Goal: Feedback & Contribution: Contribute content

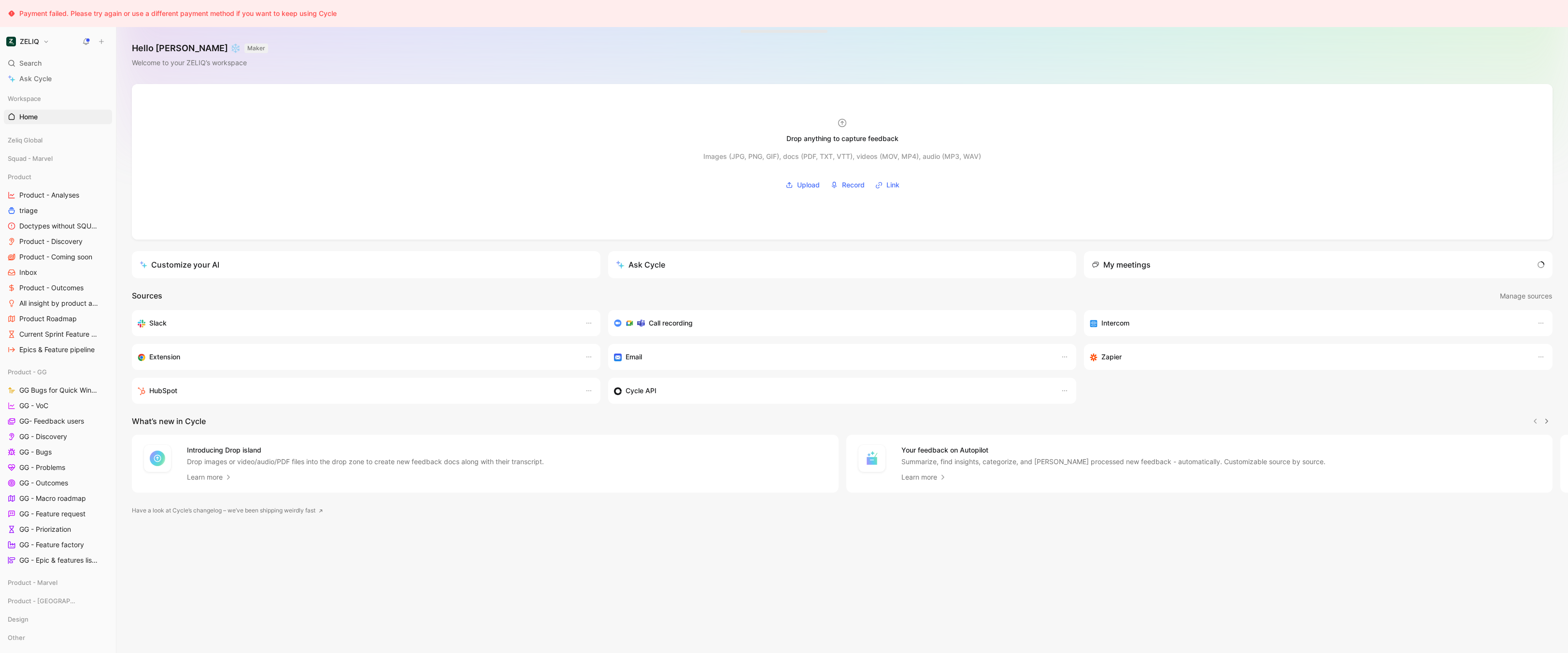
click at [271, 38] on div "Hello Bastien ❄️ MAKER Welcome to your ZELIQ’s workspace" at bounding box center [842, 55] width 1451 height 57
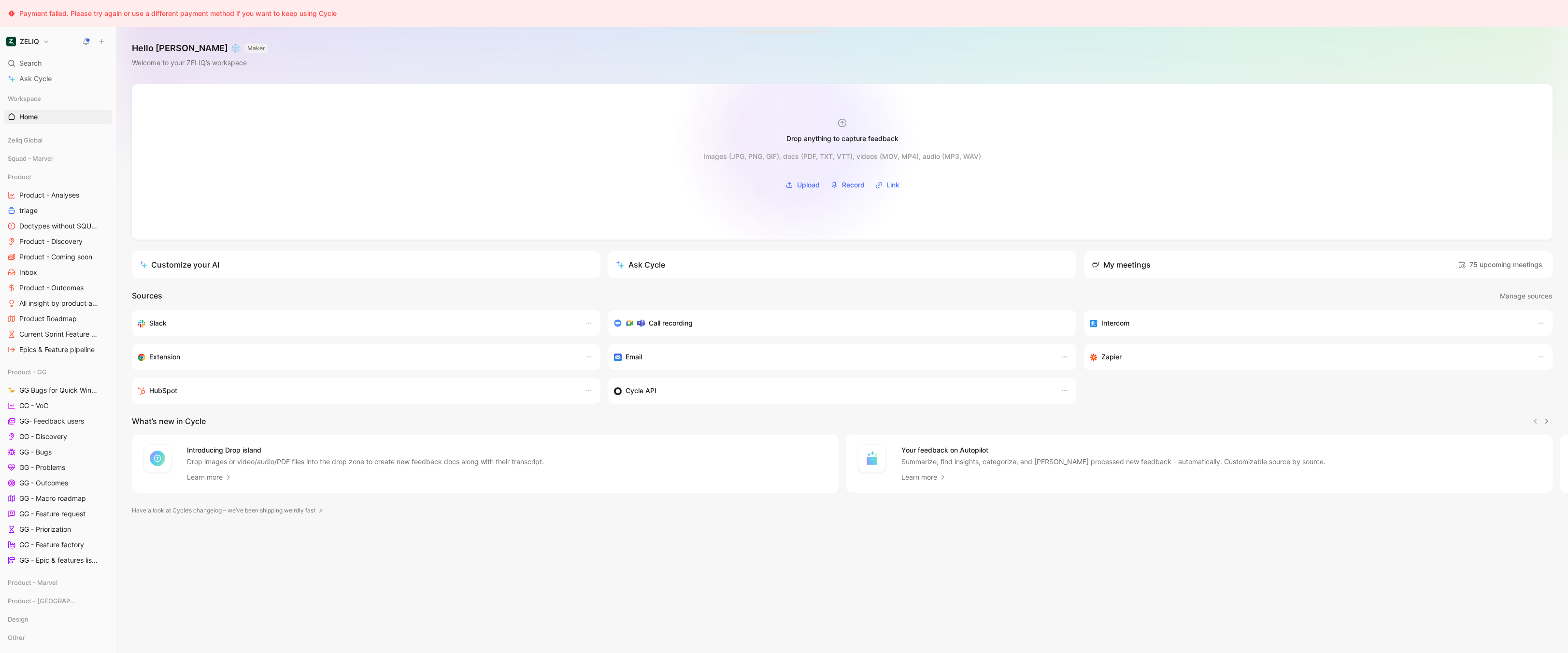
click at [795, 139] on div "Drop anything to capture feedback" at bounding box center [842, 139] width 112 height 12
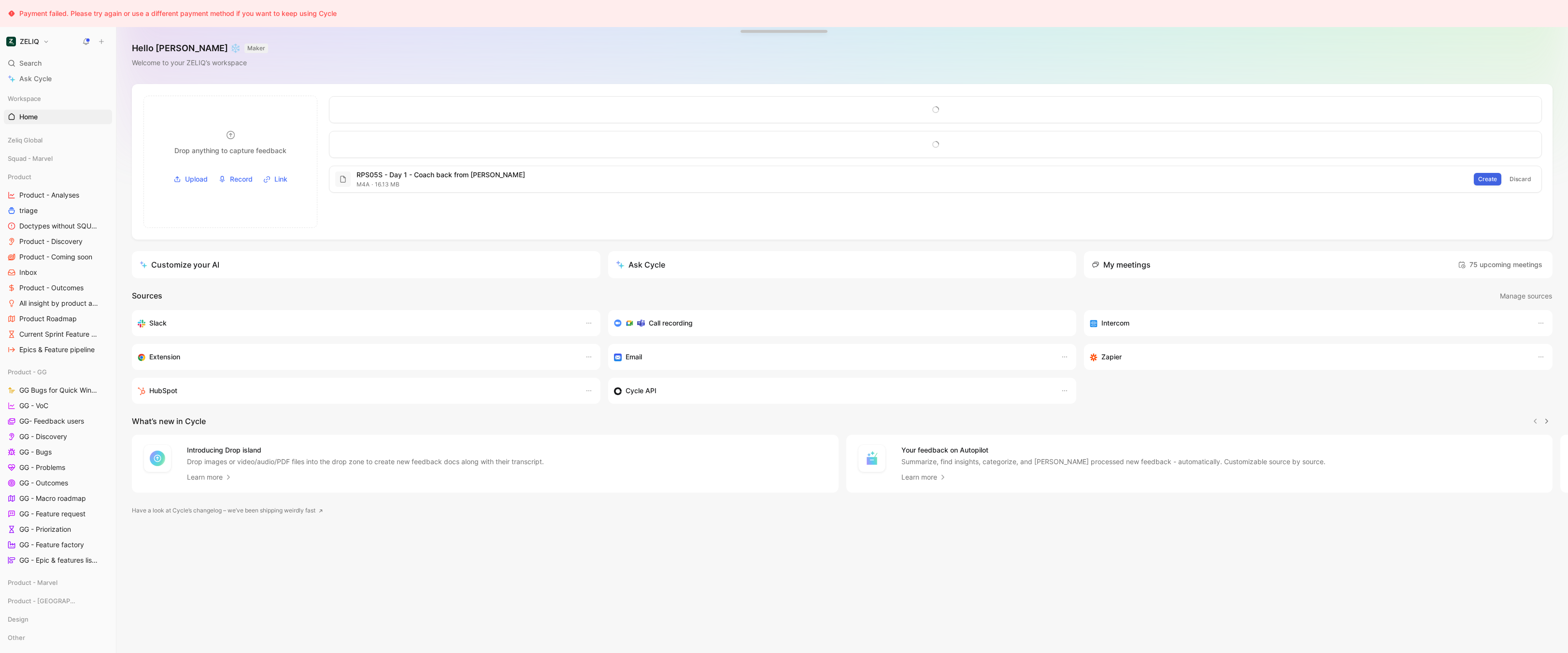
click at [1491, 177] on span "Create" at bounding box center [1488, 179] width 19 height 10
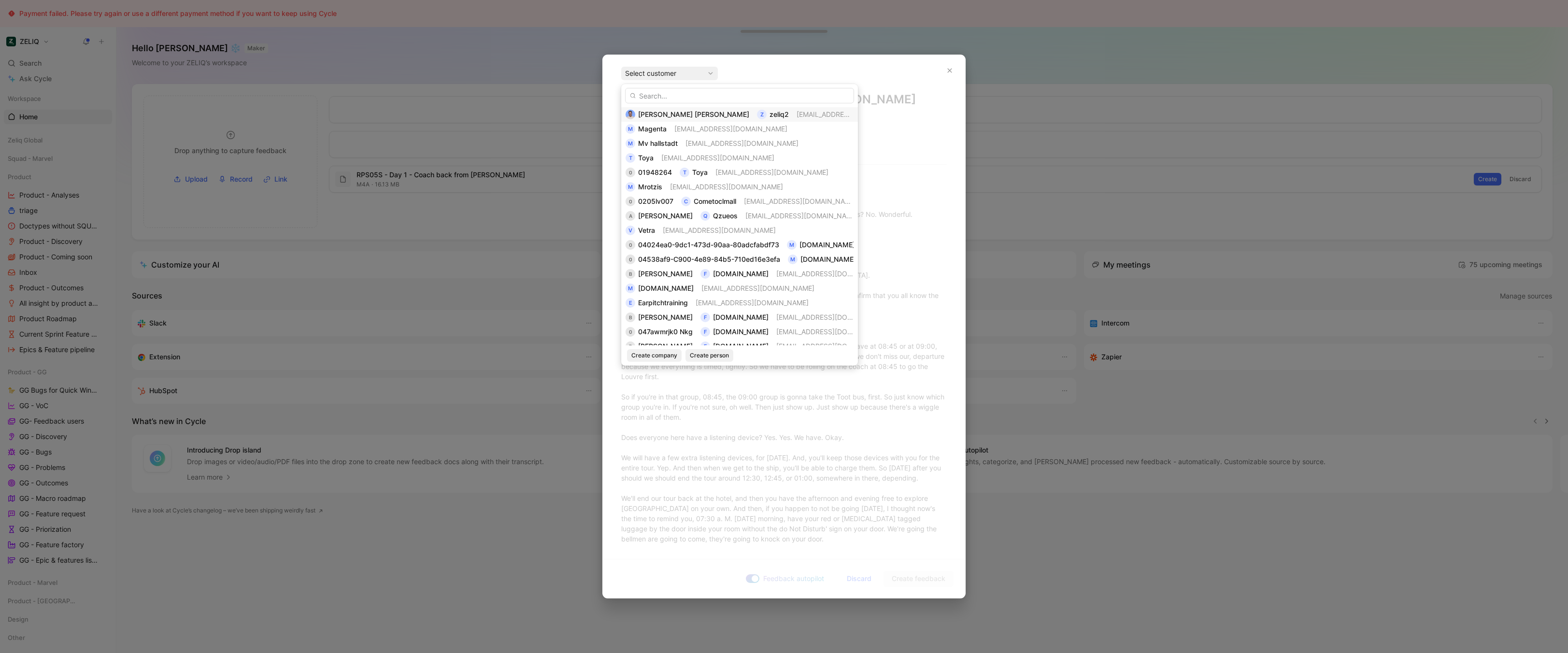
click at [667, 113] on span "[PERSON_NAME] [PERSON_NAME]" at bounding box center [693, 114] width 111 height 9
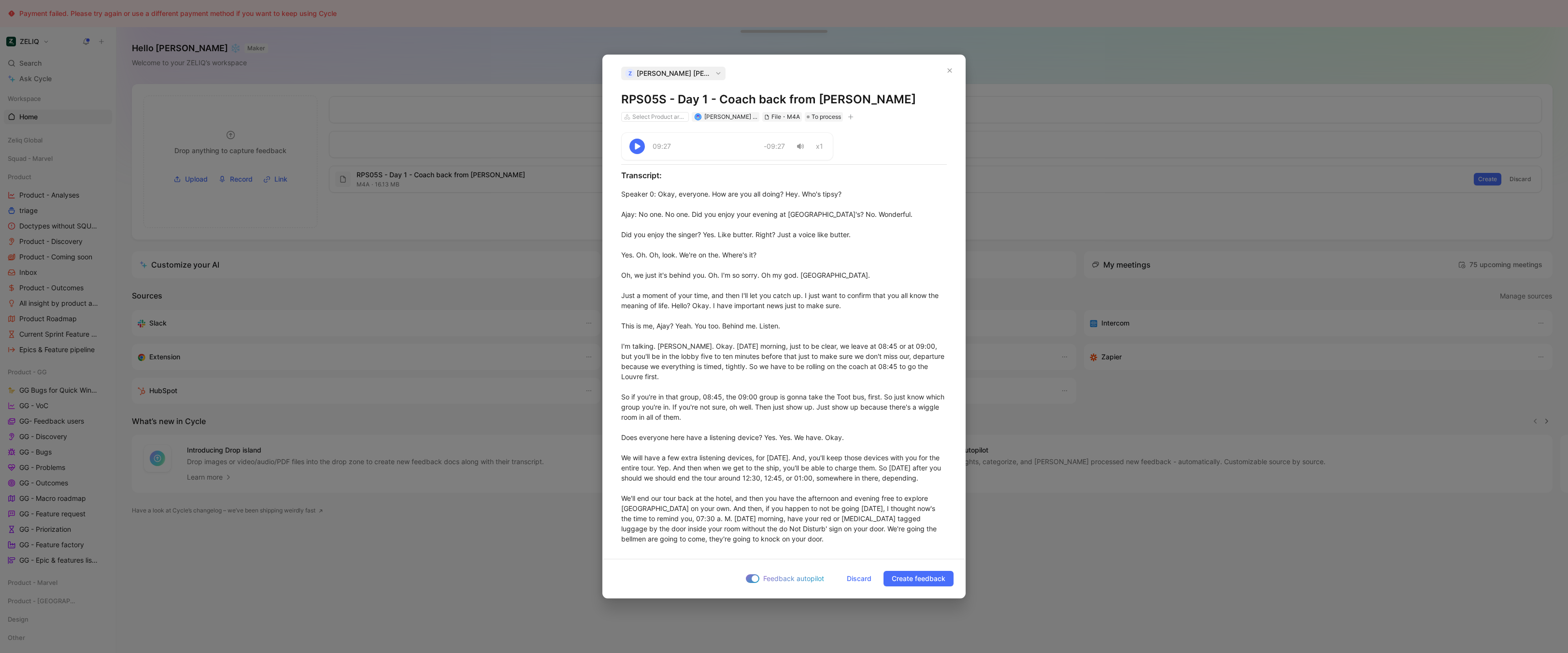
click at [649, 100] on h1 "RPS05S - Day 1 - Coach back from Fouquet’s" at bounding box center [784, 99] width 325 height 15
copy h1 "RPS05S - Day 1 - Coach back from Fouquet’s"
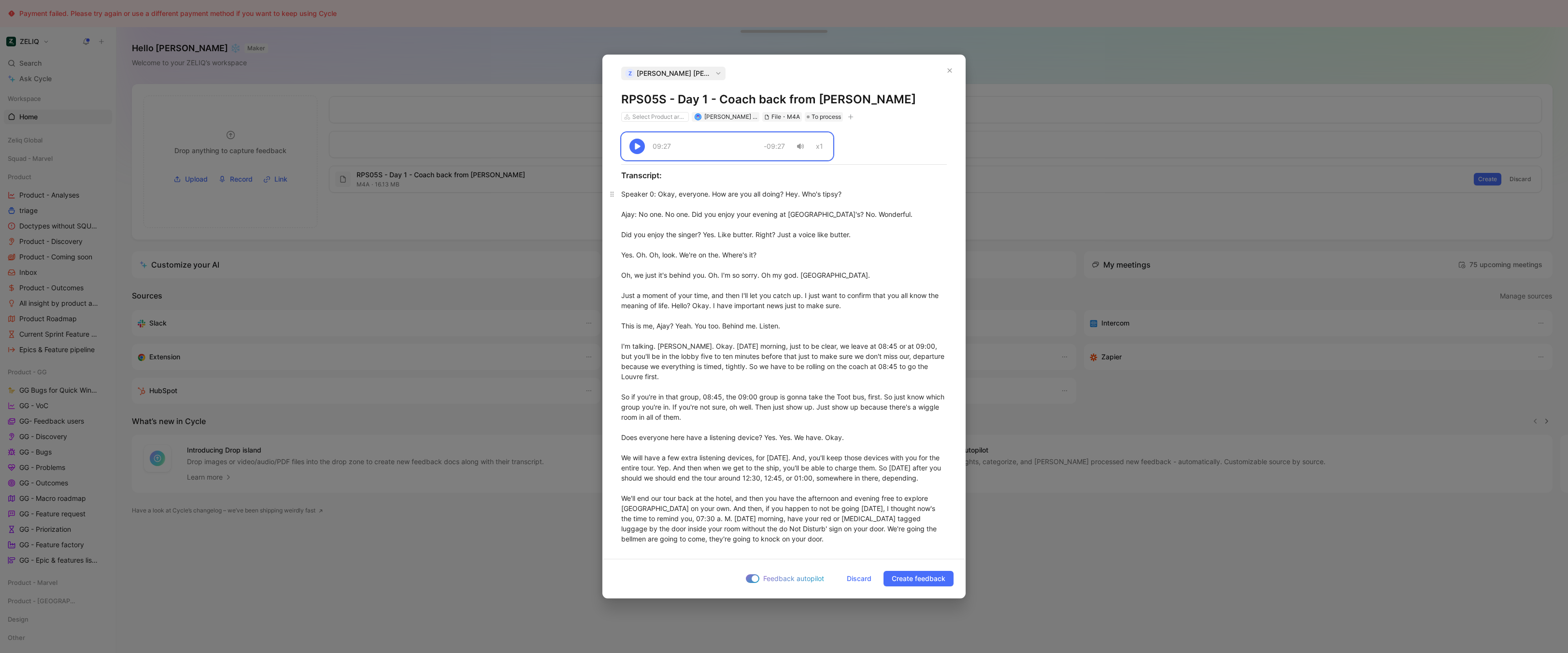
copy div "09:27 -09:27 x1 Transcript: Speaker 0 : Okay, everyone. How are you all doing? …"
click at [856, 579] on span "Discard" at bounding box center [860, 579] width 25 height 12
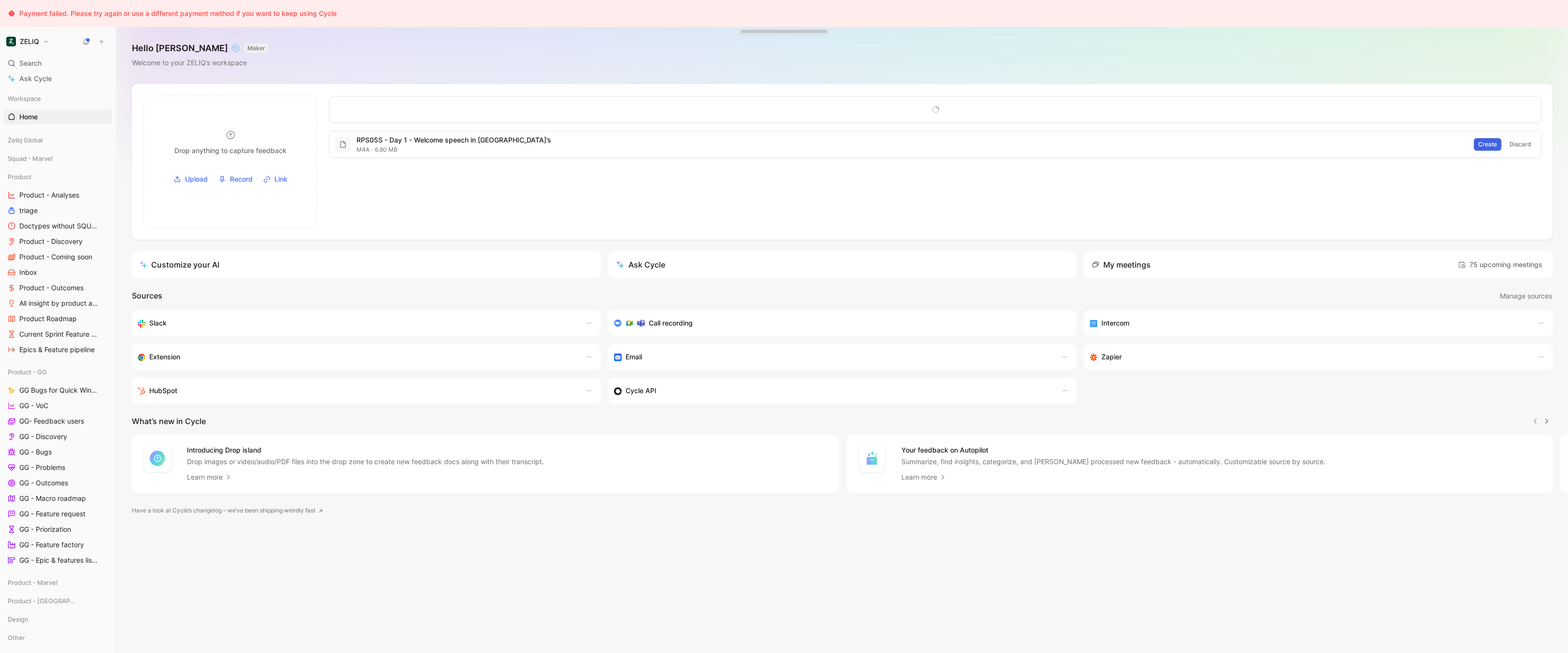
click at [1497, 147] on span "Create" at bounding box center [1488, 145] width 19 height 10
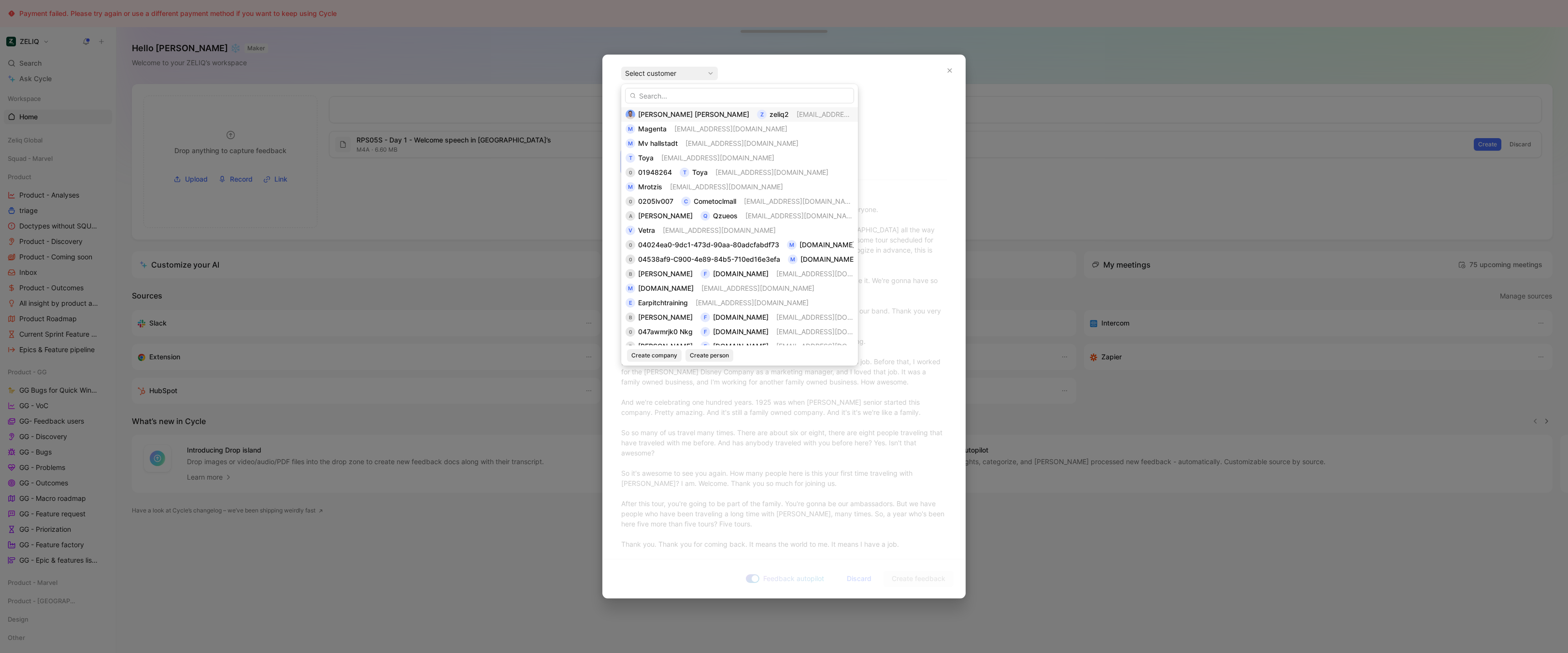
click at [667, 118] on span "[PERSON_NAME] [PERSON_NAME]" at bounding box center [693, 114] width 111 height 9
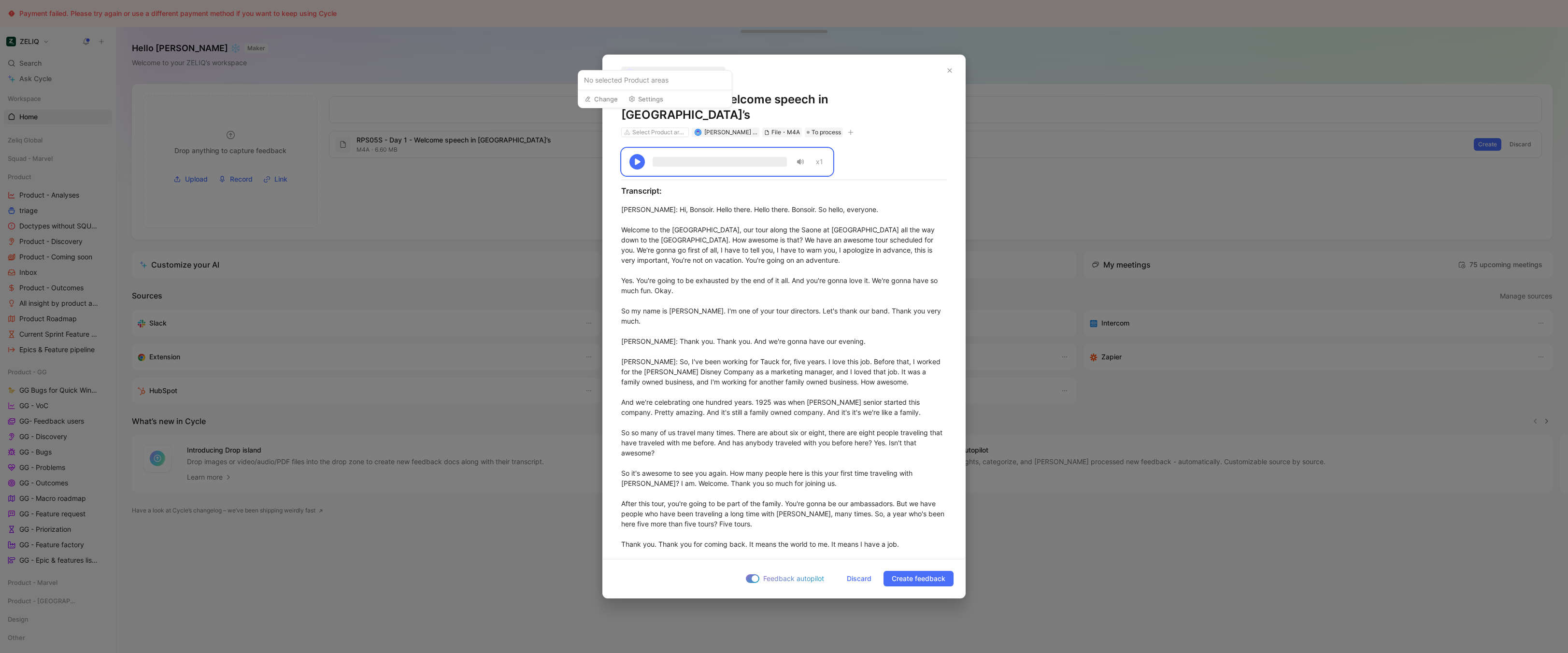
click at [658, 100] on button "Settings" at bounding box center [646, 99] width 43 height 14
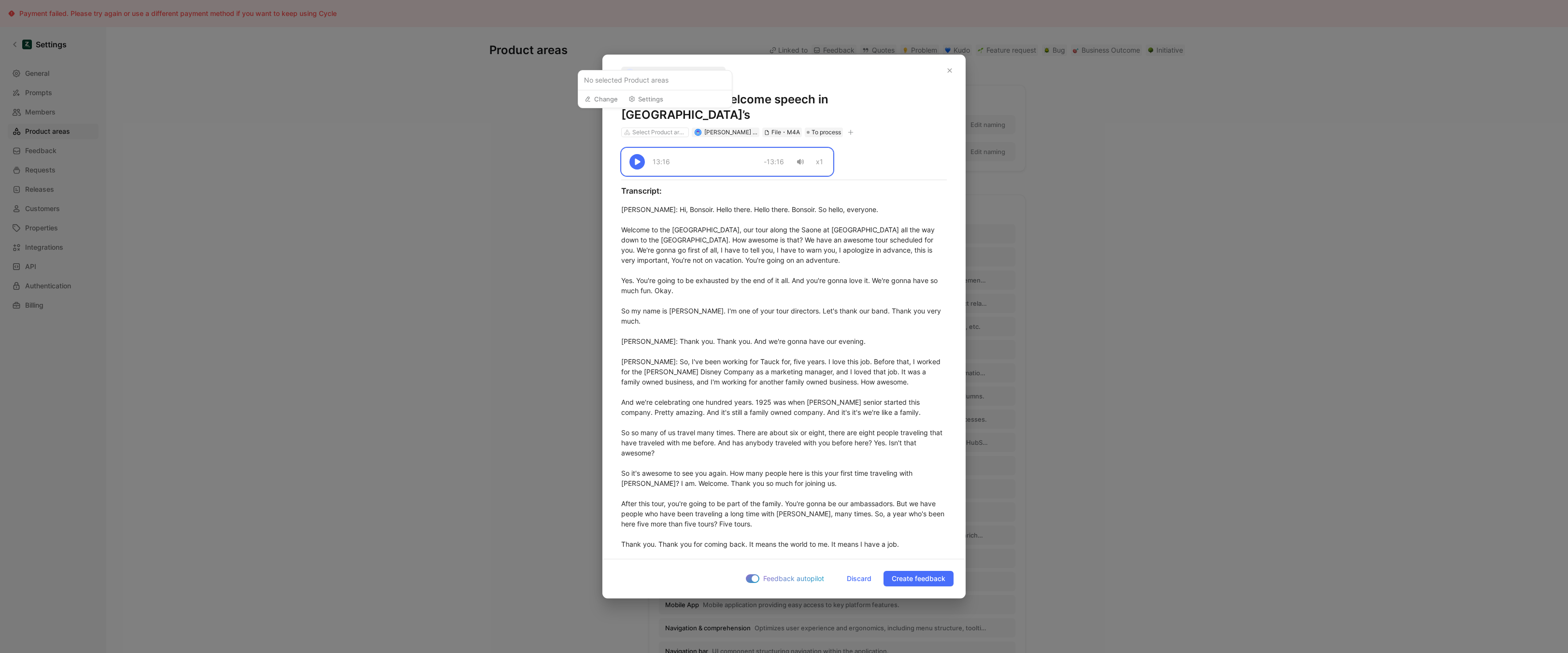
click at [717, 100] on div "Change Settings" at bounding box center [654, 98] width 153 height 18
click at [761, 100] on h1 "RPS05S - Day 1 - Welcome speech in Fouquet’s" at bounding box center [784, 107] width 325 height 31
copy h1 "RPS05S - Day 1 - Welcome speech in Fouquet’s"
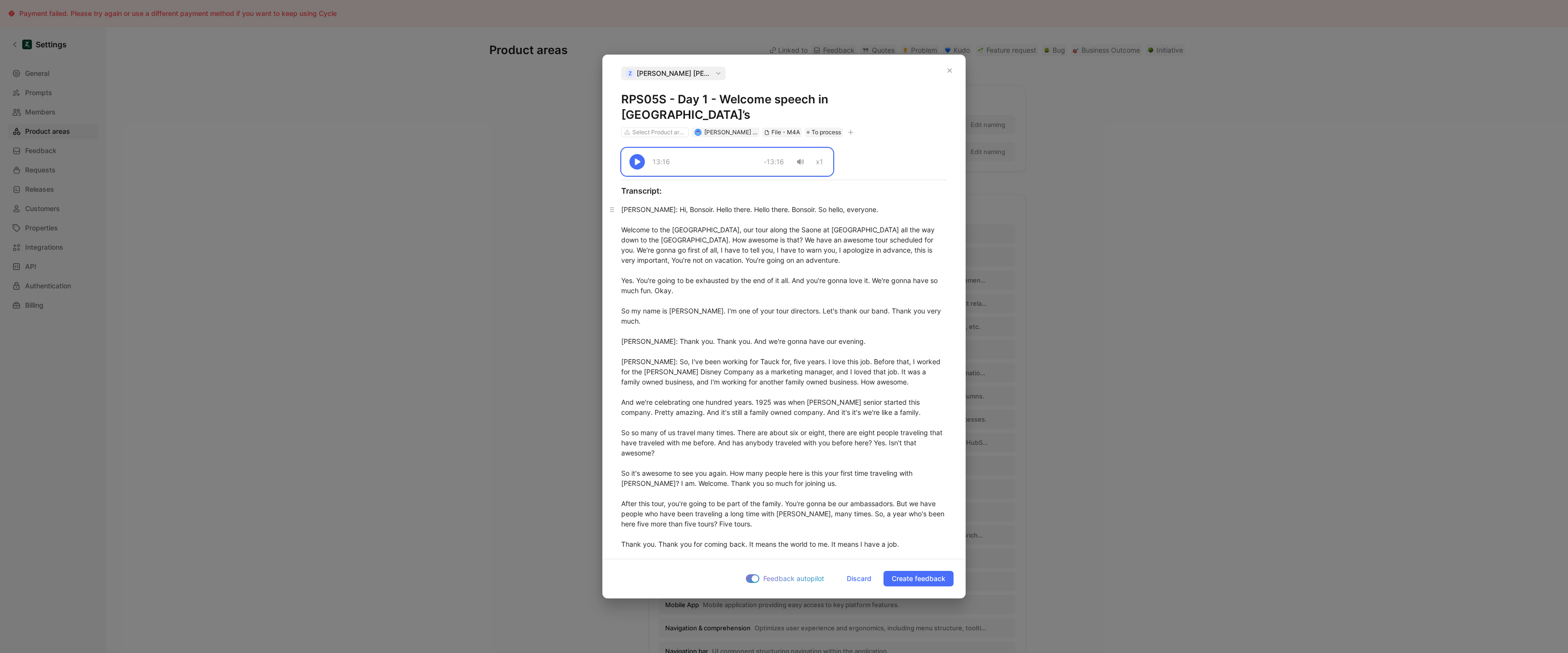
copy div "13:16 -13:16 x1 Transcript: Darryl : Hi, Bonsoir. Hello there. Hello there. Bon…"
click at [859, 579] on span "Discard" at bounding box center [860, 579] width 25 height 12
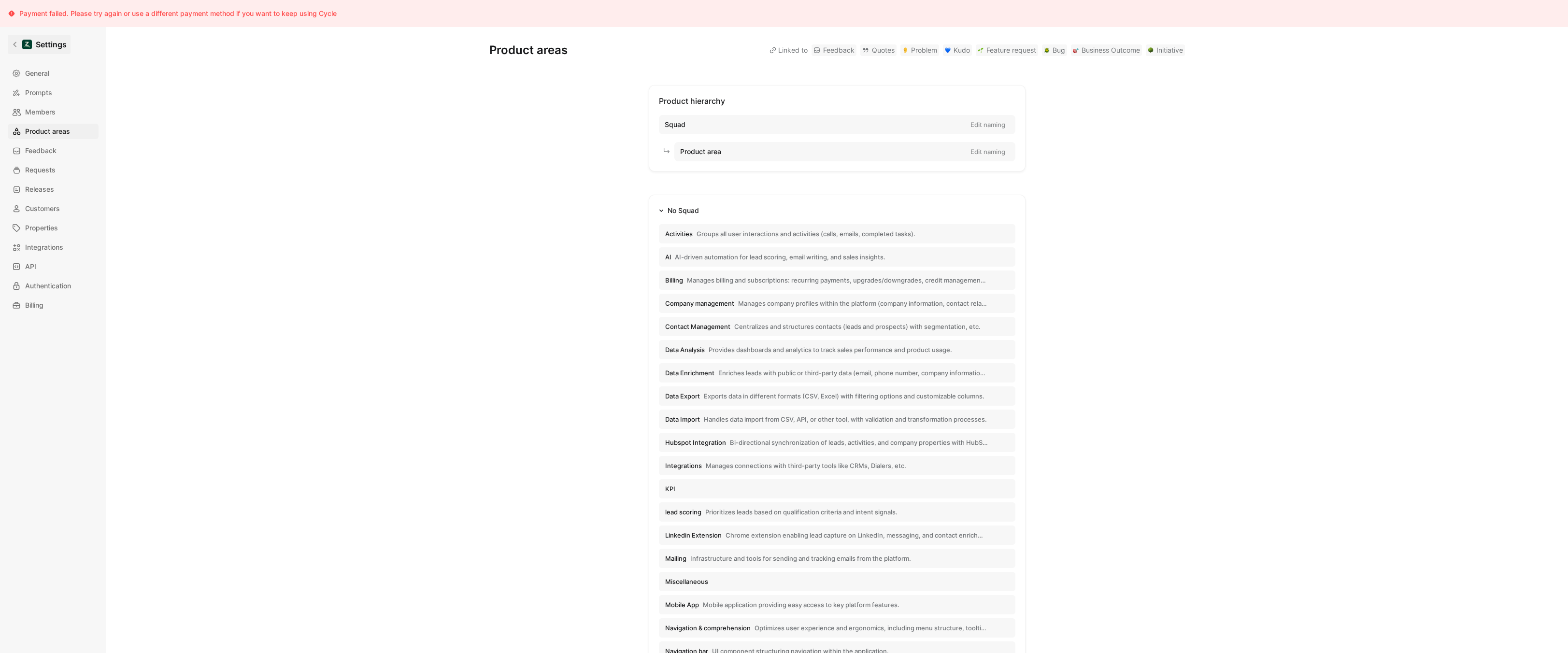
click at [12, 41] on icon at bounding box center [14, 44] width 7 height 7
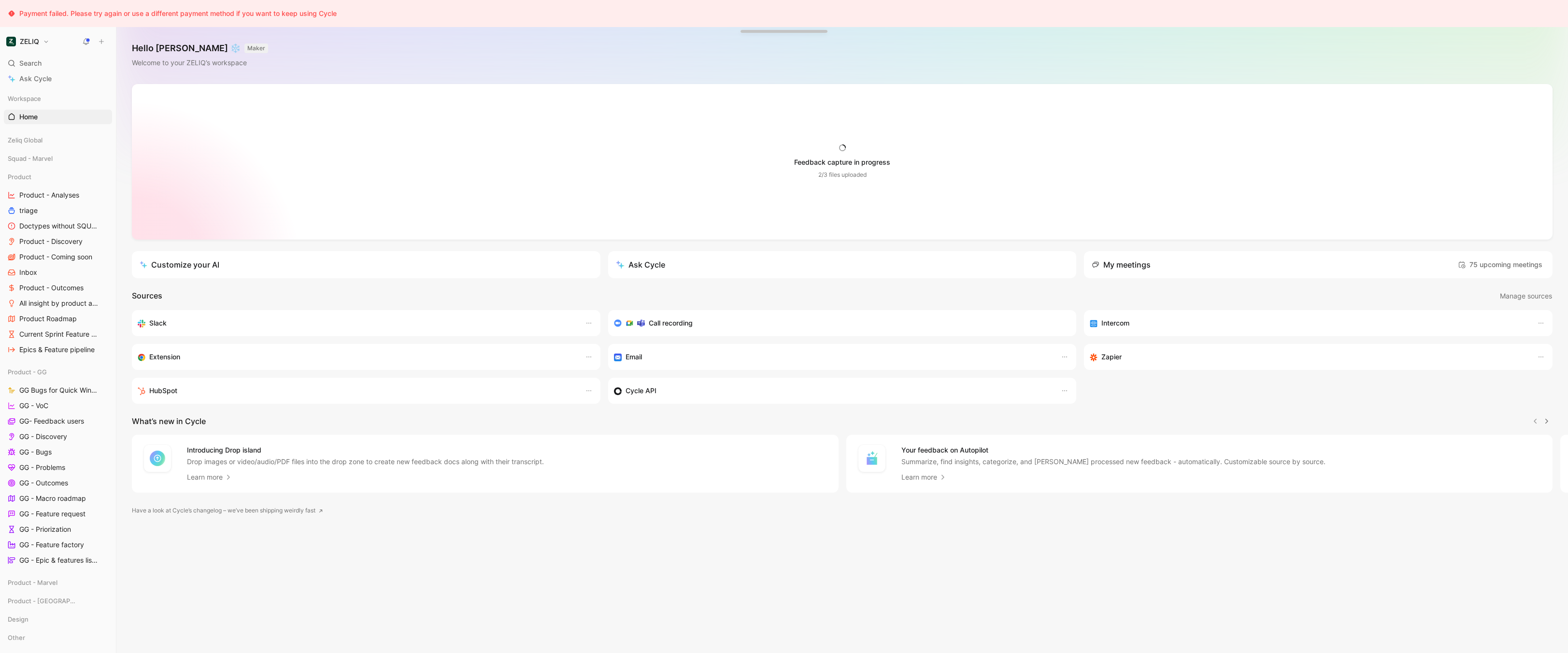
click at [810, 146] on div "Feedback capture in progress 2/3 files uploaded" at bounding box center [842, 161] width 135 height 36
click at [486, 62] on div "Hello [PERSON_NAME] ❄️ MAKER Welcome to your ZELIQ’s workspace" at bounding box center [842, 55] width 1451 height 57
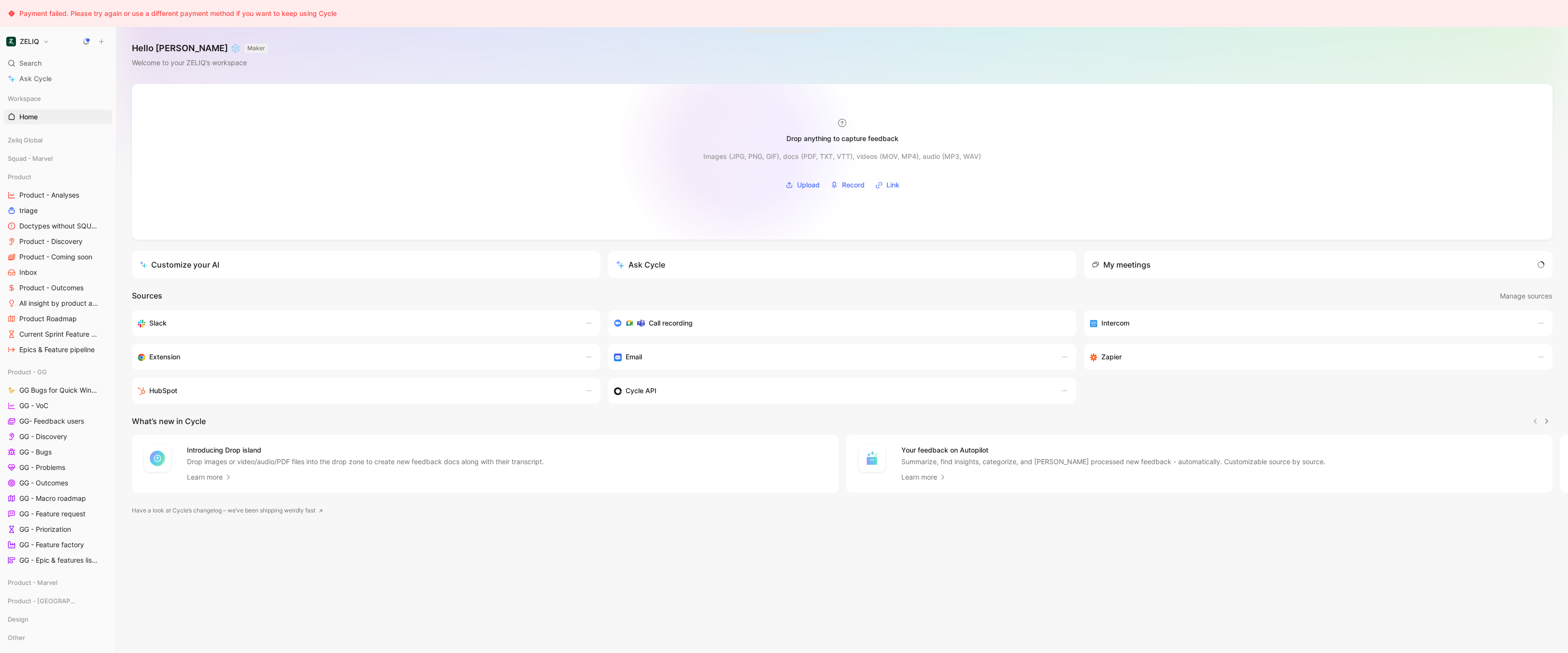
click at [738, 146] on div "Images (JPG, PNG, GIF), docs (PDF, TXT, VTT), videos (MOV, MP4), audio (MP3, WA…" at bounding box center [842, 167] width 278 height 49
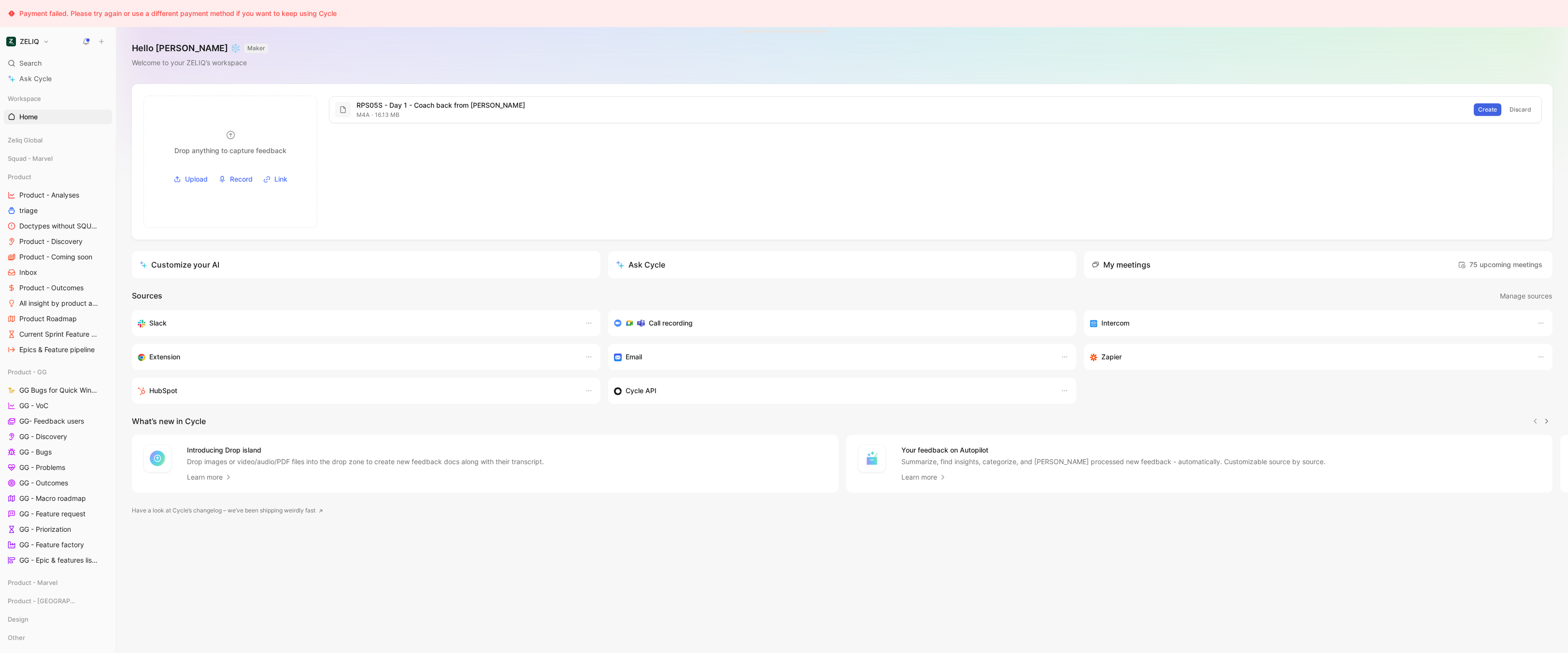
click at [1487, 106] on span "Create" at bounding box center [1488, 110] width 19 height 10
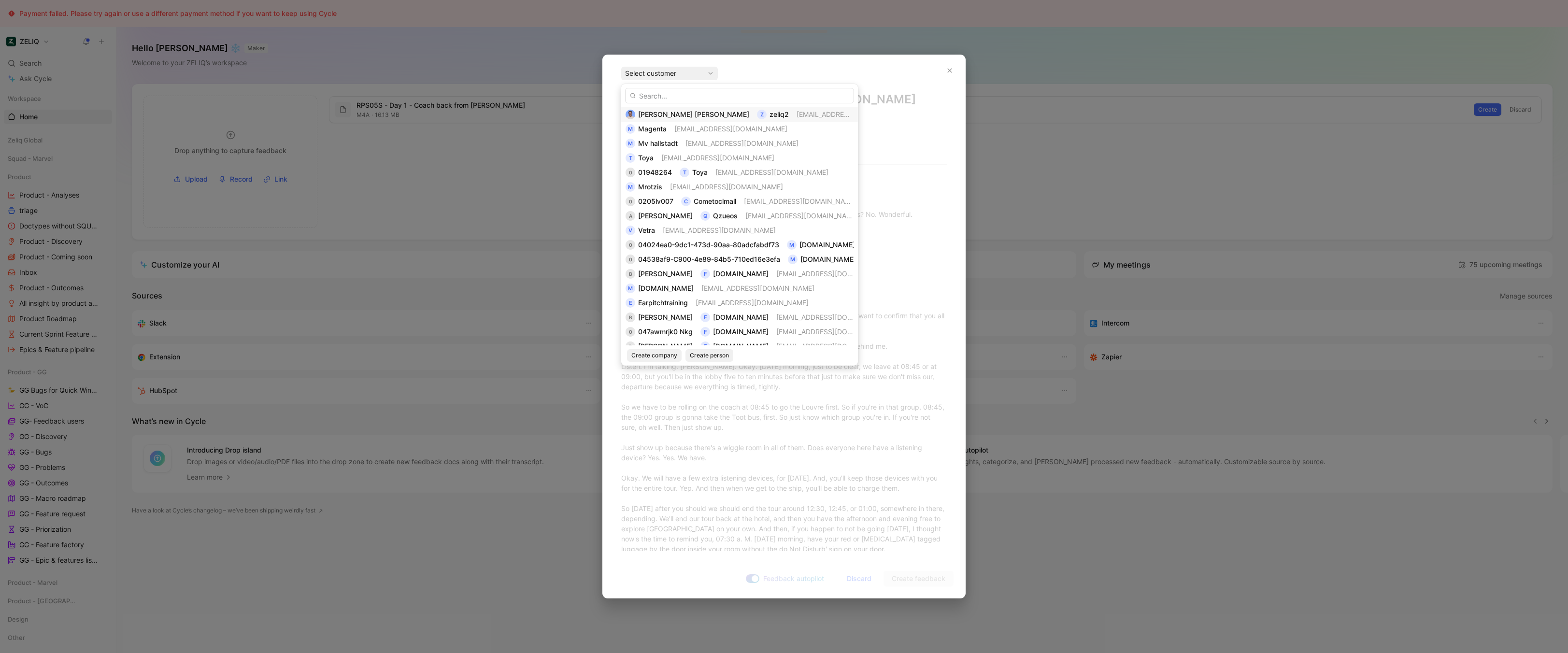
click at [770, 114] on span "zeliq2" at bounding box center [780, 114] width 19 height 9
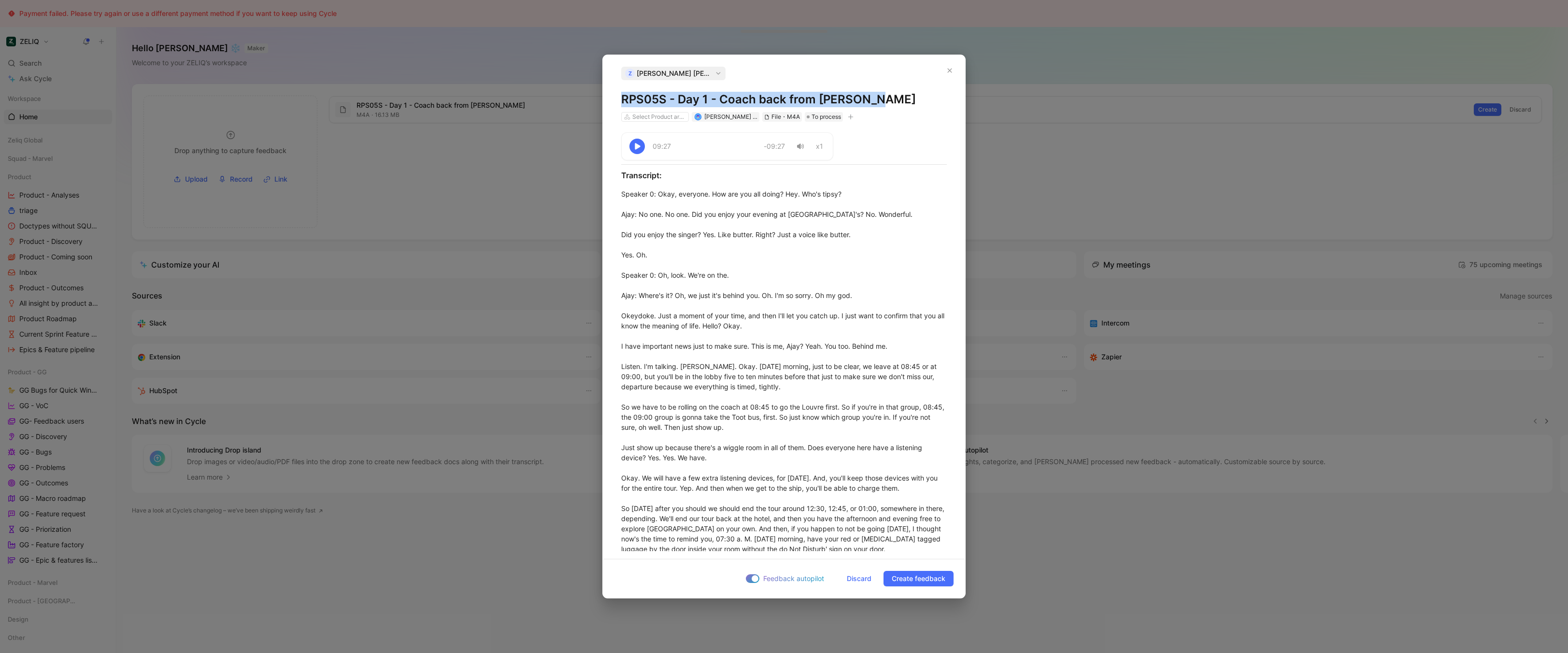
copy h1 "RPS05S - Day 1 - Coach back from Fouquet’s"
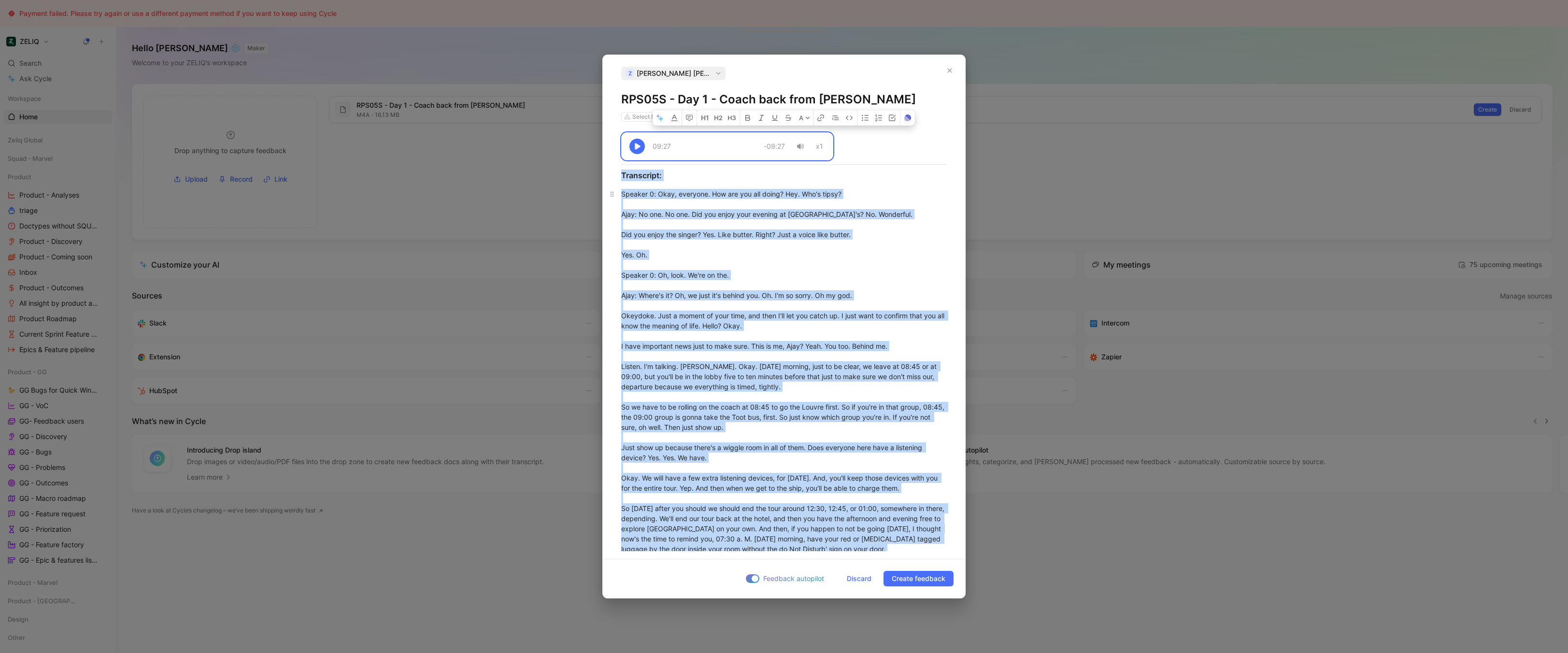
copy div "09:27 -09:27 x1 Transcript: Speaker 0 : Okay, everyone. How are you all doing? …"
click at [857, 580] on span "Discard" at bounding box center [860, 579] width 25 height 12
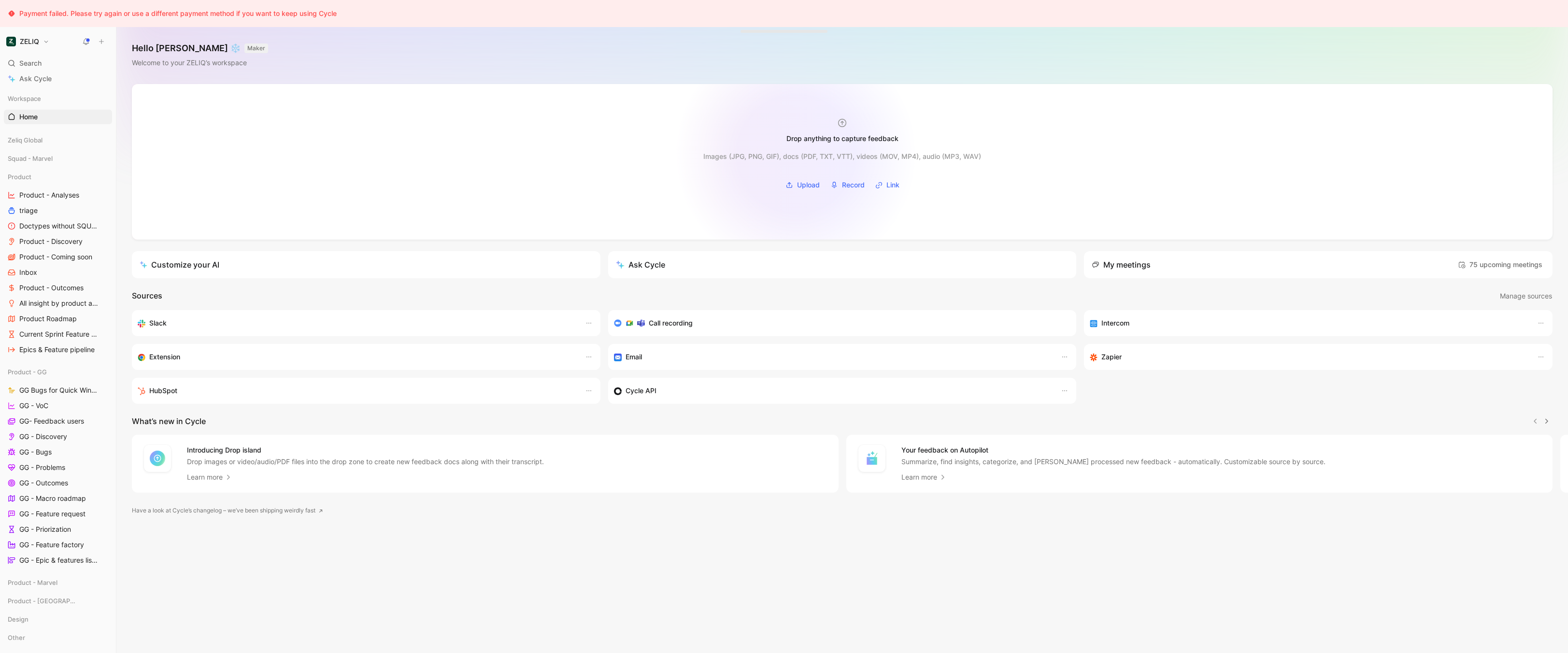
click at [796, 154] on div "Images (JPG, PNG, GIF), docs (PDF, TXT, VTT), videos (MOV, MP4), audio (MP3, WA…" at bounding box center [842, 156] width 278 height 12
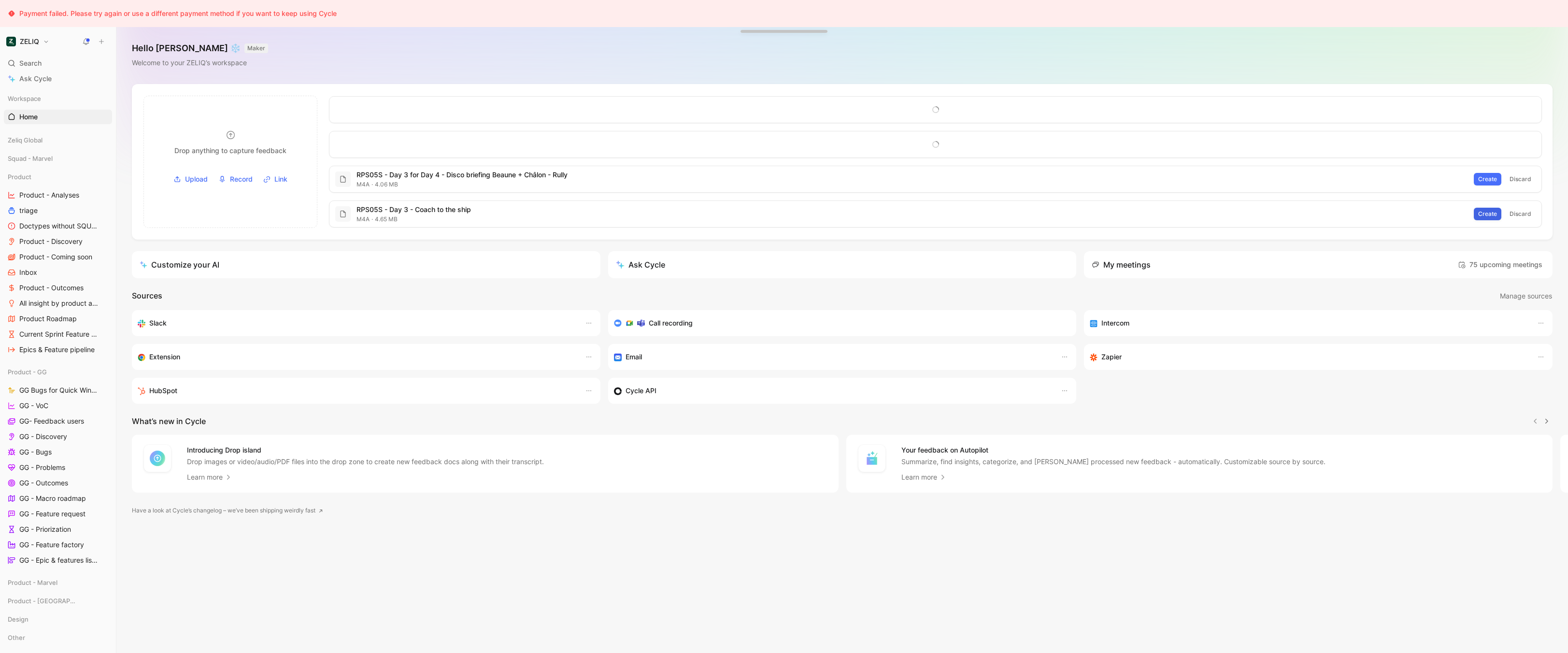
click at [1491, 210] on span "Create" at bounding box center [1488, 214] width 19 height 10
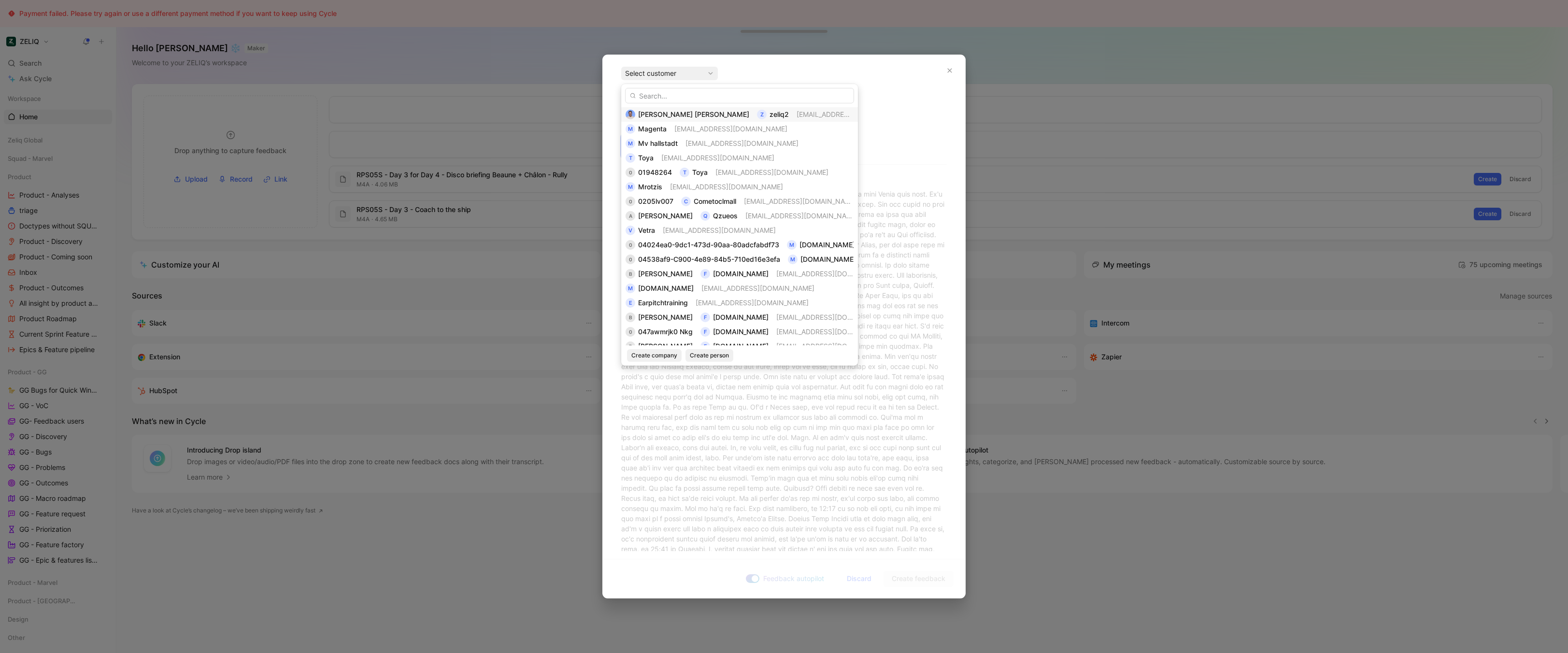
click at [797, 111] on span "[EMAIL_ADDRESS][DOMAIN_NAME]" at bounding box center [853, 114] width 113 height 9
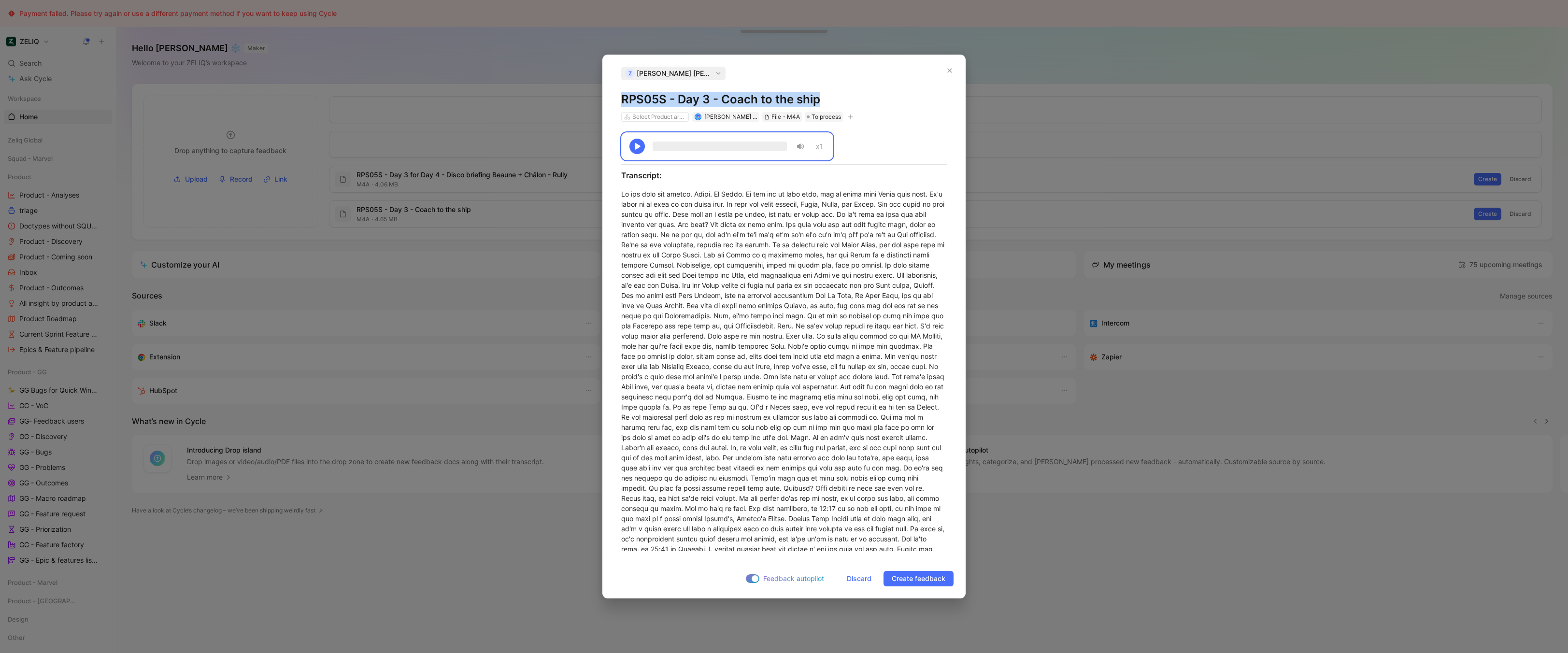
copy h1 "RPS05S - Day 3 - Coach to the ship"
click at [801, 437] on div at bounding box center [784, 513] width 325 height 649
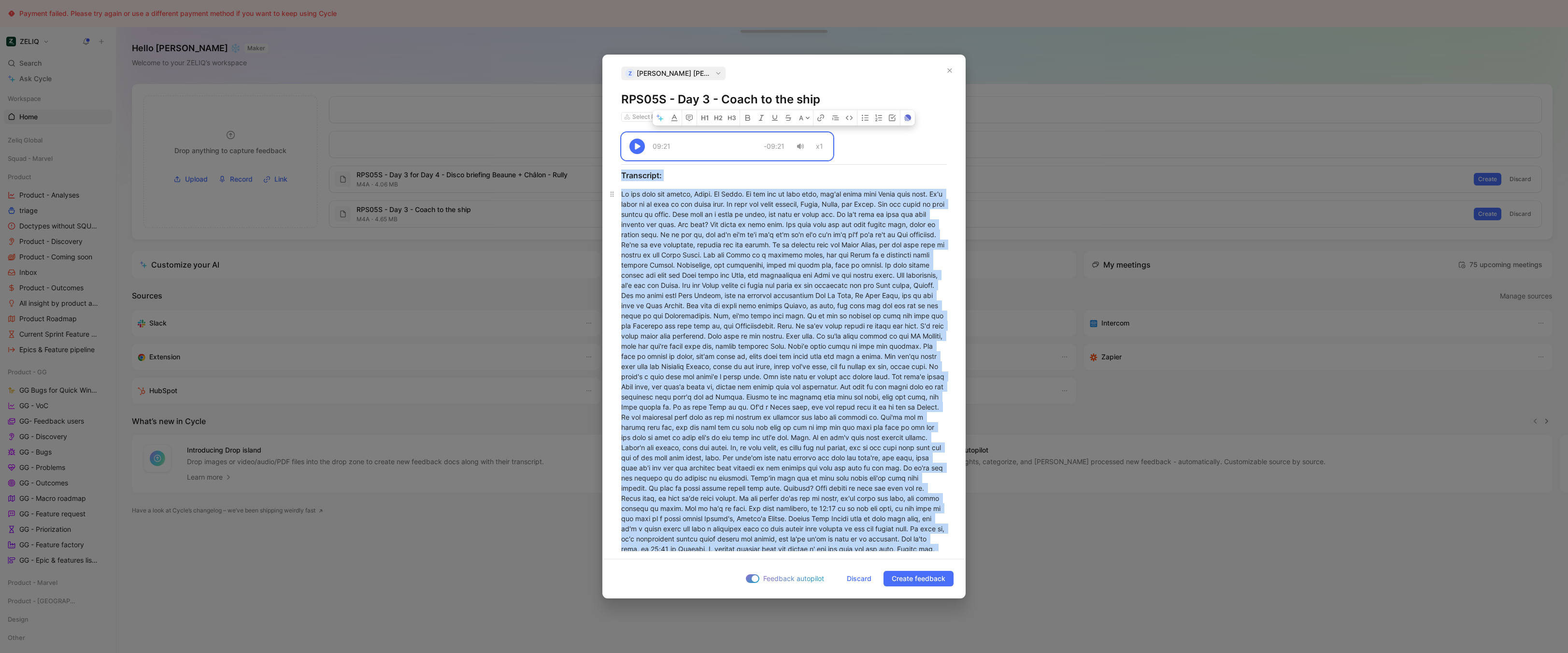
copy div "09:21 -09:21 x1 Transcript: We are with our driver, Bruno. So Bruno. By the end…"
click at [862, 581] on span "Discard" at bounding box center [860, 579] width 25 height 12
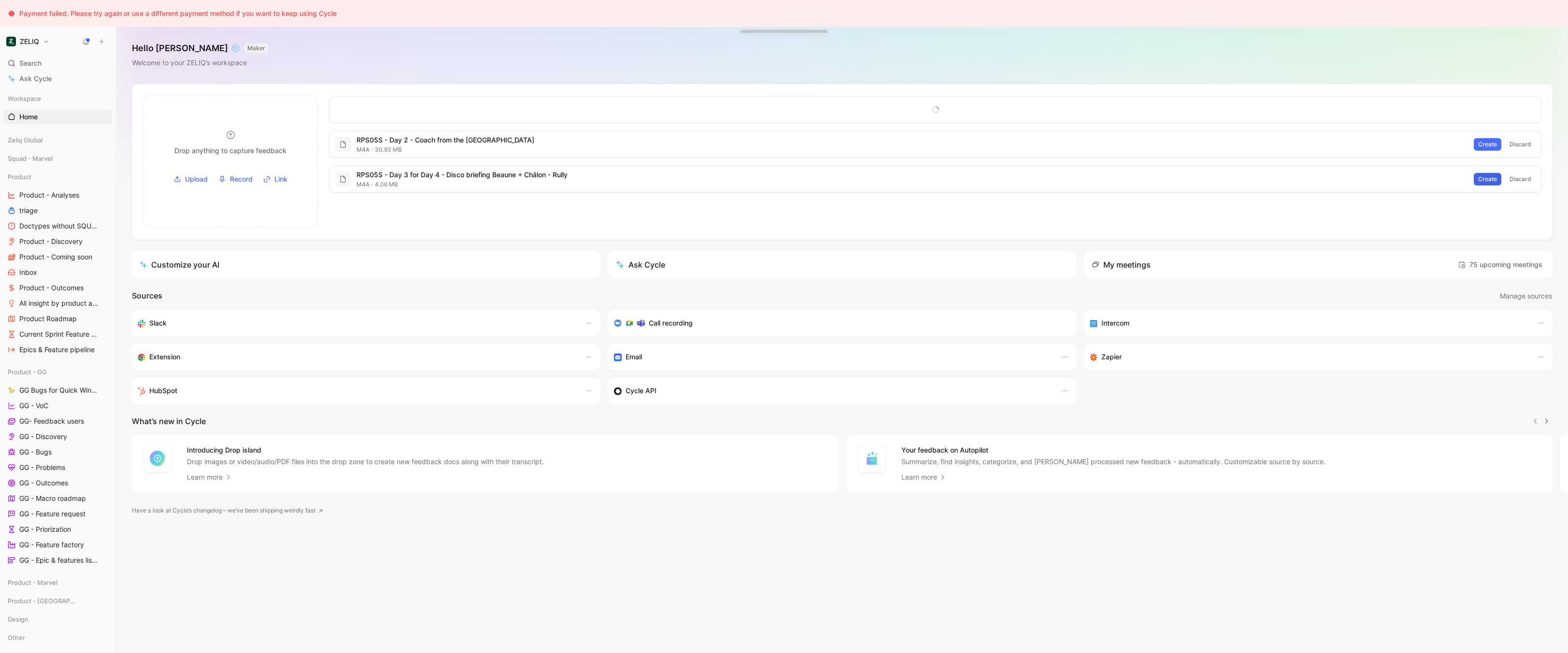
click at [1492, 178] on span "Create" at bounding box center [1488, 179] width 19 height 10
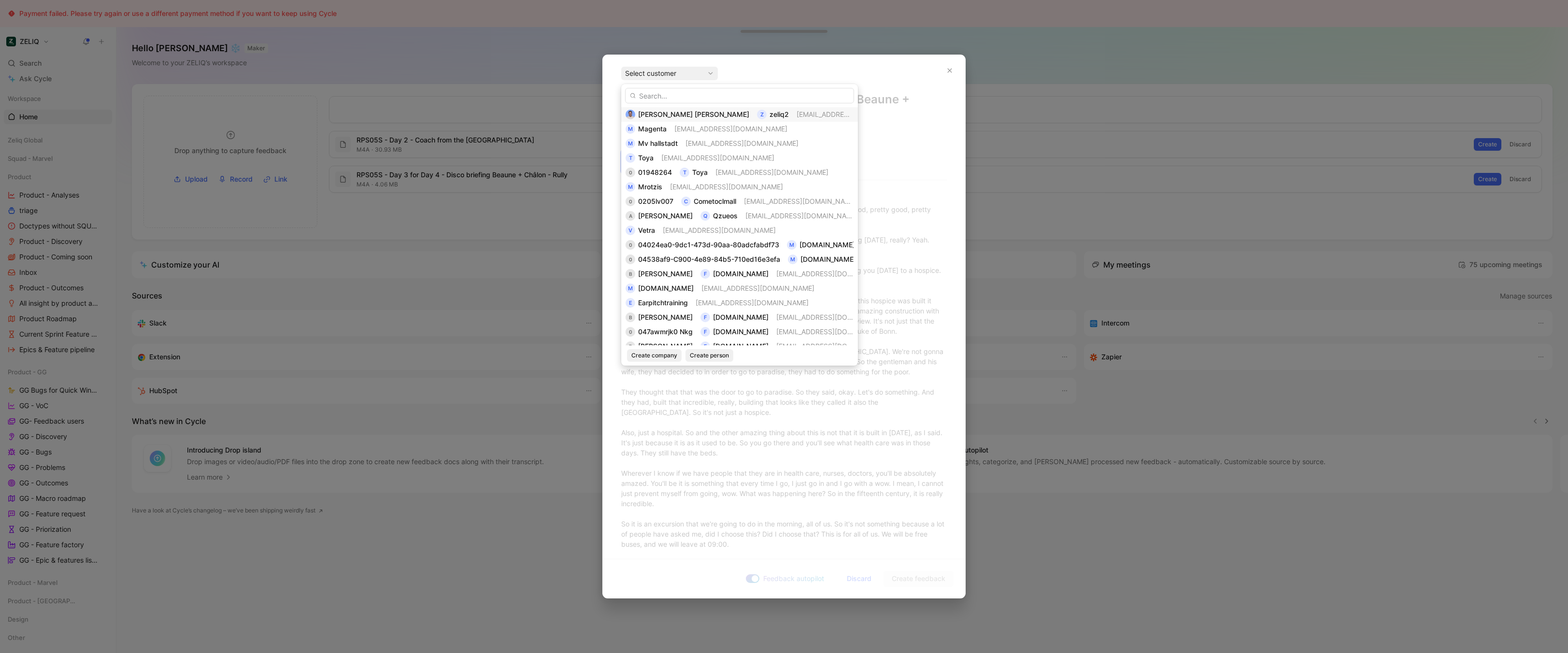
click at [797, 117] on span "[EMAIL_ADDRESS][DOMAIN_NAME]" at bounding box center [853, 114] width 113 height 9
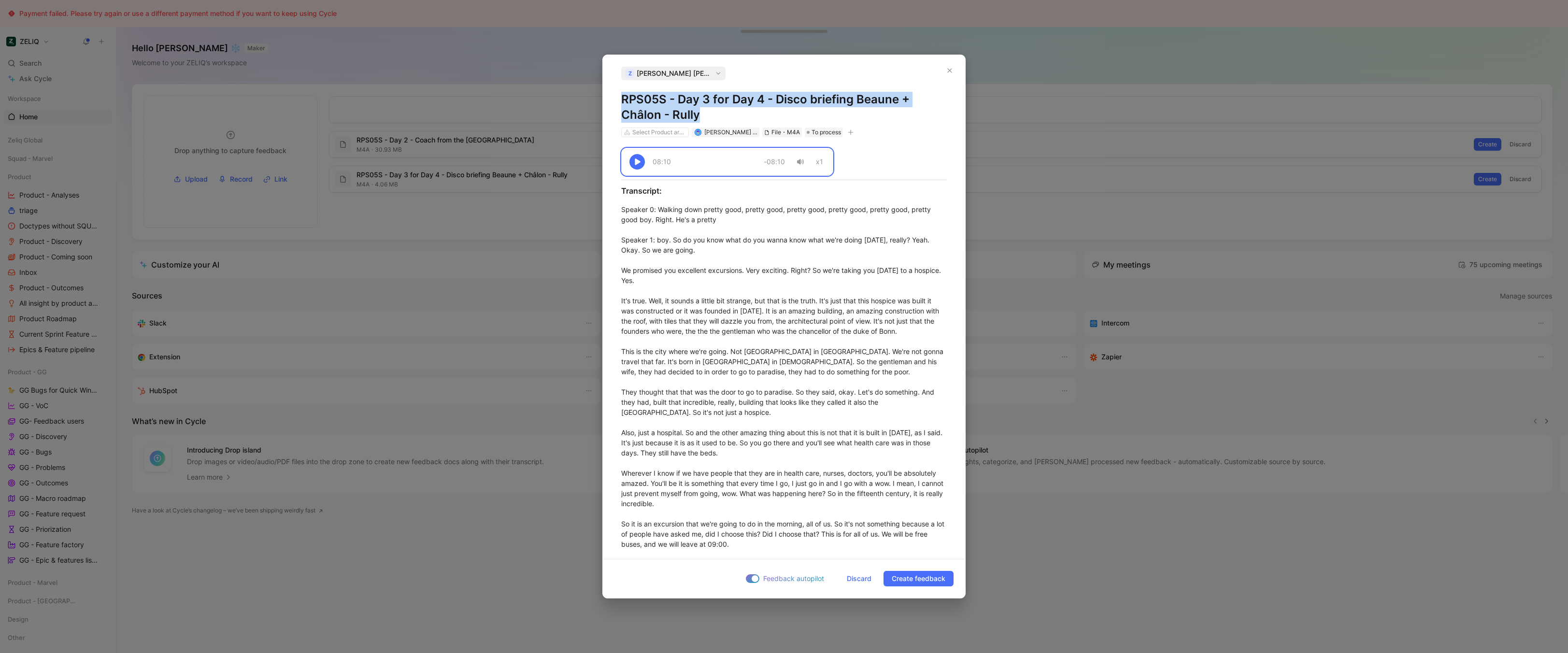
copy h1 "RPS05S - Day 3 for Day 4 - Disco briefing Beaune + Châlon - Rully"
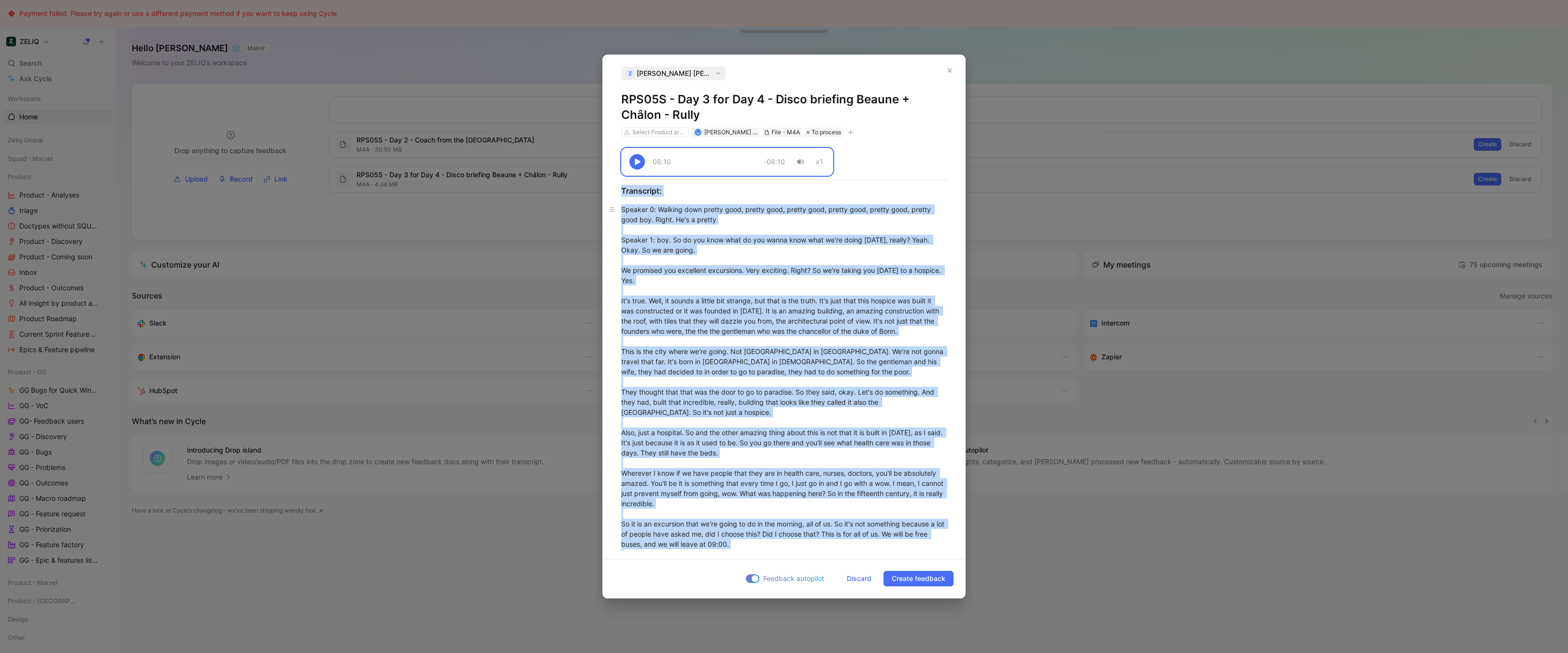
copy div "08:10 -08:10 x1 Transcript: Speaker 0 : Walking down pretty good, pretty good, …"
click at [859, 580] on span "Discard" at bounding box center [860, 579] width 25 height 12
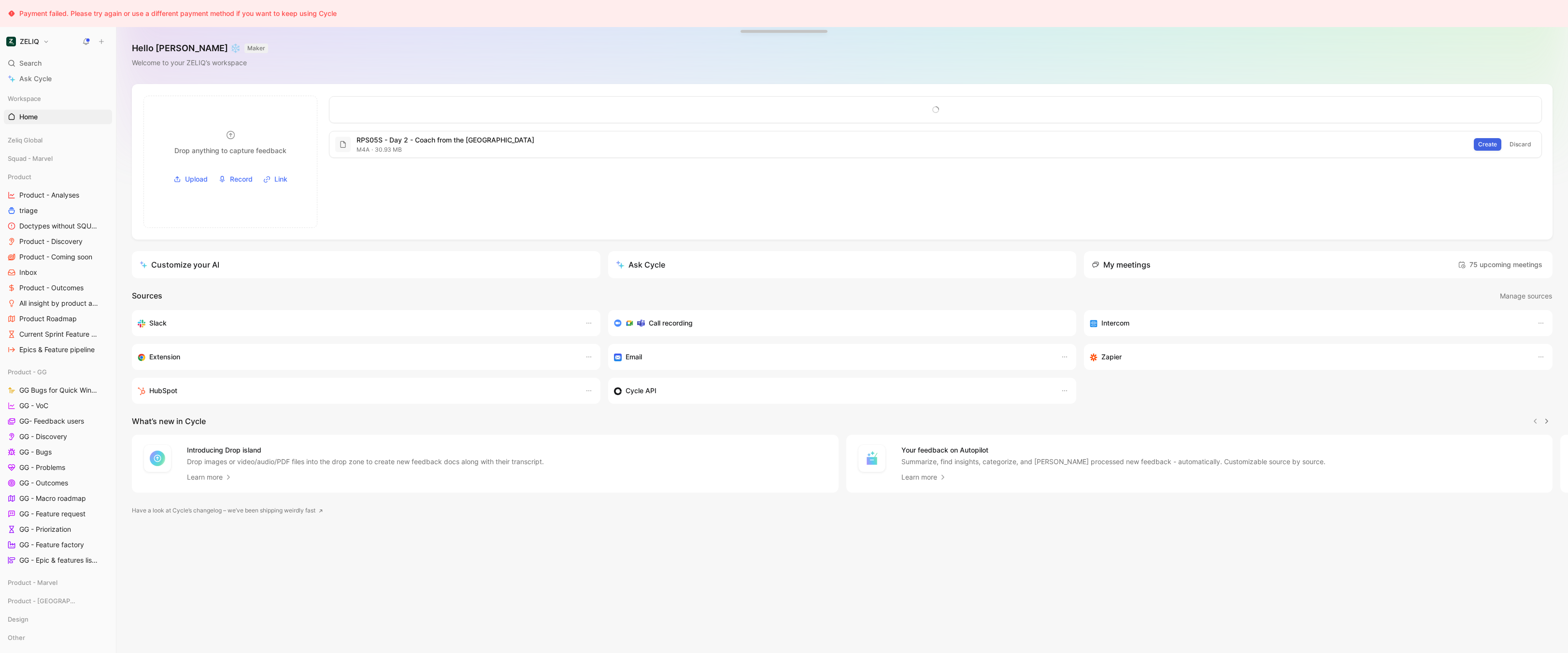
click at [1487, 141] on span "Create" at bounding box center [1488, 145] width 19 height 10
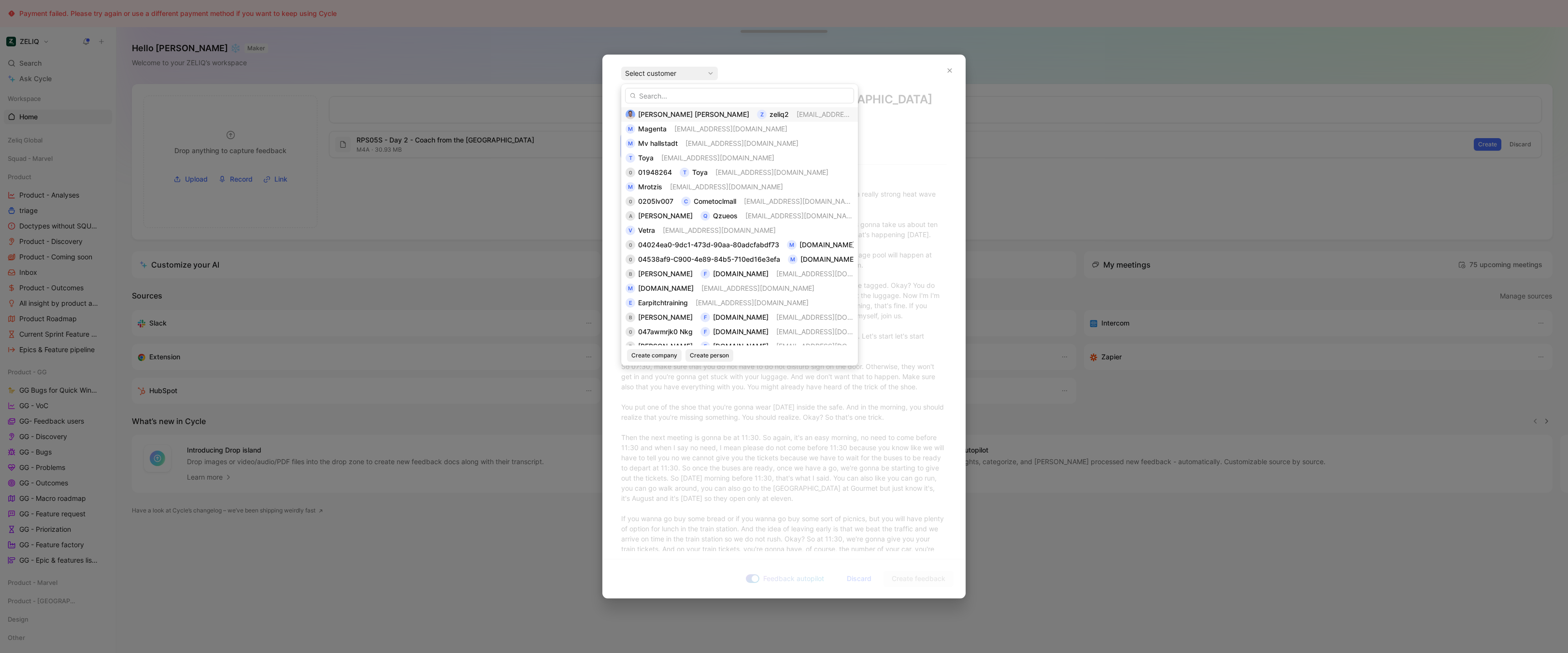
click at [770, 110] on span "zeliq2" at bounding box center [780, 114] width 19 height 9
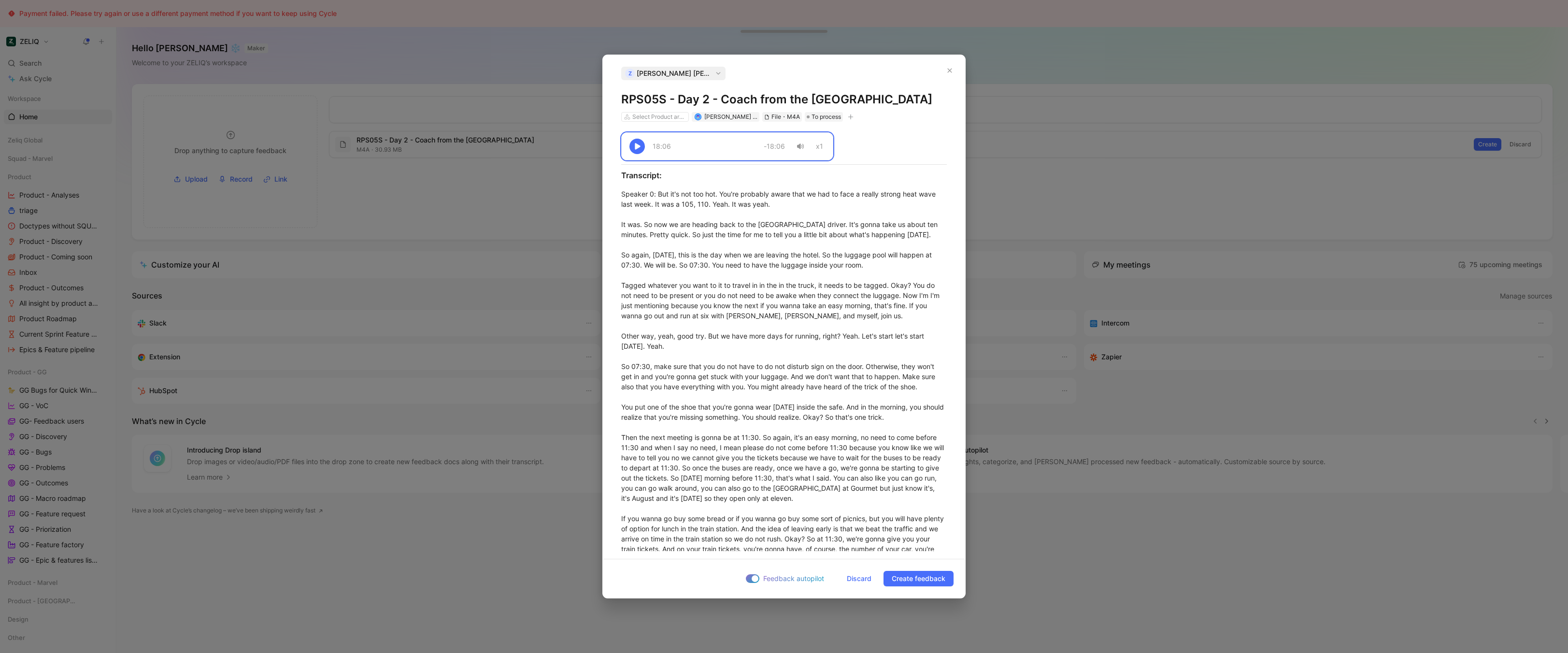
click at [758, 101] on h1 "RPS05S - Day 2 - Coach from the Louvre" at bounding box center [784, 99] width 325 height 15
copy h1 "RPS05S - Day 2 - Coach from the Louvre"
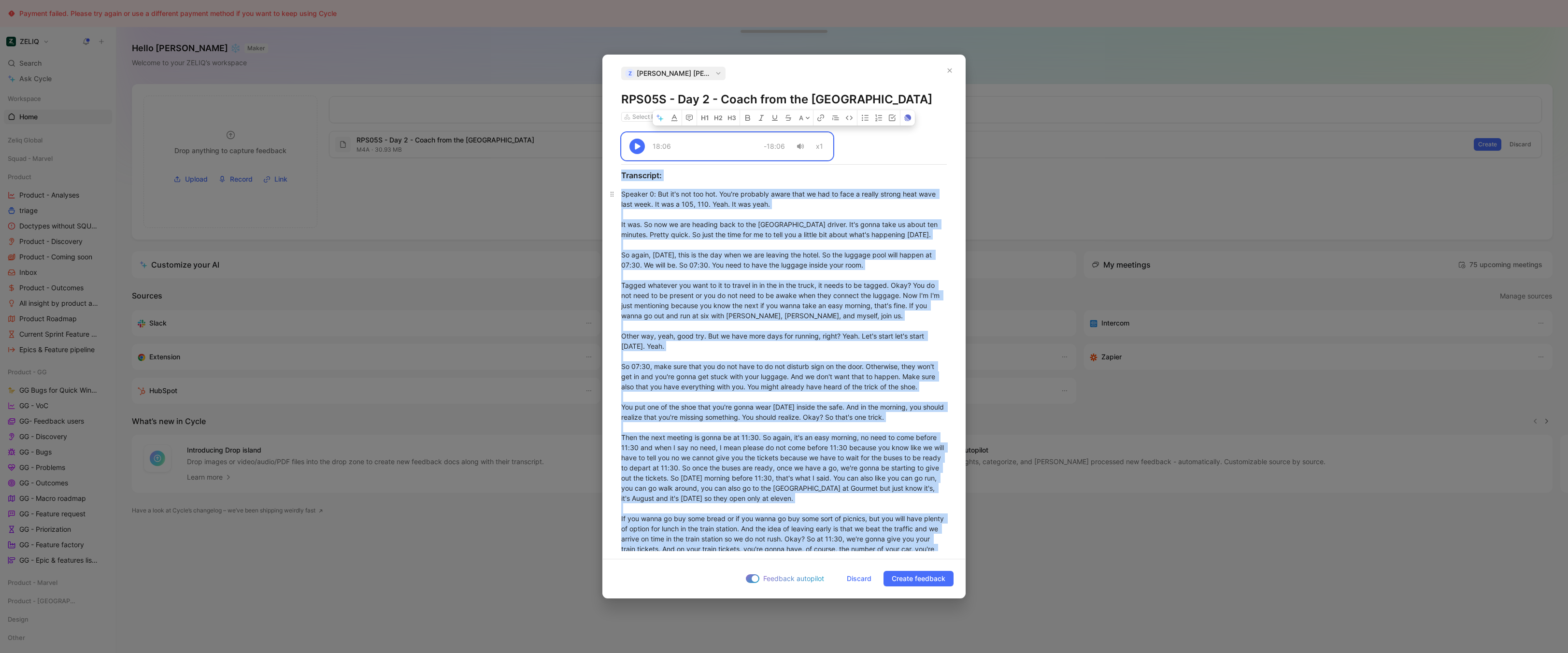
copy div "18:06 -18:06 x1 Transcript: Speaker 0 : But it's not too hot. You're probably a…"
click at [856, 581] on span "Discard" at bounding box center [860, 579] width 25 height 12
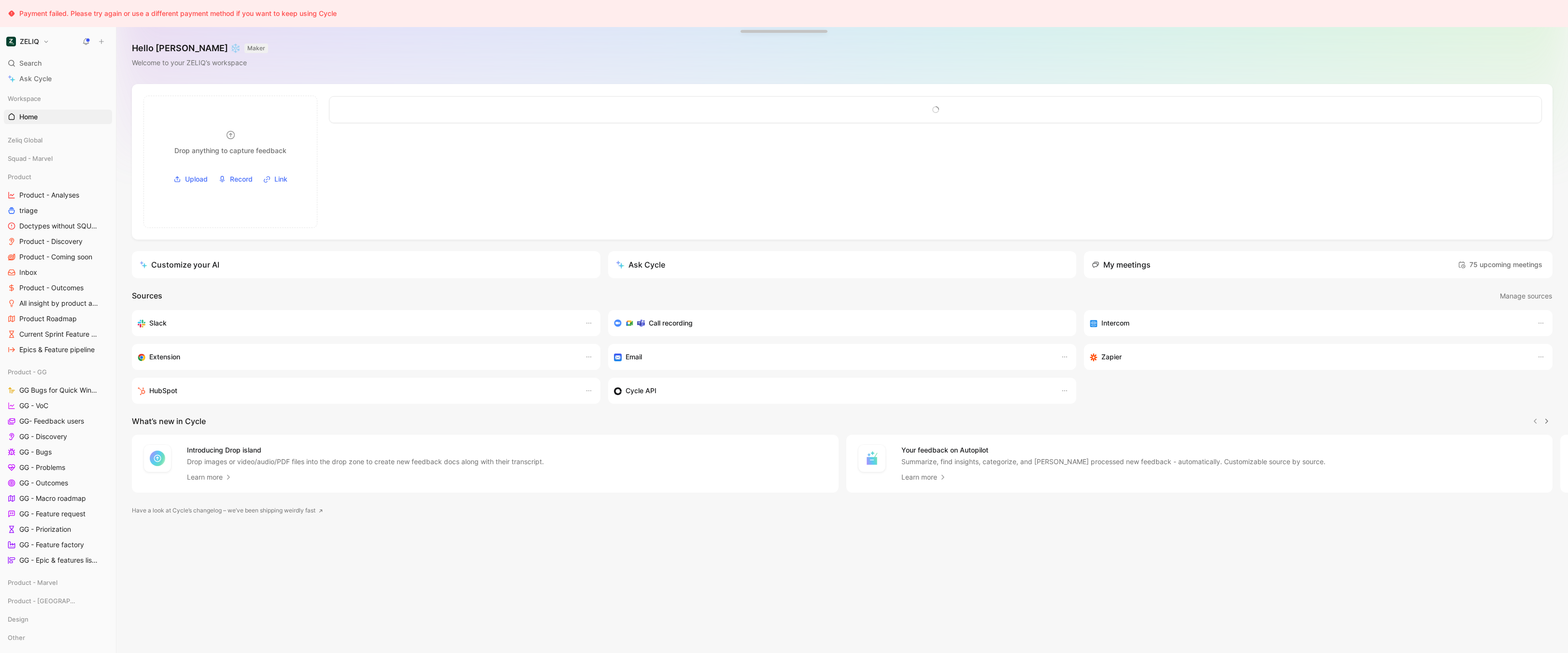
click at [397, 167] on div at bounding box center [937, 161] width 1223 height 132
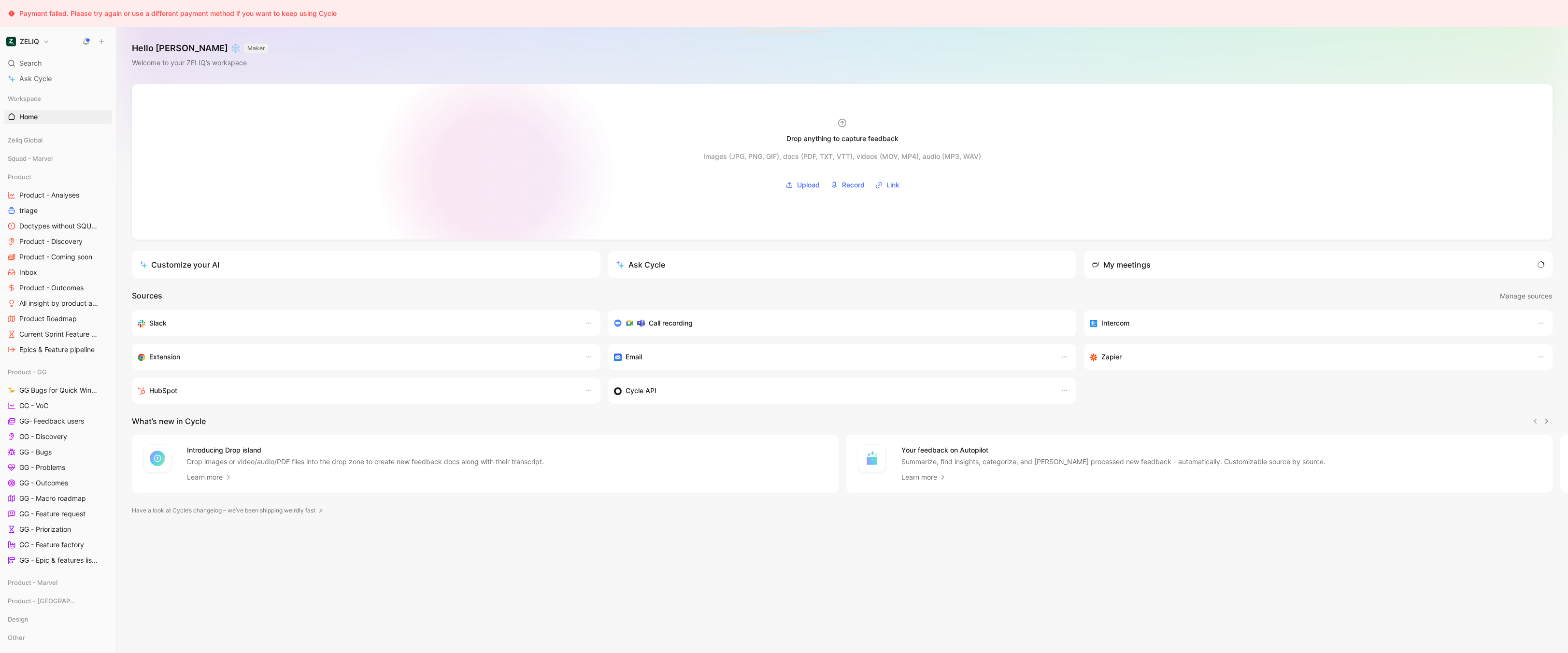
click at [495, 175] on div at bounding box center [842, 161] width 1420 height 155
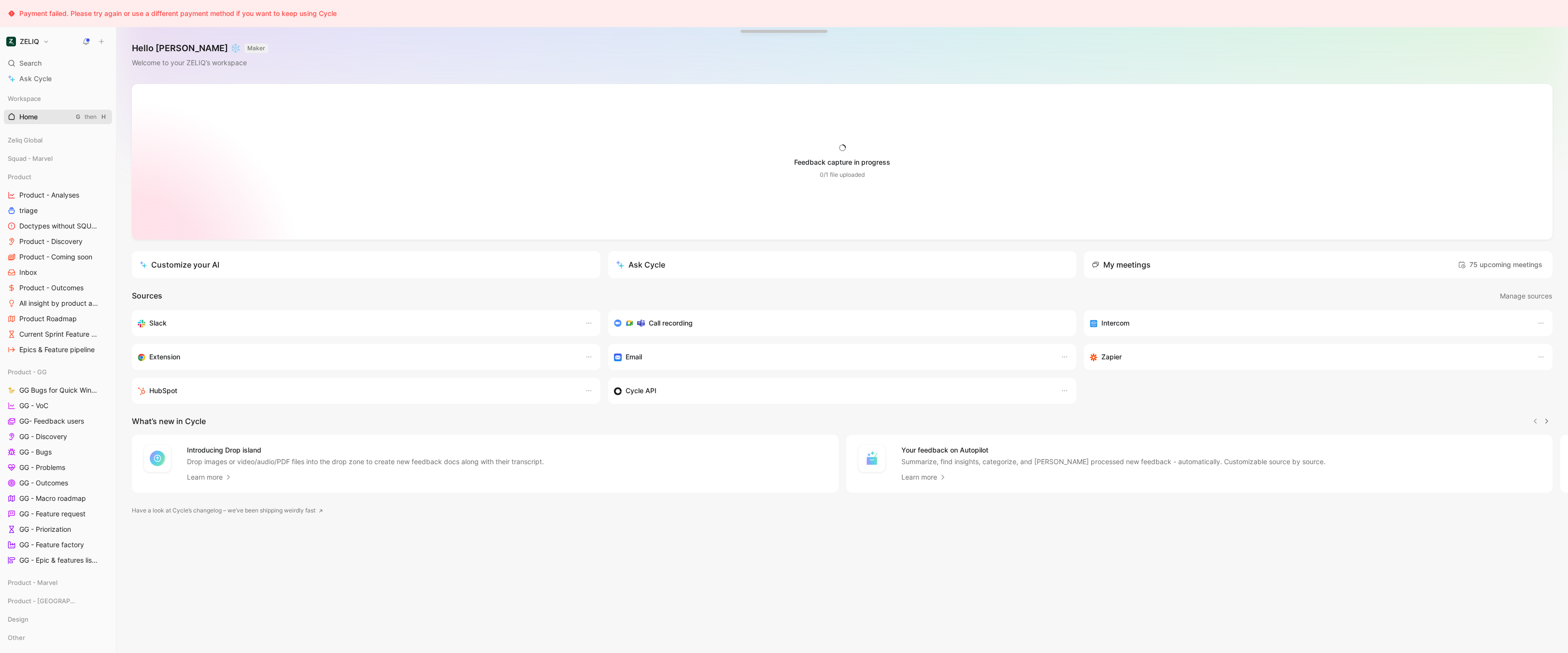
click at [38, 117] on span "Home" at bounding box center [28, 117] width 18 height 10
click at [45, 204] on link "triage" at bounding box center [58, 210] width 108 height 14
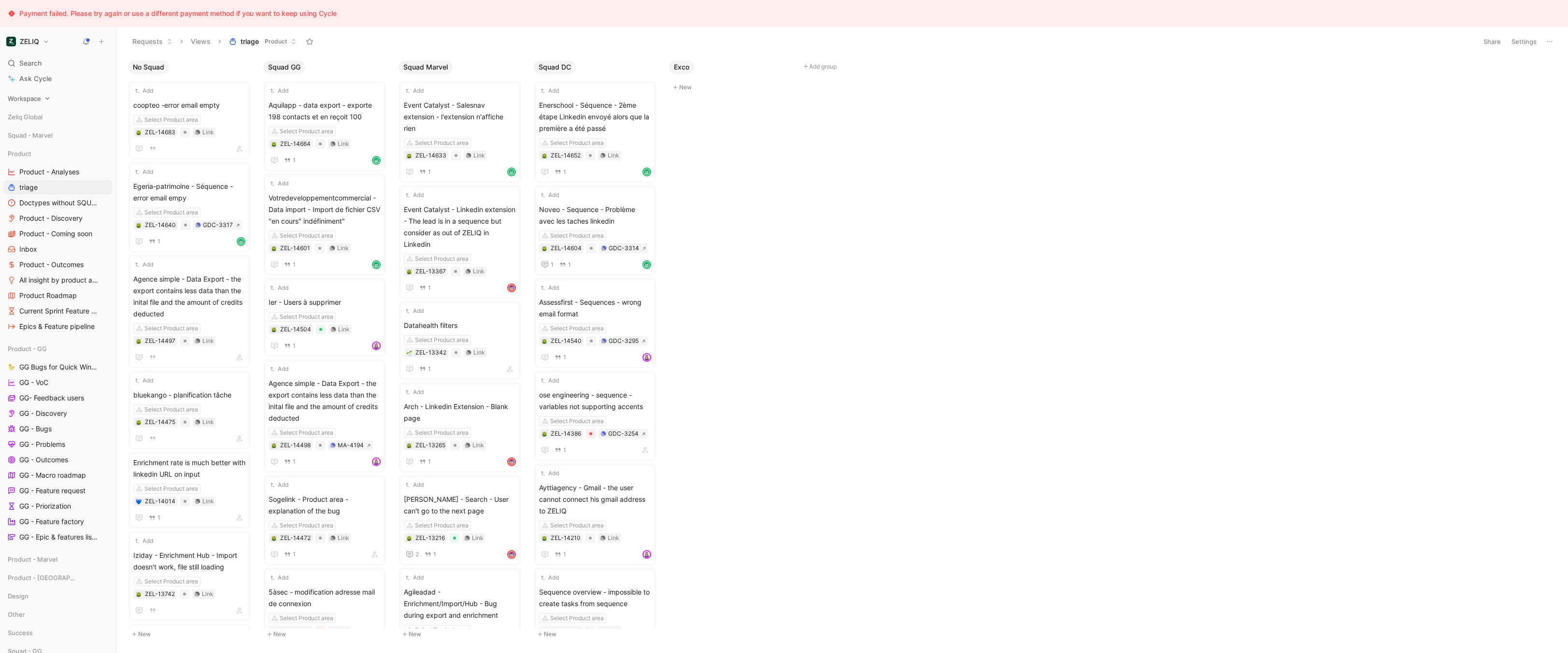
click at [25, 103] on span "Workspace" at bounding box center [24, 98] width 34 height 10
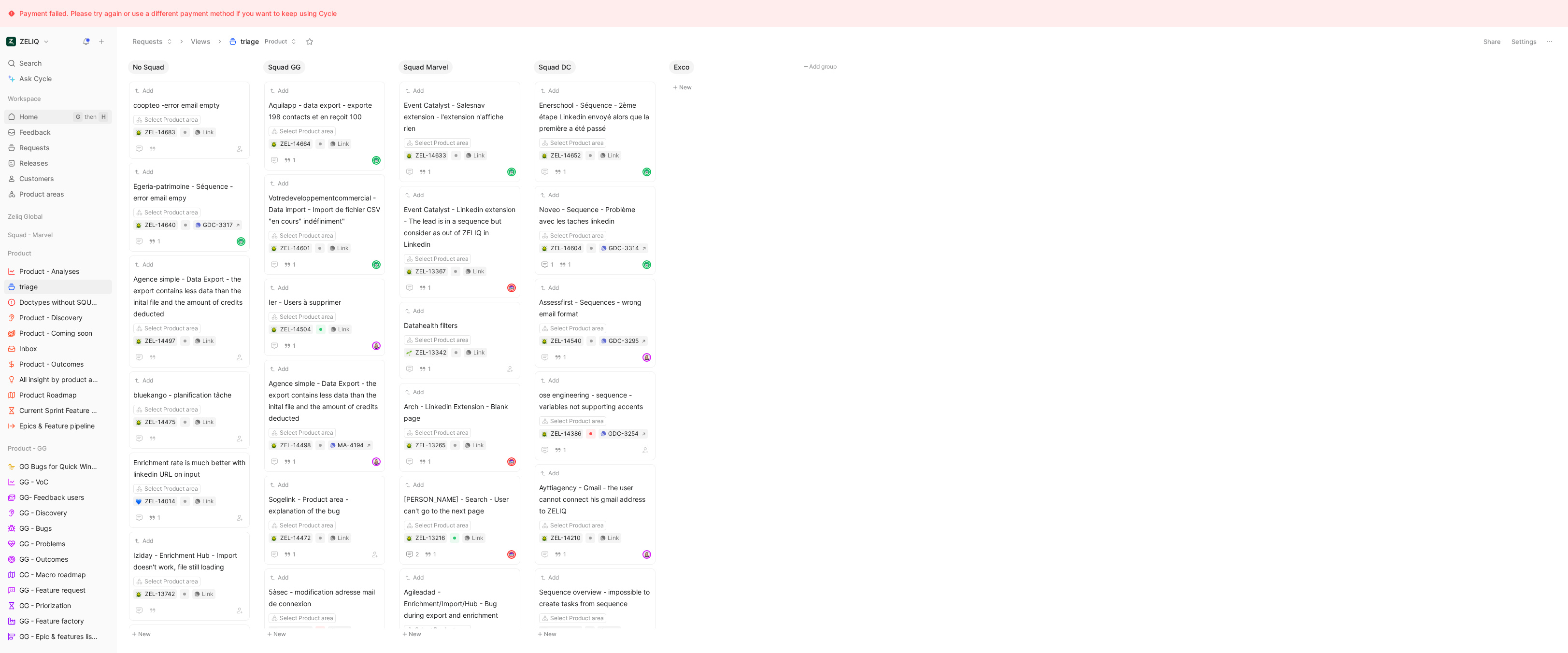
click at [27, 118] on span "Home" at bounding box center [28, 117] width 18 height 10
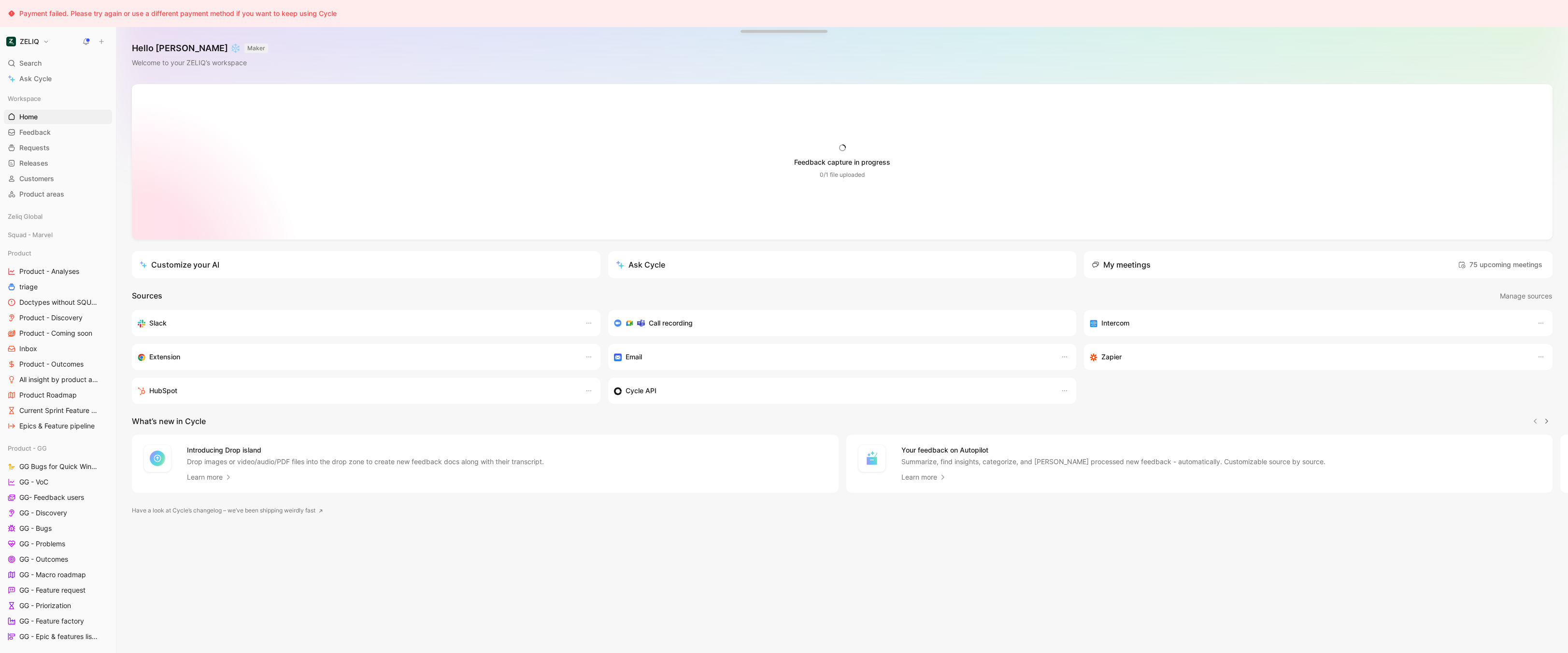
click at [451, 55] on div "Hello Bastien ❄️ MAKER Welcome to your ZELIQ’s workspace" at bounding box center [842, 55] width 1451 height 57
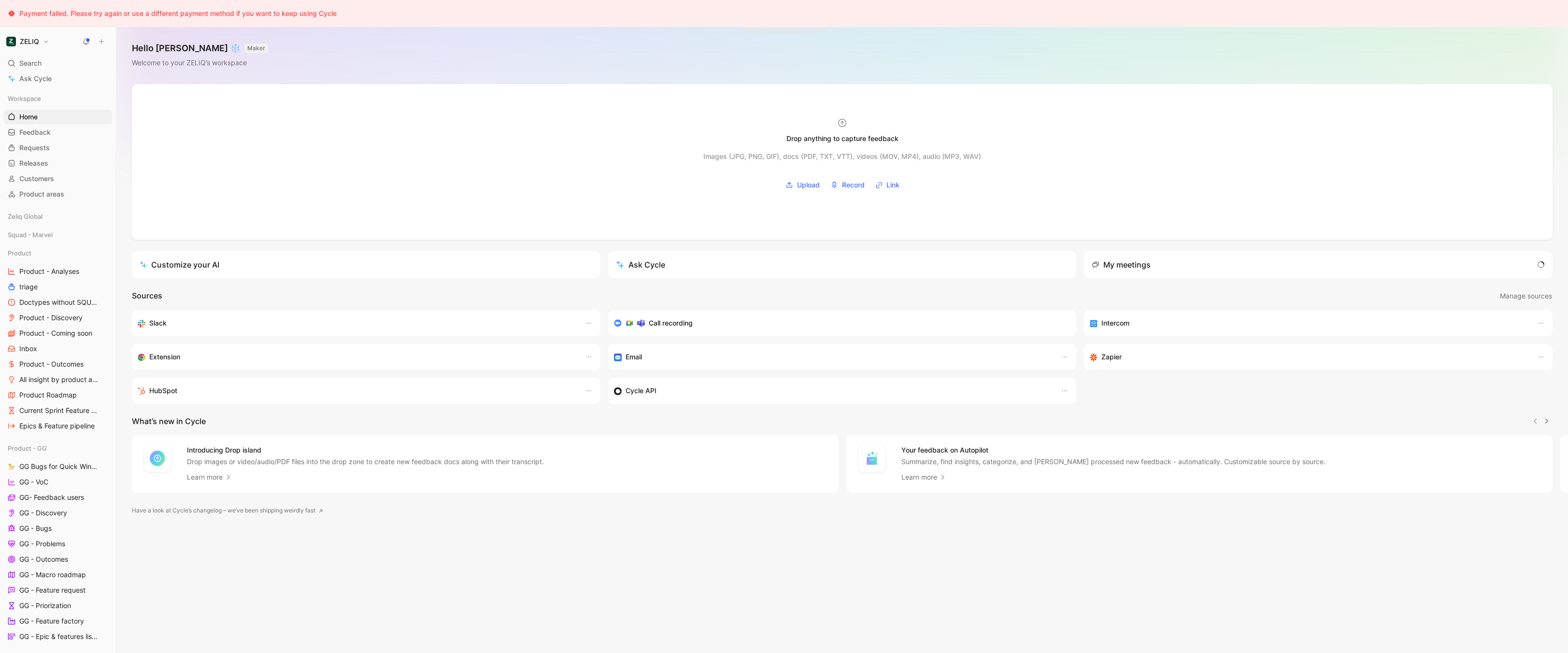
click at [234, 11] on div "Payment failed. Please try again or use a different payment method if you want …" at bounding box center [178, 14] width 317 height 12
click at [291, 14] on div "Payment failed. Please try again or use a different payment method if you want …" at bounding box center [178, 14] width 317 height 12
click at [336, 14] on div "Payment failed. Please try again or use a different payment method if you want …" at bounding box center [178, 14] width 317 height 12
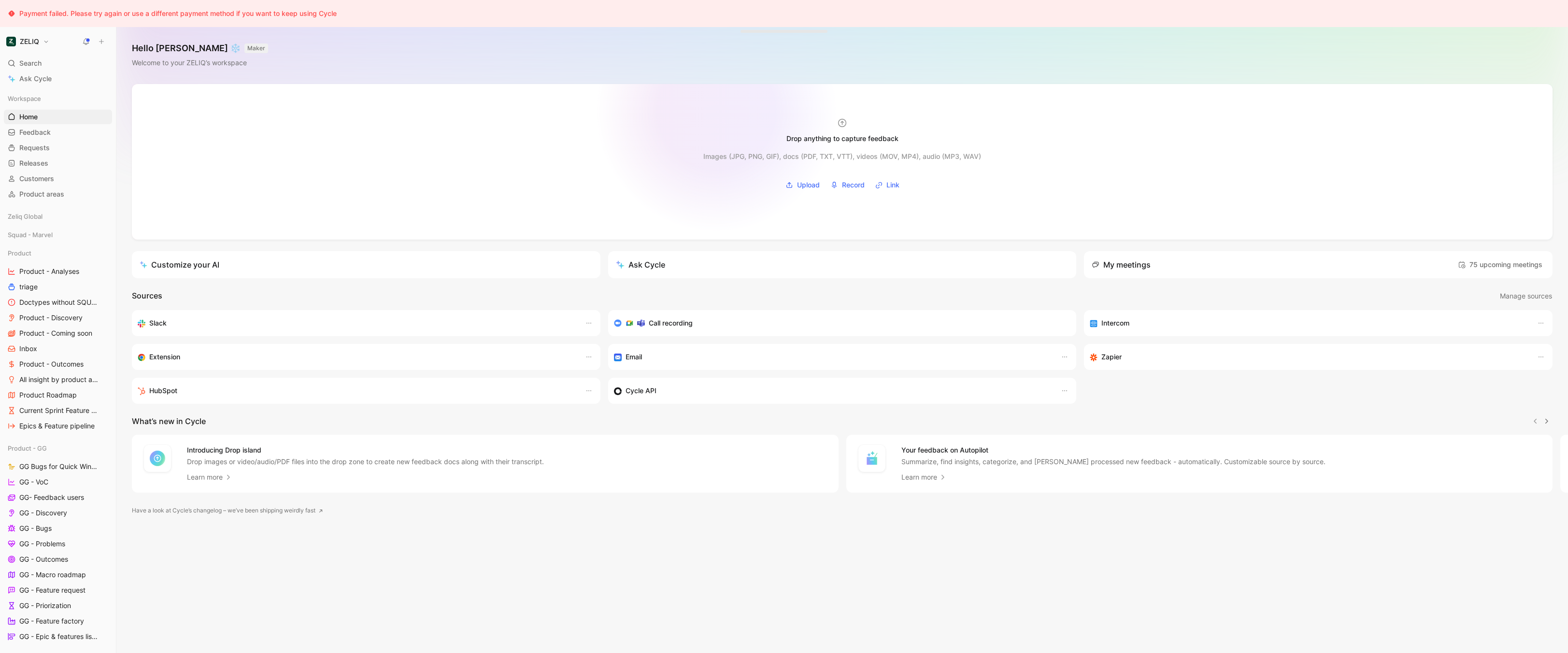
click at [716, 111] on div at bounding box center [842, 161] width 1420 height 155
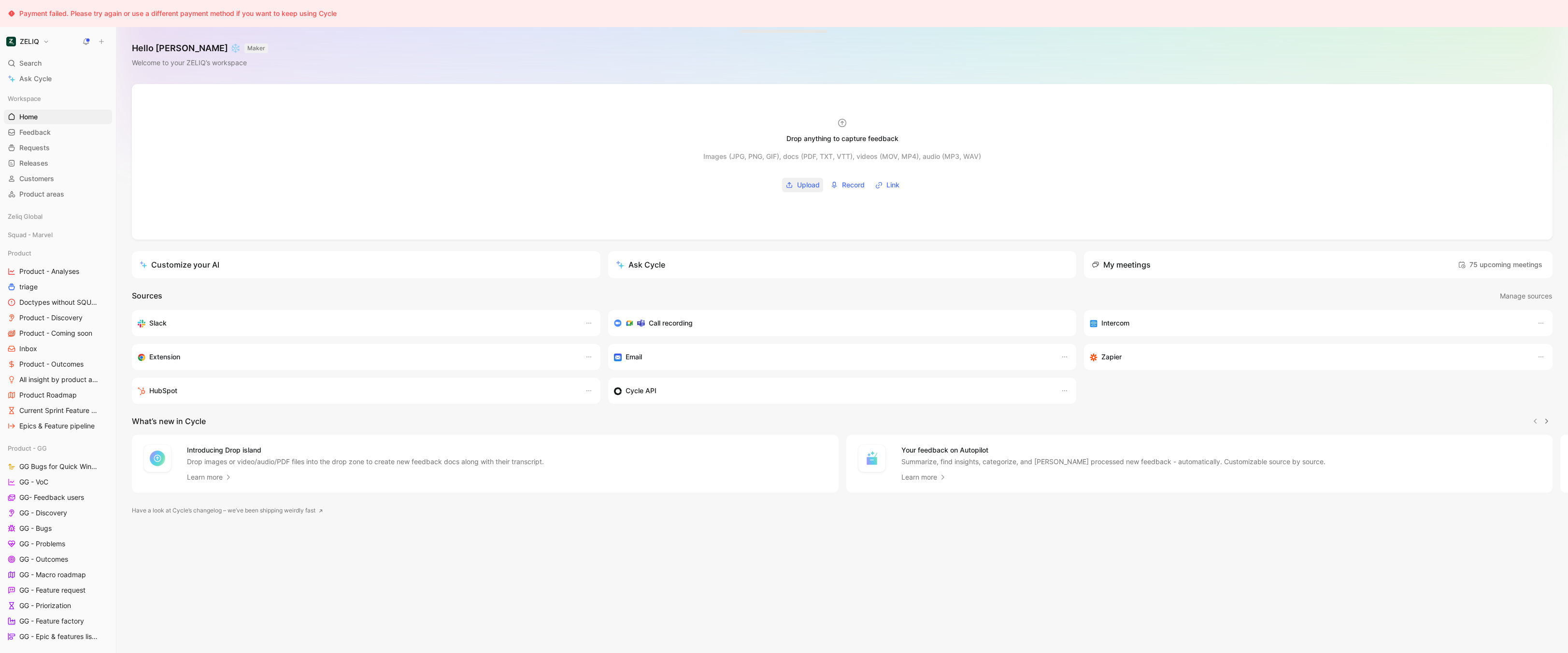
click at [798, 183] on span "Upload" at bounding box center [809, 185] width 23 height 12
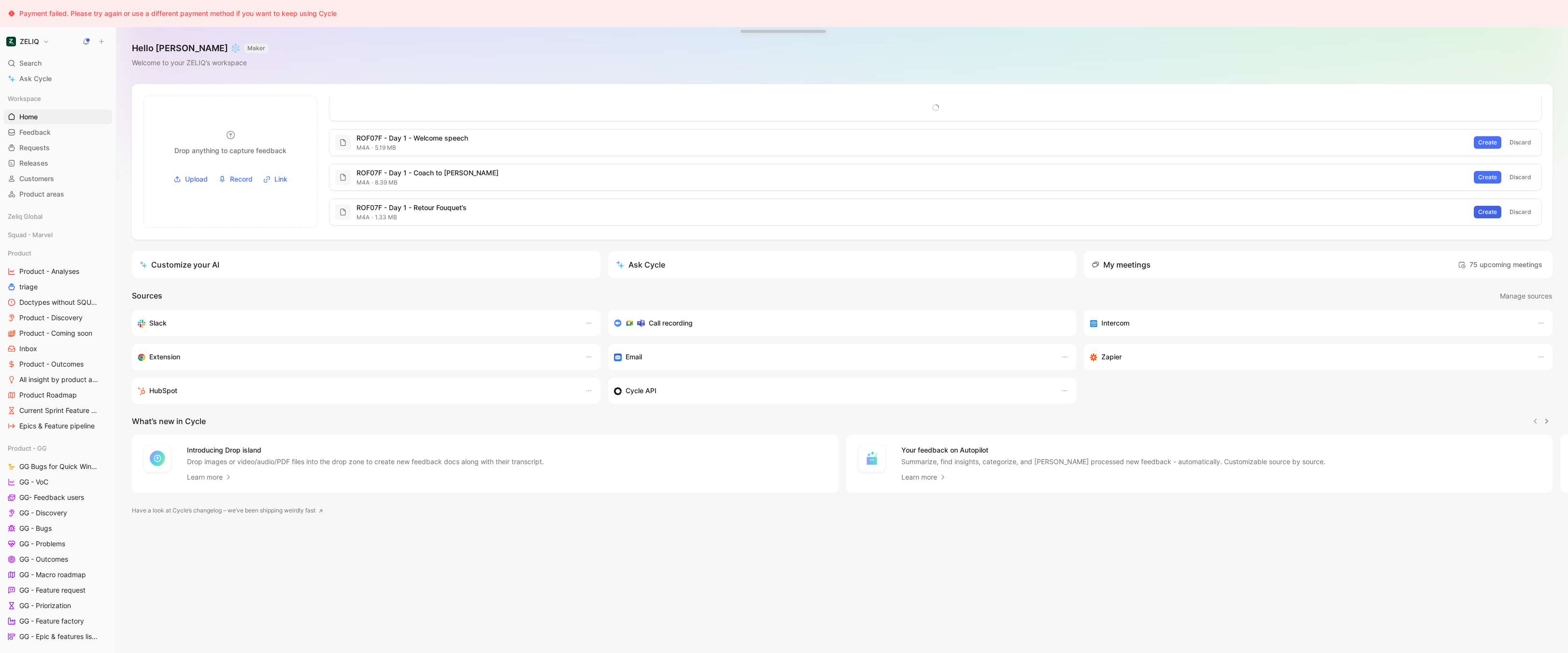
click at [1494, 211] on span "Create" at bounding box center [1488, 212] width 19 height 10
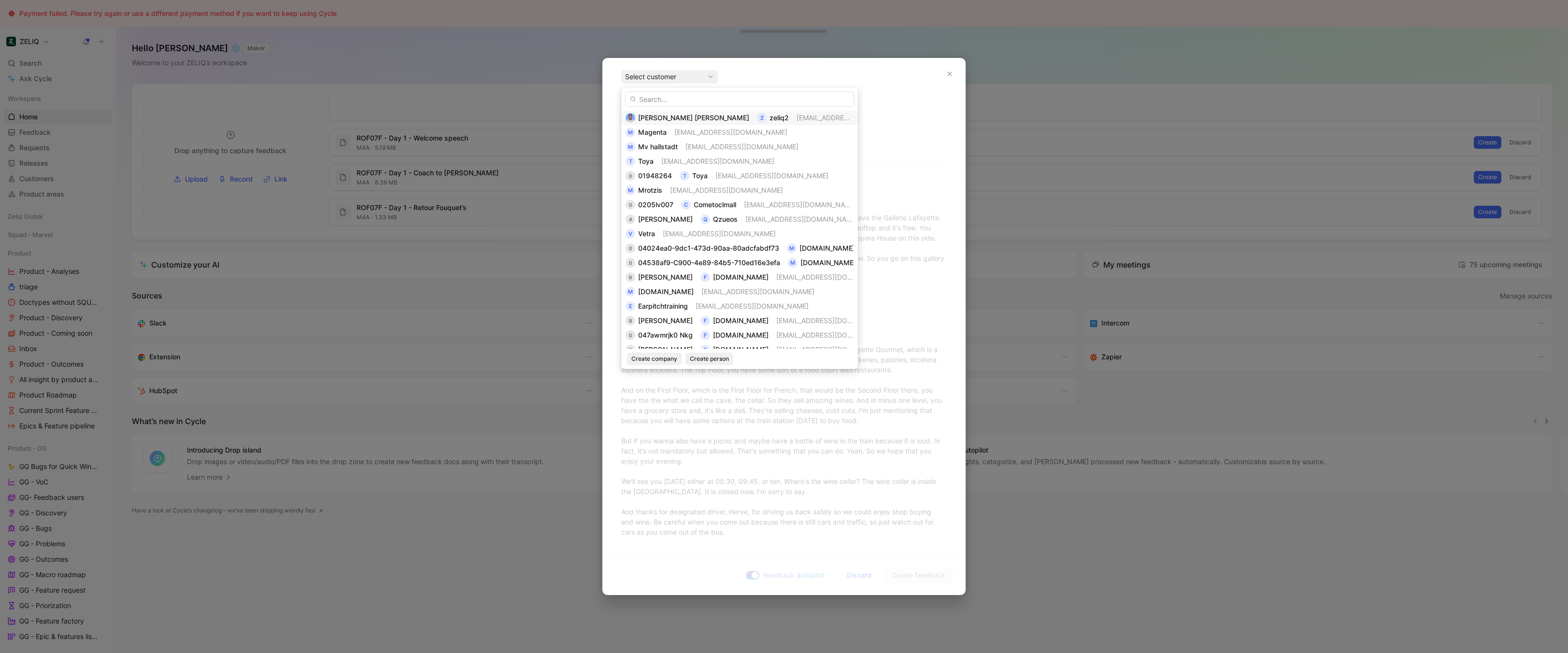
click at [797, 117] on span "[EMAIL_ADDRESS][DOMAIN_NAME]" at bounding box center [853, 118] width 113 height 9
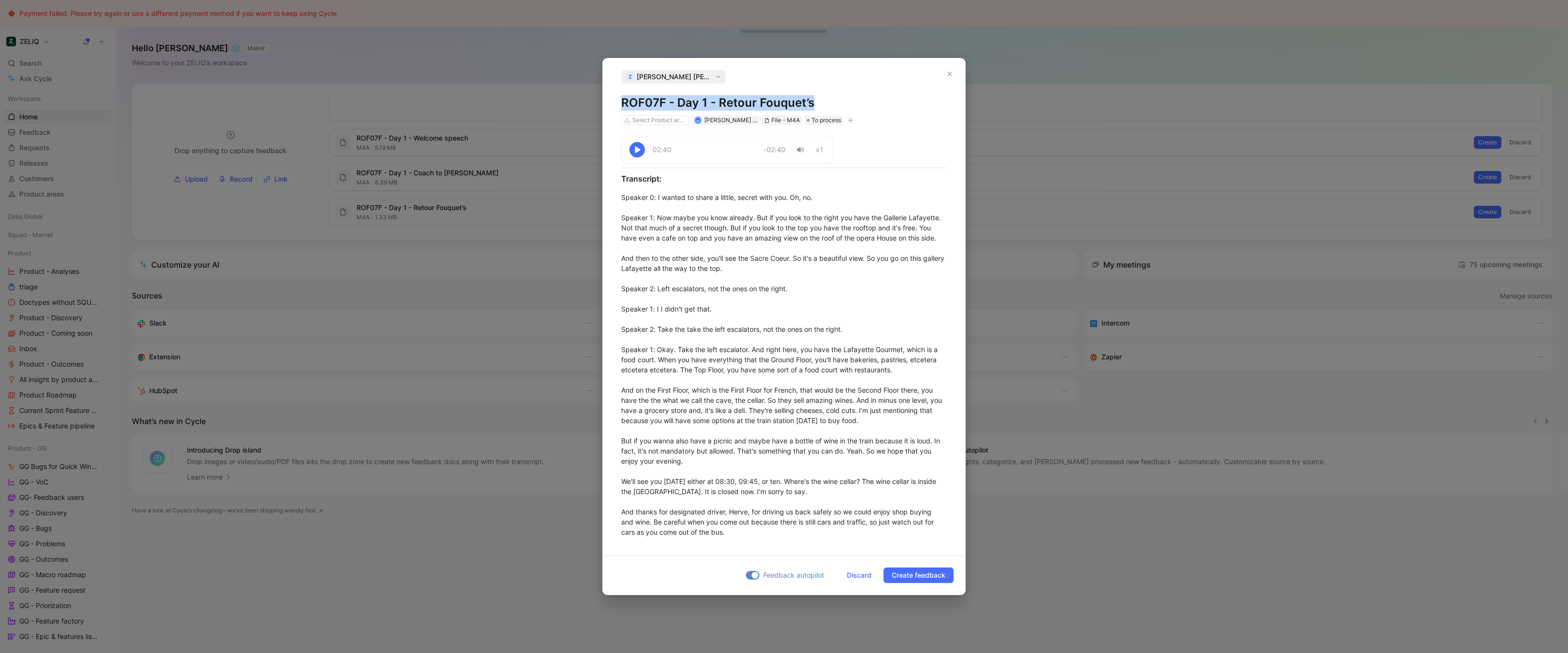
copy h1 "ROF07F - Day 1 - Retour Fouquet’s"
click at [763, 228] on div "Speaker 0 : I wanted to share a little, secret with you. Oh, no. Speaker 1 : No…" at bounding box center [784, 364] width 325 height 344
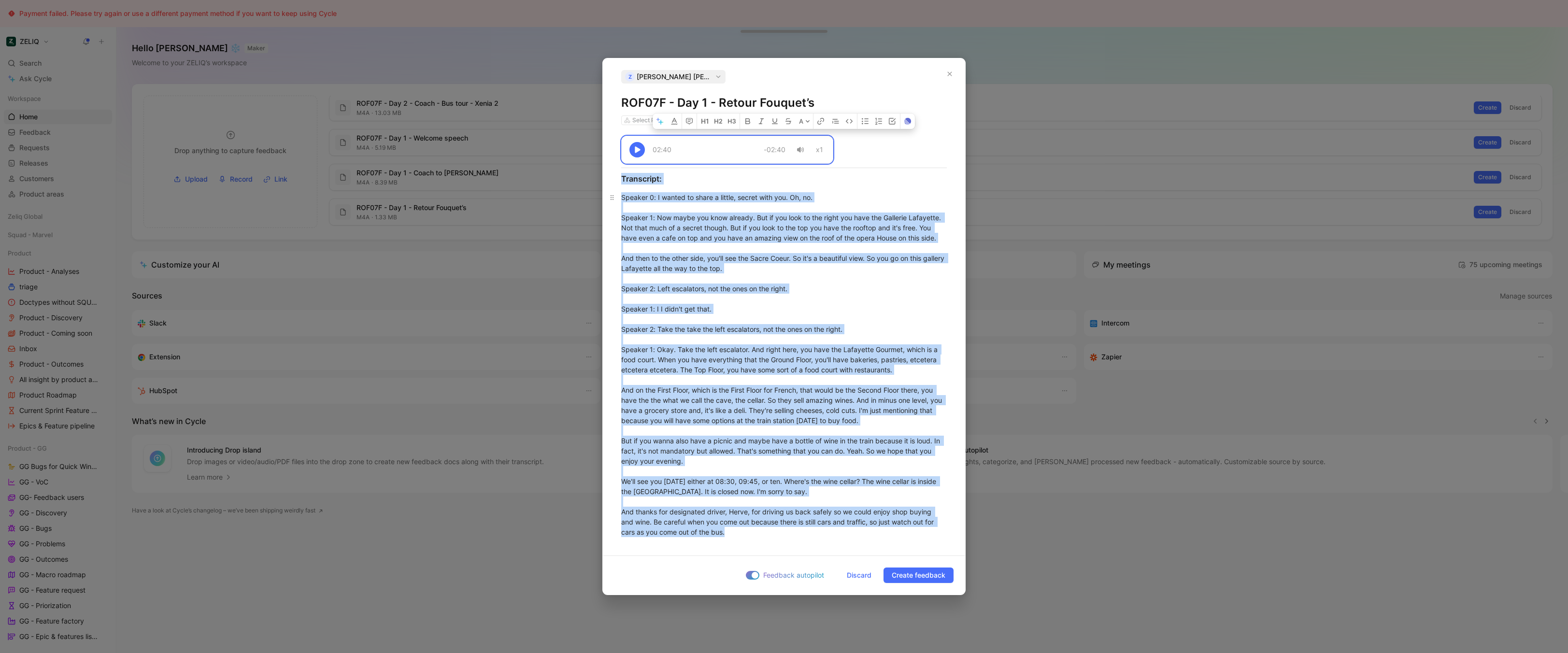
copy div "02:40 -02:40 x1 Transcript: Speaker 0 : I wanted to share a little, secret with…"
click at [863, 577] on span "Discard" at bounding box center [860, 575] width 25 height 12
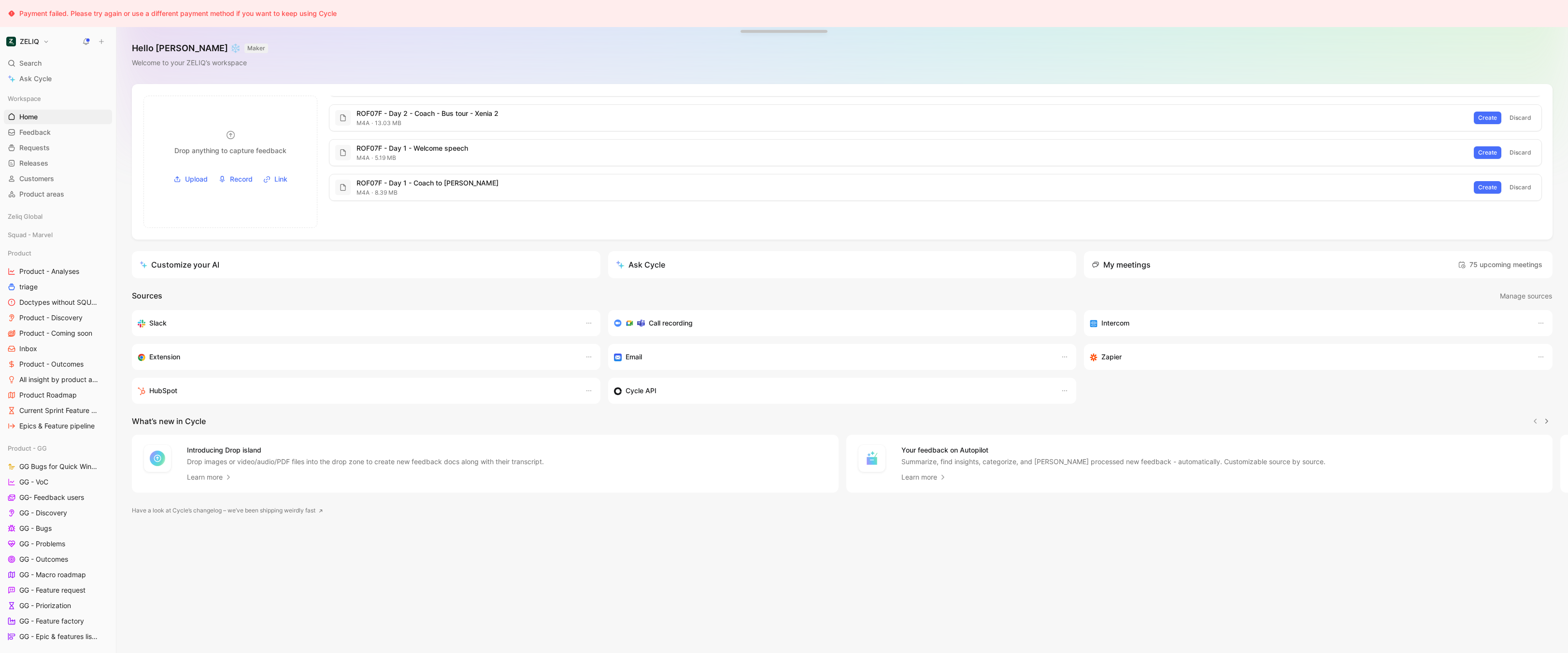
scroll to position [2, 0]
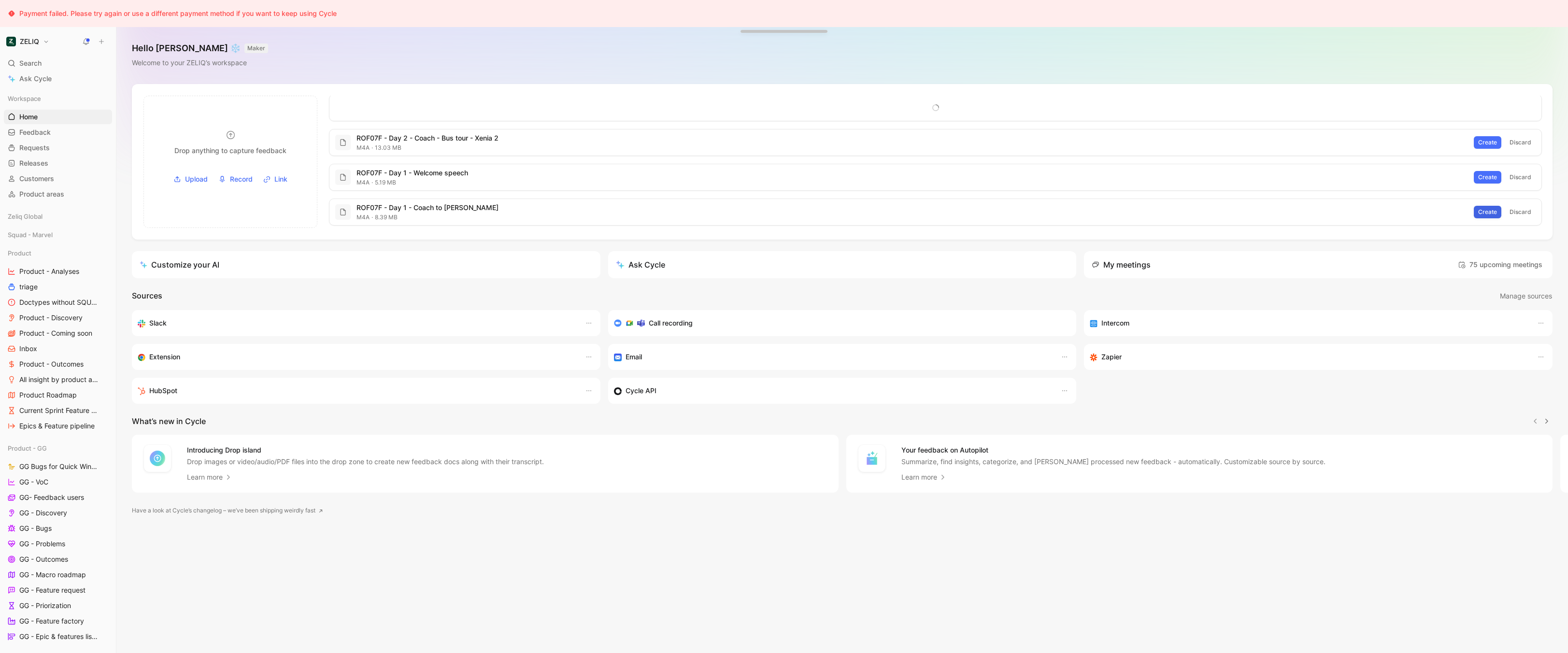
click at [1493, 212] on span "Create" at bounding box center [1488, 212] width 19 height 10
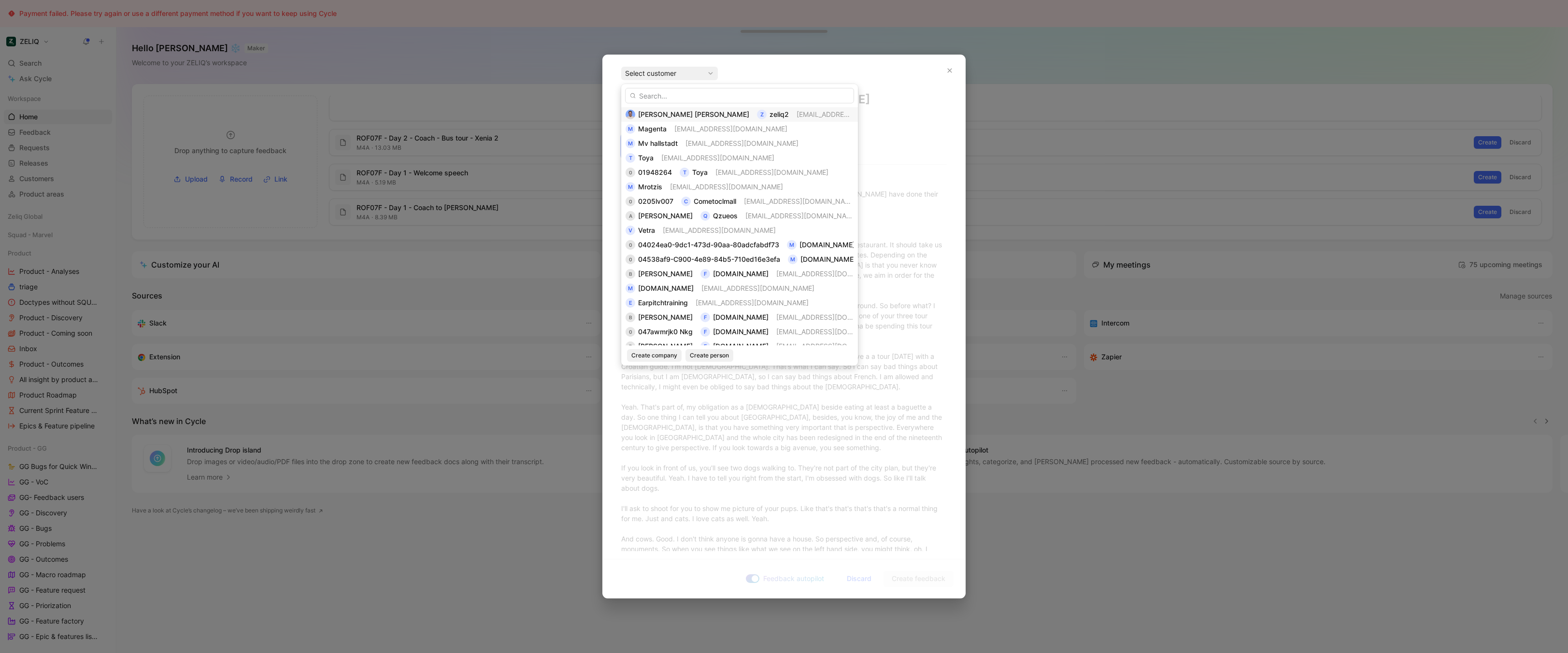
click at [797, 116] on span "[EMAIL_ADDRESS][DOMAIN_NAME]" at bounding box center [853, 114] width 113 height 9
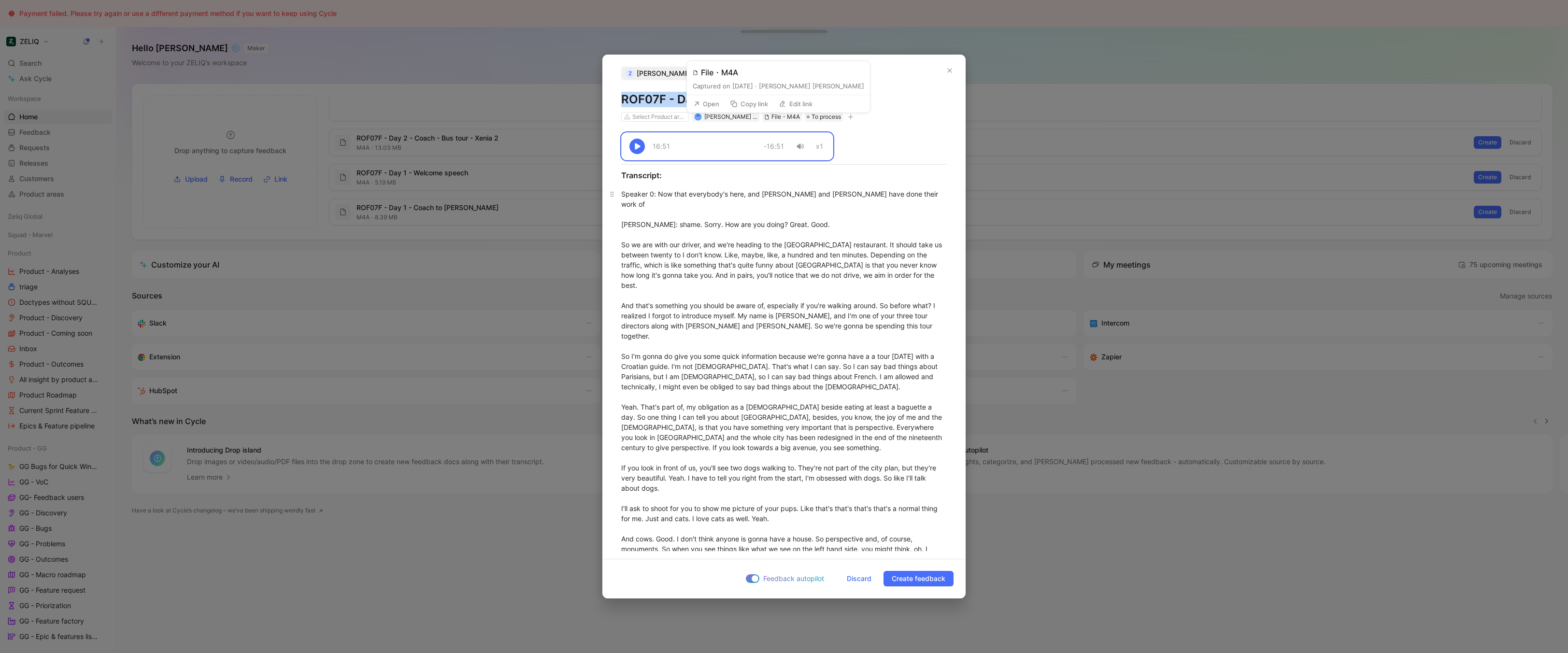
copy h1 "ROF07F - Day 1 - Coach to Fouquet’s"
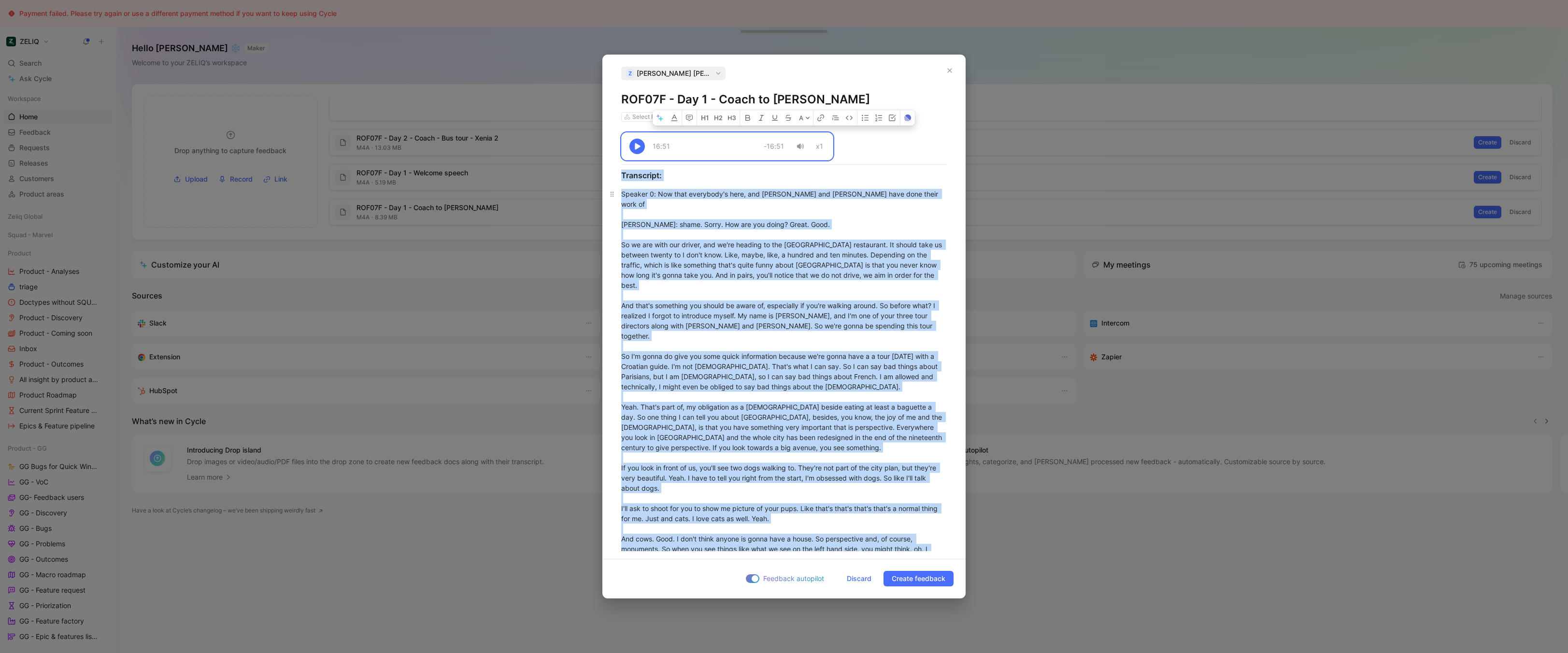
copy div "16:51 -16:51 x1 Transcript: Speaker 0 : Now that everybody's here, and Marlon a…"
click at [851, 582] on span "Discard" at bounding box center [860, 579] width 25 height 12
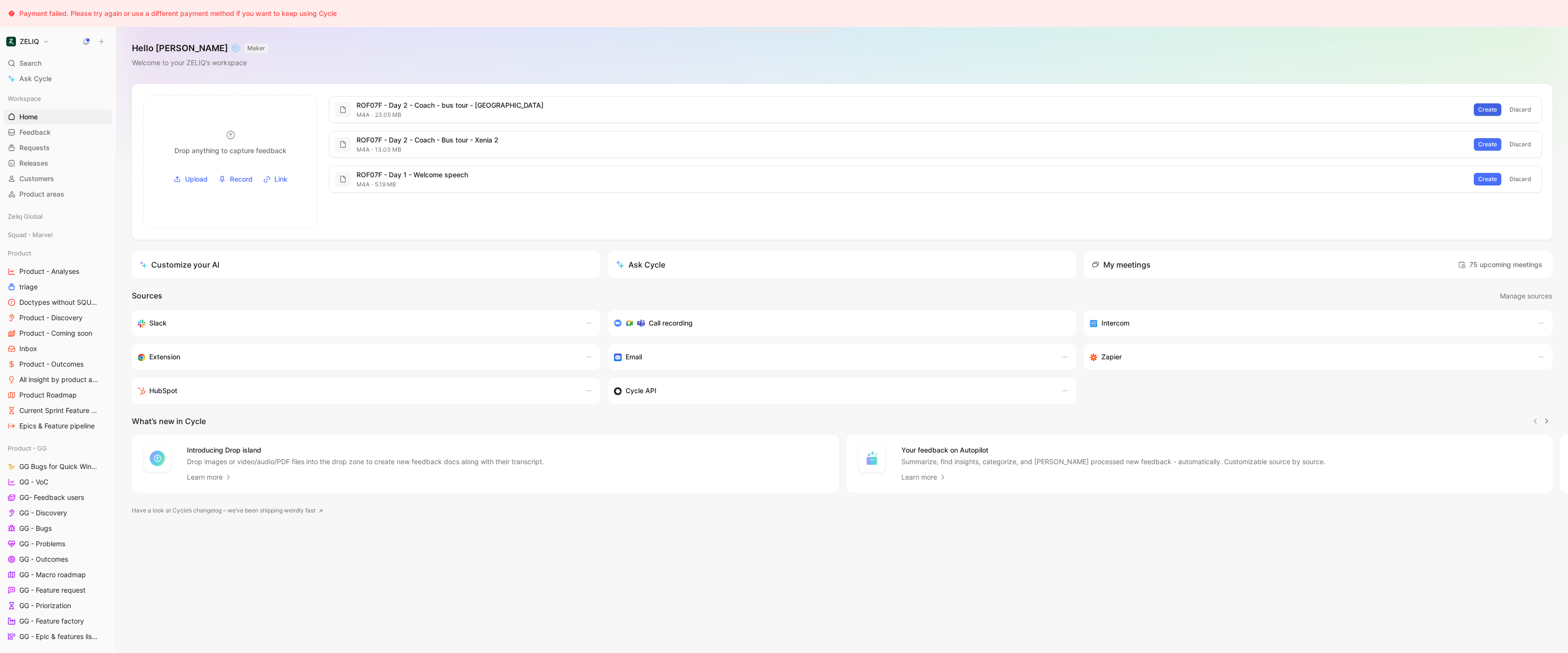
click at [1491, 110] on span "Create" at bounding box center [1488, 110] width 19 height 10
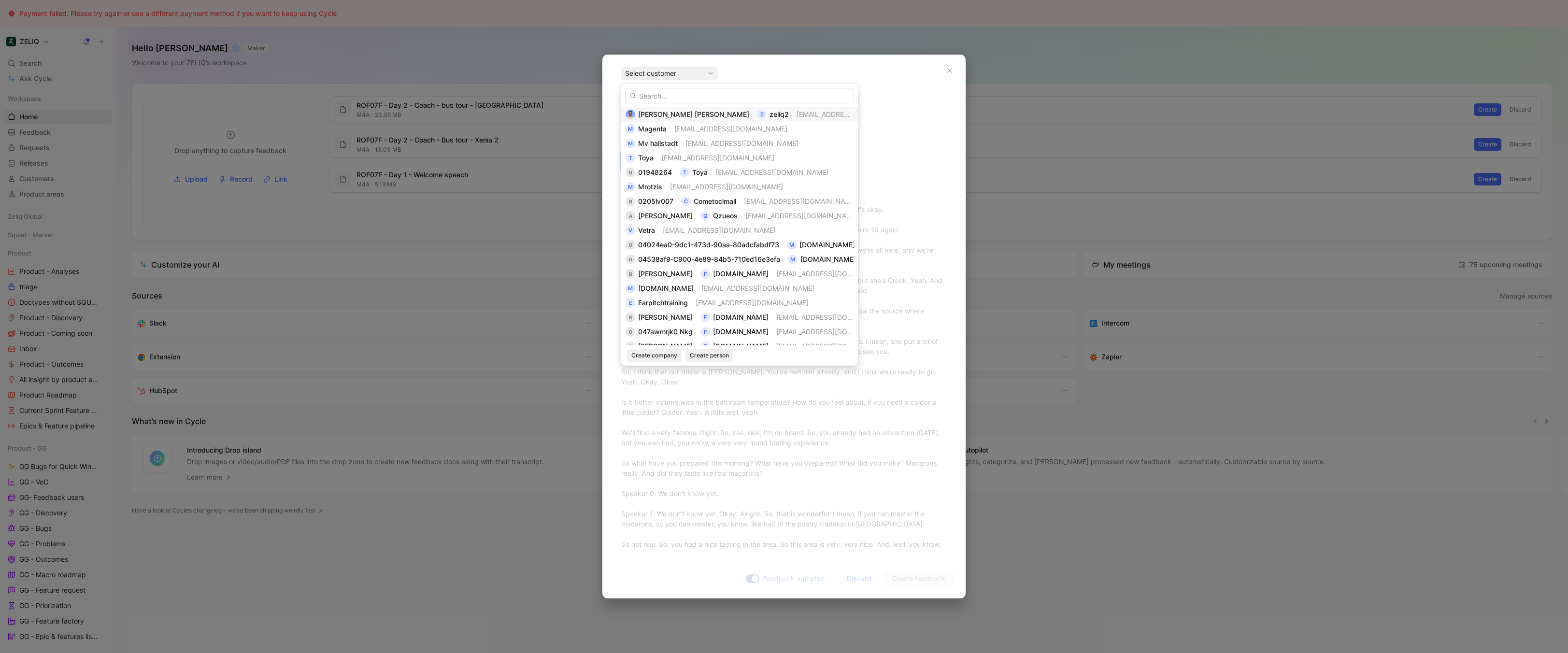
click at [724, 115] on div "[PERSON_NAME] [PERSON_NAME] z zeliq2 [EMAIL_ADDRESS][DOMAIN_NAME]" at bounding box center [739, 115] width 228 height 12
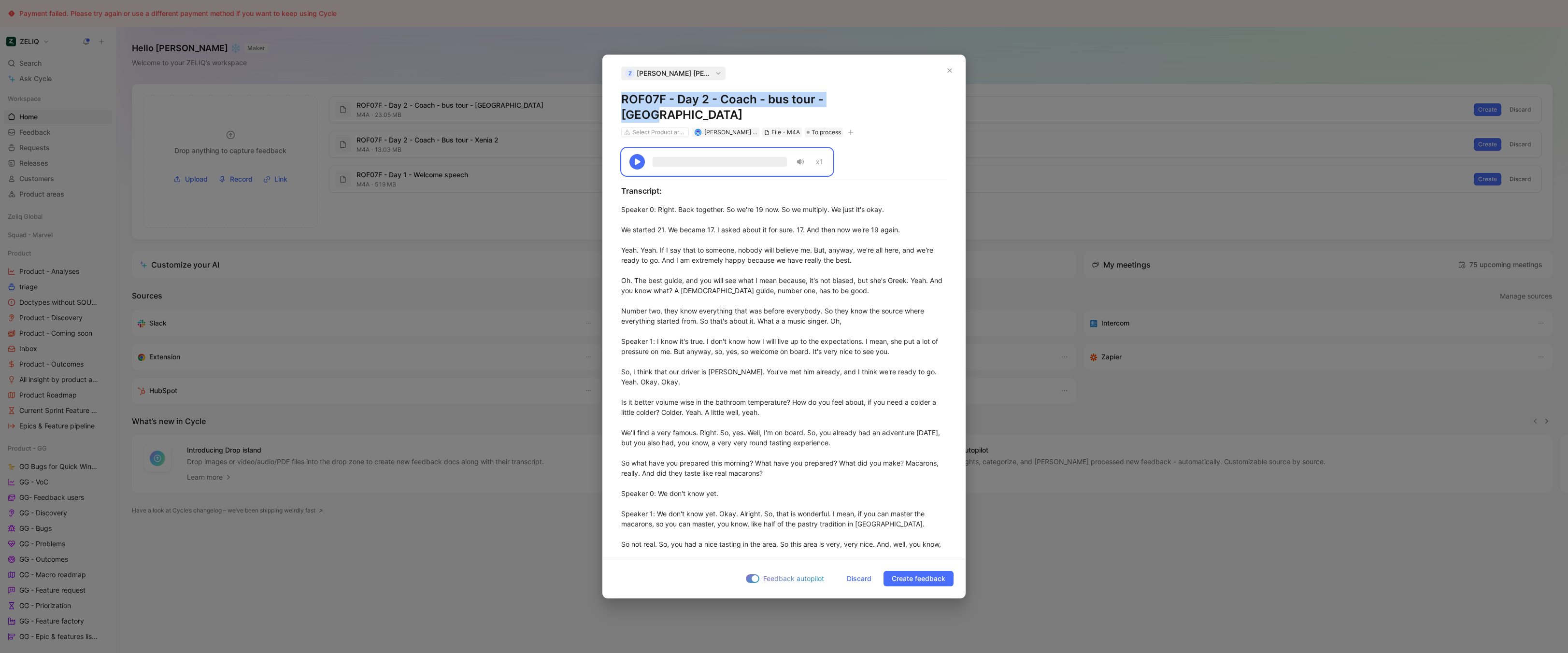
copy h1 "ROF07F - Day 2 - Coach - bus tour - Xenia"
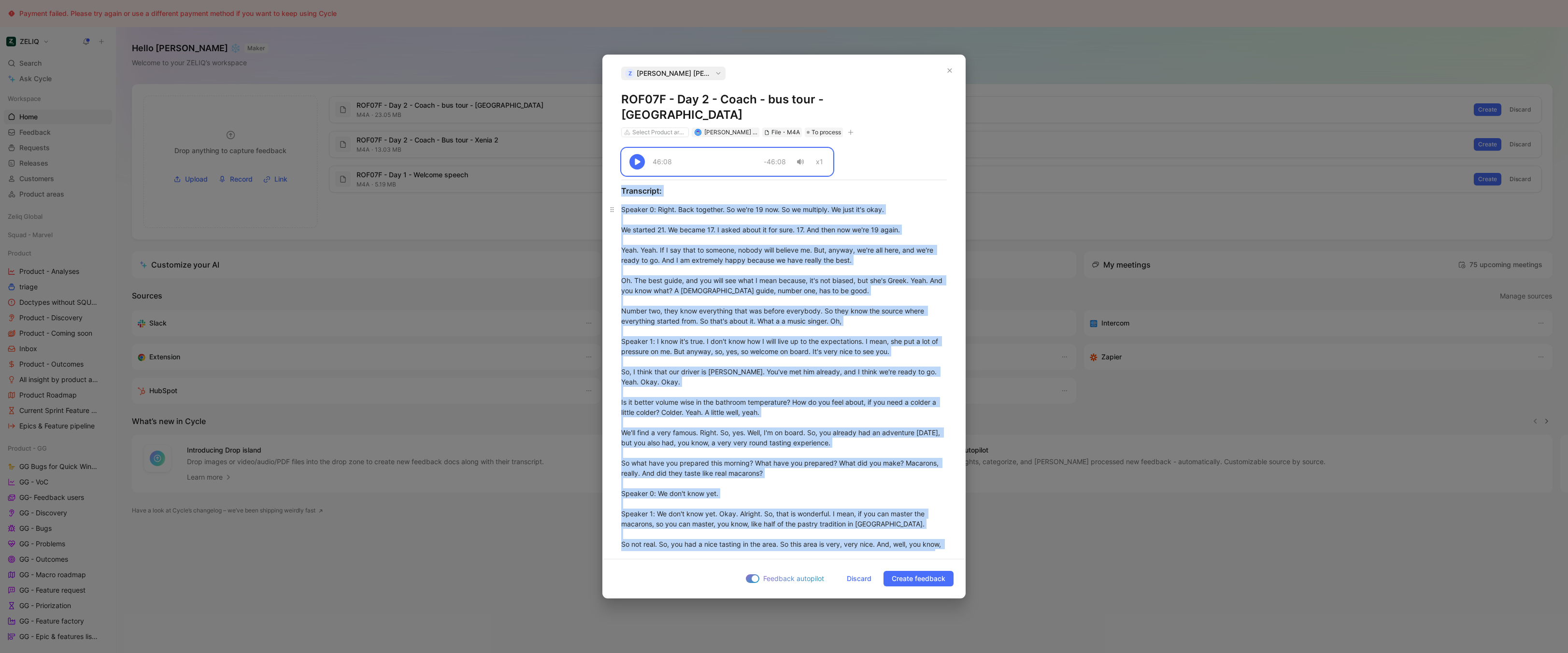
copy div "46:08 -46:08 x1 Transcript: Speaker 0 : Right. Back together. So we're 19 now. …"
click at [856, 583] on span "Discard" at bounding box center [860, 579] width 25 height 12
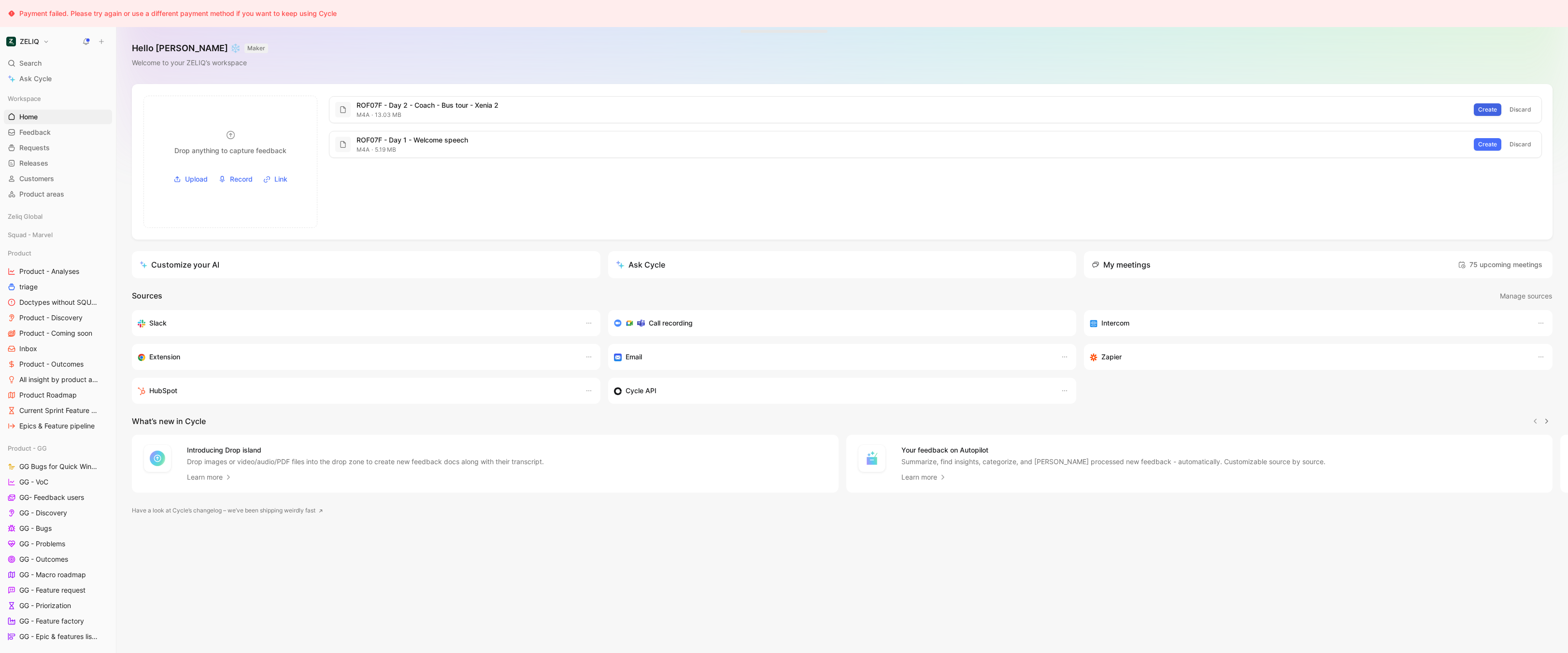
click at [1492, 110] on span "Create" at bounding box center [1488, 110] width 19 height 10
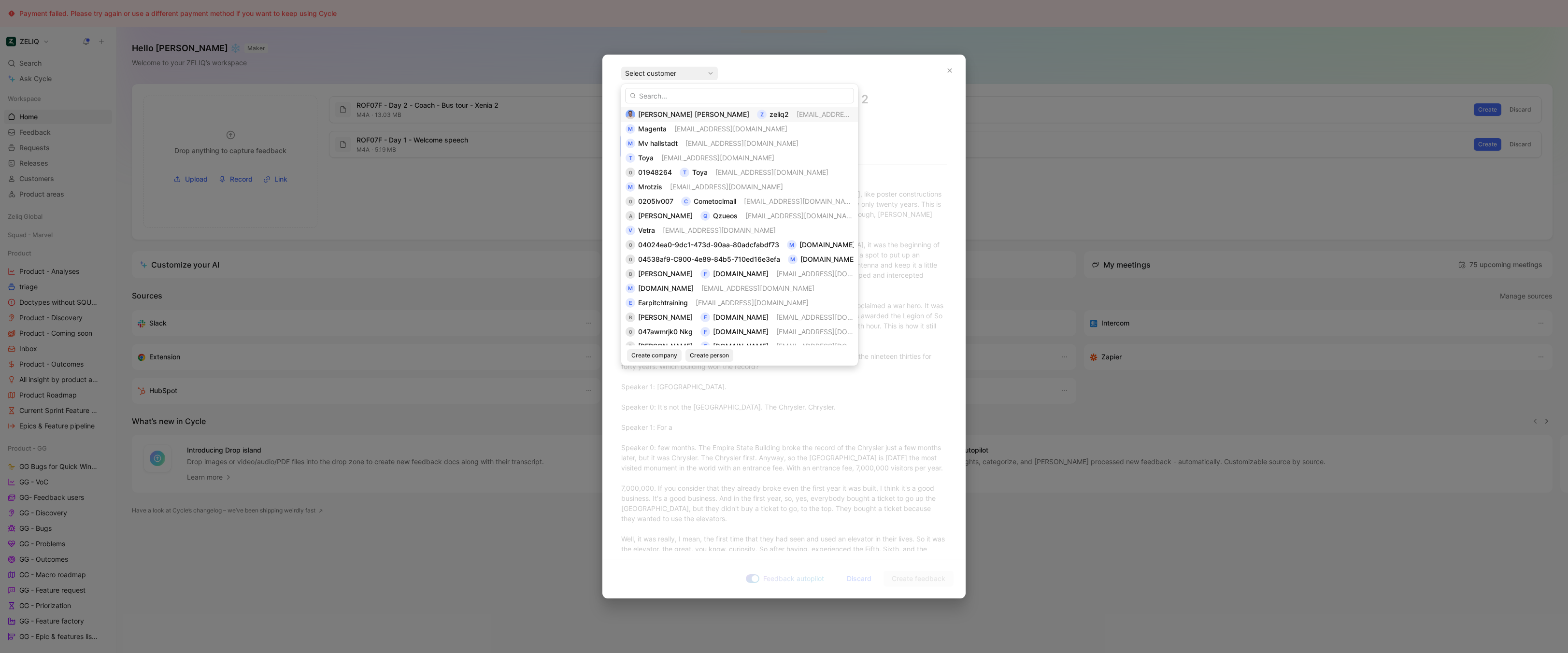
click at [797, 117] on span "[EMAIL_ADDRESS][DOMAIN_NAME]" at bounding box center [853, 114] width 113 height 9
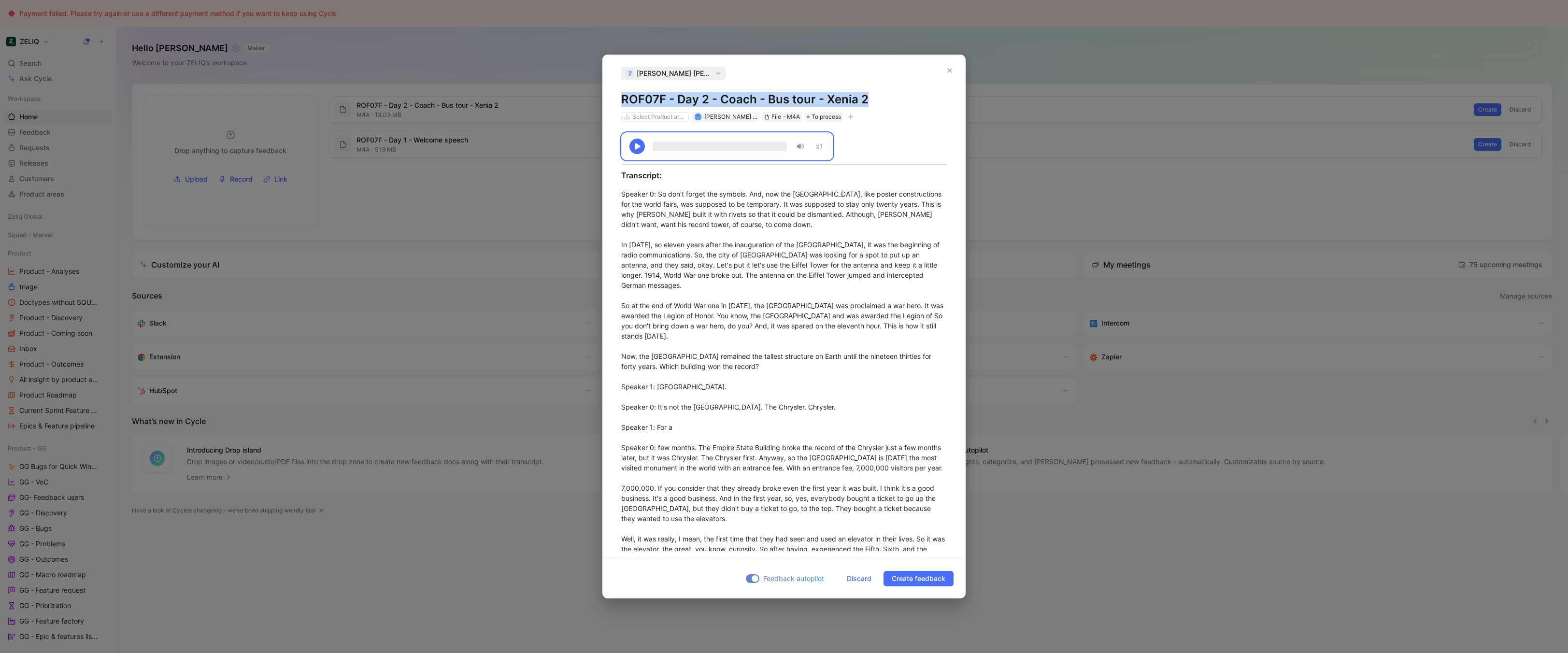
copy h1 "ROF07F - Day 2 - Coach - Bus tour - Xenia 2"
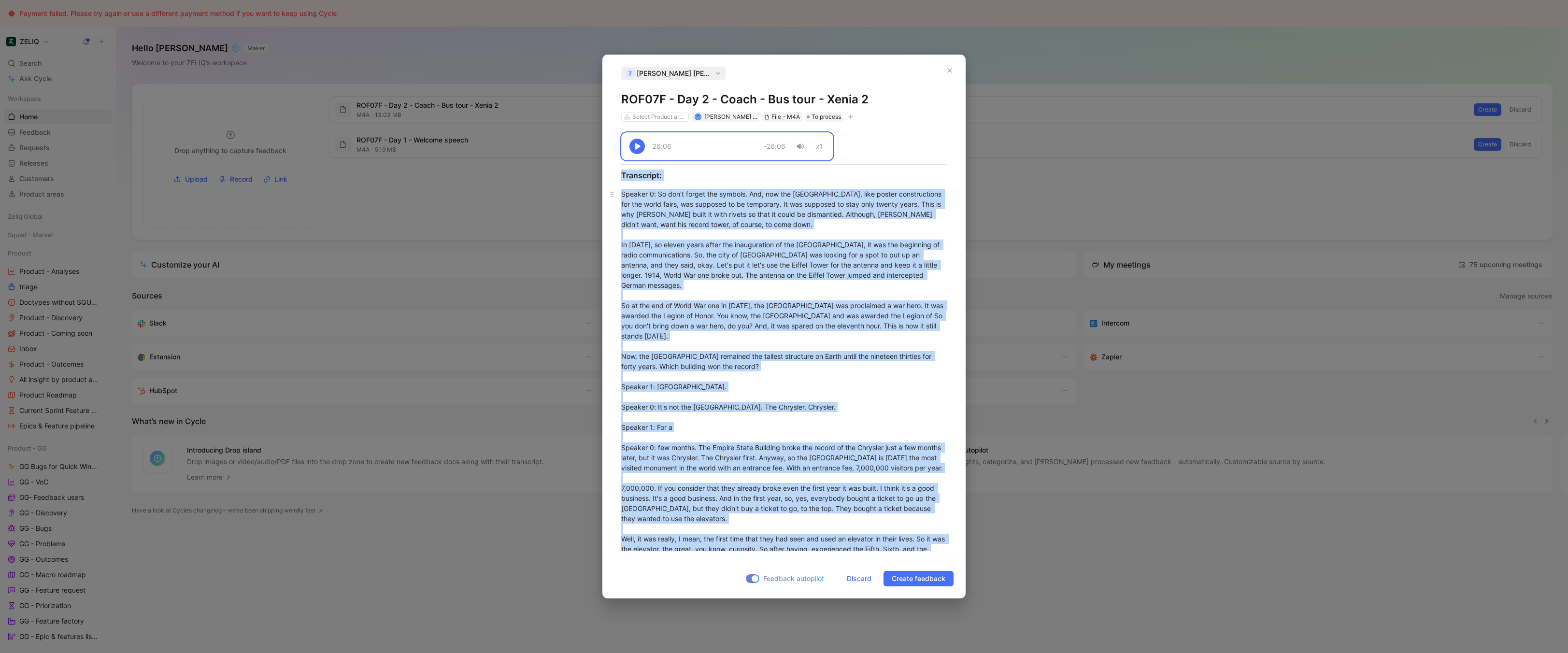
copy div "26:06 -26:06 x1 Transcript: Speaker 0 : So don't forget the symbols. And, now t…"
click at [855, 579] on span "Discard" at bounding box center [860, 579] width 25 height 12
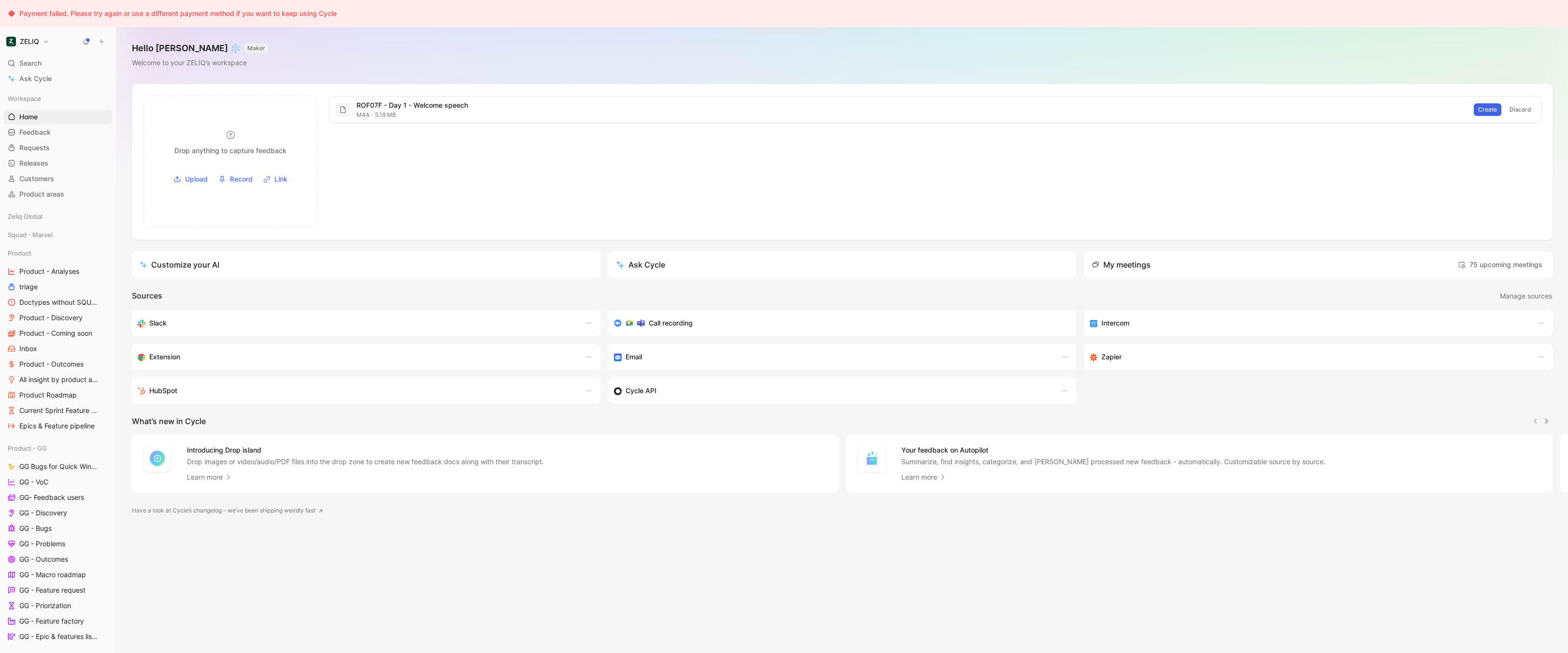
click at [1486, 109] on span "Create" at bounding box center [1488, 110] width 19 height 10
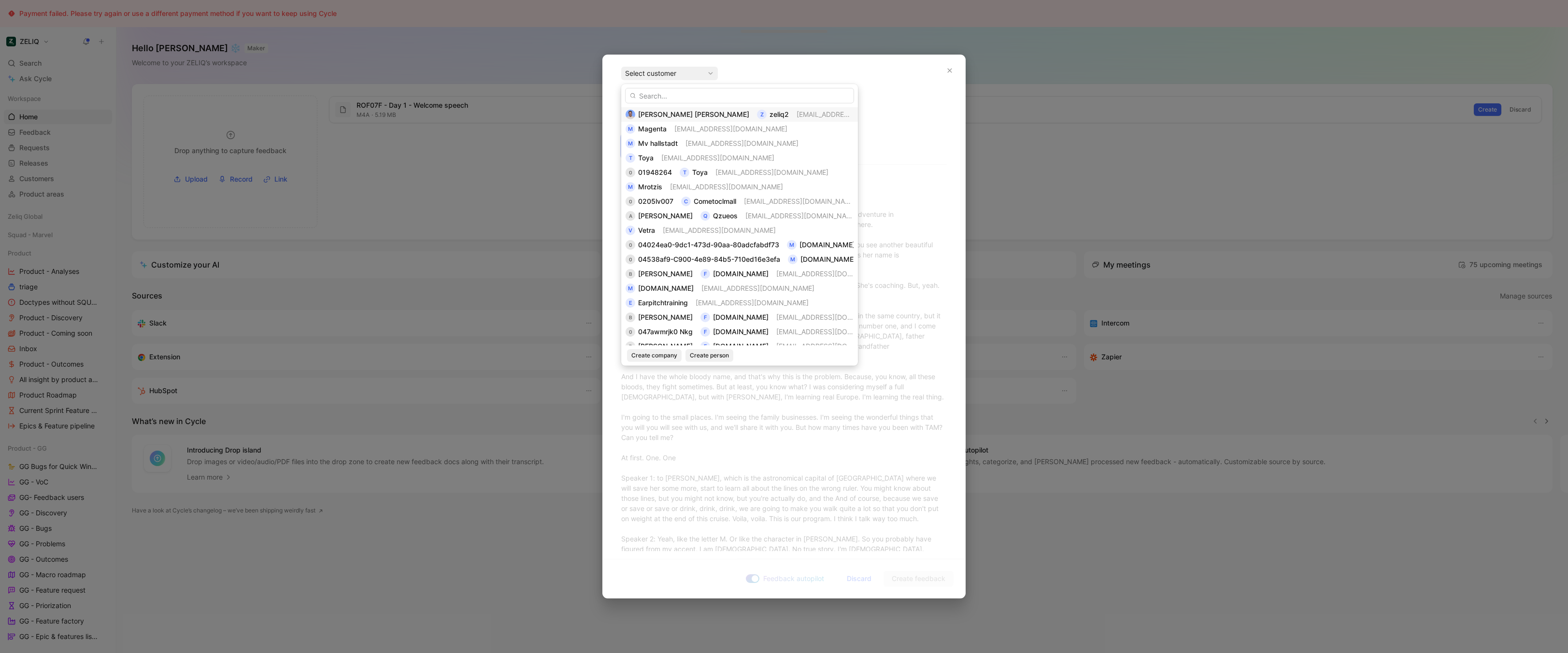
click at [797, 120] on span "[EMAIL_ADDRESS][DOMAIN_NAME]" at bounding box center [825, 115] width 57 height 12
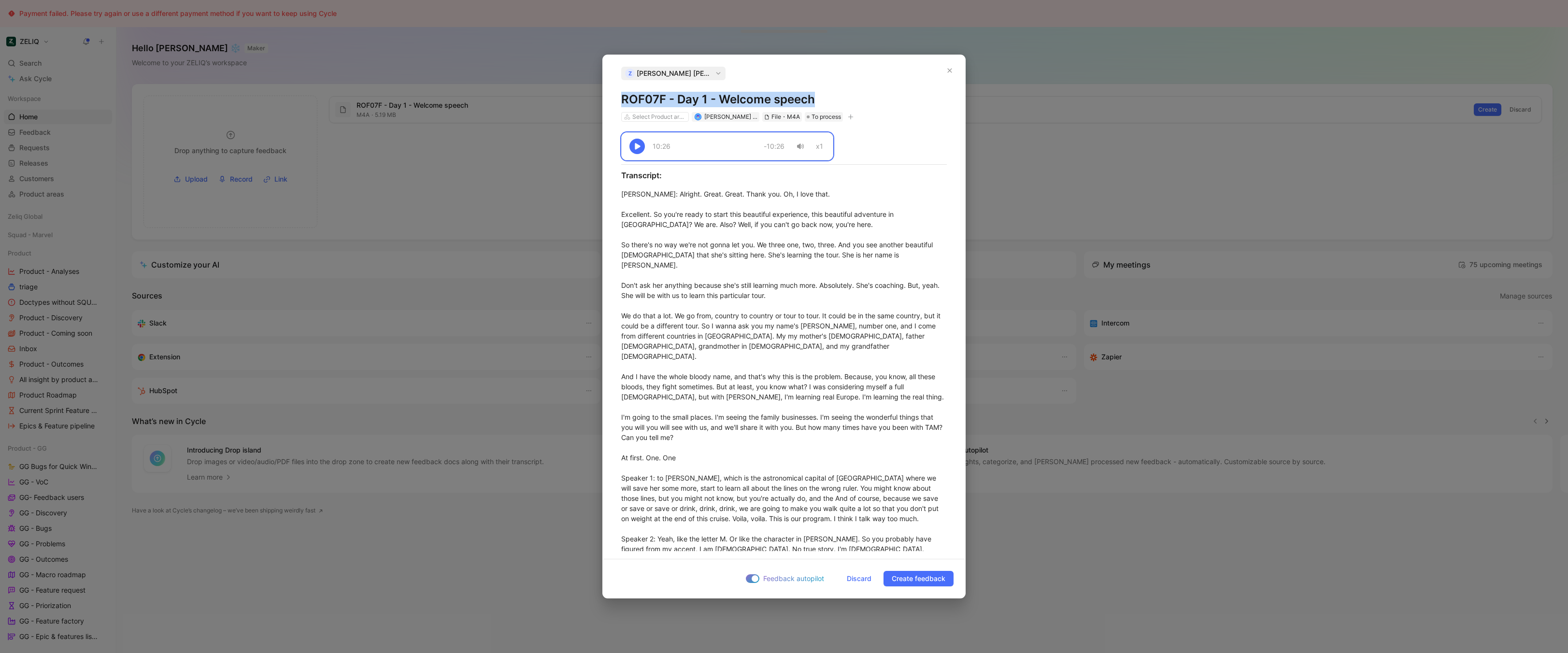
copy h1 "ROF07F - Day 1 - Welcome speech"
click at [780, 353] on div "Amalia : Alright. Great. Great. Thank you. Oh, I love that. Excellent. So you'r…" at bounding box center [784, 655] width 325 height 933
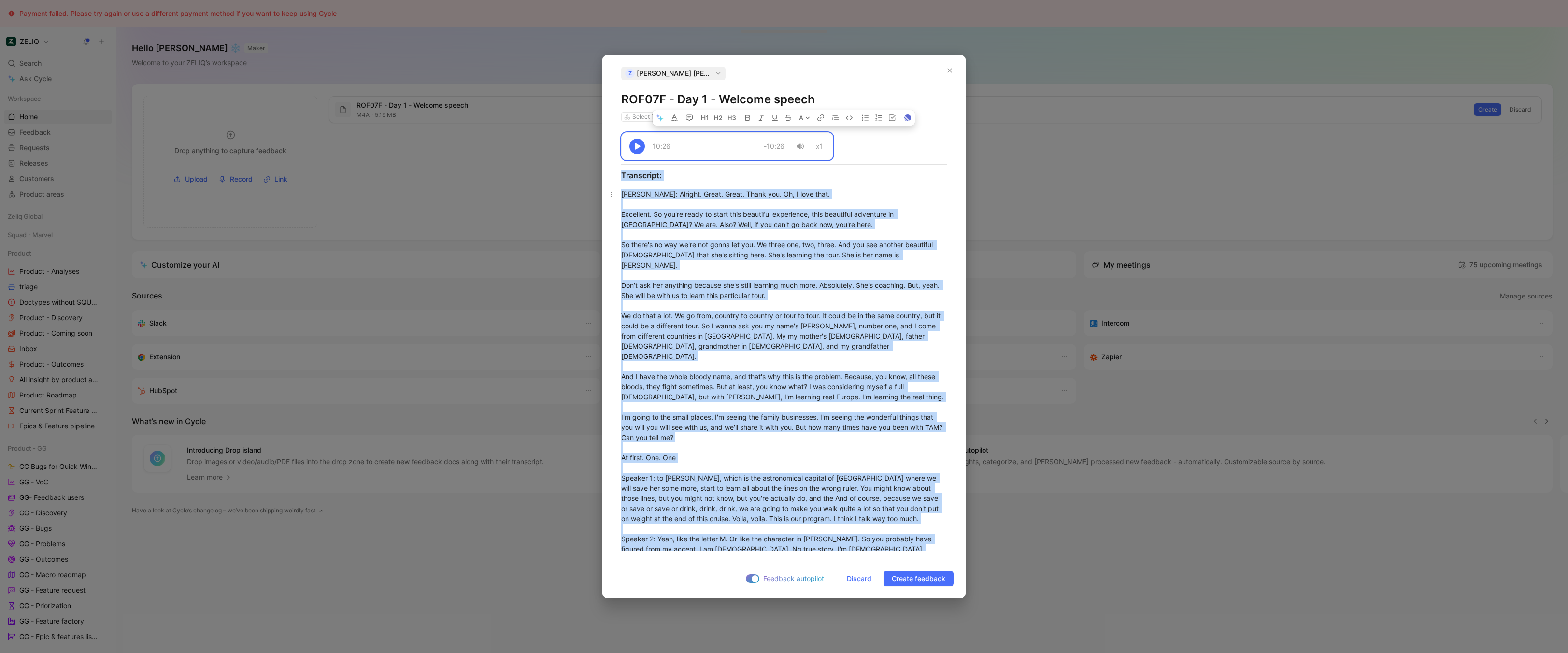
copy div "10:26 -10:26 x1 Transcript: Amalia : Alright. Great. Great. Thank you. Oh, I lo…"
click at [857, 581] on span "Discard" at bounding box center [860, 579] width 25 height 12
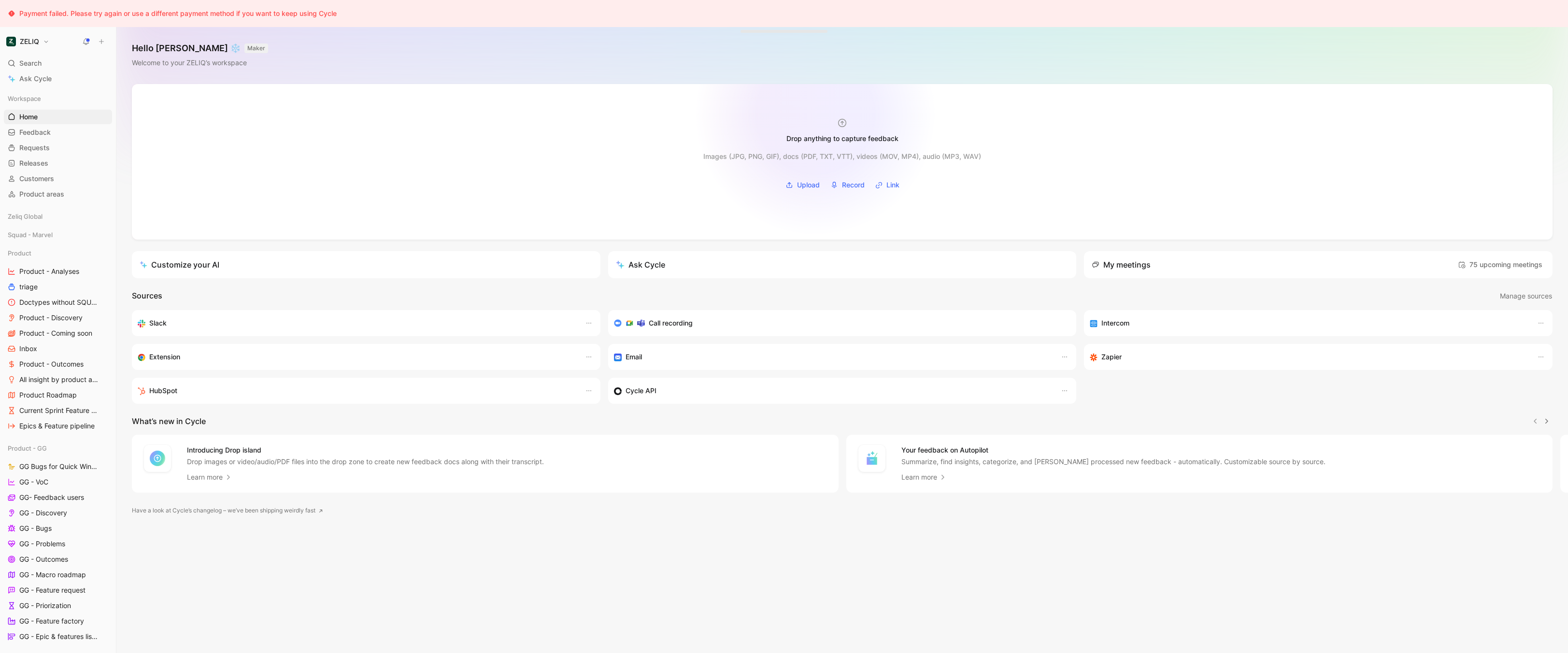
click at [828, 126] on div "Drop anything to capture feedback" at bounding box center [842, 131] width 151 height 27
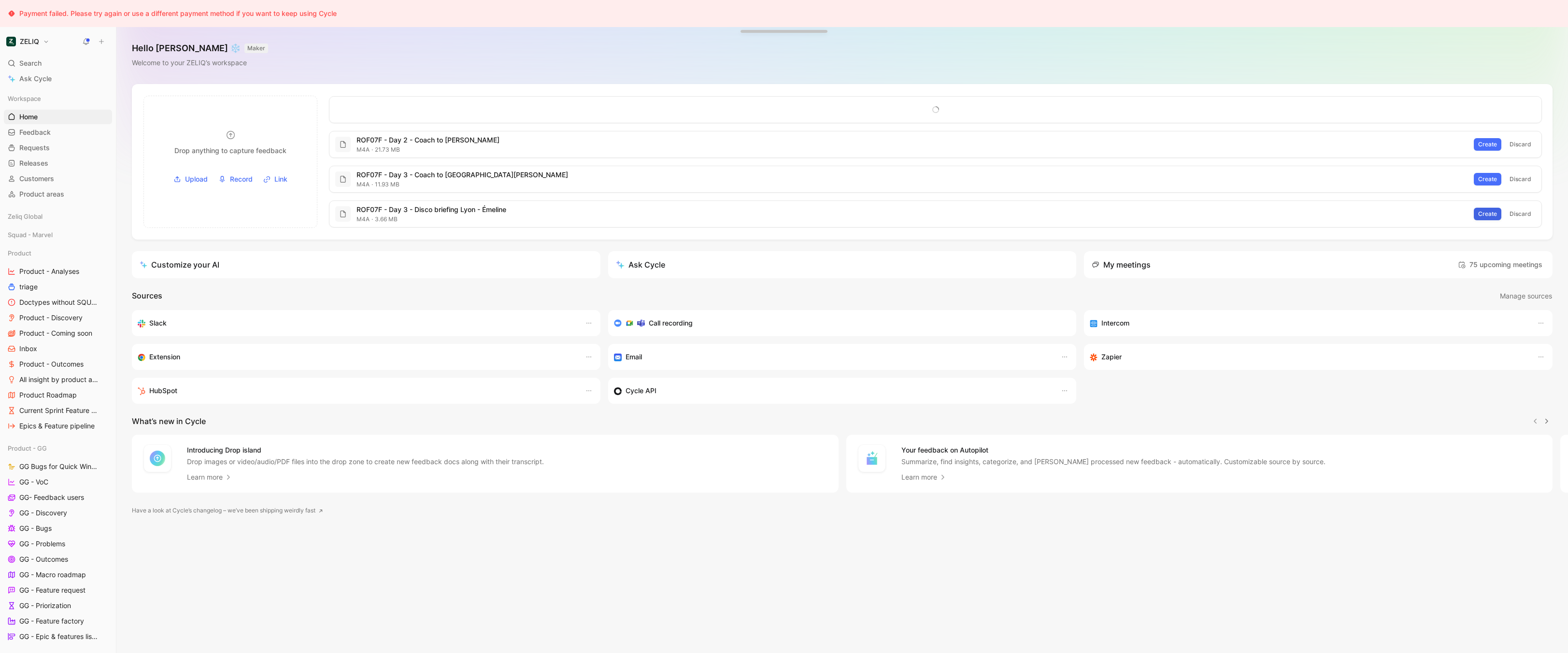
click at [1486, 214] on span "Create" at bounding box center [1488, 214] width 19 height 10
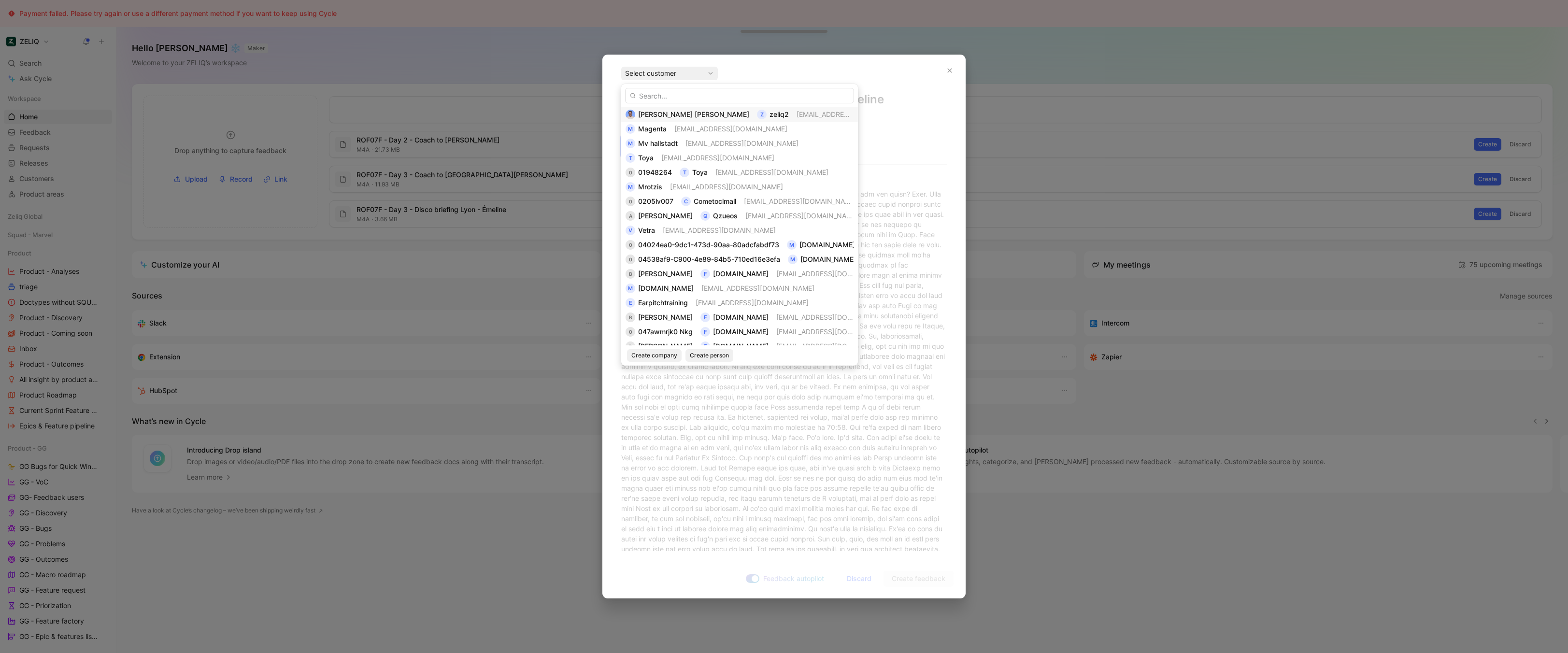
click at [797, 111] on span "[EMAIL_ADDRESS][DOMAIN_NAME]" at bounding box center [853, 114] width 113 height 9
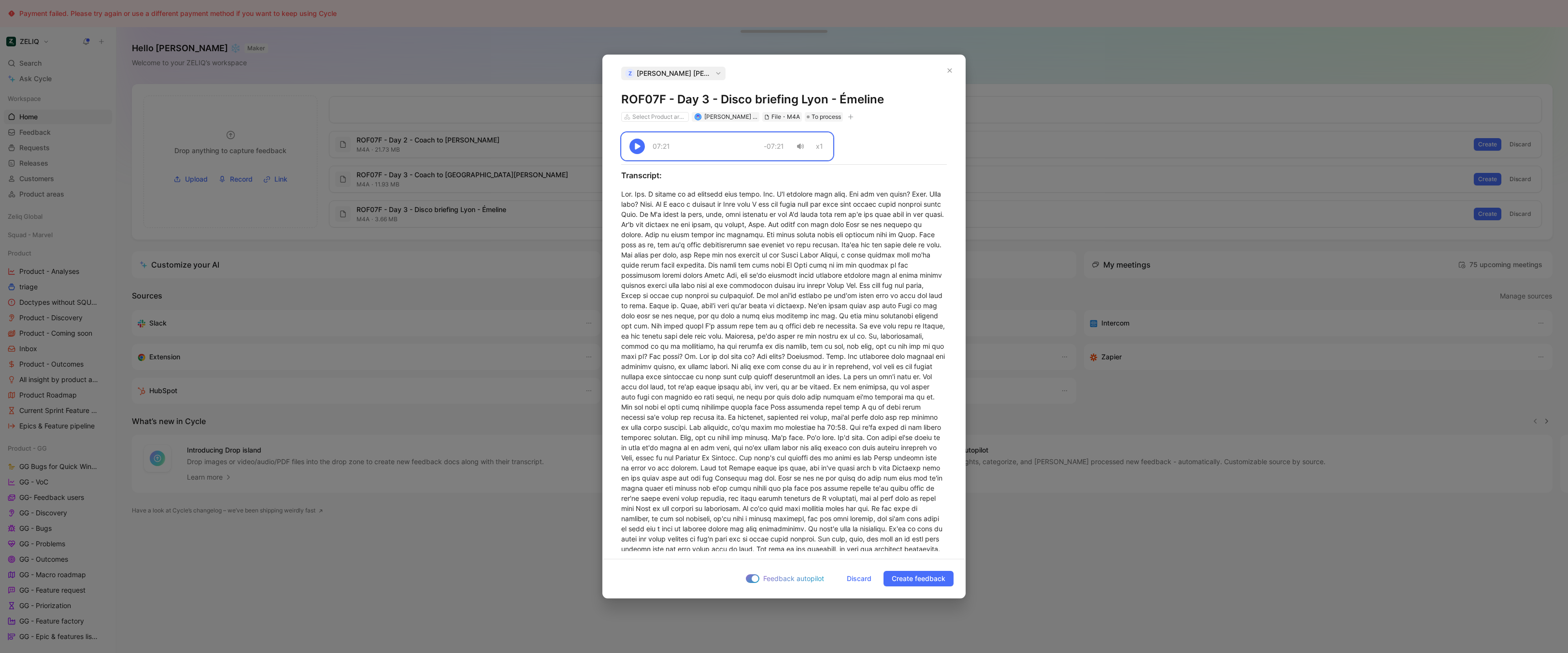
click at [797, 98] on h1 "ROF07F - Day 3 - Disco briefing Lyon - Émeline" at bounding box center [784, 99] width 325 height 15
click at [772, 318] on div at bounding box center [784, 493] width 325 height 609
click at [857, 577] on span "Discard" at bounding box center [860, 579] width 25 height 12
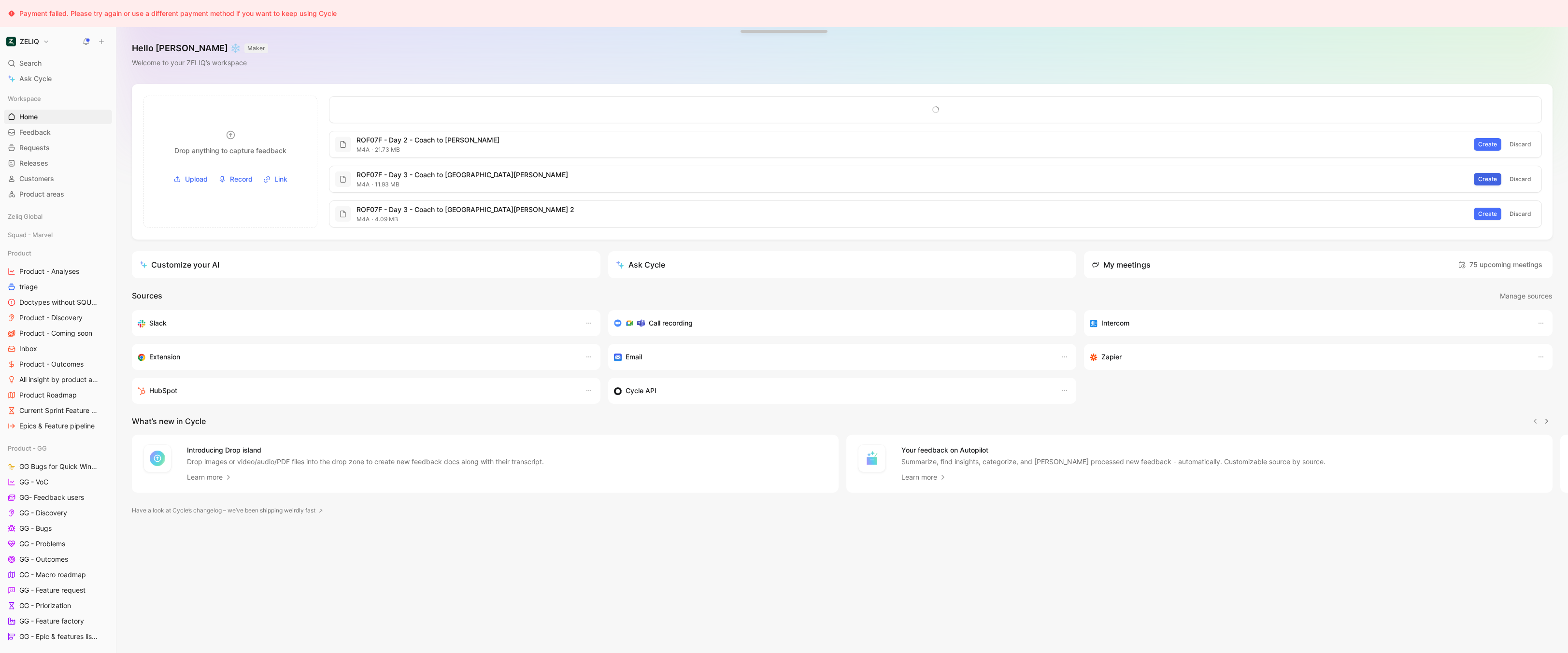
click at [1484, 182] on span "Create" at bounding box center [1488, 179] width 19 height 10
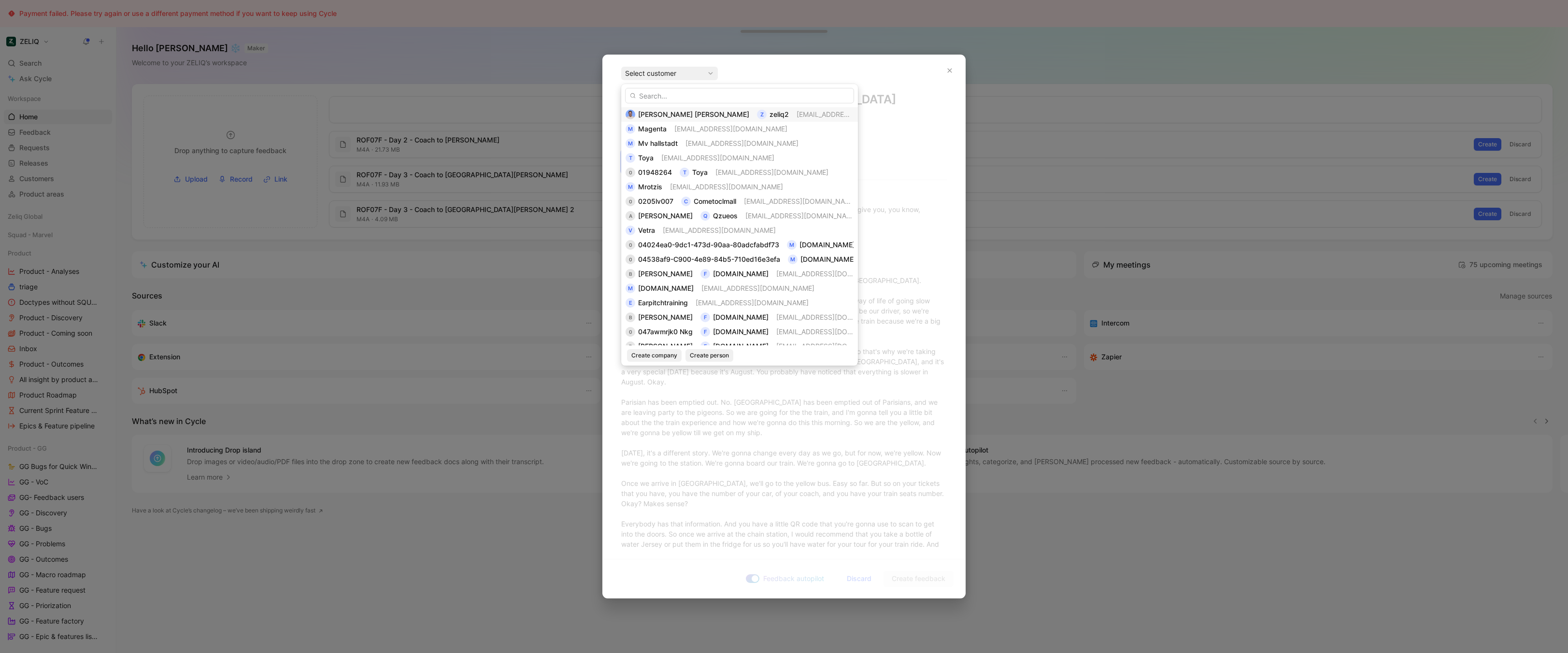
click at [797, 118] on span "[EMAIL_ADDRESS][DOMAIN_NAME]" at bounding box center [853, 114] width 113 height 9
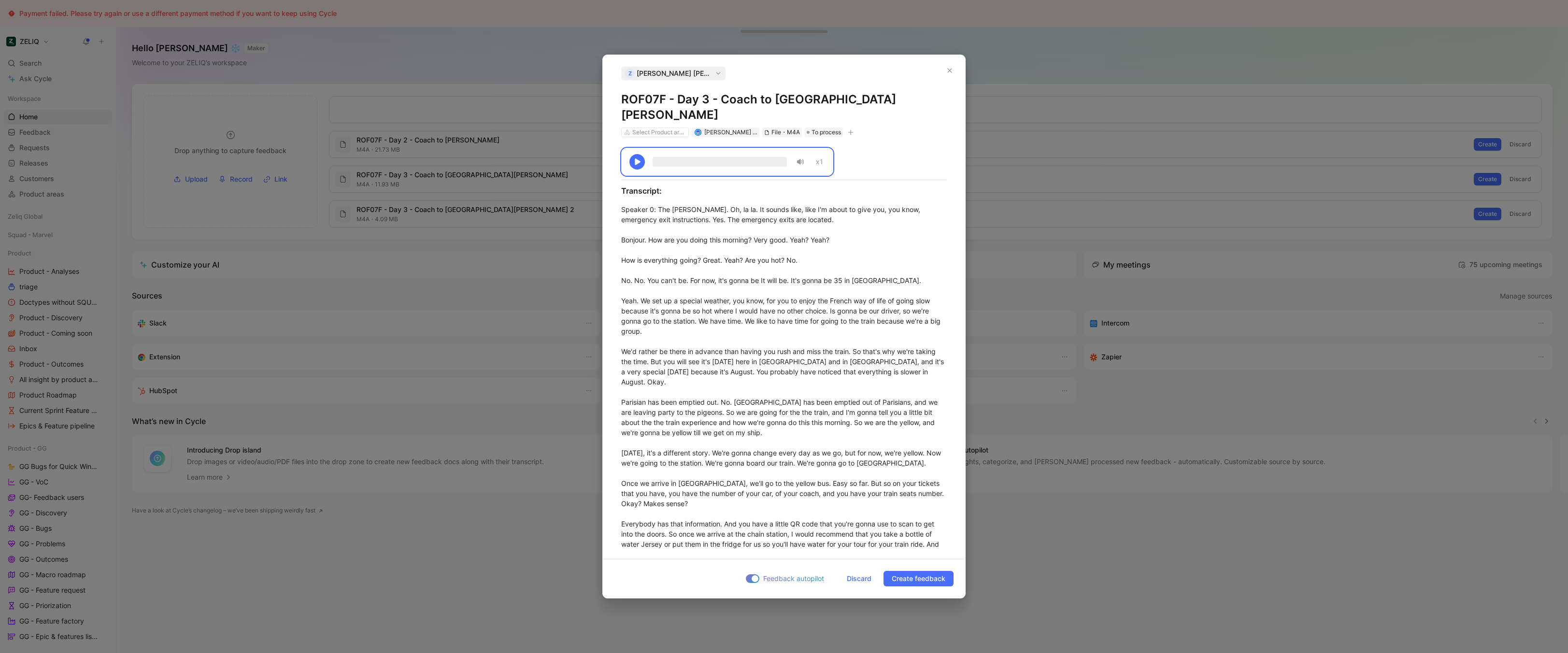
click at [724, 103] on h1 "ROF07F - Day 3 - Coach to Gare de Lyon" at bounding box center [784, 107] width 325 height 31
click at [854, 580] on span "Discard" at bounding box center [860, 579] width 25 height 12
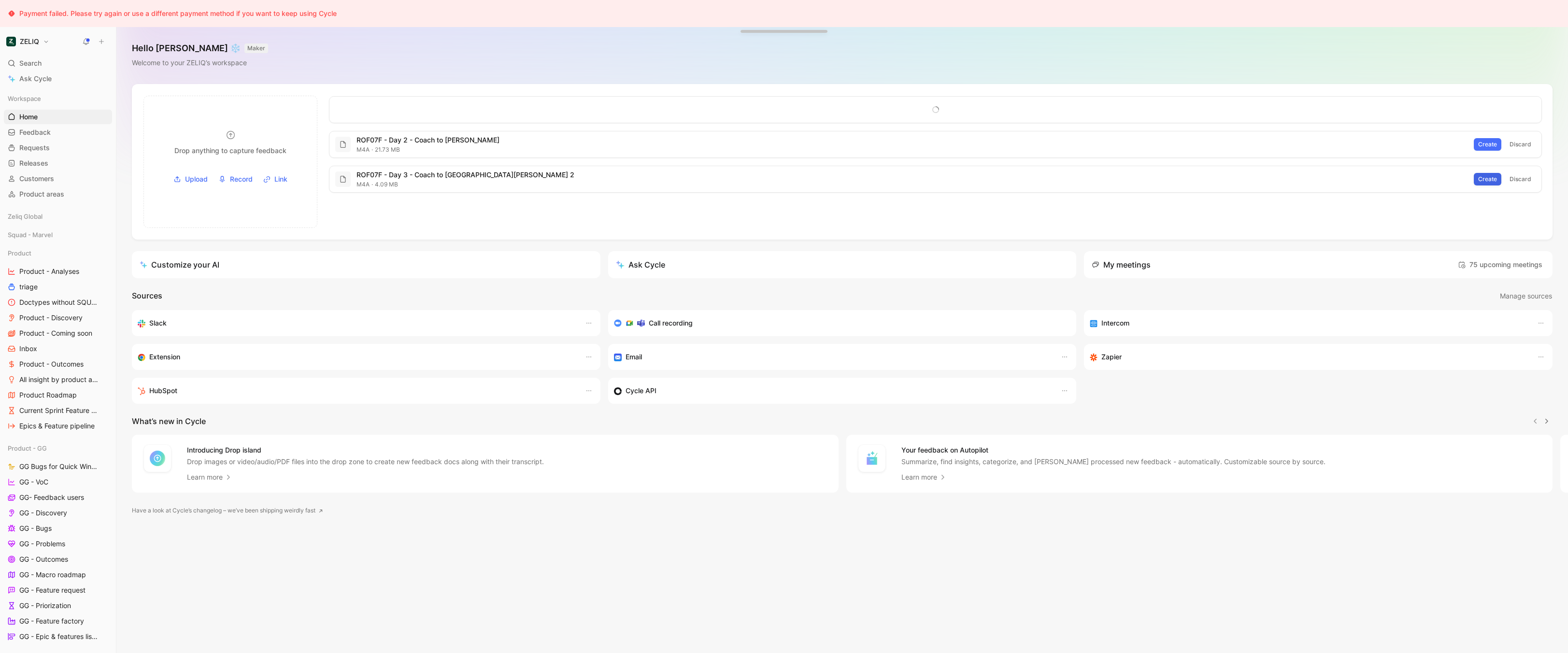
click at [1490, 176] on span "Create" at bounding box center [1488, 179] width 19 height 10
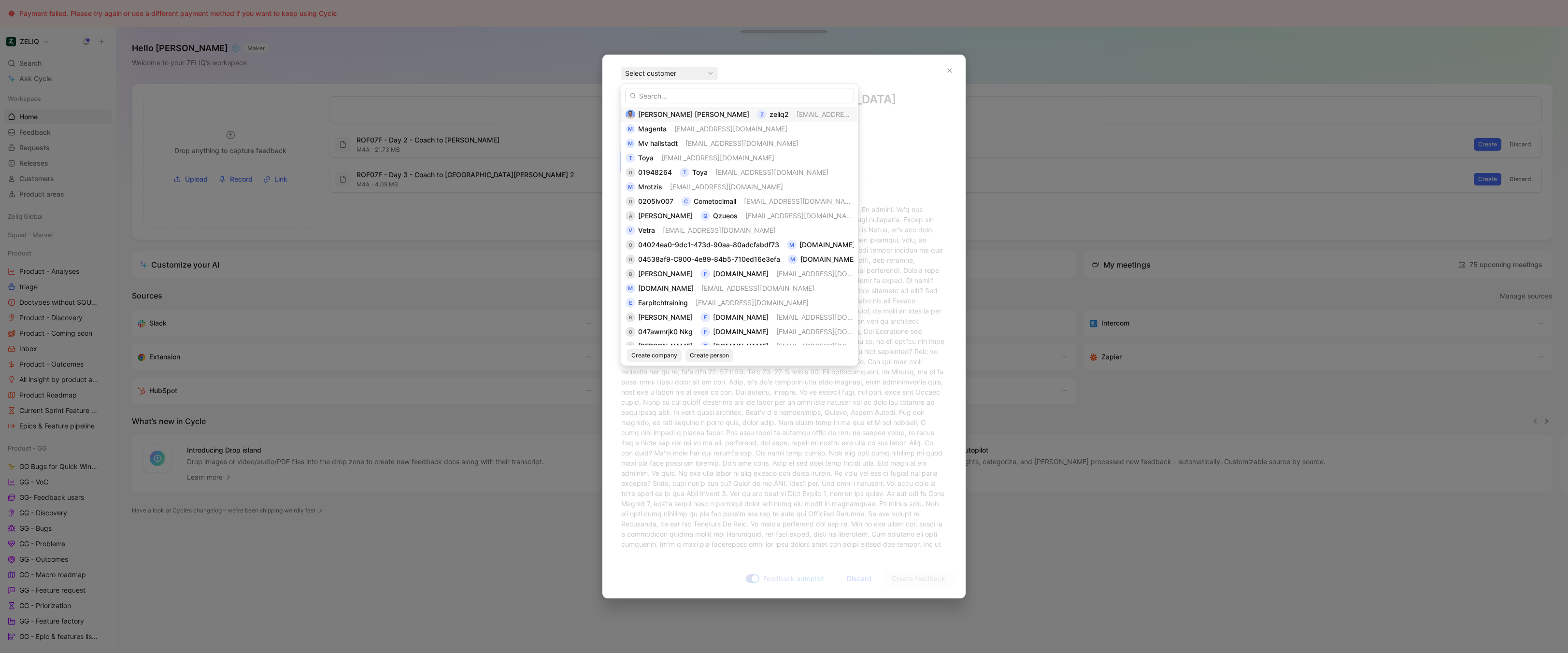
click at [797, 114] on span "[EMAIL_ADDRESS][DOMAIN_NAME]" at bounding box center [853, 114] width 113 height 9
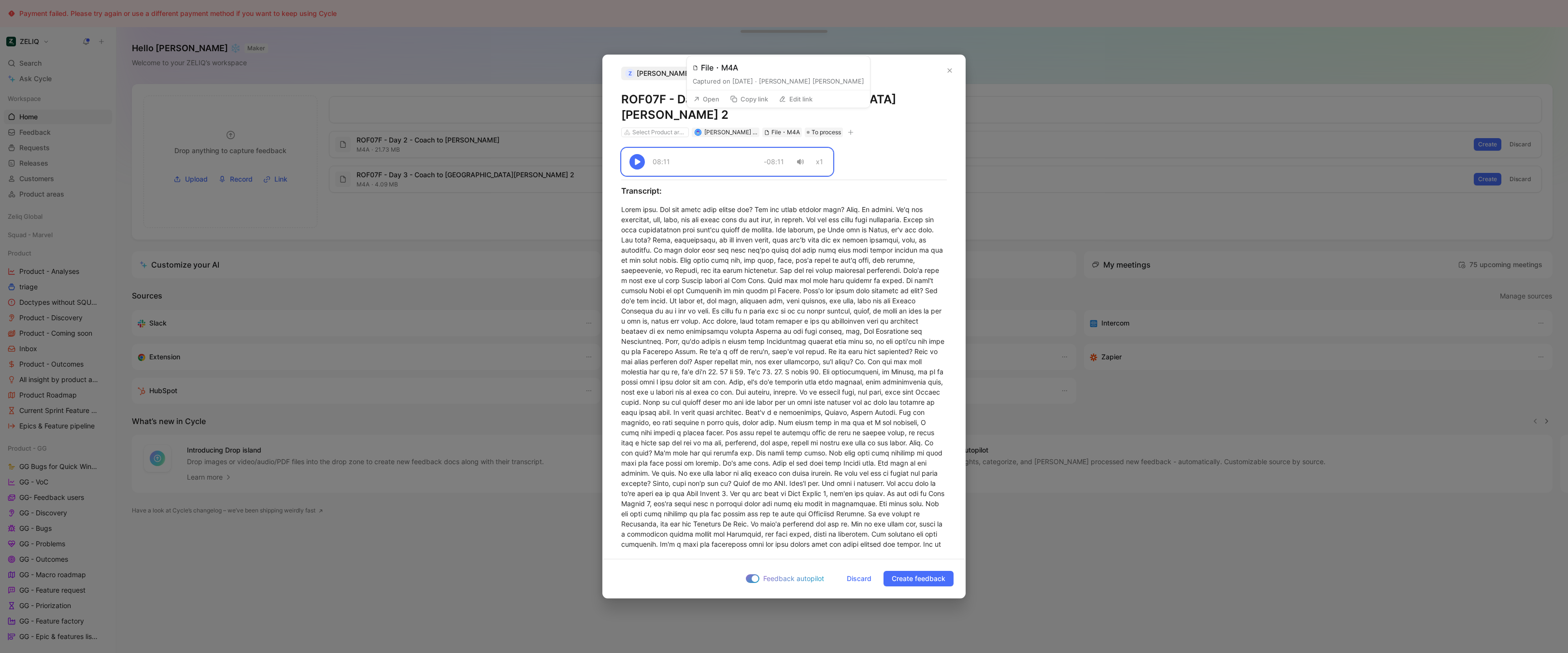
click at [751, 100] on button "Copy link" at bounding box center [749, 99] width 47 height 14
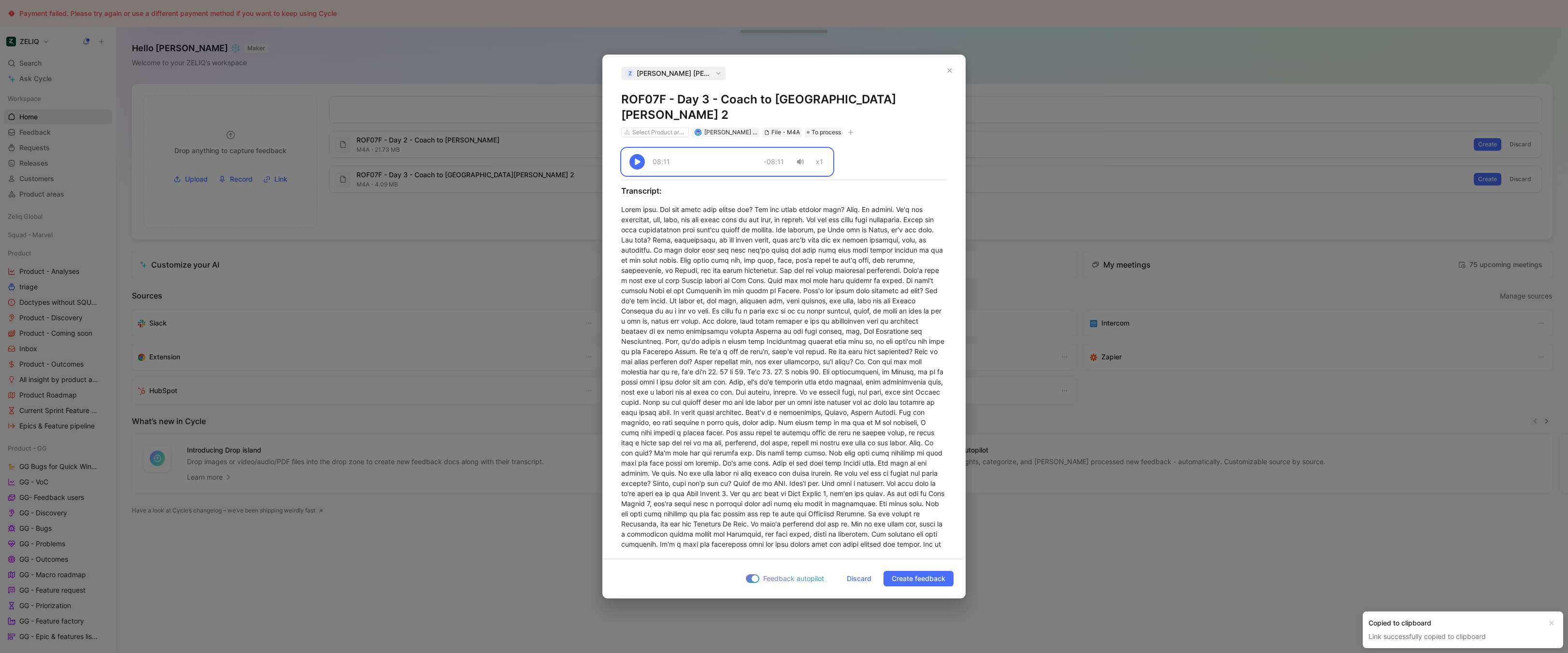
click at [856, 99] on h1 "ROF07F - Day 3 - Coach to Gare de Lyon 2" at bounding box center [784, 107] width 325 height 31
click at [777, 328] on div at bounding box center [784, 508] width 325 height 609
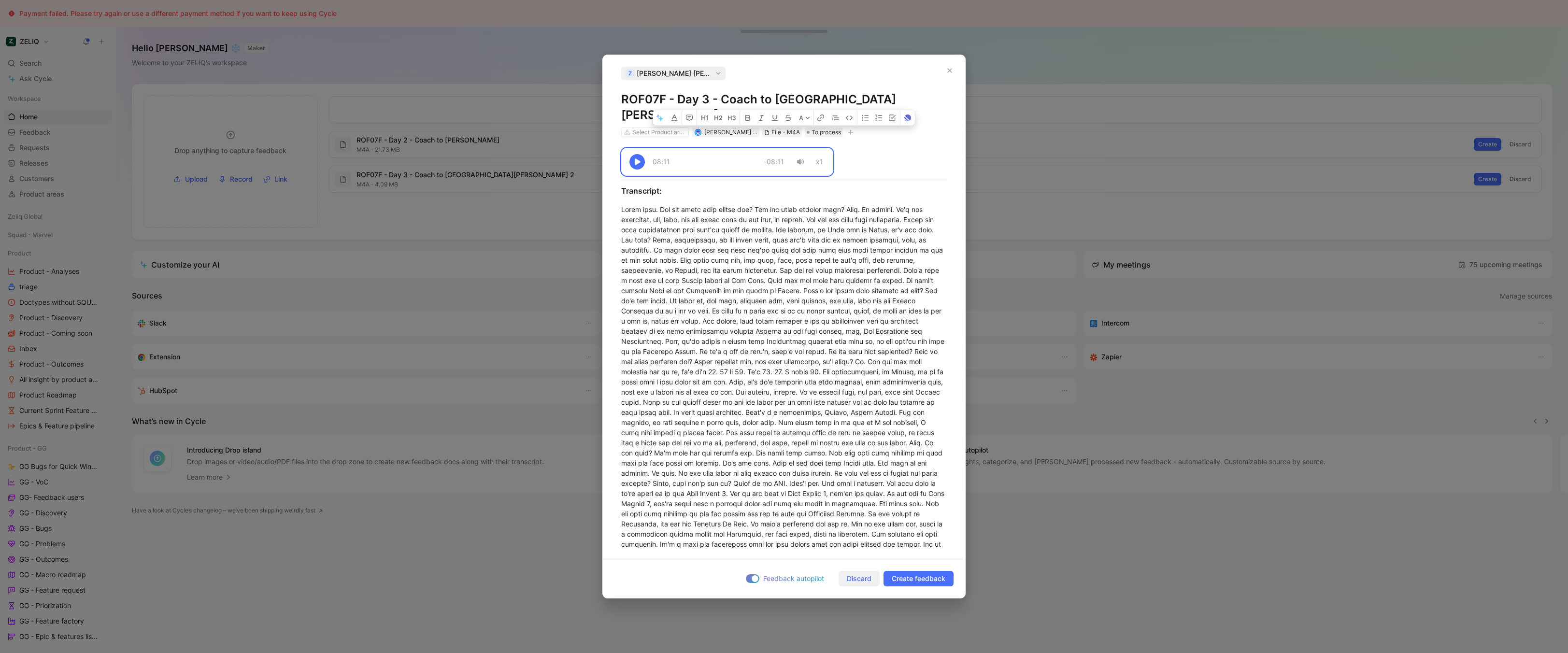
click at [860, 580] on span "Discard" at bounding box center [860, 579] width 25 height 12
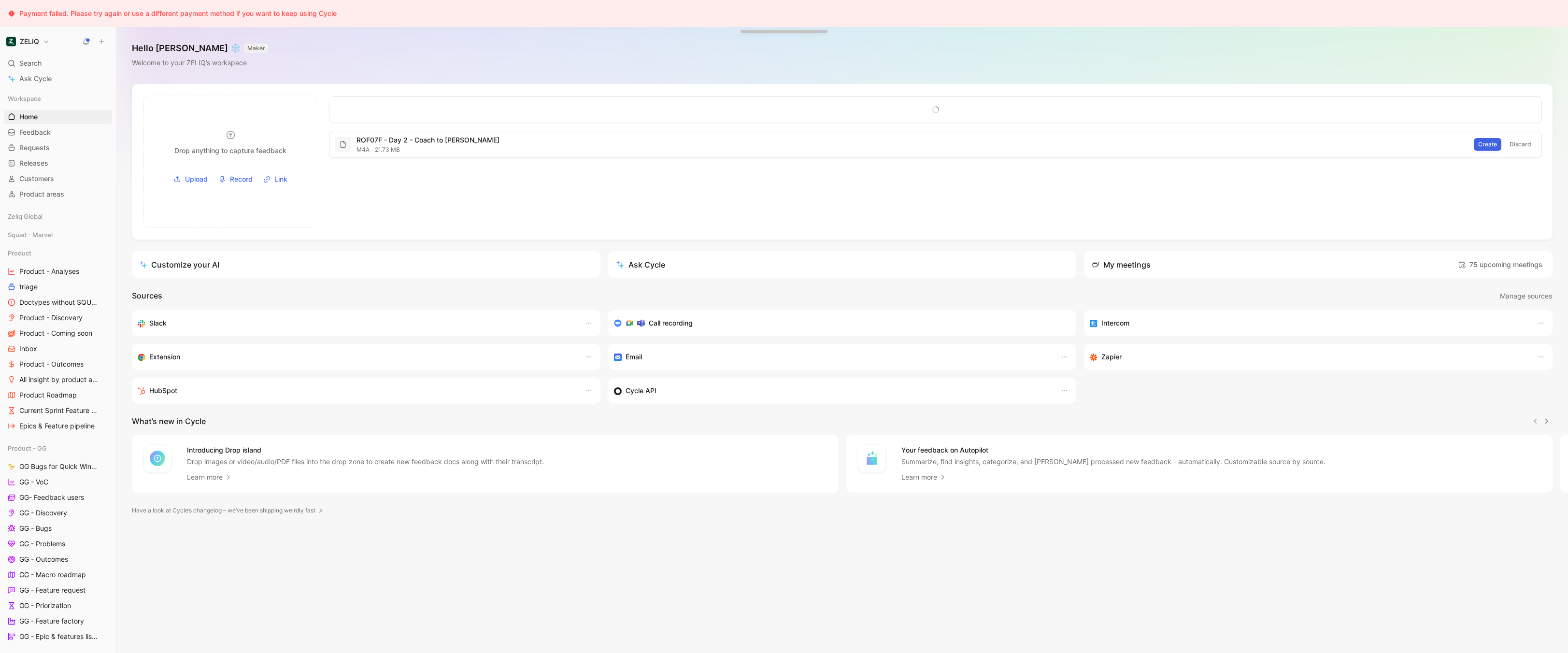
click at [1488, 140] on span "Create" at bounding box center [1488, 145] width 19 height 10
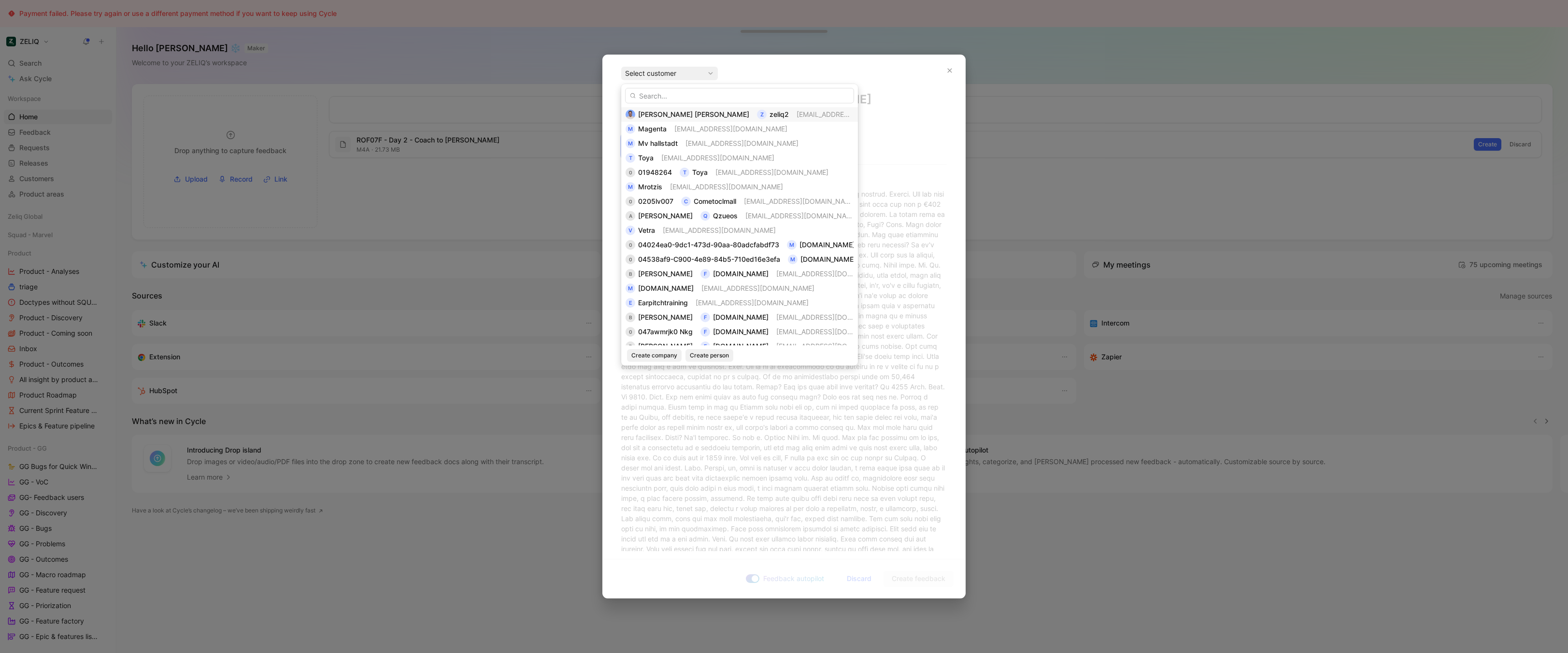
click at [757, 116] on div "z" at bounding box center [762, 115] width 10 height 10
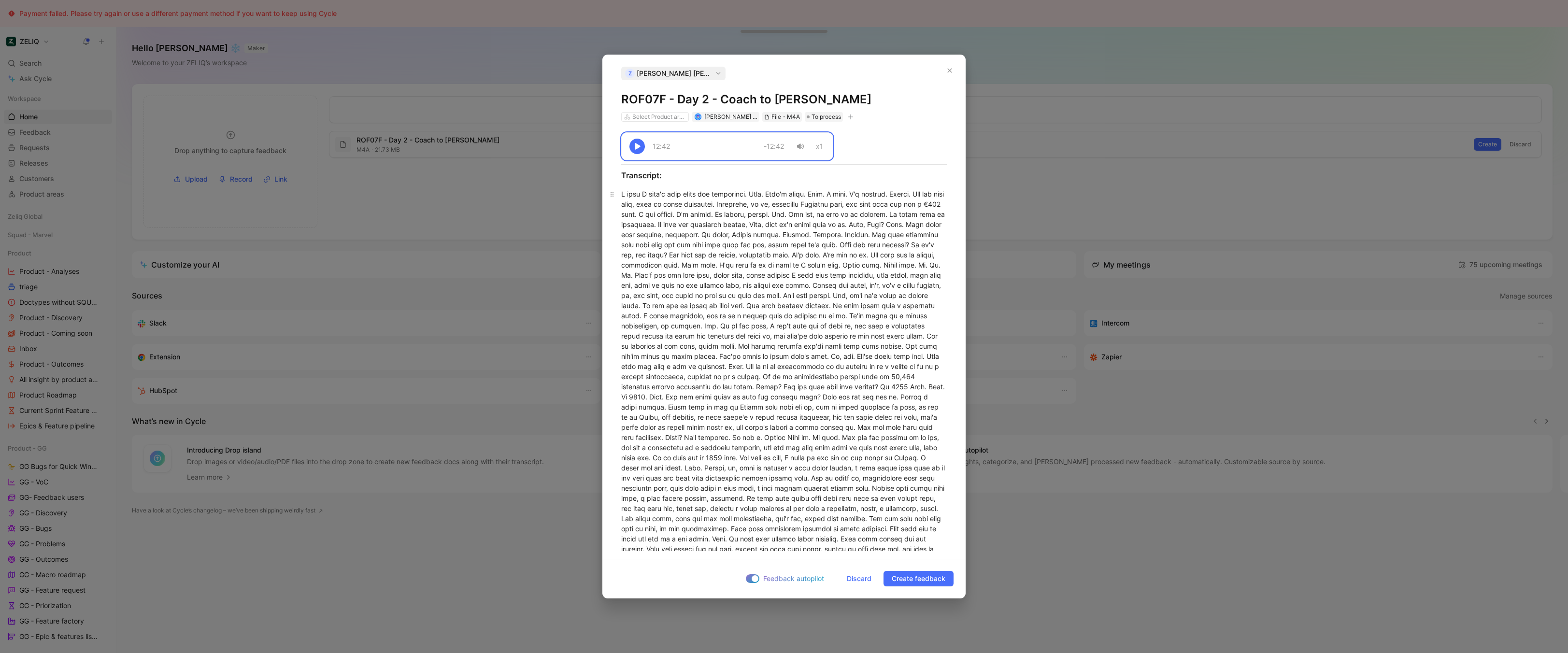
click at [766, 320] on div at bounding box center [784, 585] width 325 height 791
click at [857, 580] on span "Discard" at bounding box center [860, 579] width 25 height 12
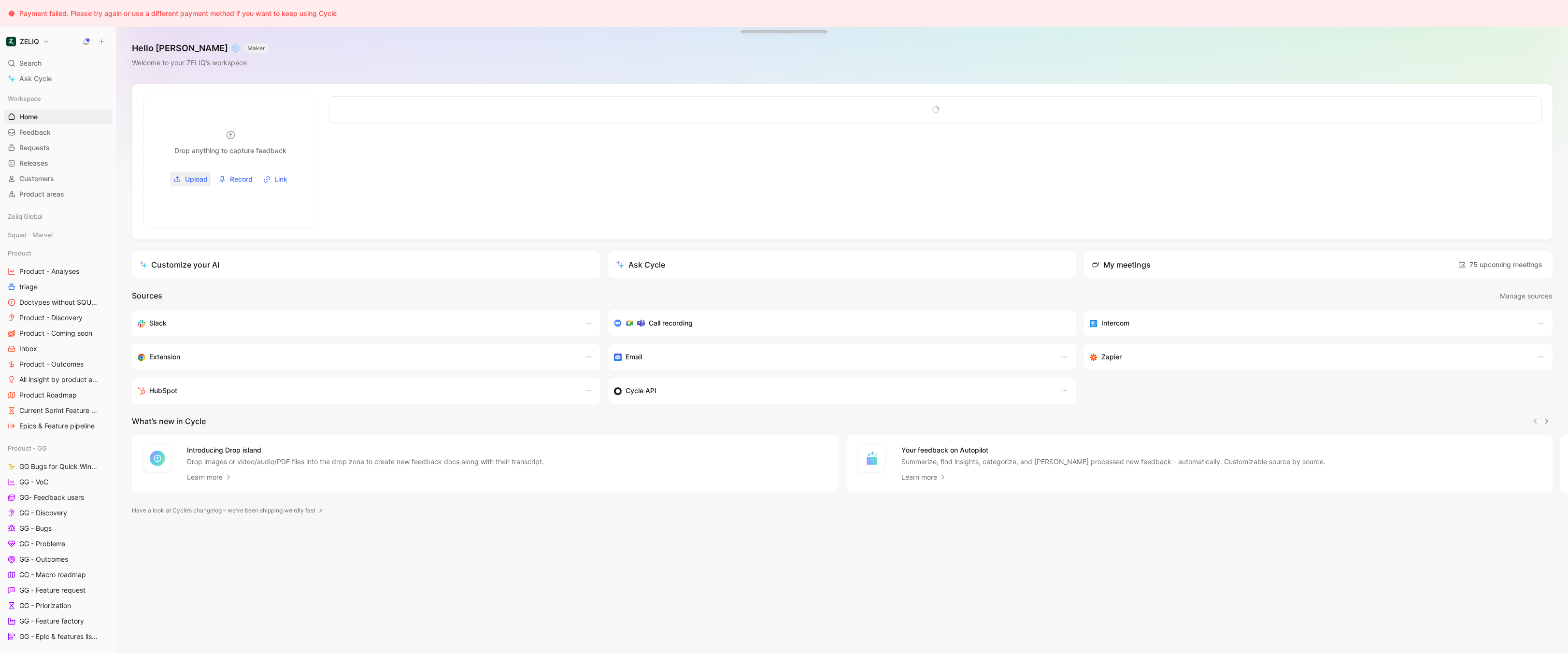
click at [192, 177] on span "Upload" at bounding box center [197, 179] width 23 height 12
click at [201, 181] on span "Upload" at bounding box center [197, 179] width 23 height 12
click at [401, 231] on div "Drop anything to capture feedback Images (JPG, PNG, GIF), docs (PDF, TXT, VTT),…" at bounding box center [842, 161] width 1420 height 155
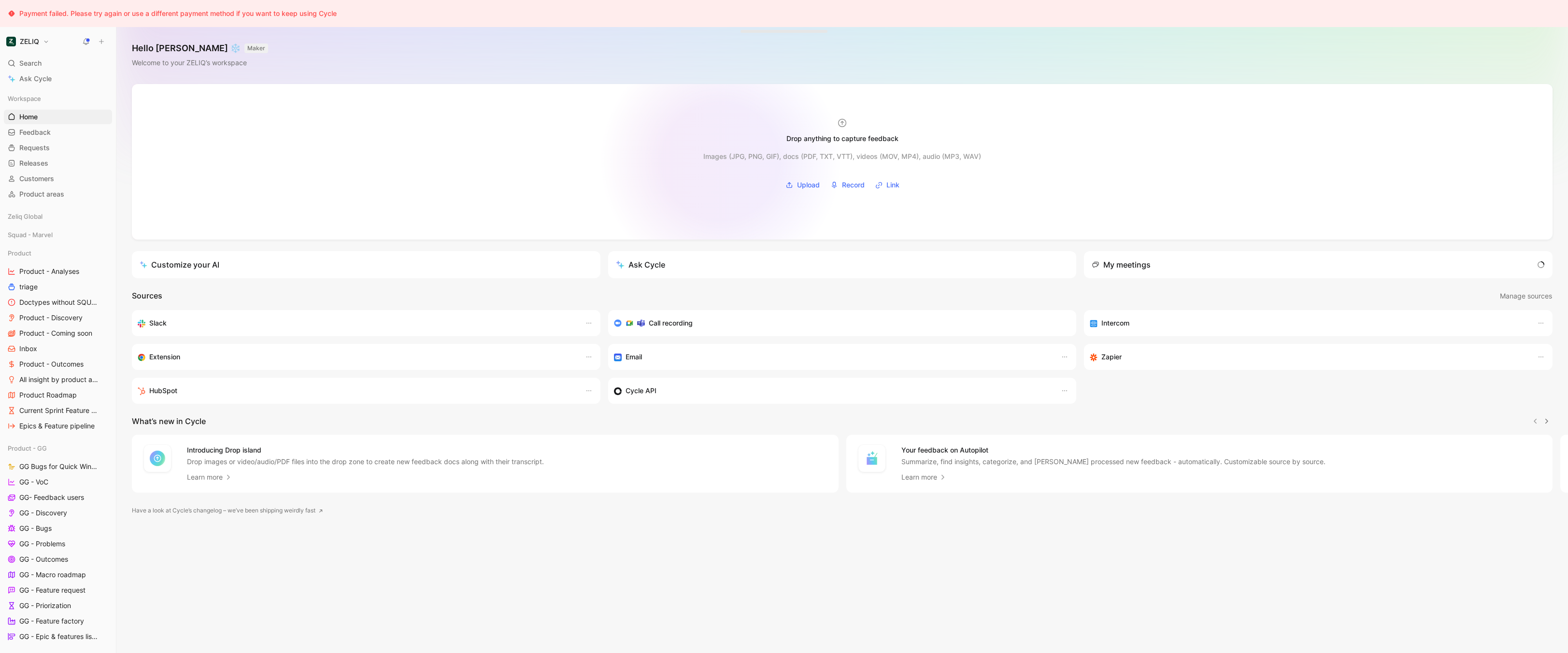
click at [728, 156] on div "Images (JPG, PNG, GIF), docs (PDF, TXT, VTT), videos (MOV, MP4), audio (MP3, WA…" at bounding box center [842, 156] width 278 height 12
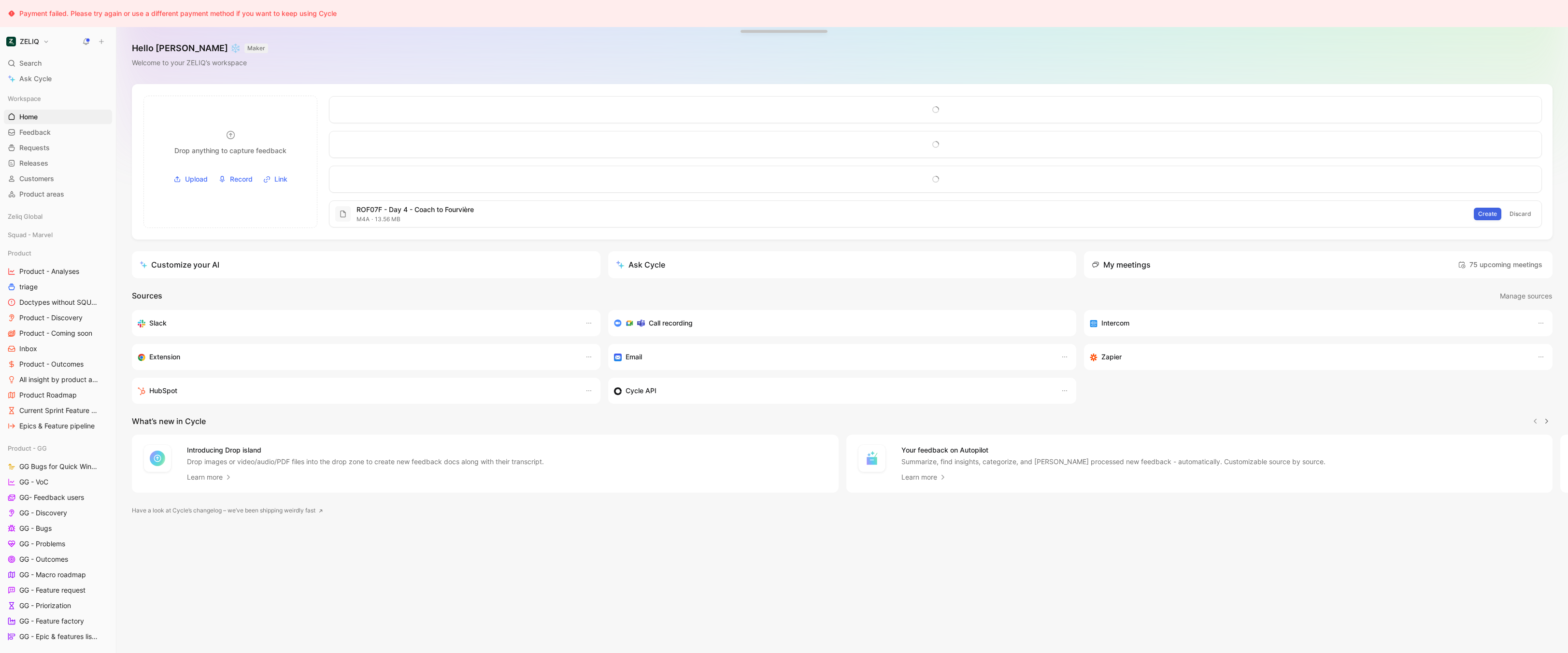
click at [1496, 214] on span "Create" at bounding box center [1488, 214] width 19 height 10
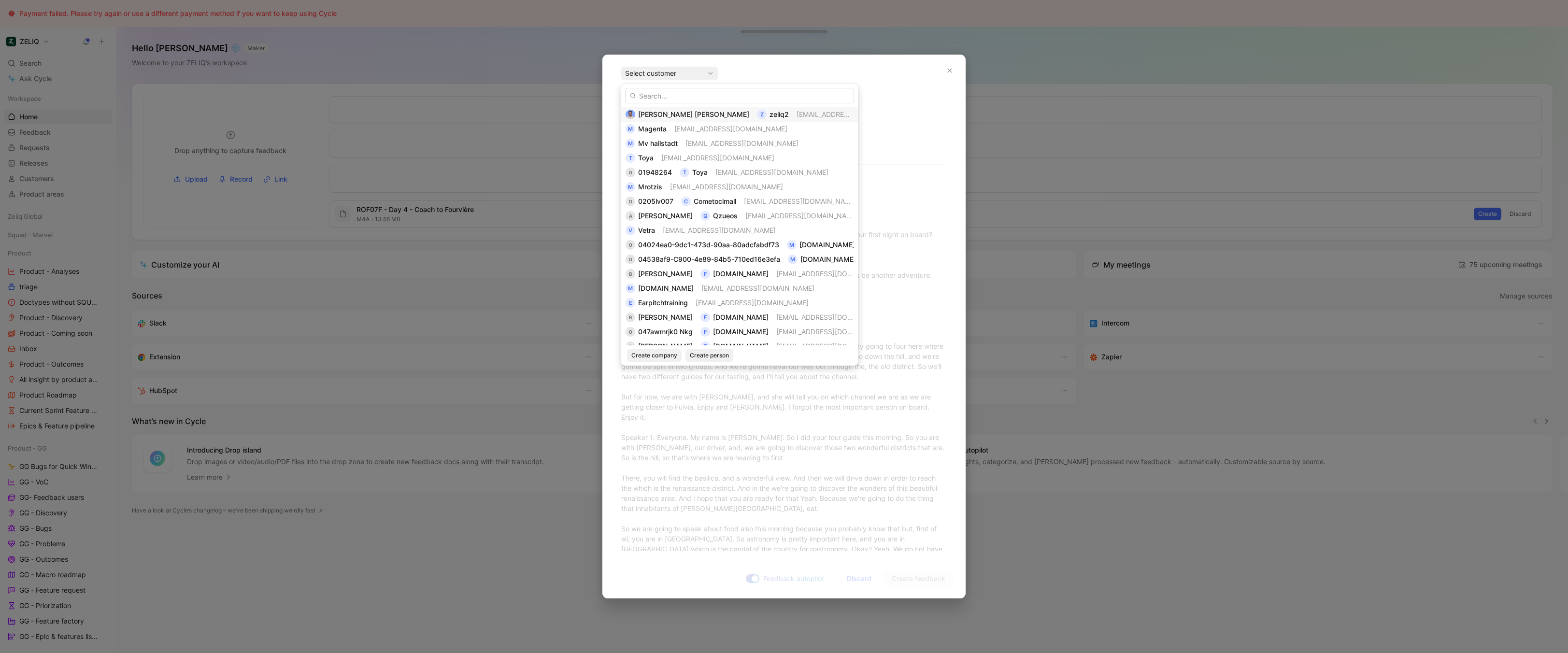
click at [798, 115] on div "[PERSON_NAME] [PERSON_NAME] z zeliq2 [EMAIL_ADDRESS][DOMAIN_NAME]" at bounding box center [739, 115] width 228 height 12
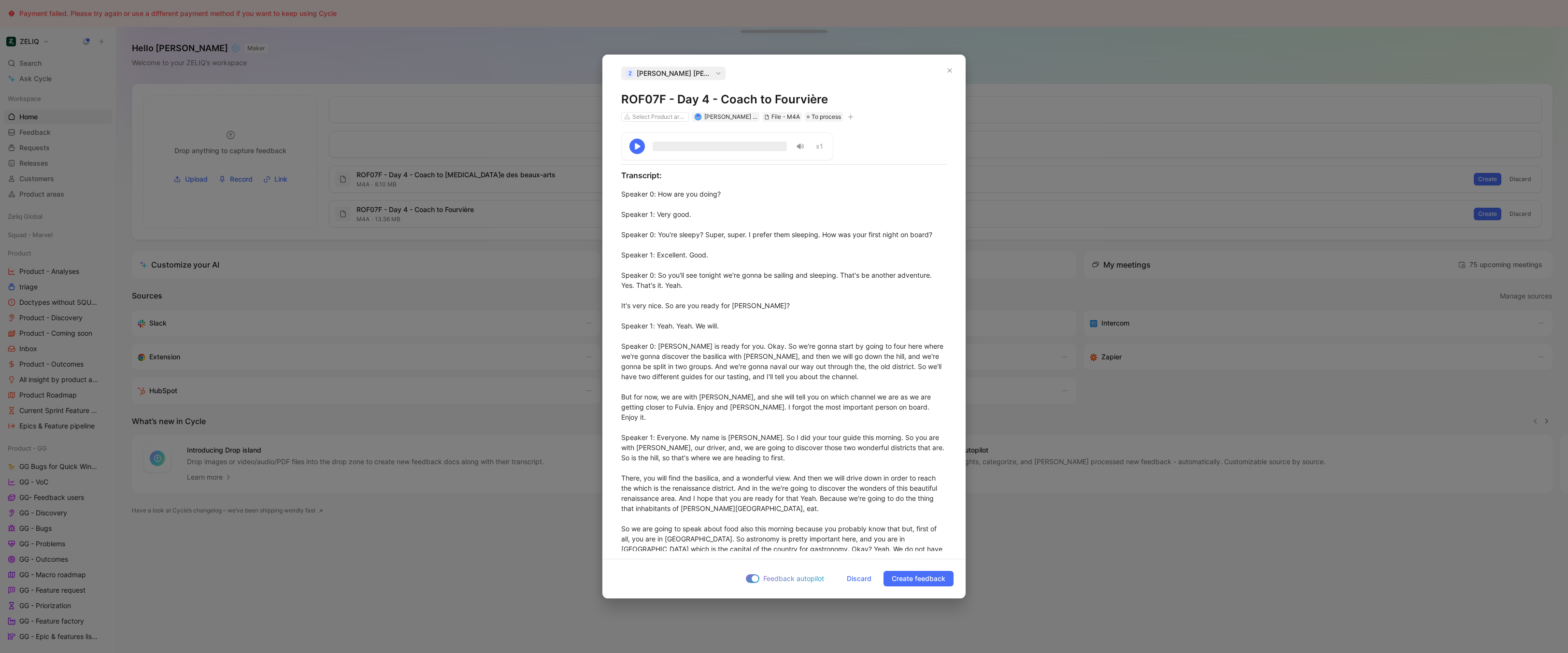
copy h1 "ROF07F - Day 4 - Coach to Fourvière"
copy div "27:08 -27:08 x1 Transcript: Speaker 0 : How are you doing? Speaker 1 : Very goo…"
click at [853, 581] on span "Discard" at bounding box center [860, 579] width 25 height 12
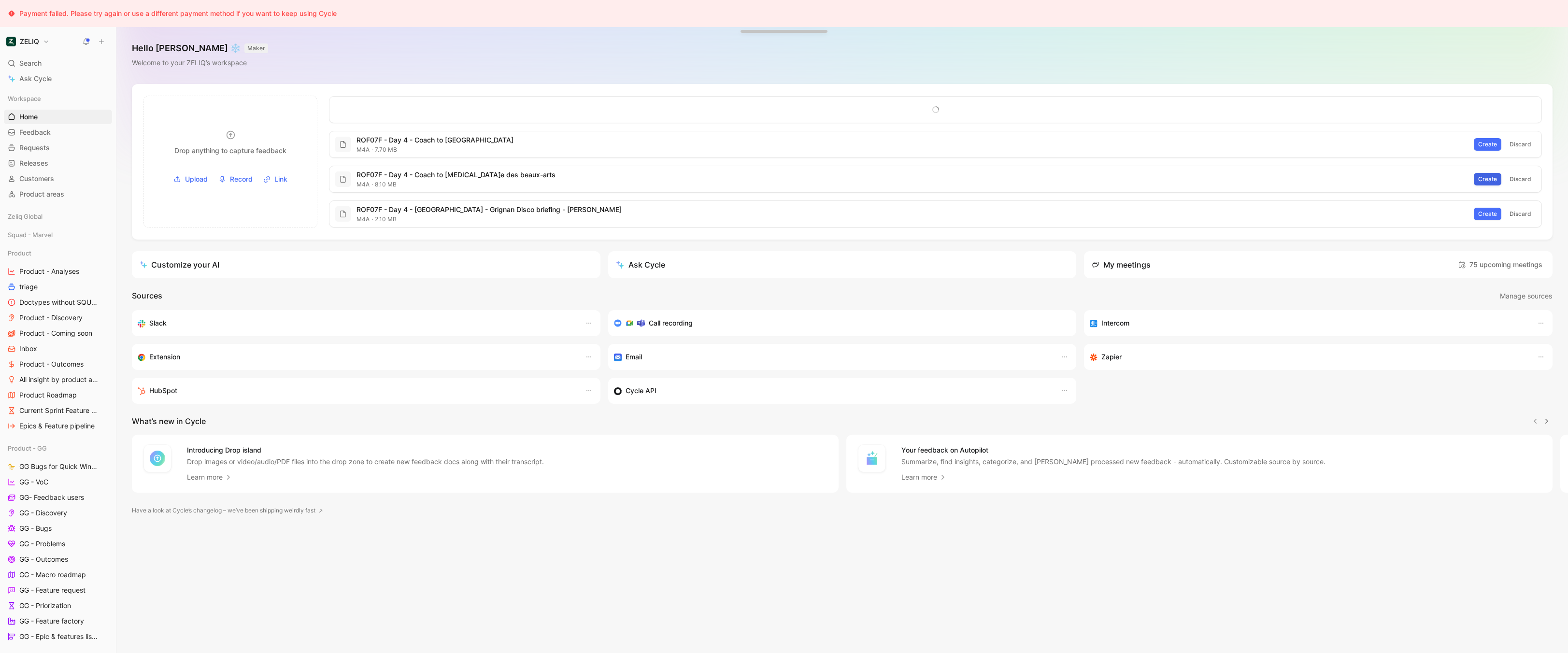
click at [1485, 178] on span "Create" at bounding box center [1488, 179] width 19 height 10
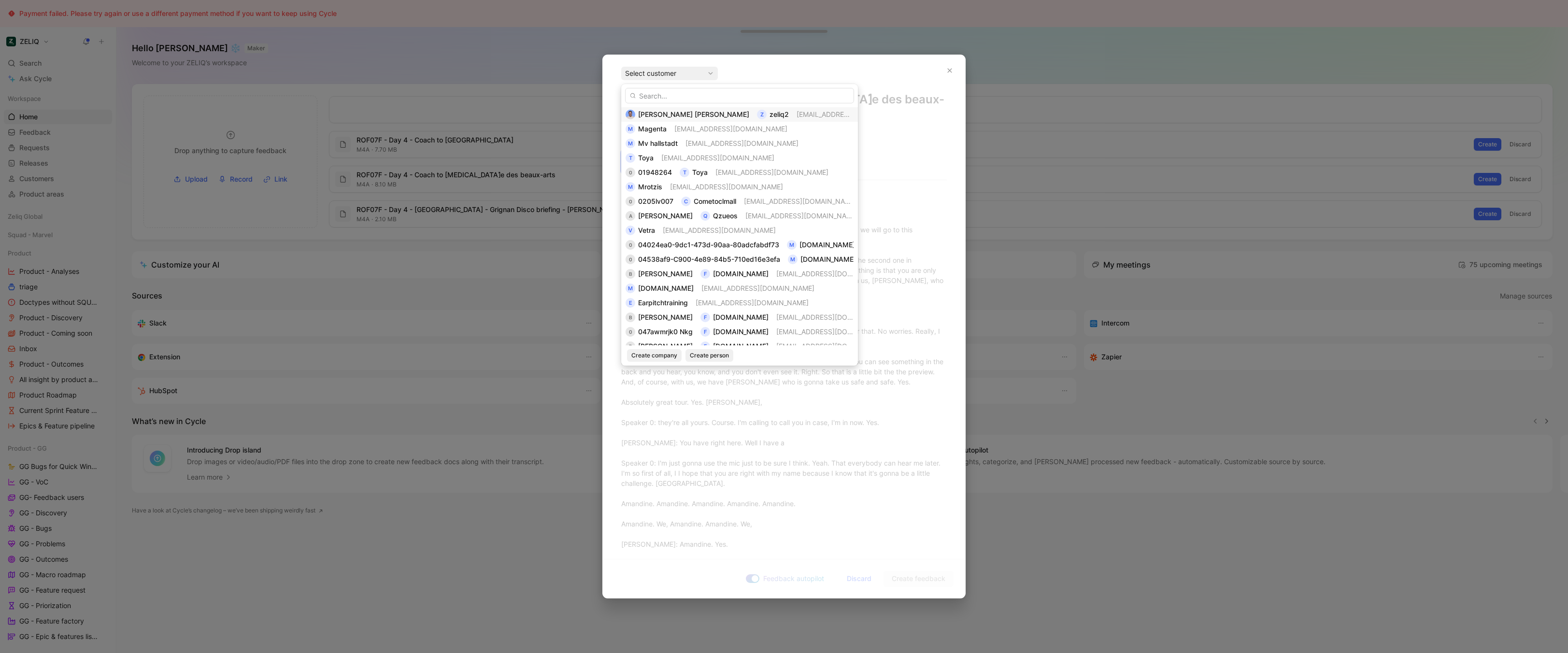
click at [770, 111] on span "zeliq2" at bounding box center [780, 114] width 19 height 9
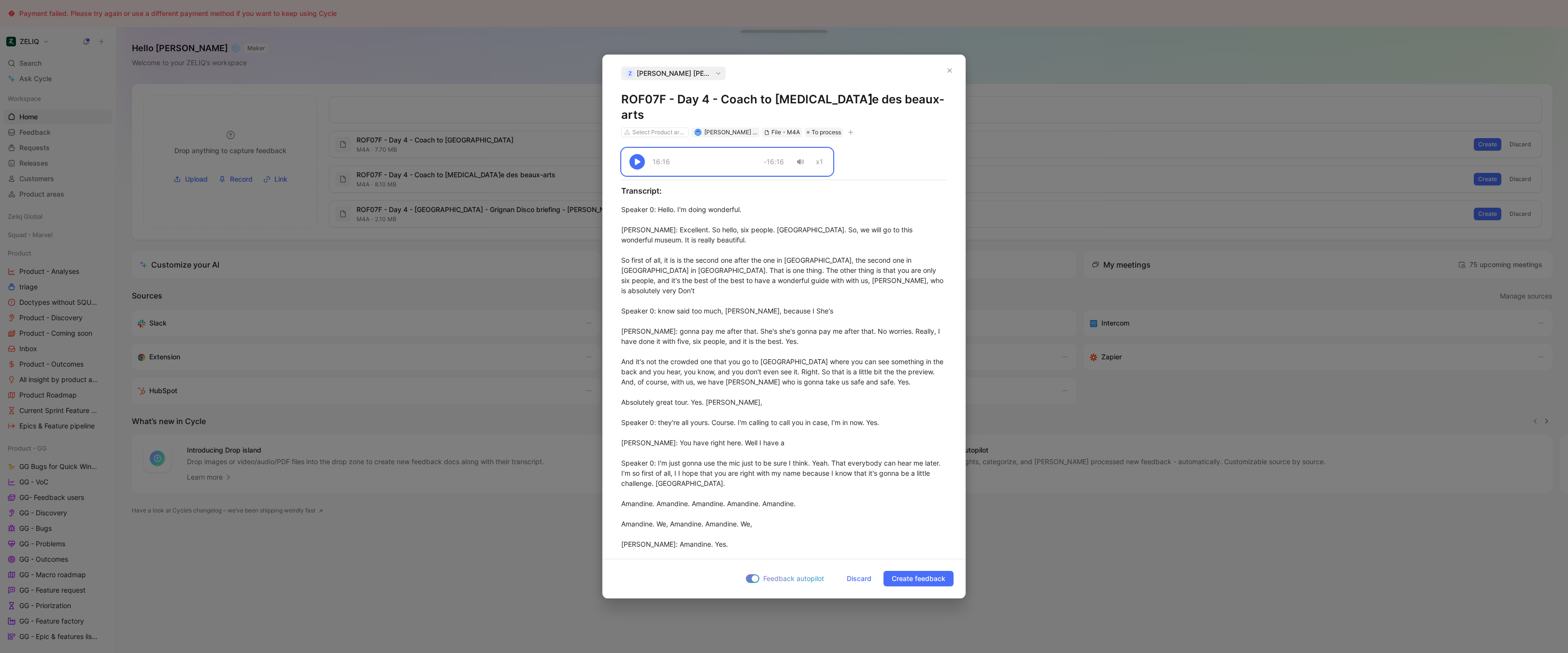
copy h1 "ROF07F - Day 4 - Coach to [MEDICAL_DATA]́e des beaux-arts"
copy div "16:16 -16:16 x1 Transcript: Speaker 0 : Hello. I'm doing wonderful. [PERSON_NAM…"
click at [860, 576] on span "Discard" at bounding box center [860, 579] width 25 height 12
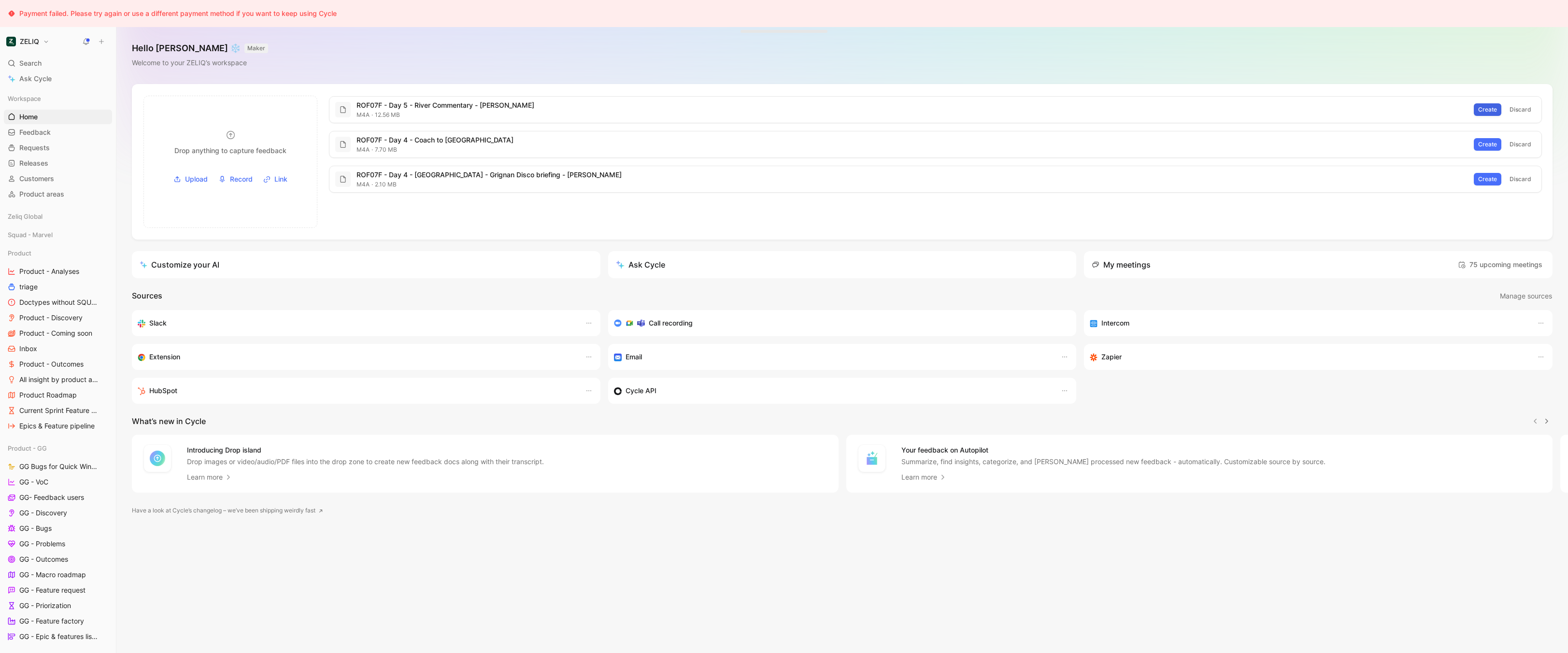
click at [1490, 109] on span "Create" at bounding box center [1488, 110] width 19 height 10
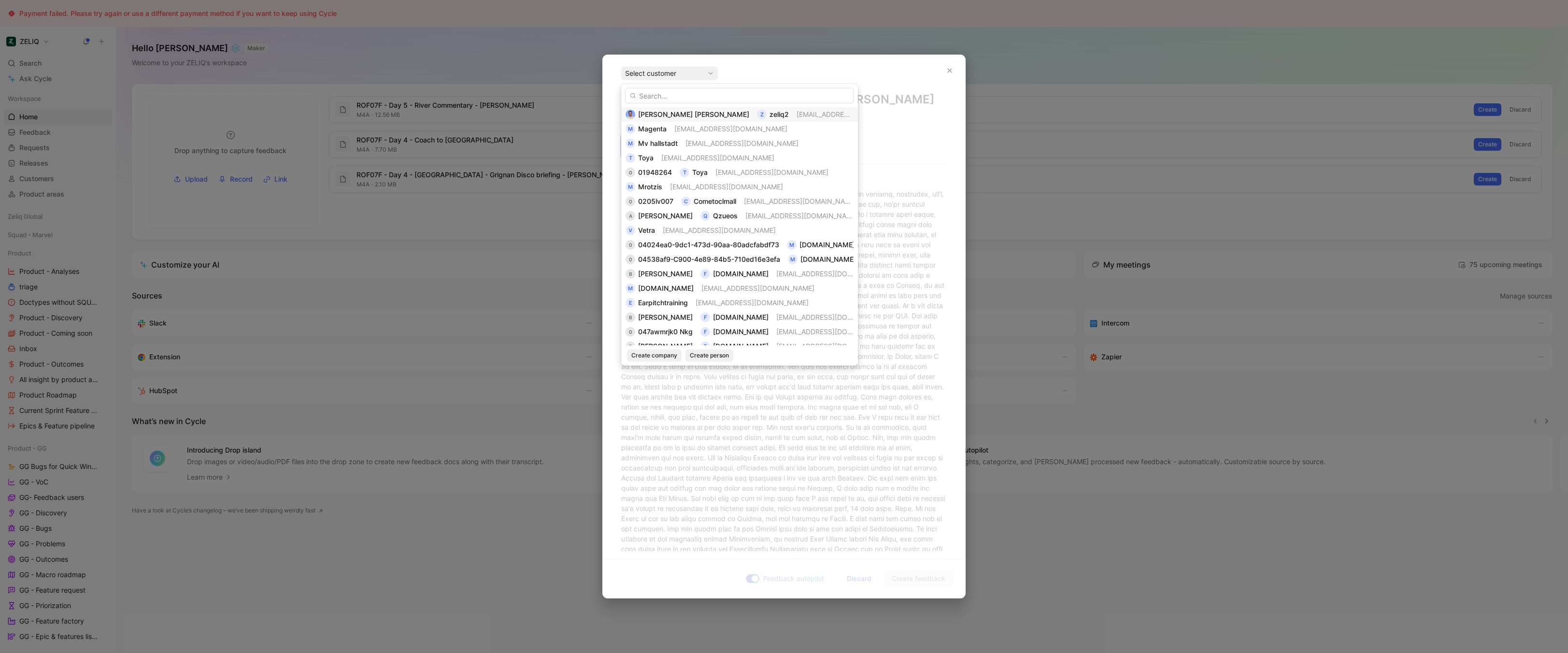
click at [821, 108] on div "[PERSON_NAME] [PERSON_NAME] z zeliq2 [EMAIL_ADDRESS][DOMAIN_NAME]" at bounding box center [739, 114] width 236 height 14
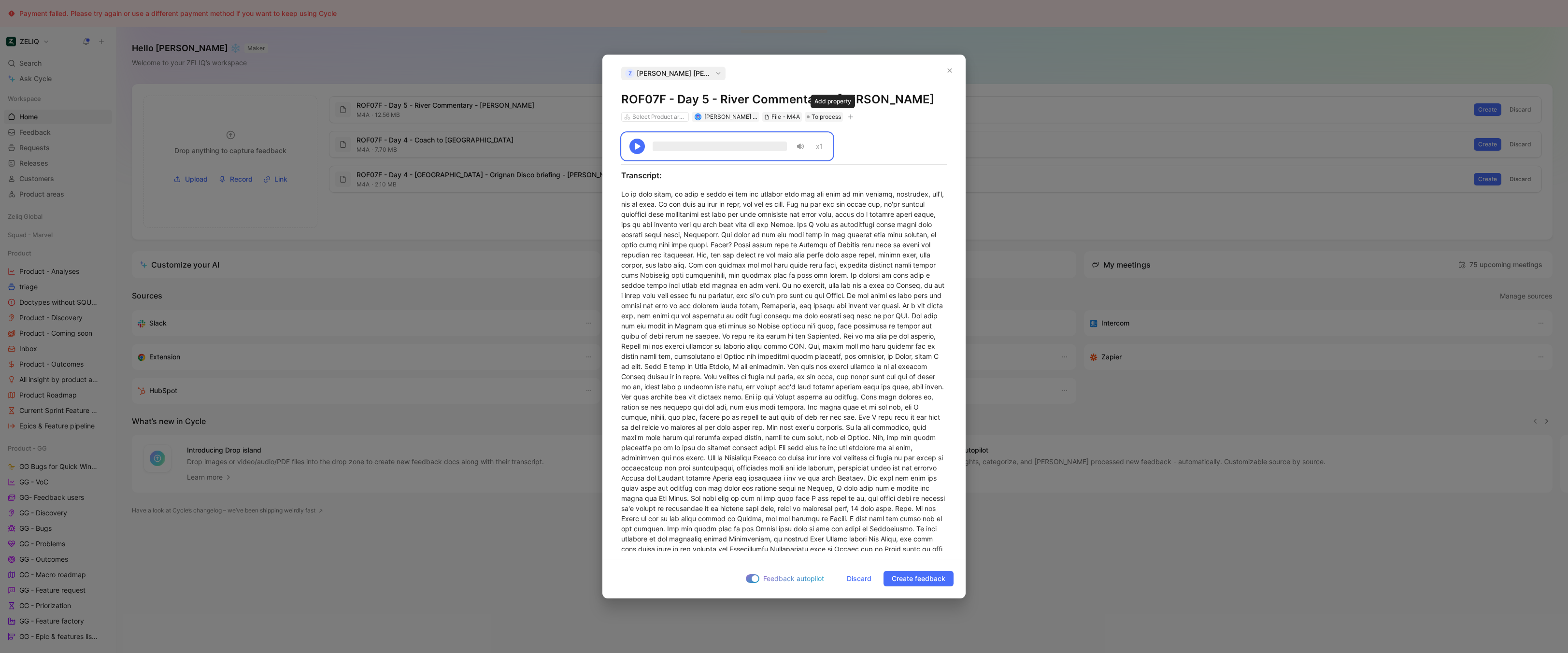
copy h1 "ROF07F - Day 5 - River Commentary - [PERSON_NAME]"
copy div "25:14 -25:14 x1 Transcript: So at this point, we want a place in the end becaus…"
click at [859, 580] on span "Discard" at bounding box center [860, 579] width 25 height 12
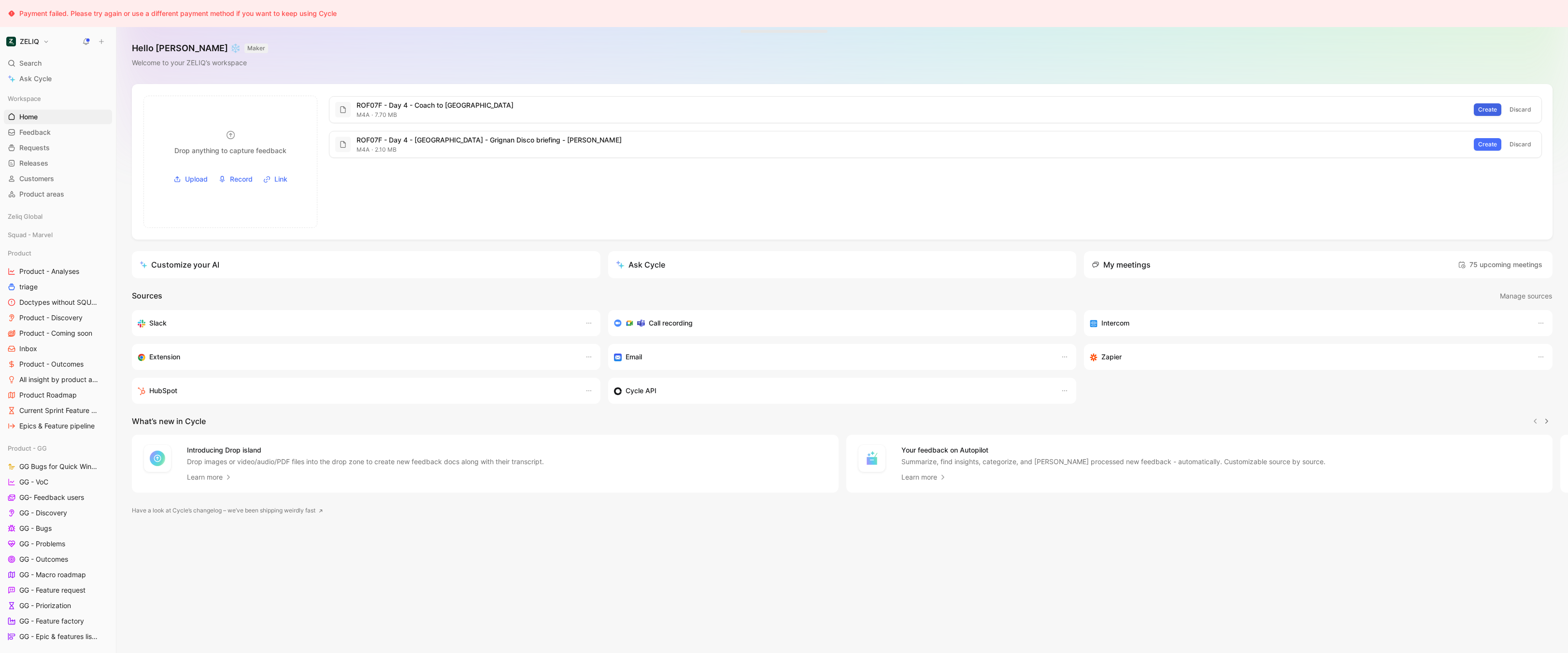
click at [1486, 103] on button "Create" at bounding box center [1488, 109] width 28 height 13
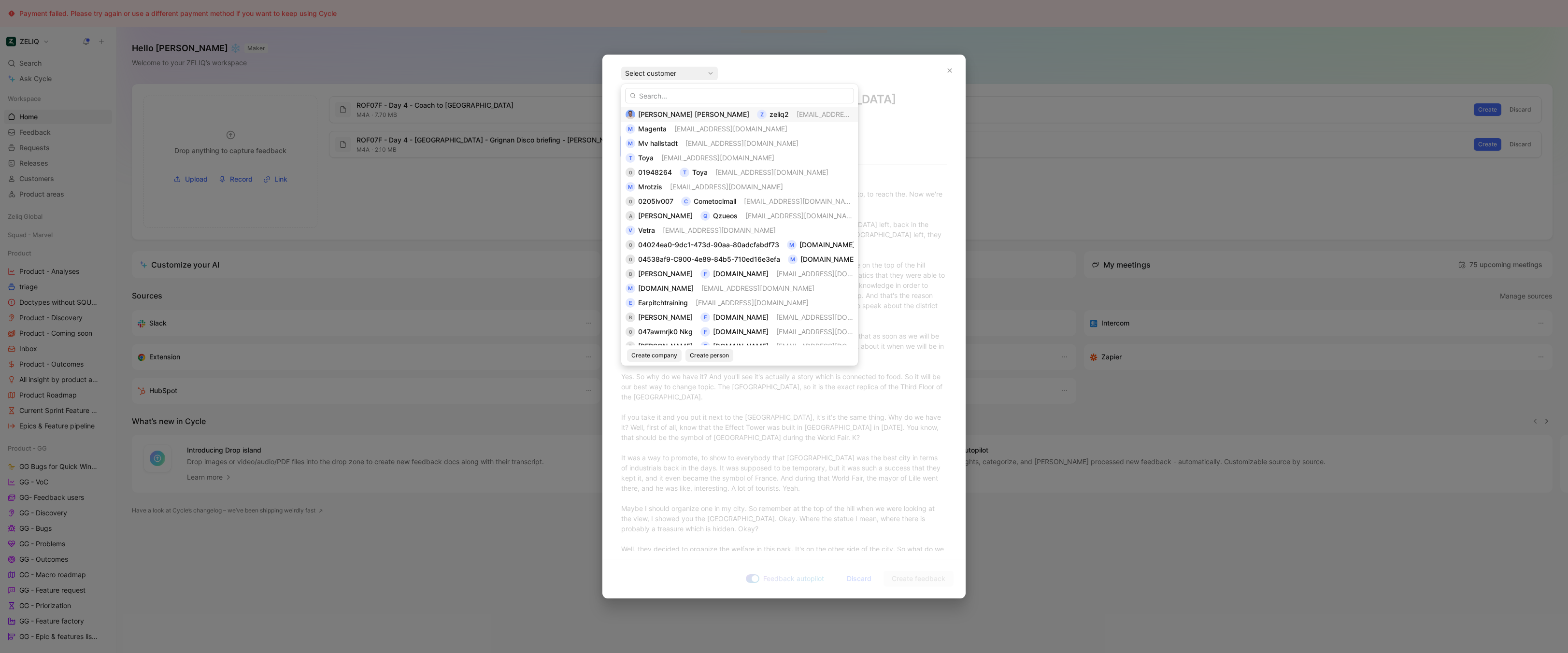
click at [797, 116] on span "[EMAIL_ADDRESS][DOMAIN_NAME]" at bounding box center [853, 114] width 113 height 9
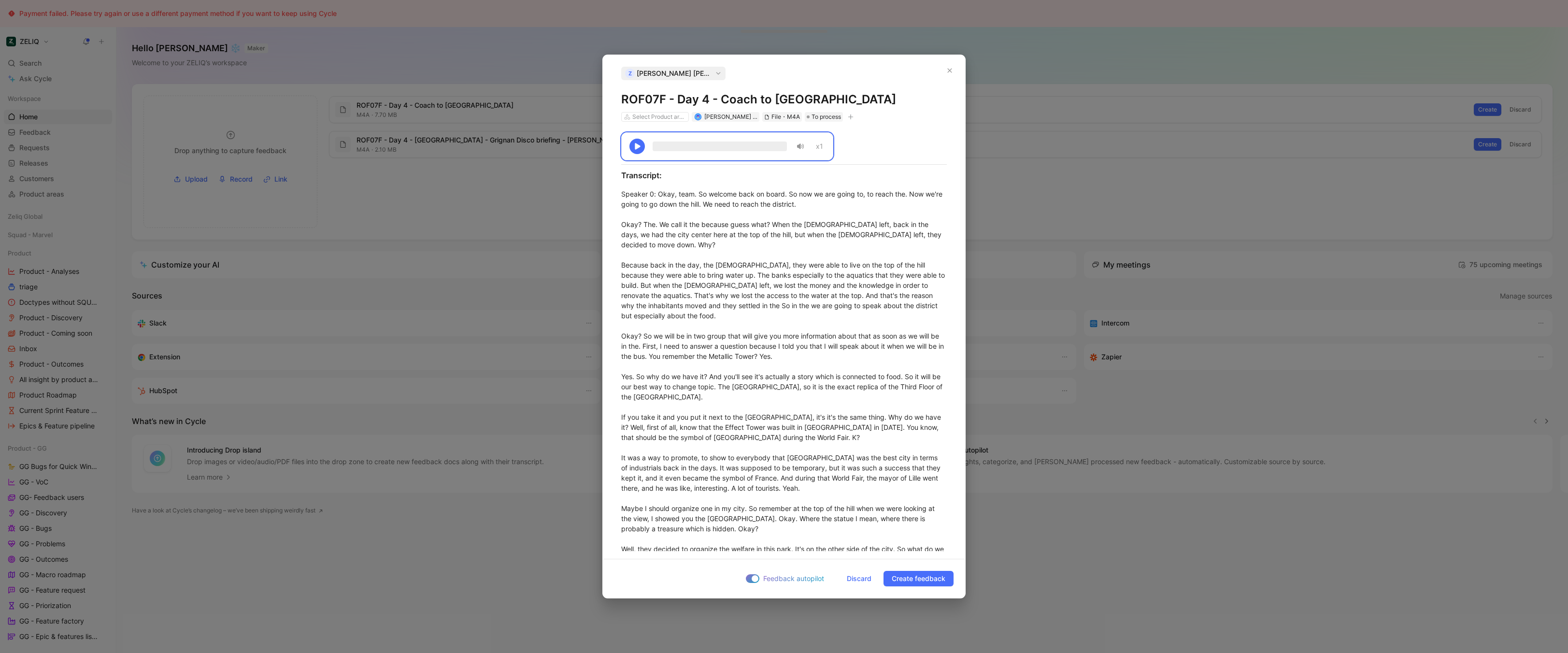
copy h1 "ROF07F - Day 4 - Coach to vieux Lyon"
copy div "15:28 -15:28 x1 Transcript: Speaker 0 : Okay, team. So welcome back on board. S…"
click at [859, 579] on span "Discard" at bounding box center [860, 579] width 25 height 12
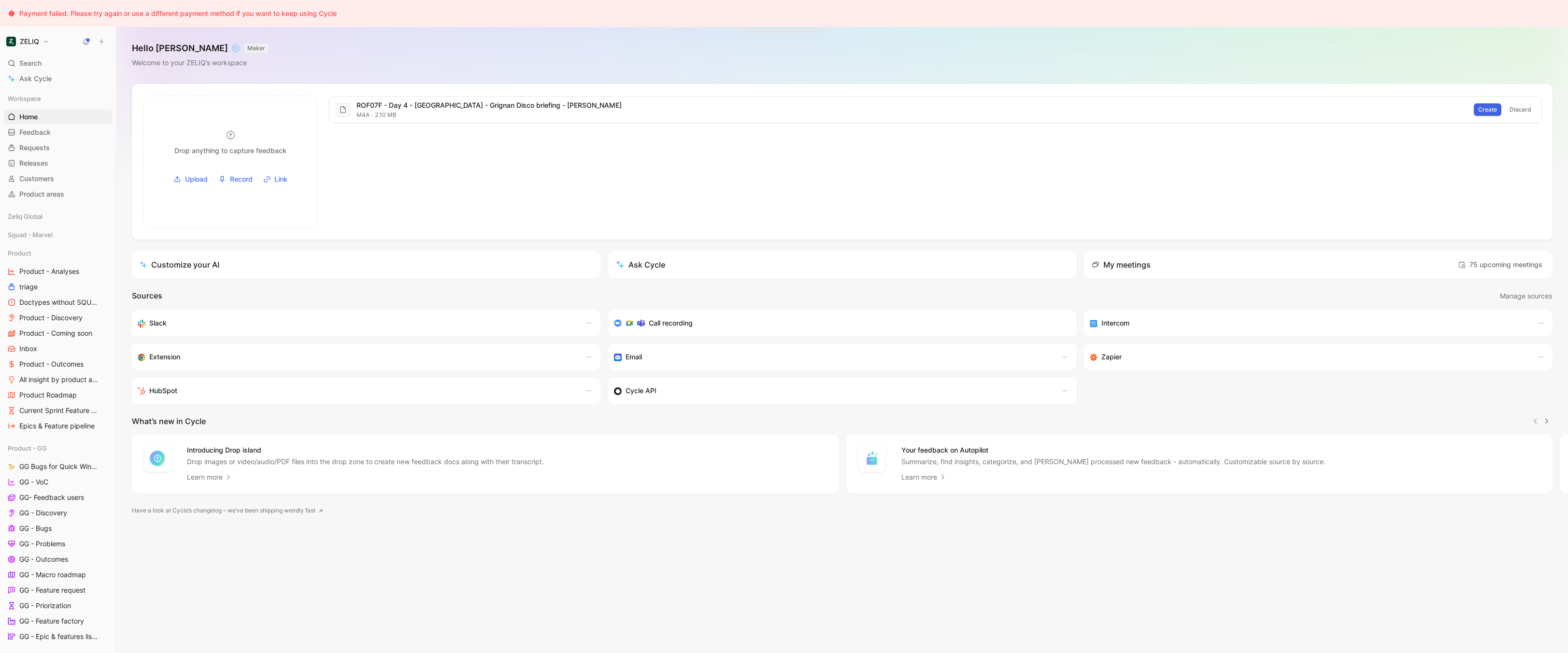
click at [1495, 106] on span "Create" at bounding box center [1488, 110] width 19 height 10
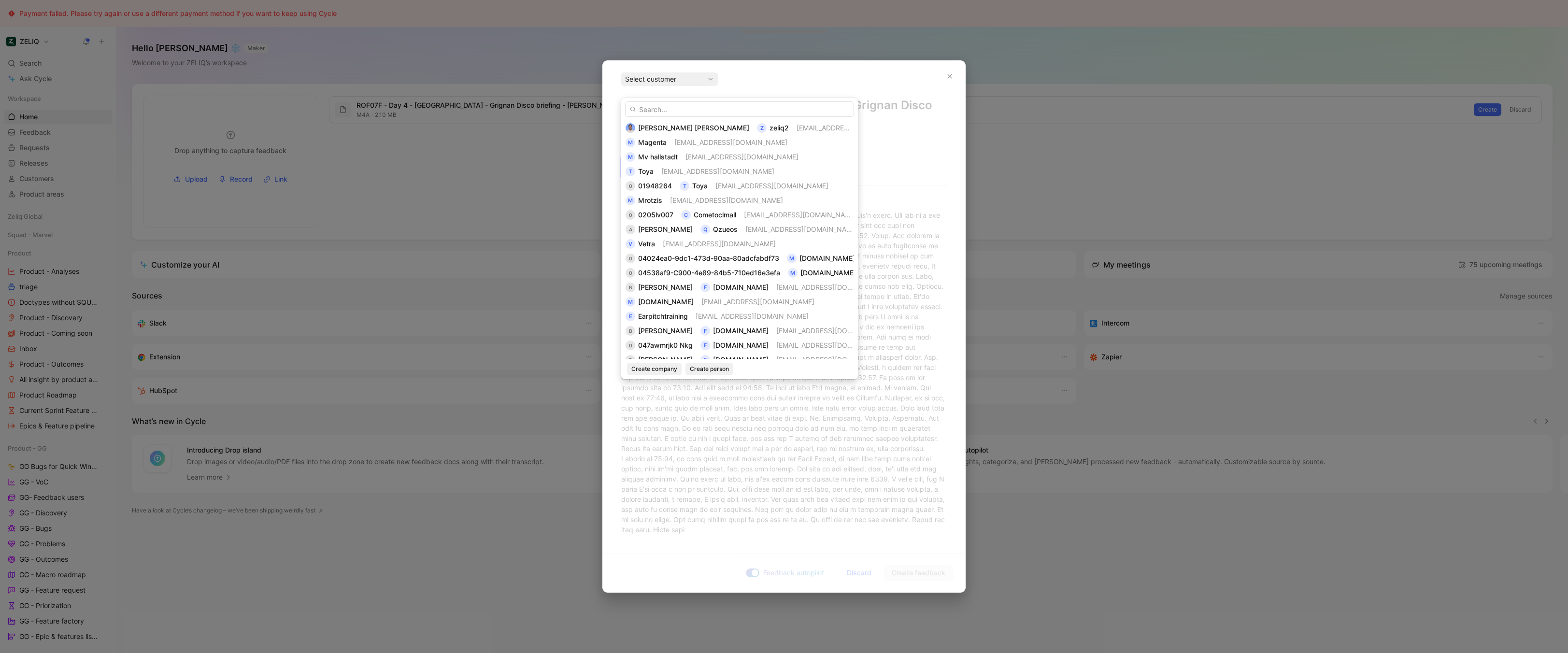
click at [767, 120] on div "[PERSON_NAME] [PERSON_NAME] z zeliq2 [EMAIL_ADDRESS][DOMAIN_NAME] M Magenta [EM…" at bounding box center [739, 238] width 236 height 282
click at [797, 126] on span "[EMAIL_ADDRESS][DOMAIN_NAME]" at bounding box center [853, 127] width 113 height 9
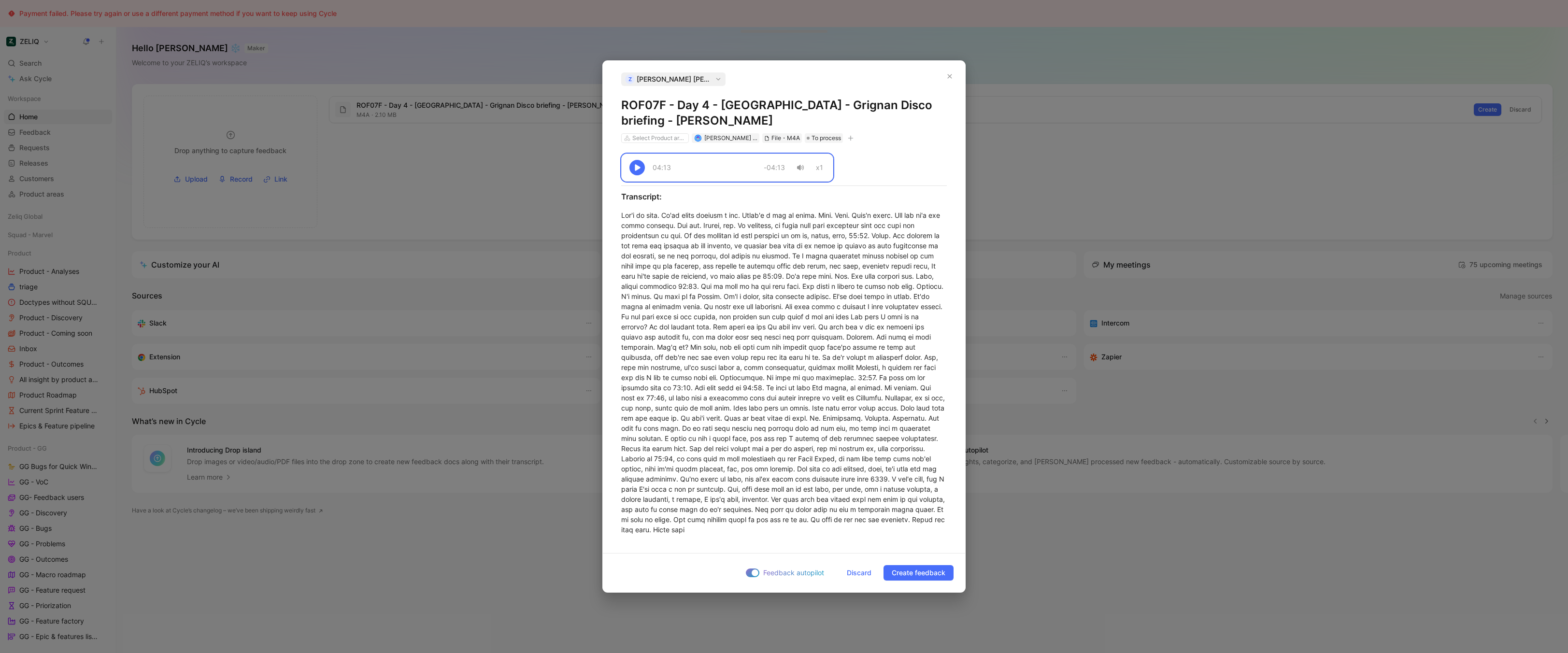
copy h1 "ROF07F - Day 4 - Viviers - Grignan Disco briefing - Amalia"
click at [818, 433] on div at bounding box center [784, 372] width 325 height 324
copy div "04:13 -04:13 x1 Transcript: Let's do this. We're going through a lot. There's a…"
click at [861, 567] on span "Discard" at bounding box center [860, 573] width 25 height 12
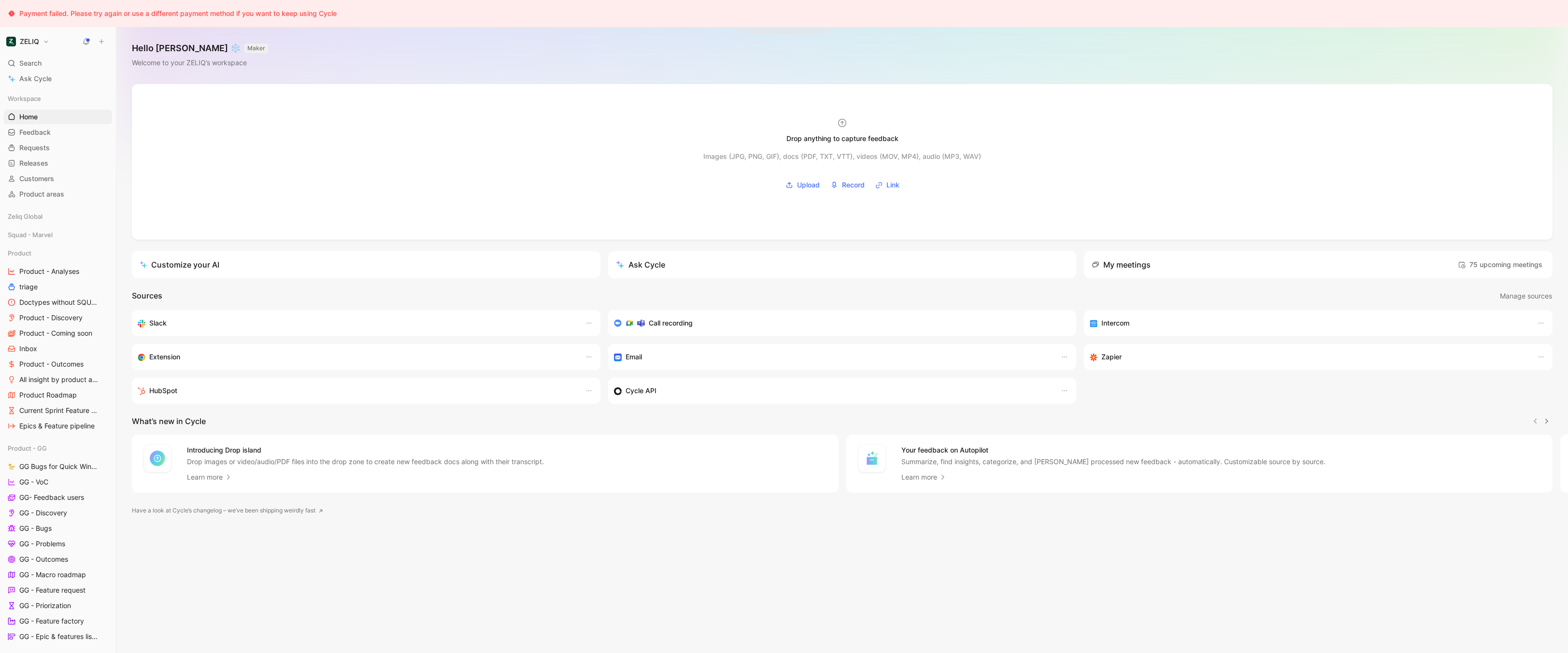
click at [861, 563] on div "Drop anything to capture feedback Images (JPG, PNG, GIF), docs (PDF, TXT, VTT),…" at bounding box center [842, 368] width 1451 height 569
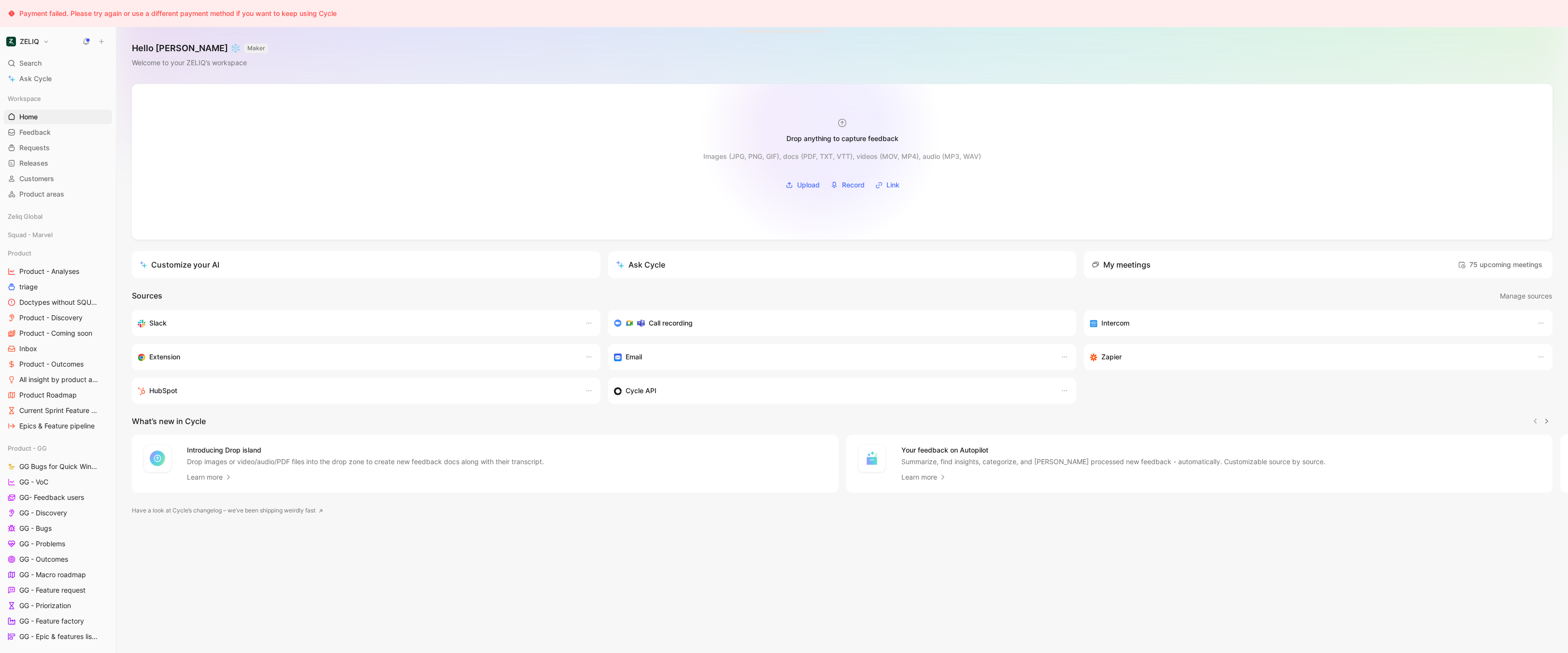
click at [833, 142] on div "Drop anything to capture feedback" at bounding box center [842, 139] width 112 height 12
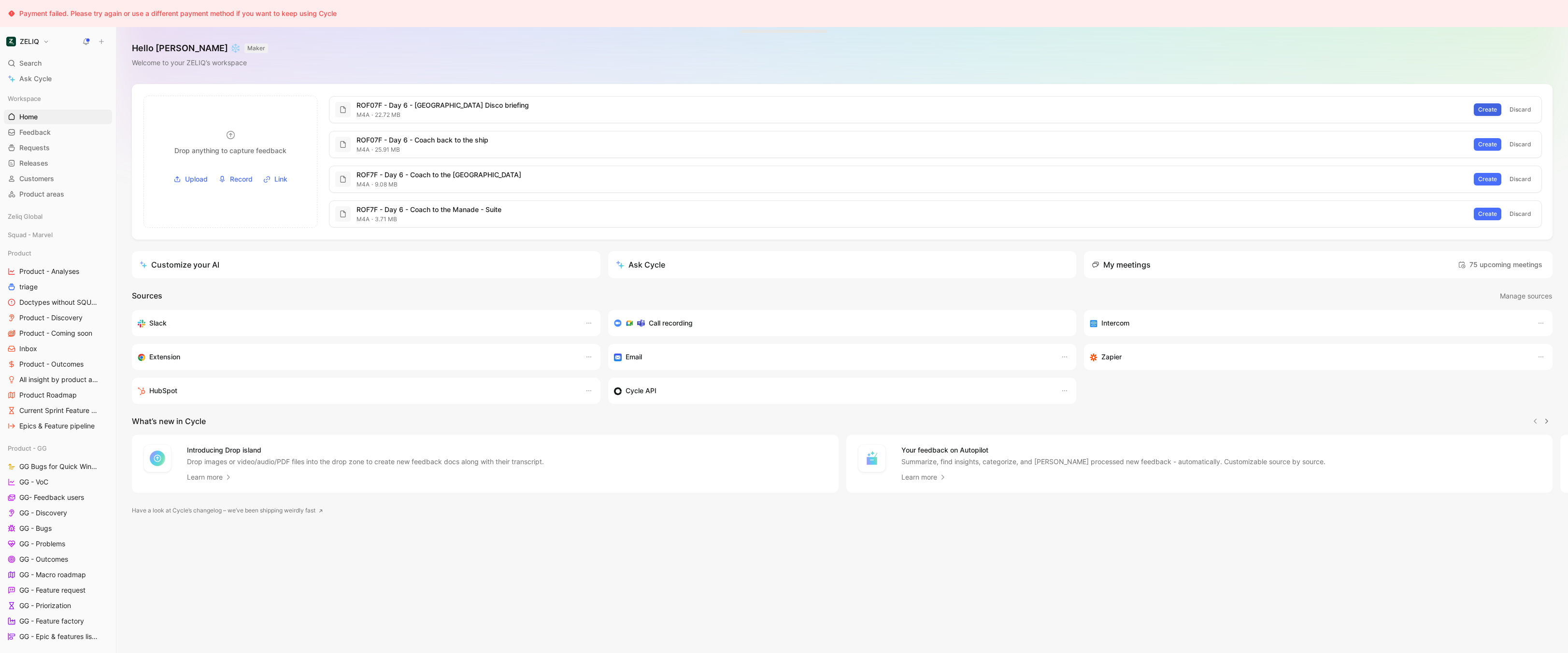
click at [1497, 109] on span "Create" at bounding box center [1488, 110] width 19 height 10
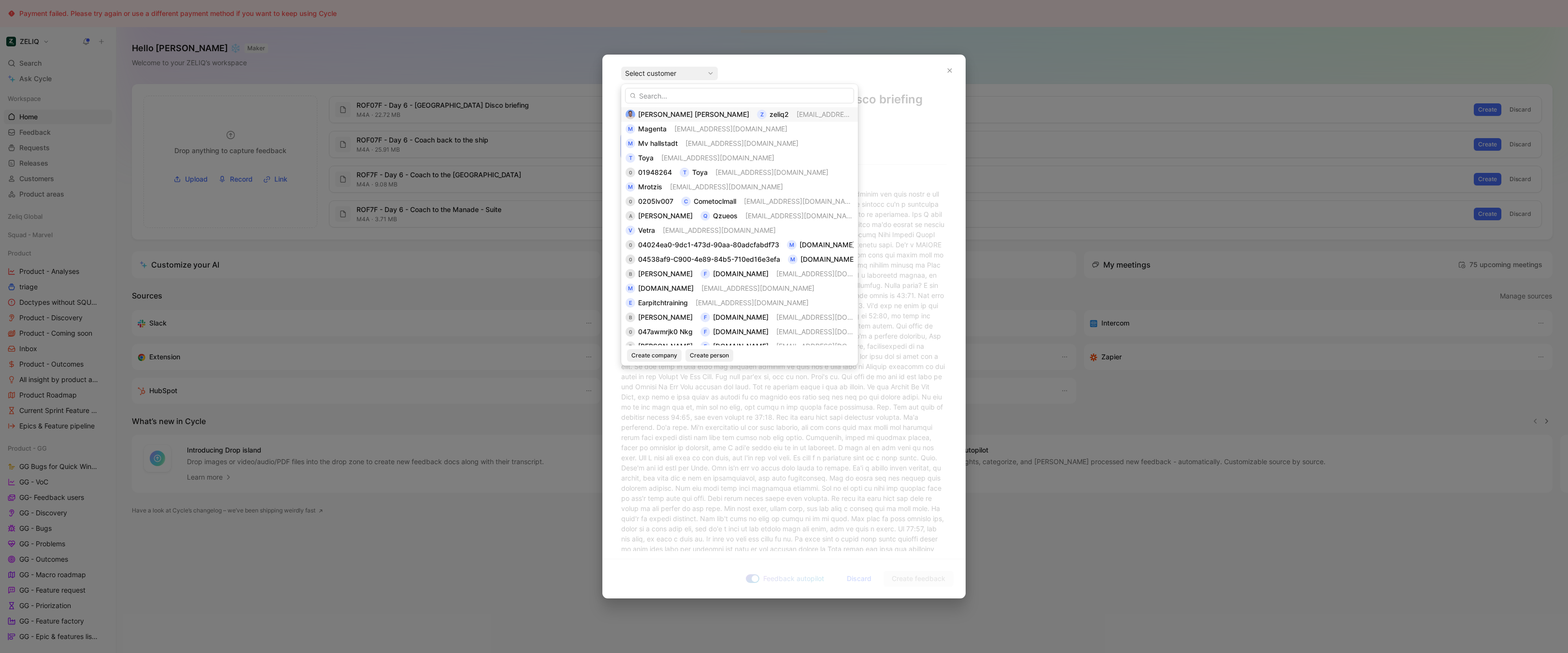
click at [674, 111] on span "[PERSON_NAME] [PERSON_NAME]" at bounding box center [693, 114] width 111 height 9
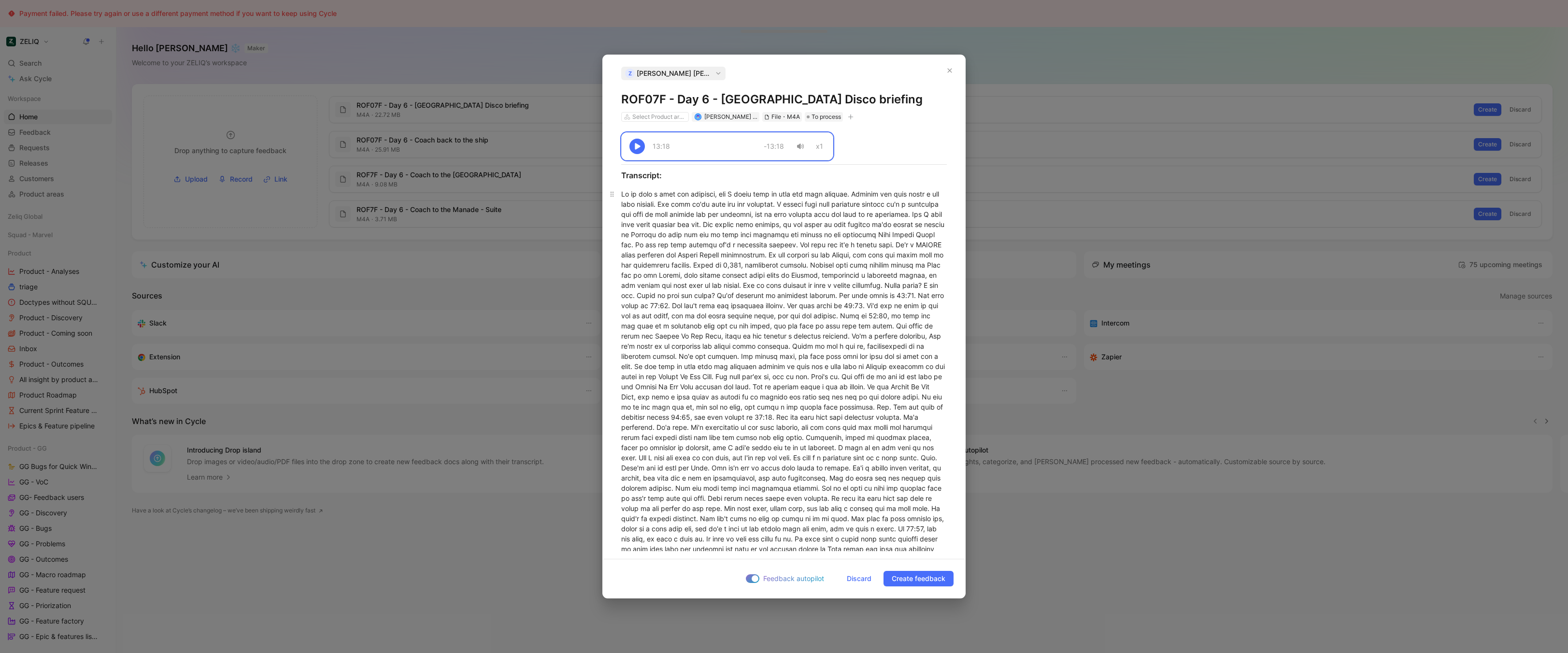
click at [721, 211] on div at bounding box center [784, 594] width 325 height 811
click at [856, 580] on span "Discard" at bounding box center [860, 579] width 25 height 12
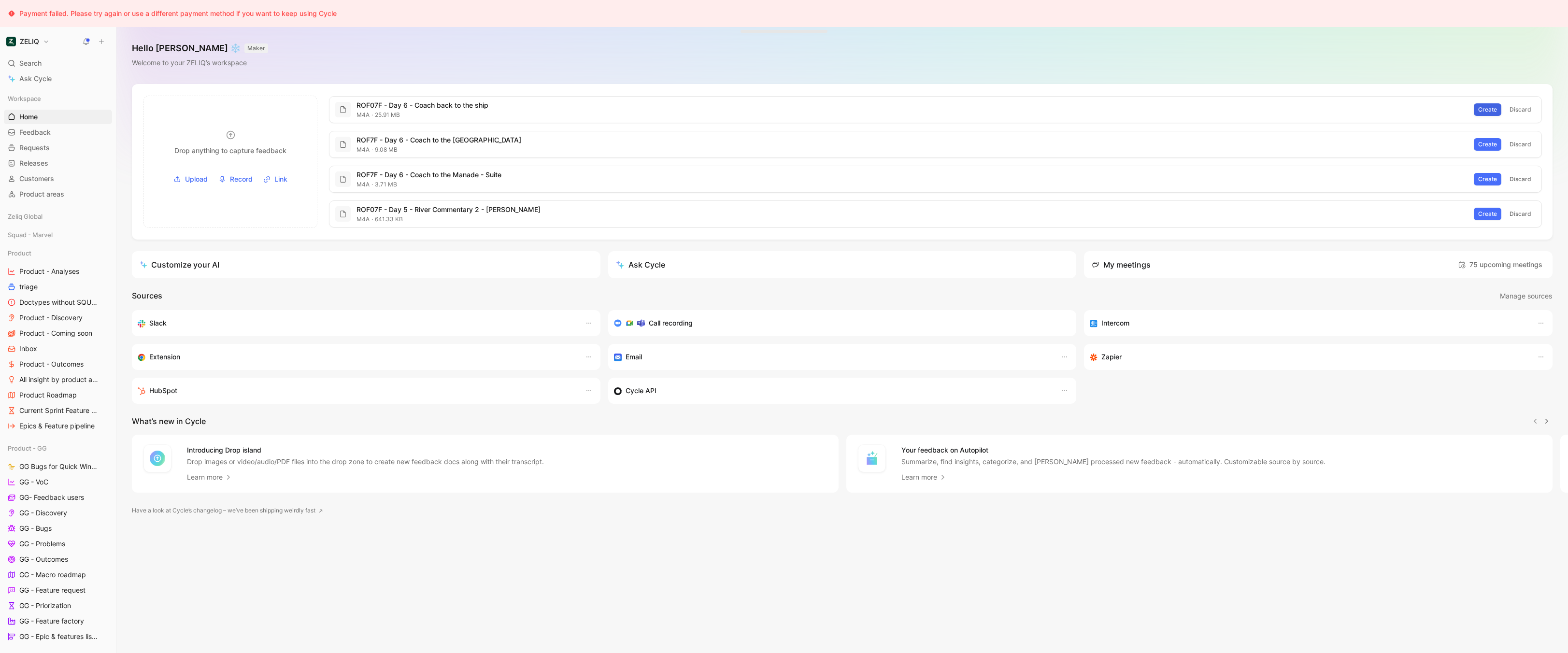
click at [1486, 106] on span "Create" at bounding box center [1488, 110] width 19 height 10
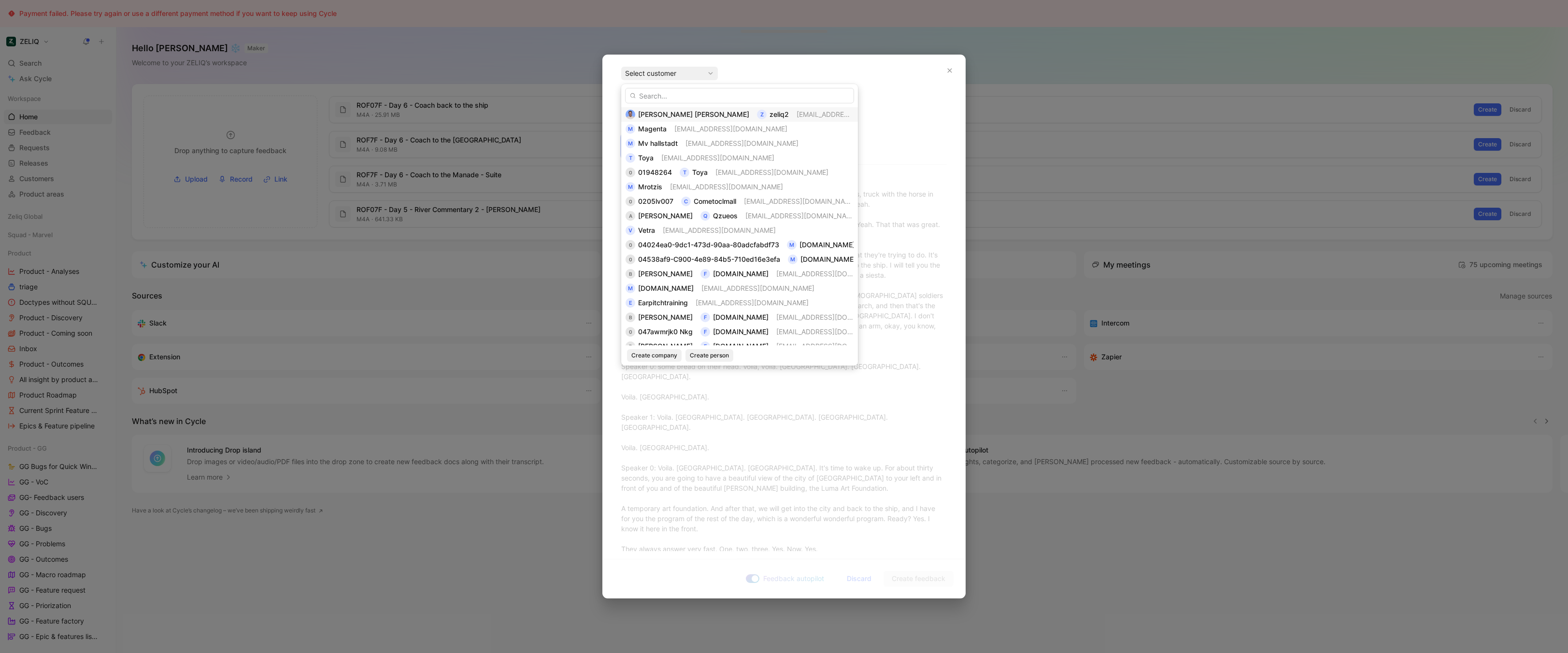
click at [672, 116] on span "[PERSON_NAME] [PERSON_NAME]" at bounding box center [693, 114] width 111 height 9
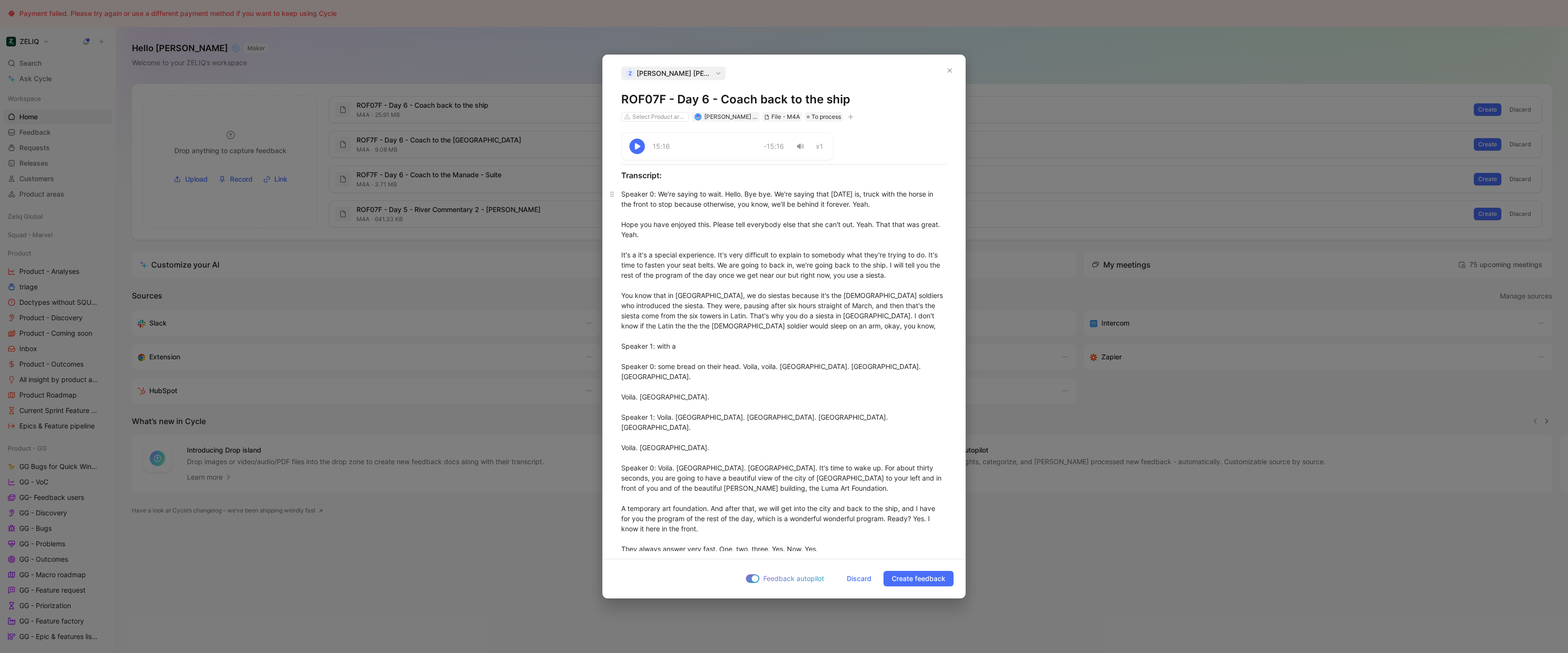
click at [860, 576] on span "Discard" at bounding box center [860, 579] width 25 height 12
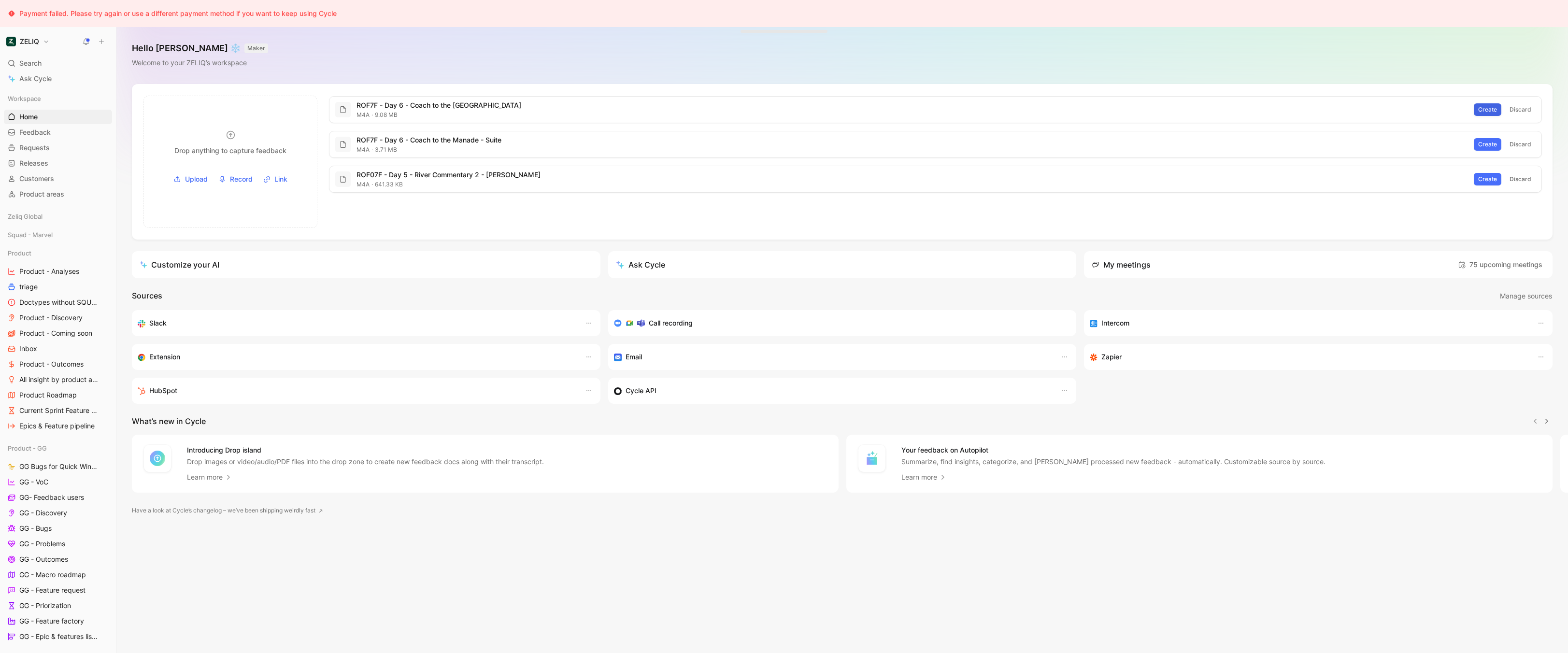
click at [1491, 109] on span "Create" at bounding box center [1488, 110] width 19 height 10
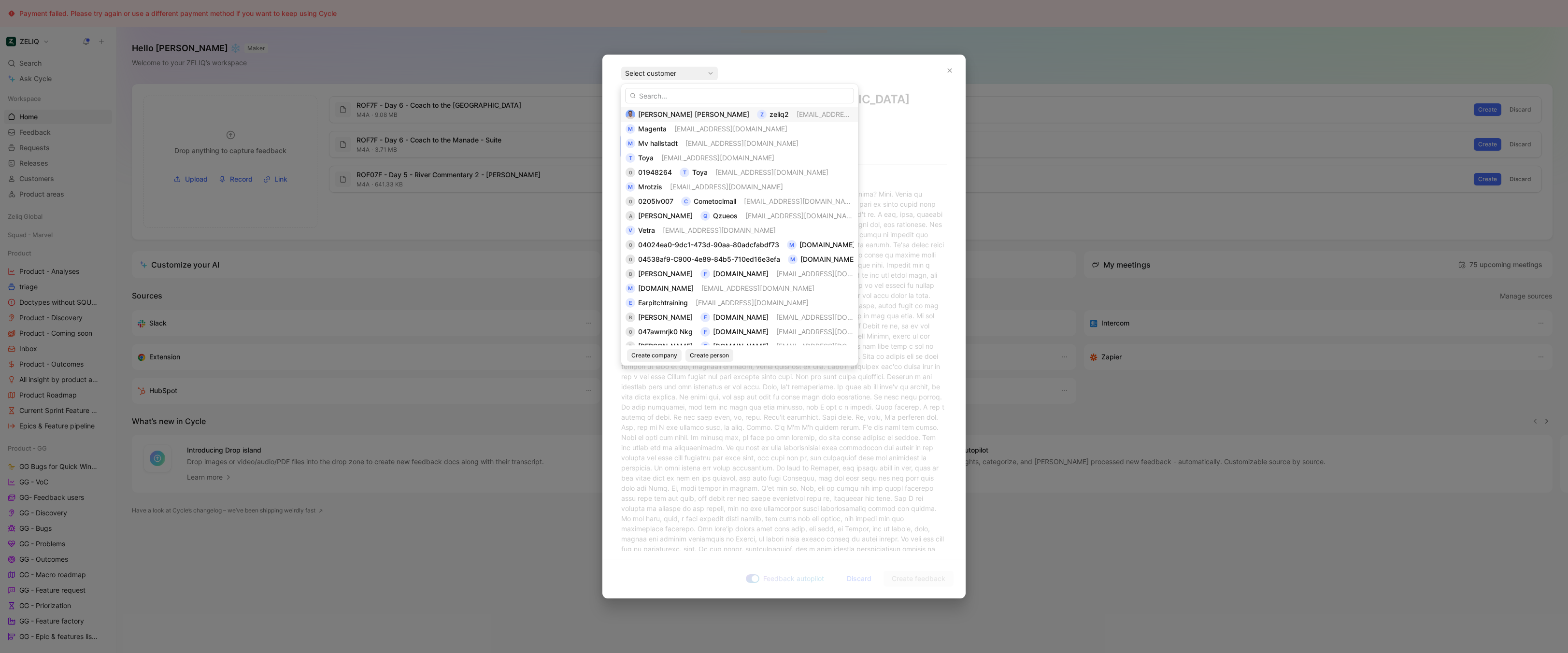
click at [757, 109] on div "z zeliq2" at bounding box center [773, 115] width 32 height 12
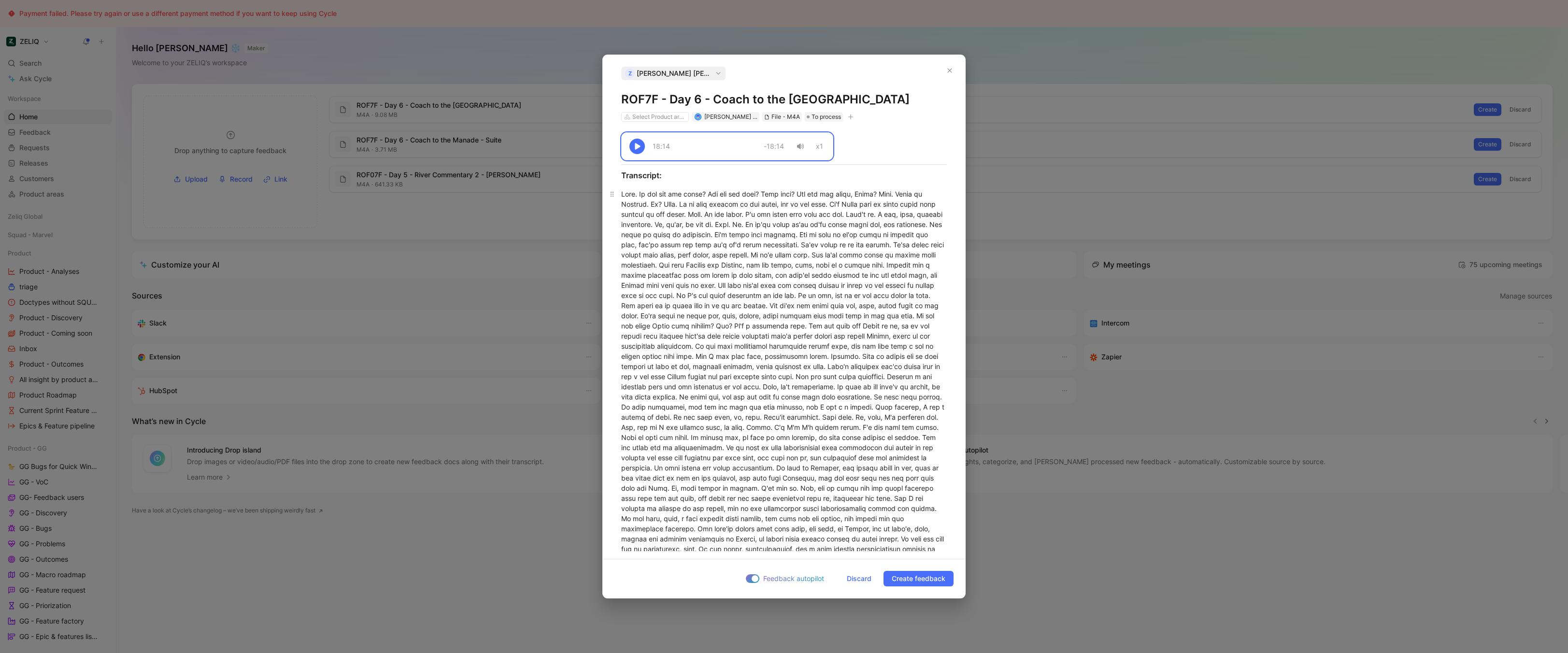
click at [858, 576] on span "Discard" at bounding box center [860, 579] width 25 height 12
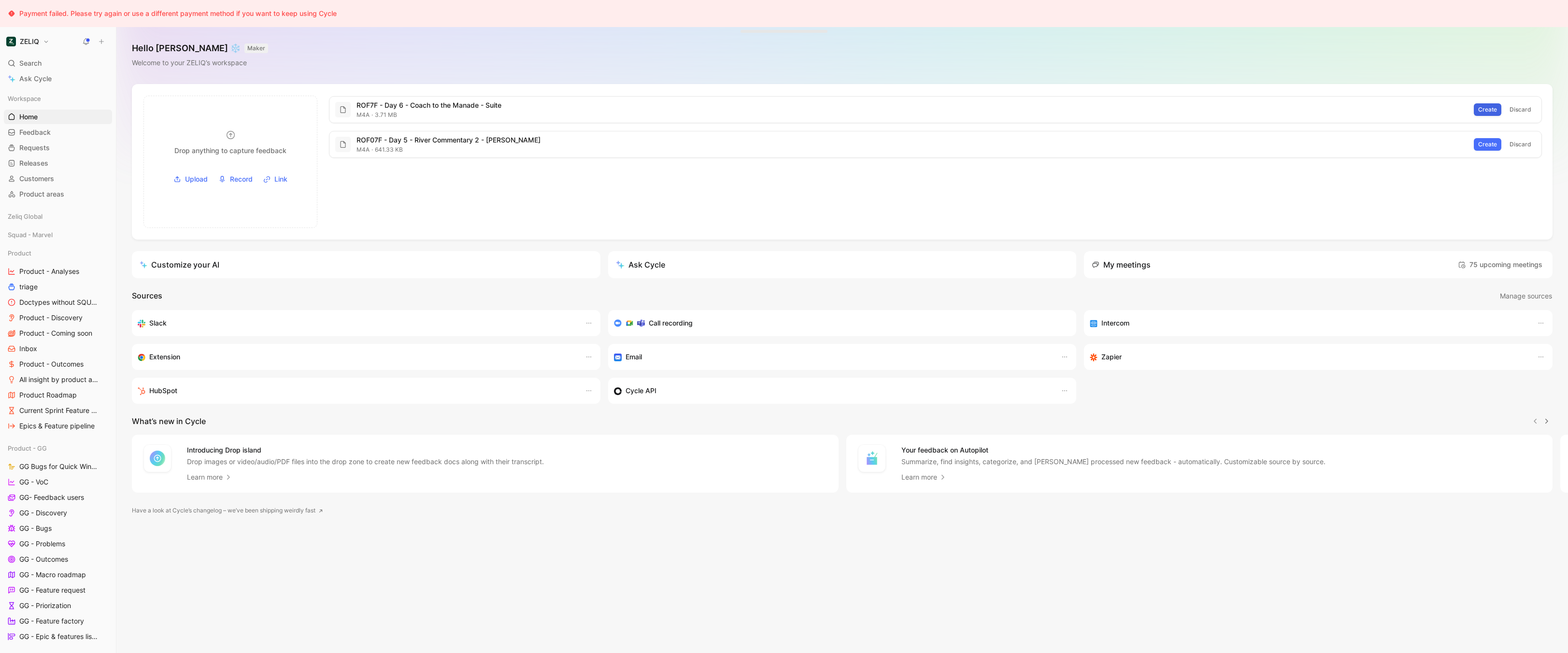
click at [1498, 109] on span "Create" at bounding box center [1488, 110] width 19 height 10
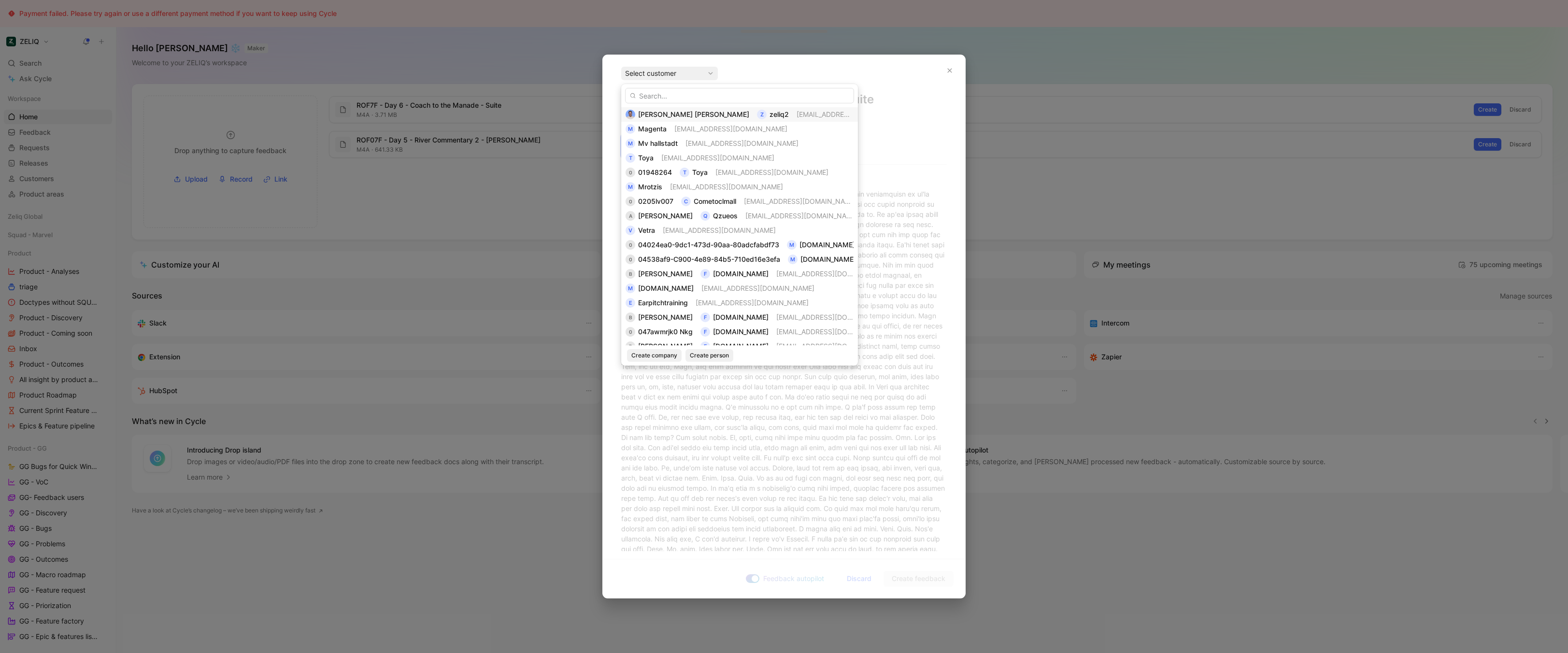
click at [800, 110] on div "Bastien IZZO z zeliq2 bastieni@zeliq.com" at bounding box center [739, 115] width 228 height 12
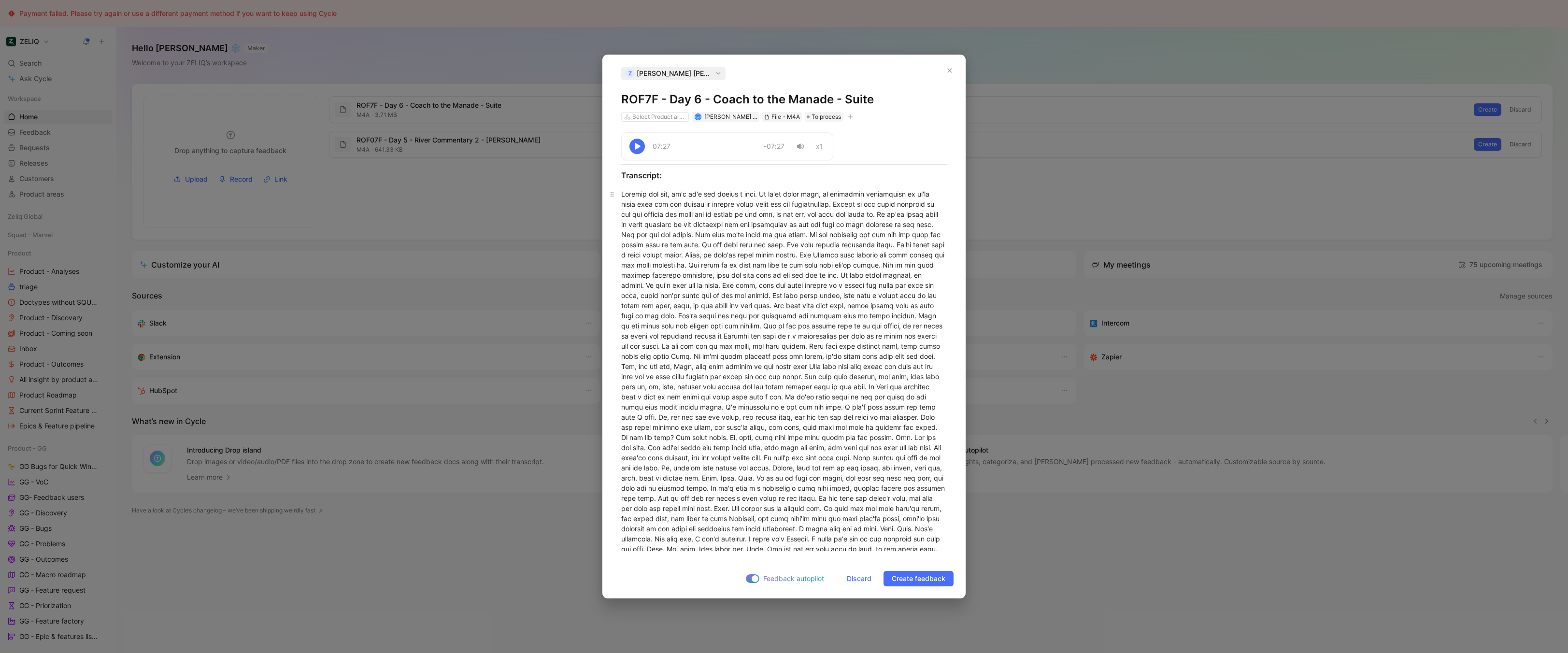
click at [752, 394] on div at bounding box center [784, 427] width 325 height 476
click at [859, 578] on span "Discard" at bounding box center [860, 579] width 25 height 12
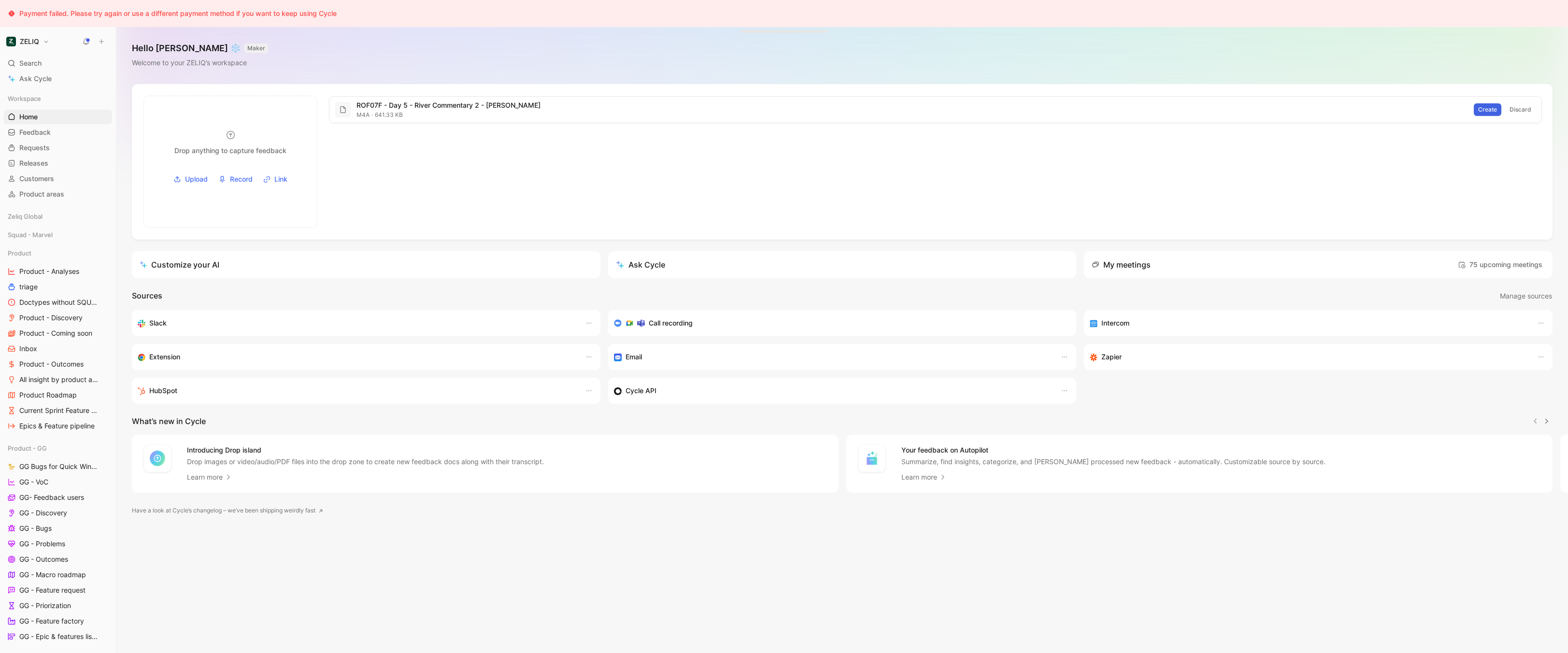
click at [1488, 110] on span "Create" at bounding box center [1488, 110] width 19 height 10
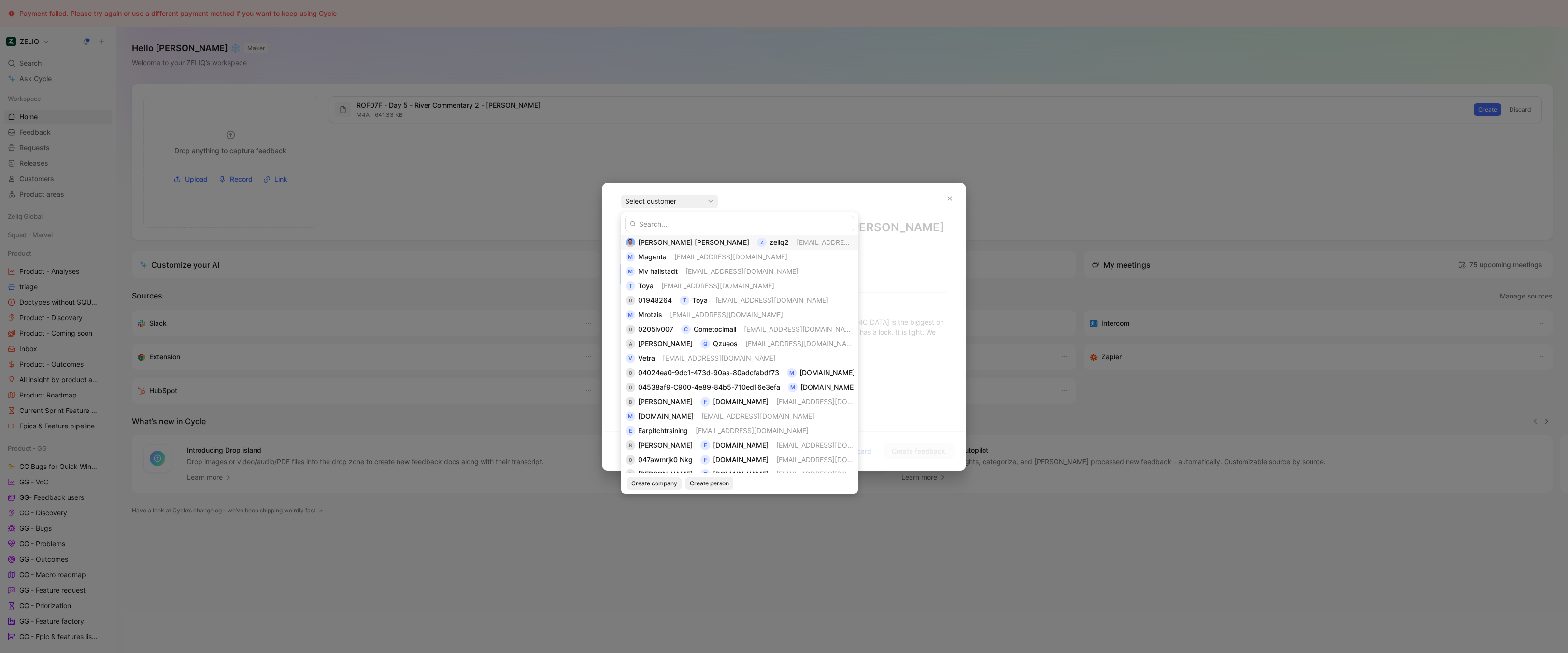
click at [770, 240] on span "zeliq2" at bounding box center [780, 242] width 19 height 9
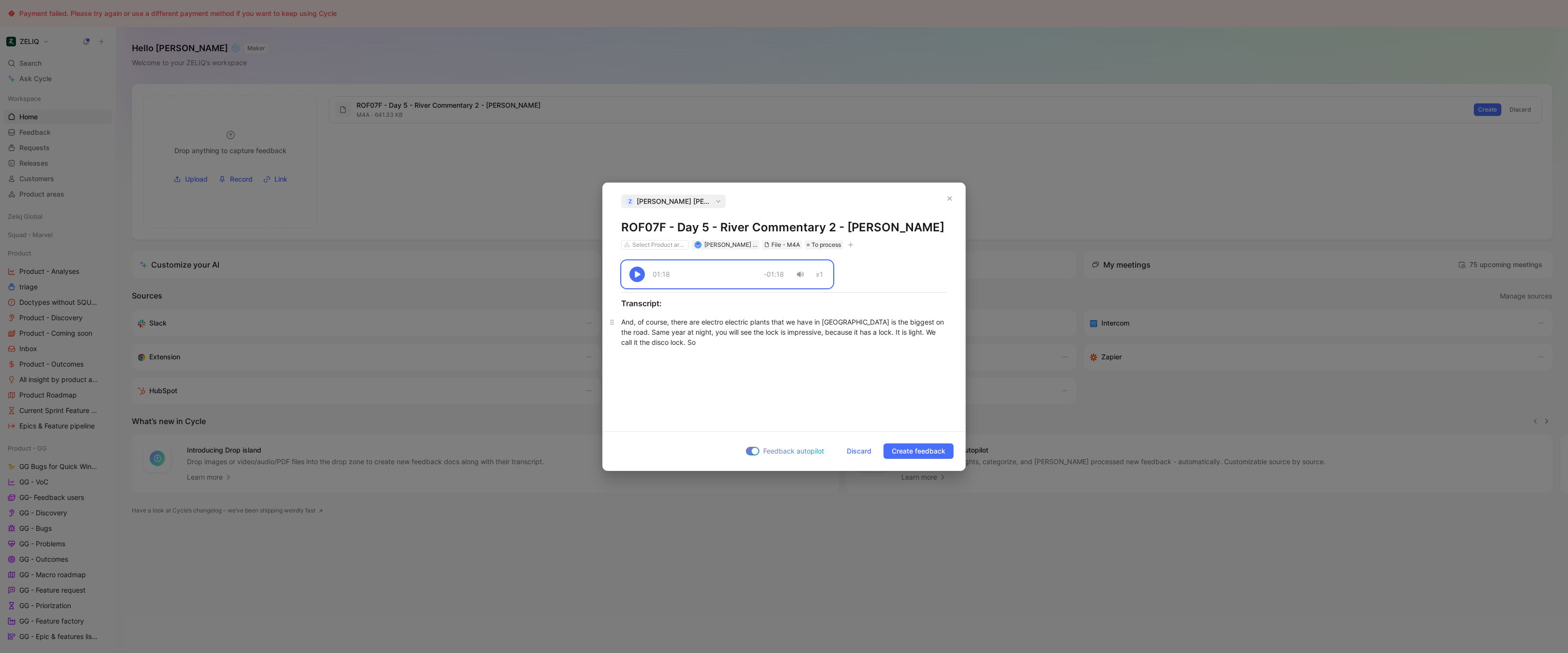
click at [789, 334] on div "And, of course, there are electro electric plants that we have in Poland is the…" at bounding box center [784, 332] width 325 height 31
click at [861, 450] on span "Discard" at bounding box center [860, 451] width 25 height 12
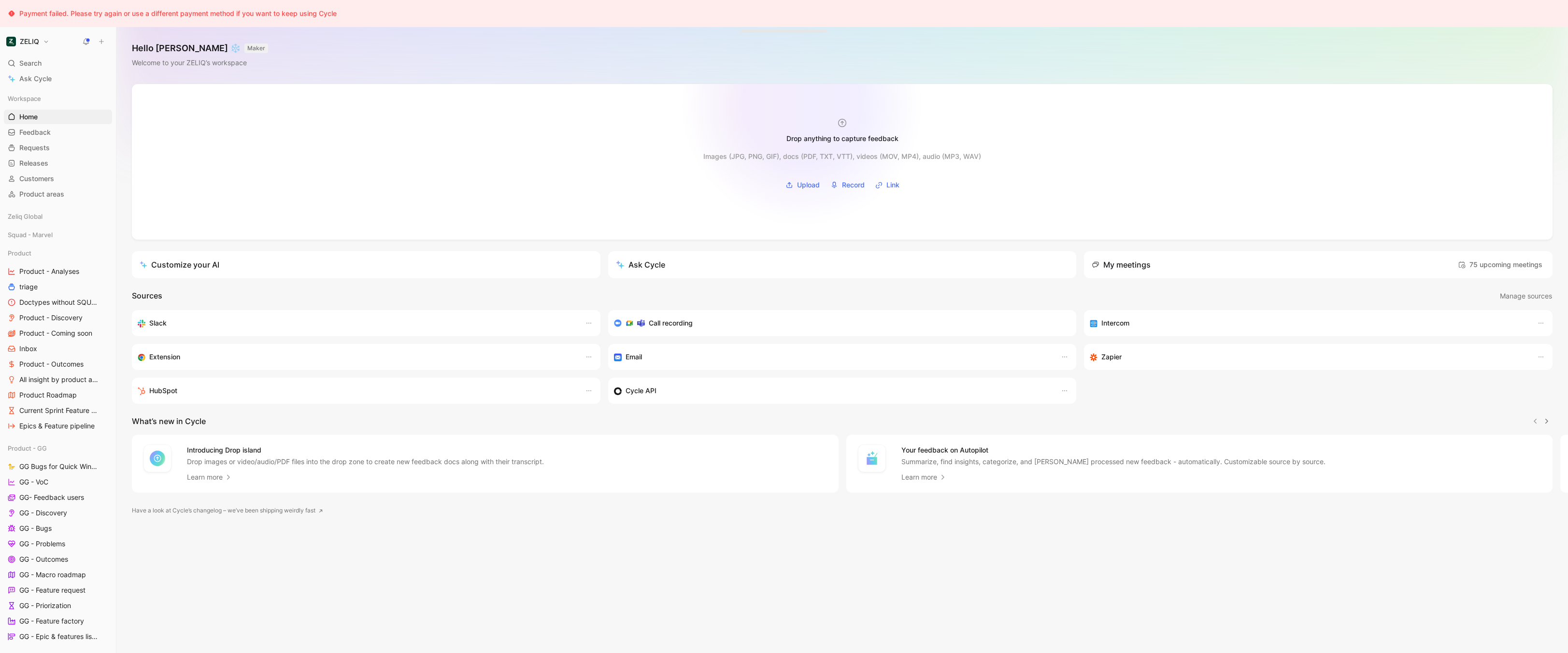
click at [808, 113] on div at bounding box center [842, 161] width 1420 height 155
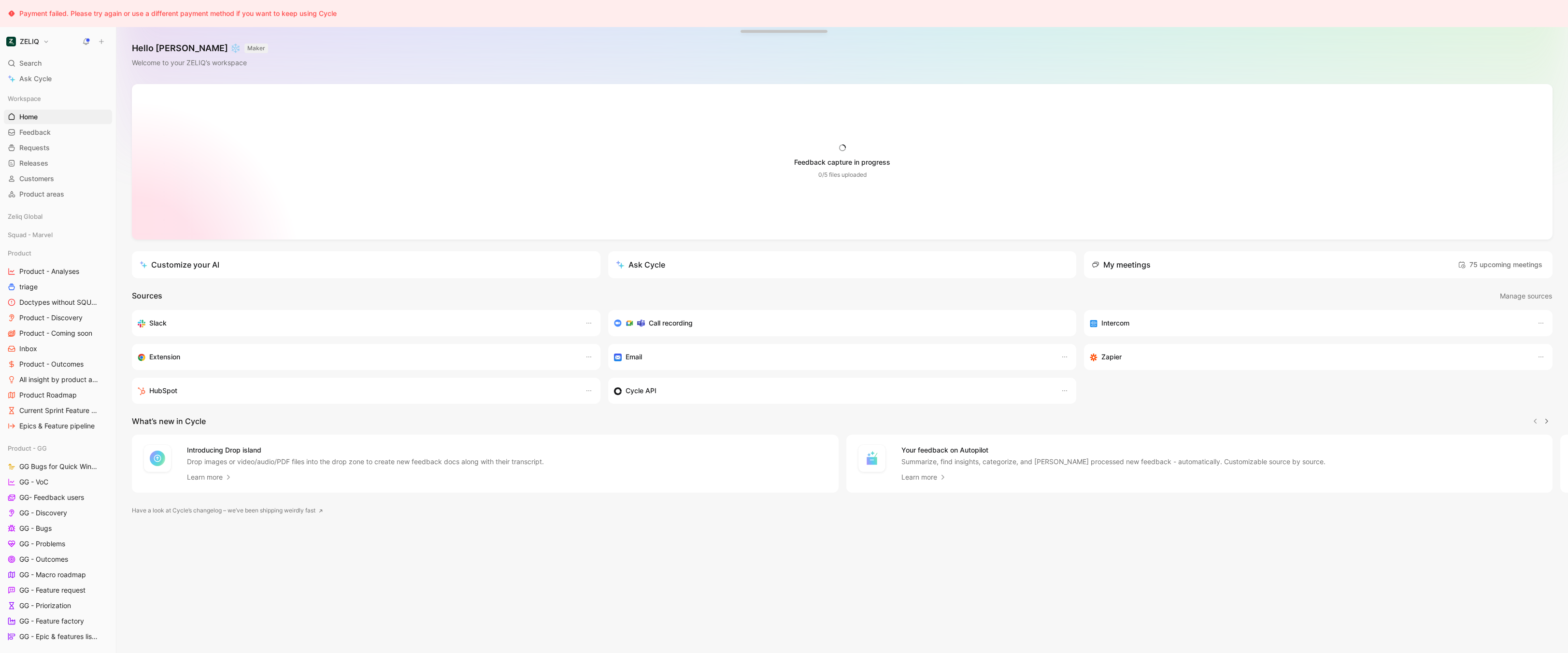
click at [507, 48] on div "Hello Bastien ❄️ MAKER Welcome to your ZELIQ’s workspace" at bounding box center [842, 55] width 1451 height 57
click at [50, 136] on span "Feedback" at bounding box center [35, 132] width 32 height 10
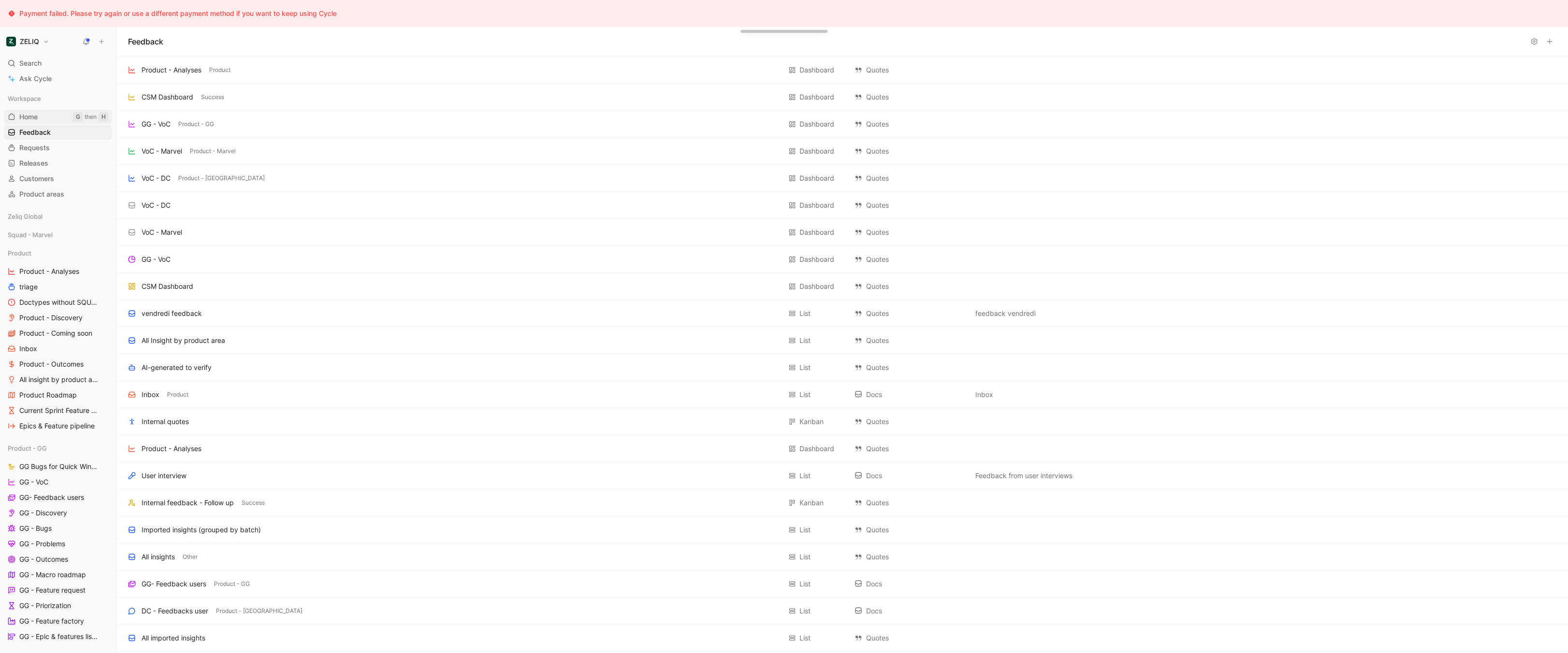
click at [30, 121] on span "Home" at bounding box center [28, 117] width 18 height 10
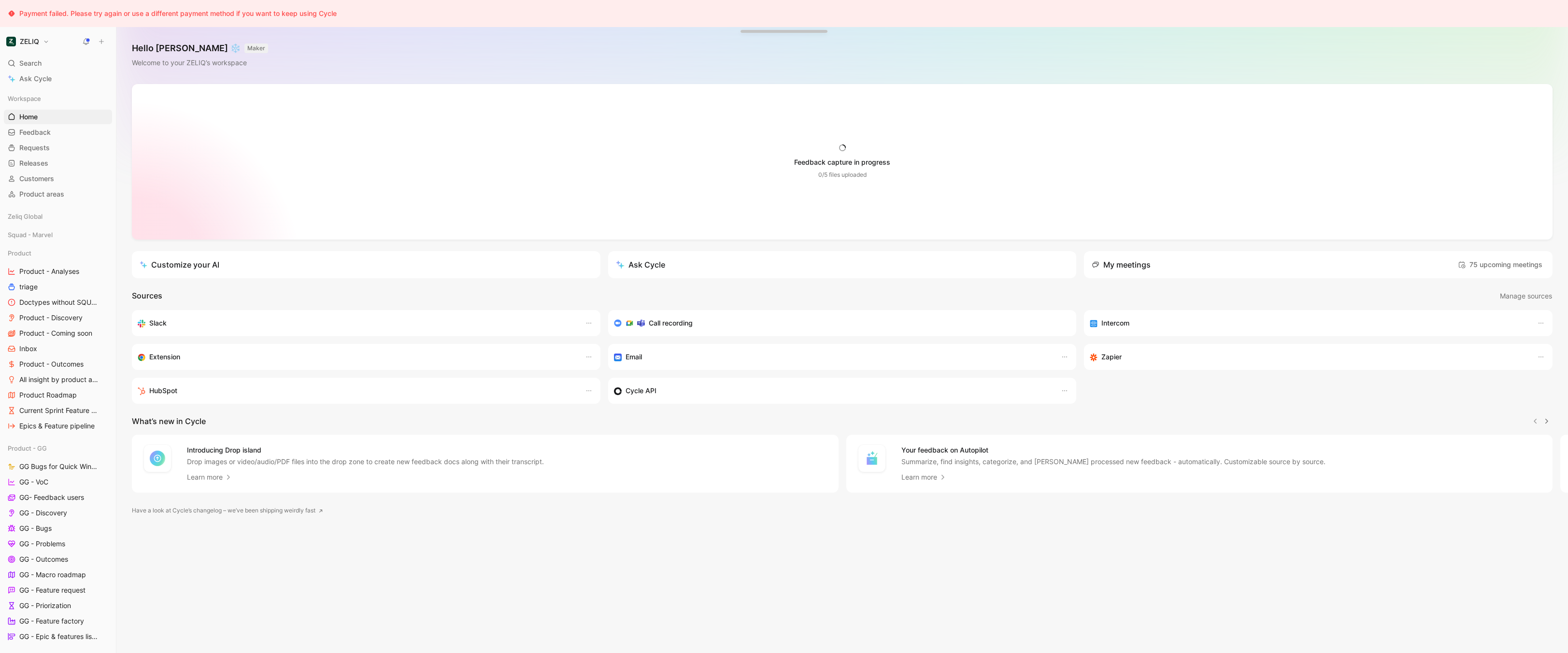
drag, startPoint x: 822, startPoint y: 161, endPoint x: 1130, endPoint y: 197, distance: 310.1
click at [0, 0] on div "Payment failed. Please try again or use a different payment method if you want …" at bounding box center [784, 326] width 1568 height 653
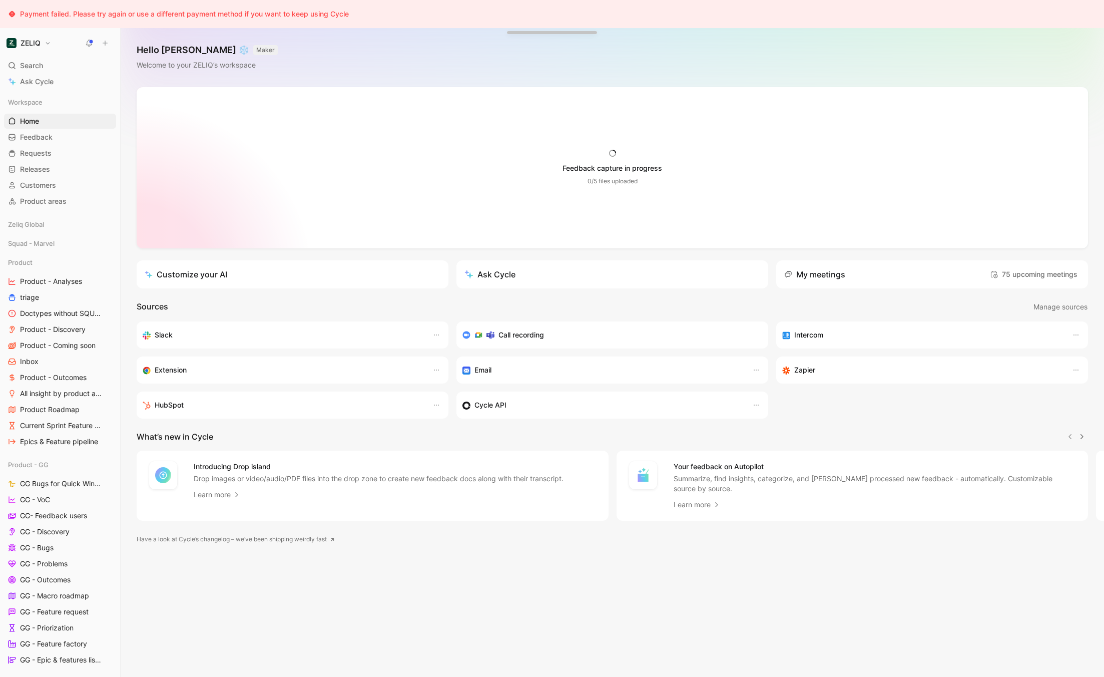
click at [648, 189] on div "Feedback capture in progress 0/5 files uploaded Images (JPG, PNG, GIF), docs (P…" at bounding box center [613, 167] width 288 height 63
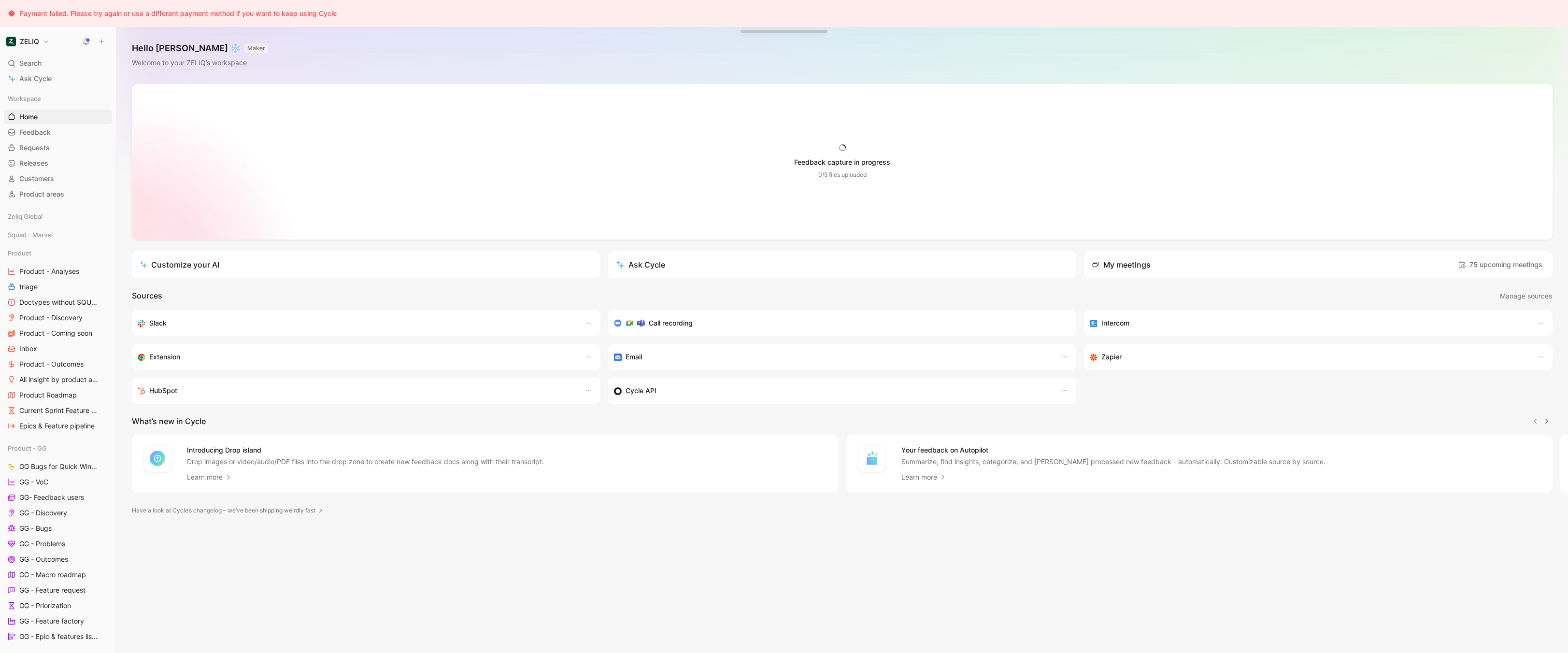
click at [902, 70] on div "Hello Bastien ❄️ MAKER Welcome to your ZELIQ’s workspace" at bounding box center [842, 55] width 1451 height 57
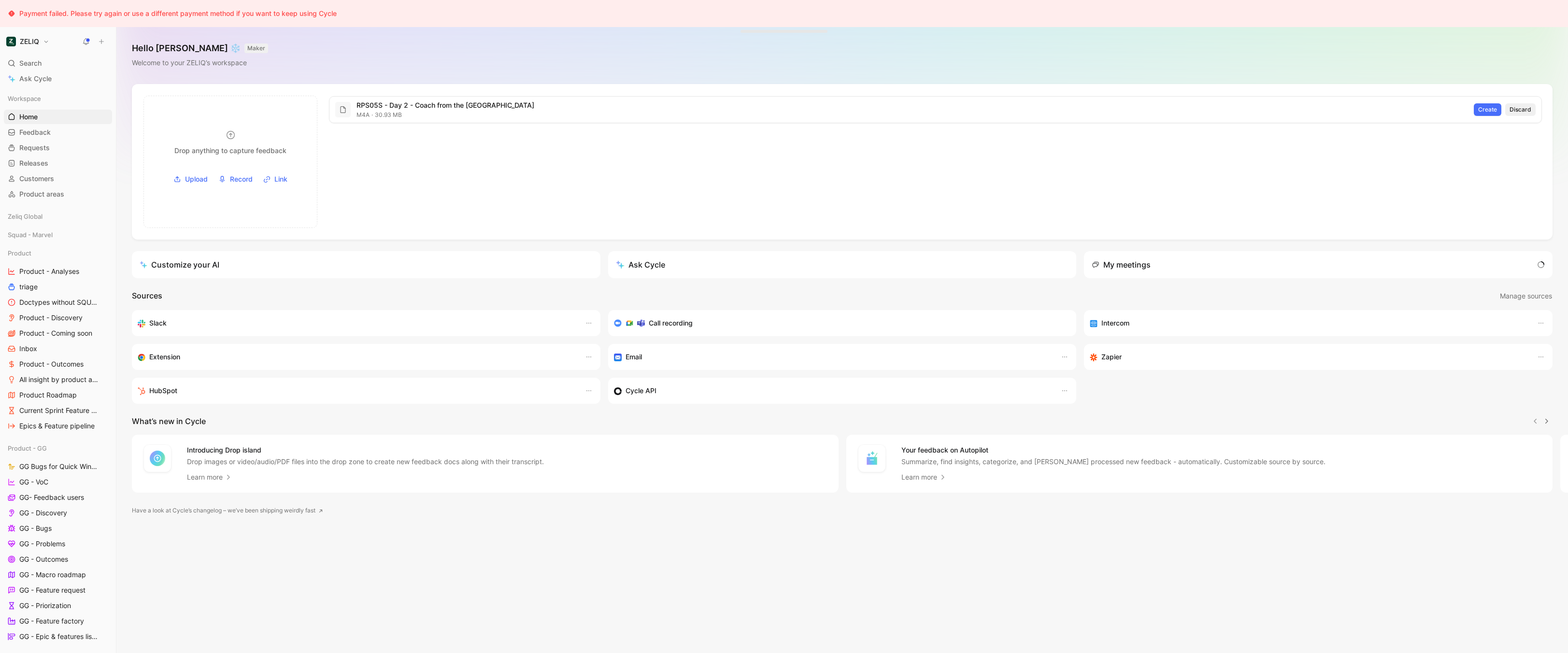
click at [1528, 109] on span "Discard" at bounding box center [1521, 110] width 22 height 10
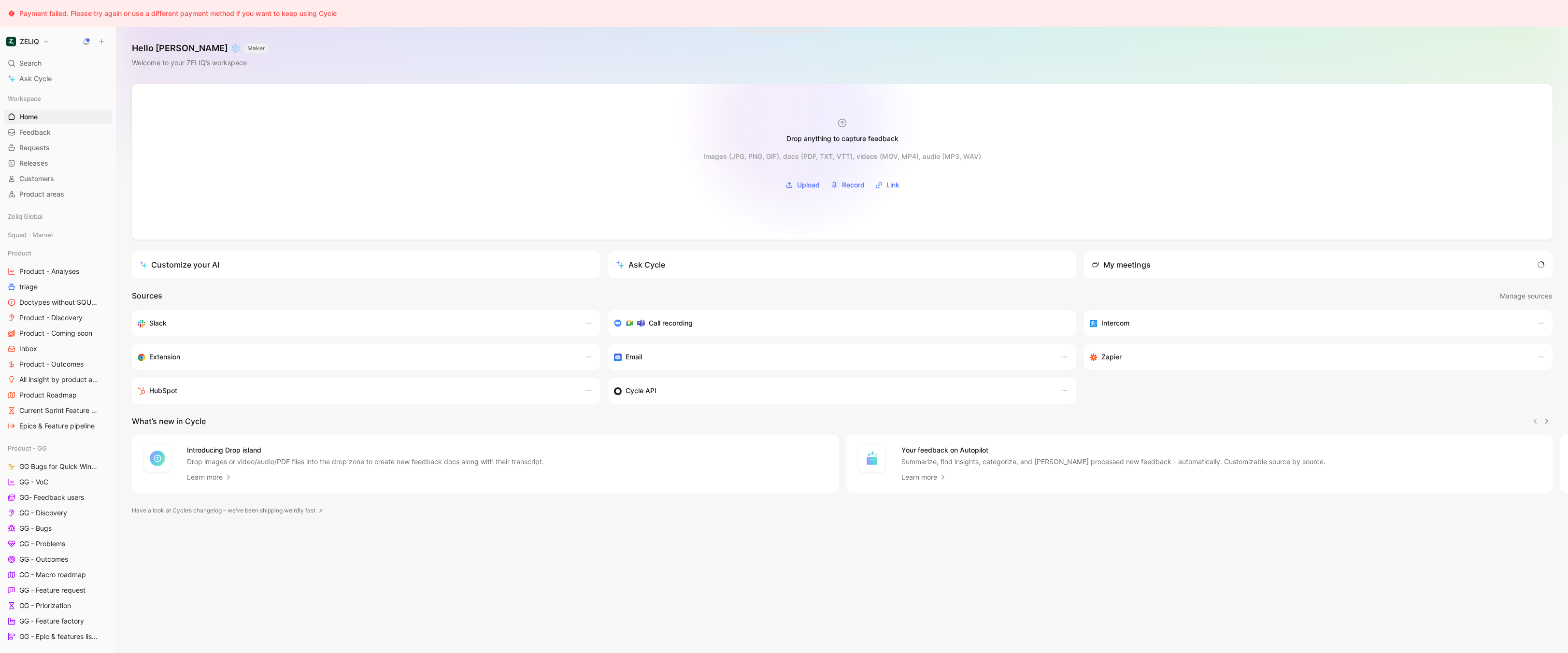
click at [797, 122] on div "Drop anything to capture feedback" at bounding box center [842, 131] width 151 height 27
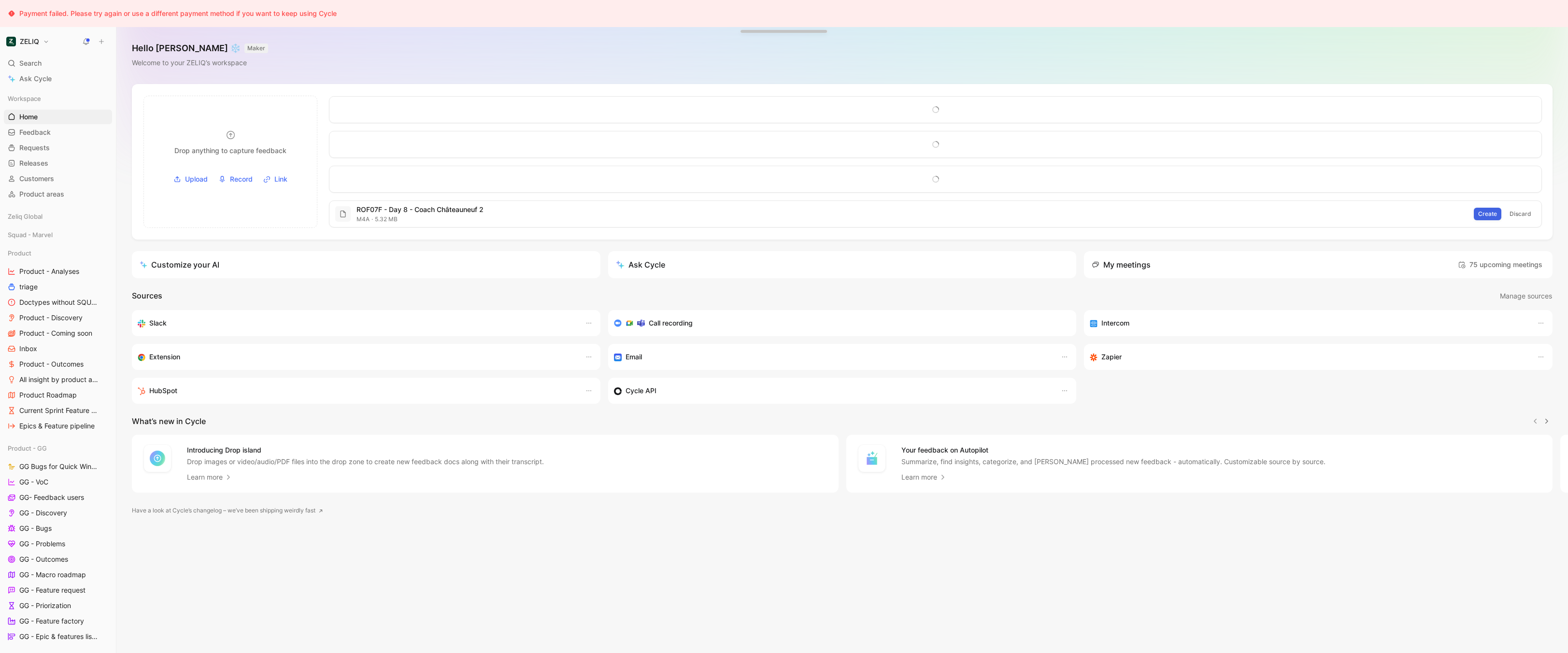
click at [1496, 213] on span "Create" at bounding box center [1488, 214] width 19 height 10
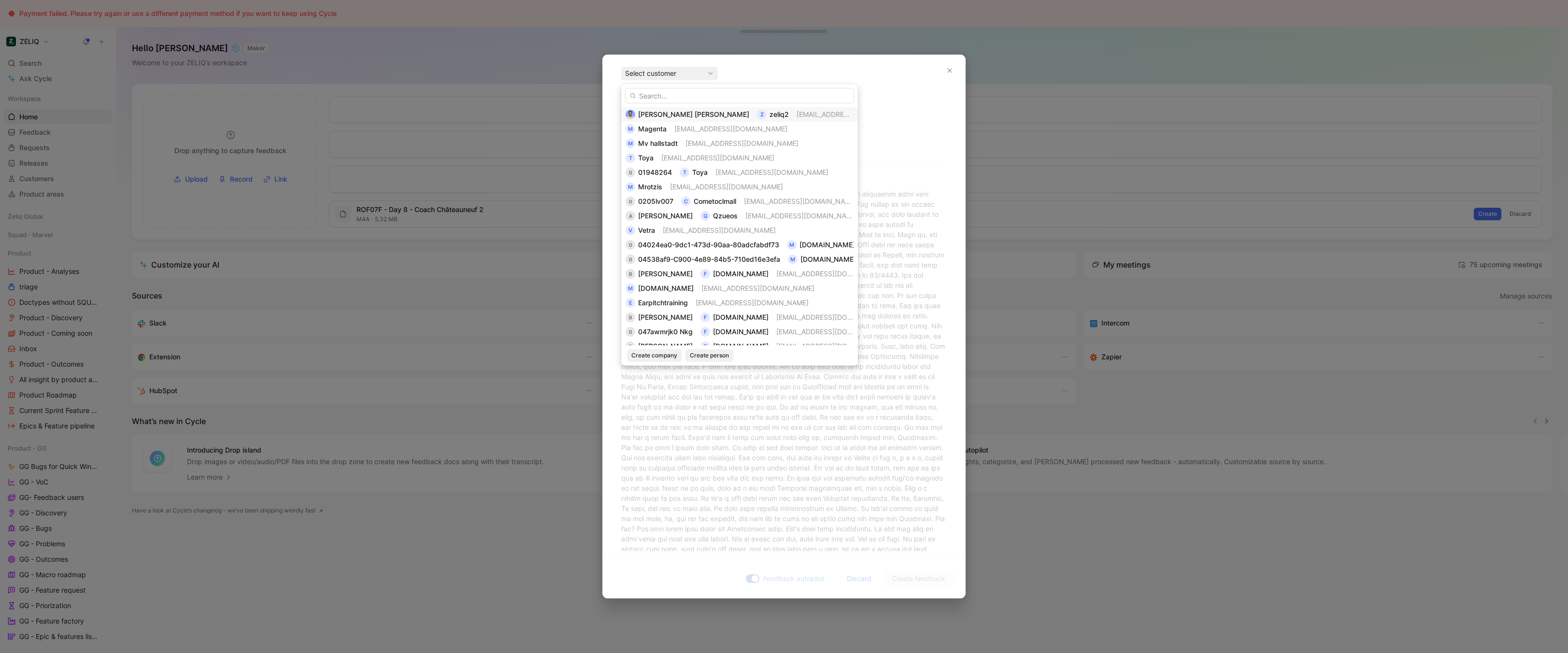
click at [797, 120] on span "[EMAIL_ADDRESS][DOMAIN_NAME]" at bounding box center [825, 115] width 57 height 12
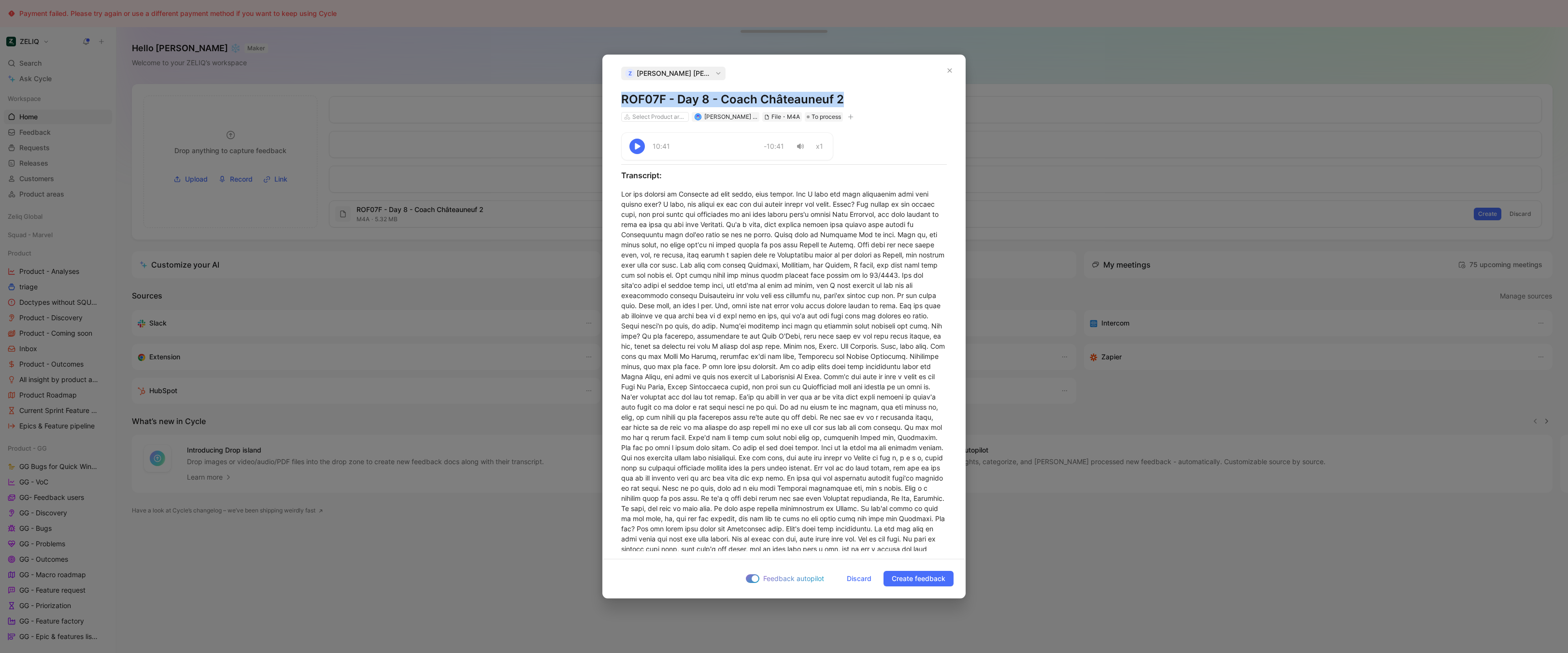
copy h1 "ROF07F - Day 8 - Coach Châteauneuf 2"
click at [738, 299] on div at bounding box center [784, 422] width 325 height 467
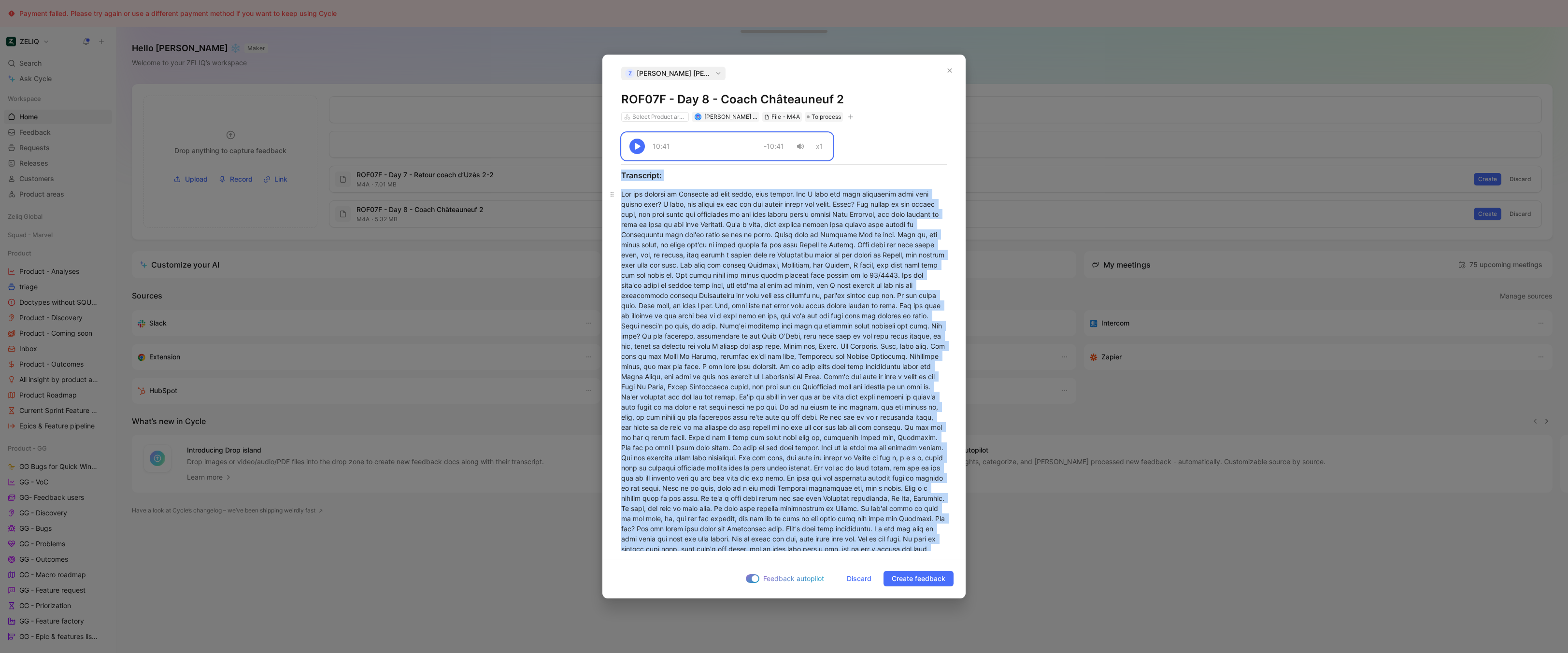
copy div "10:41 -10:41 x1 Transcript: See the village of Shatunap is very small, very pre…"
click at [855, 579] on span "Discard" at bounding box center [860, 579] width 25 height 12
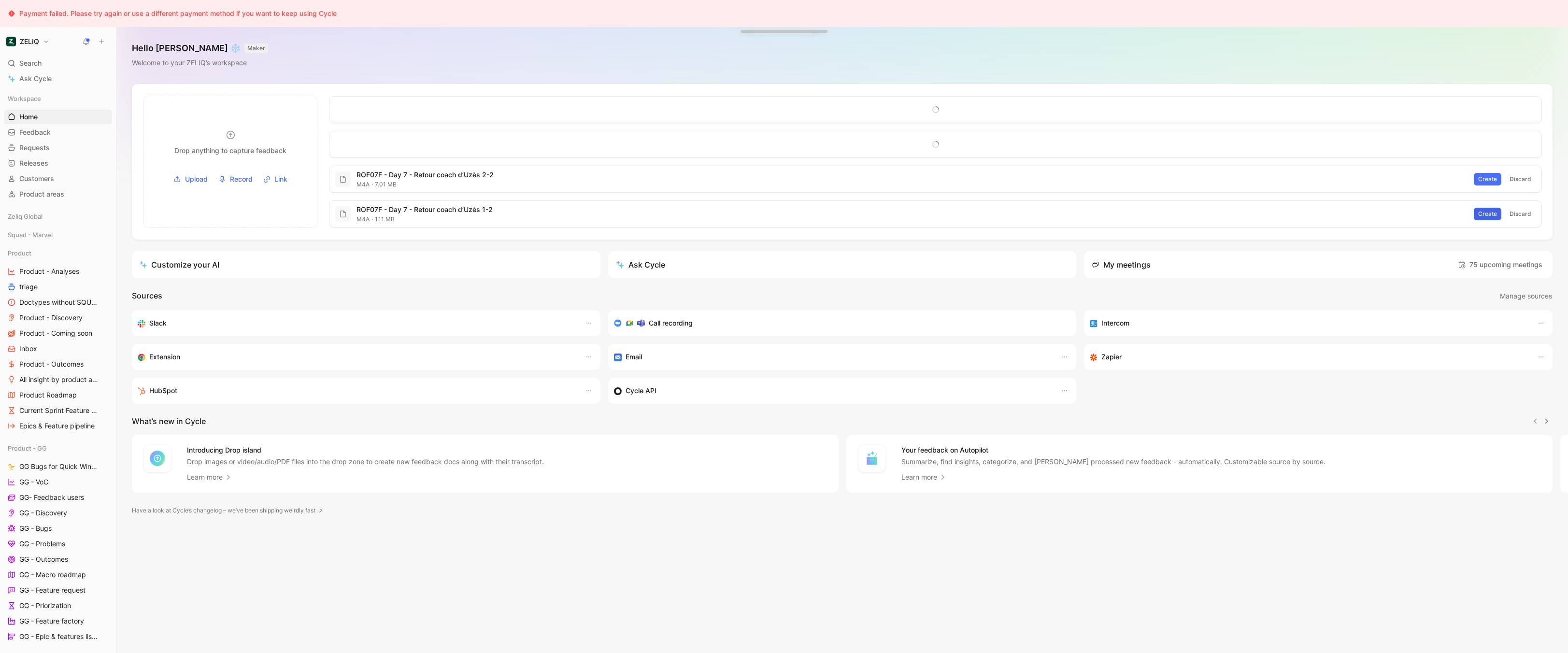
click at [1487, 212] on span "Create" at bounding box center [1488, 214] width 19 height 10
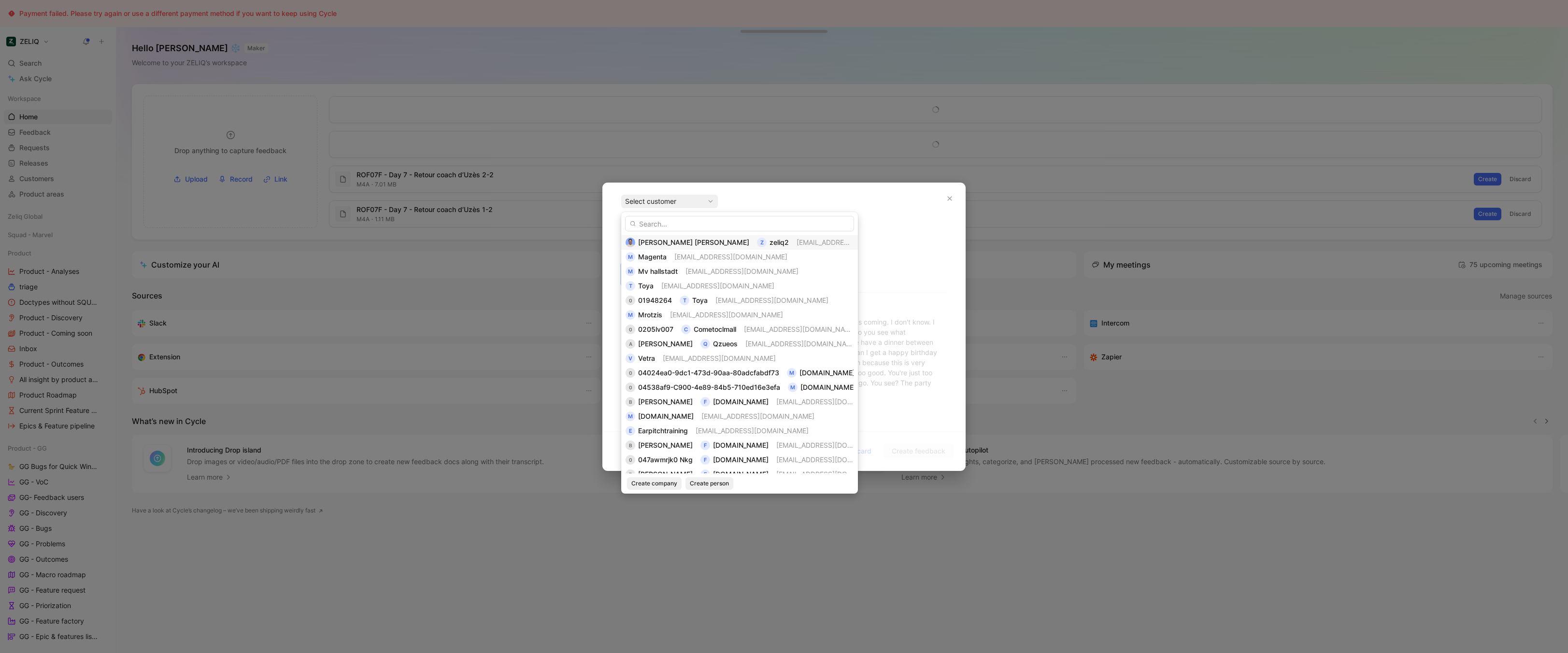
click at [797, 238] on span "[EMAIL_ADDRESS][DOMAIN_NAME]" at bounding box center [853, 242] width 113 height 9
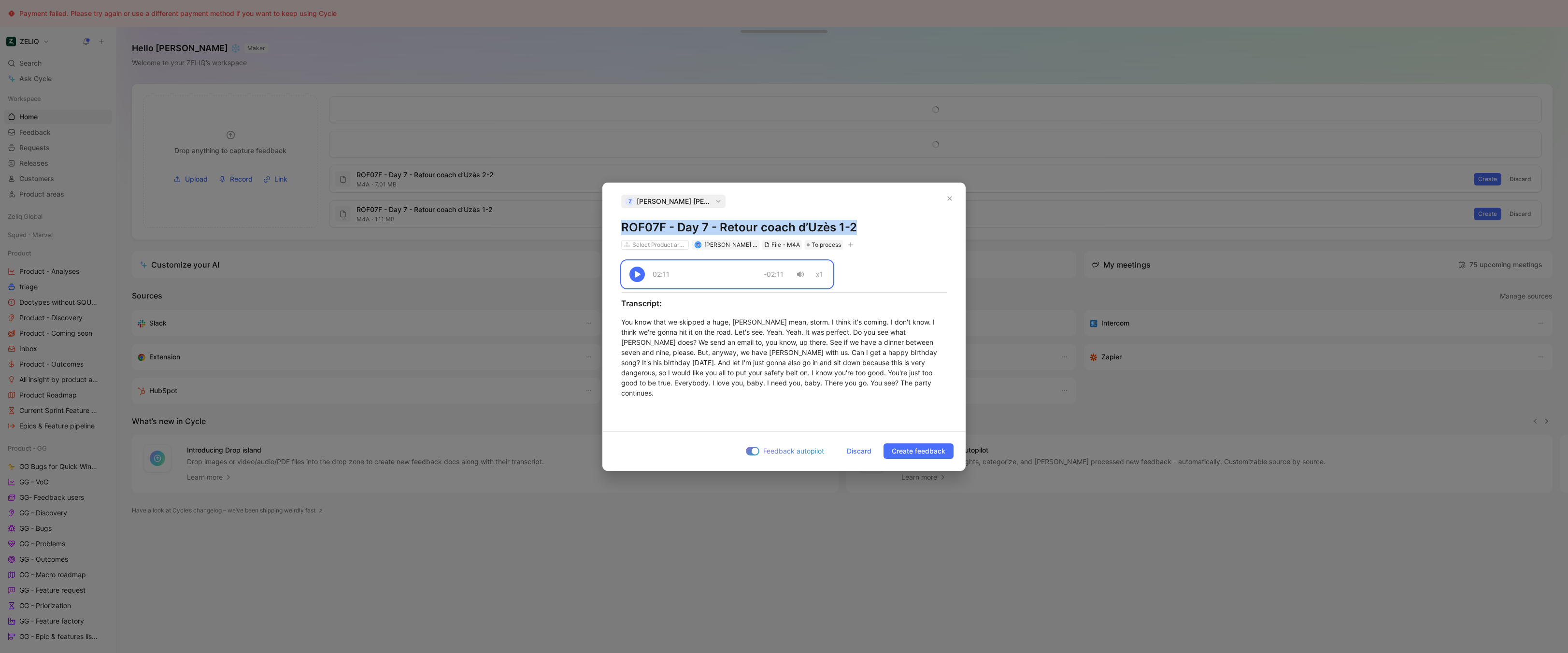
copy h1 "ROF07F - Day 7 - Retour coach d’Uzès 1-2"
click at [798, 361] on div "You know that we skipped a huge, ray I mean, storm. I think it's coming. I don'…" at bounding box center [784, 357] width 325 height 81
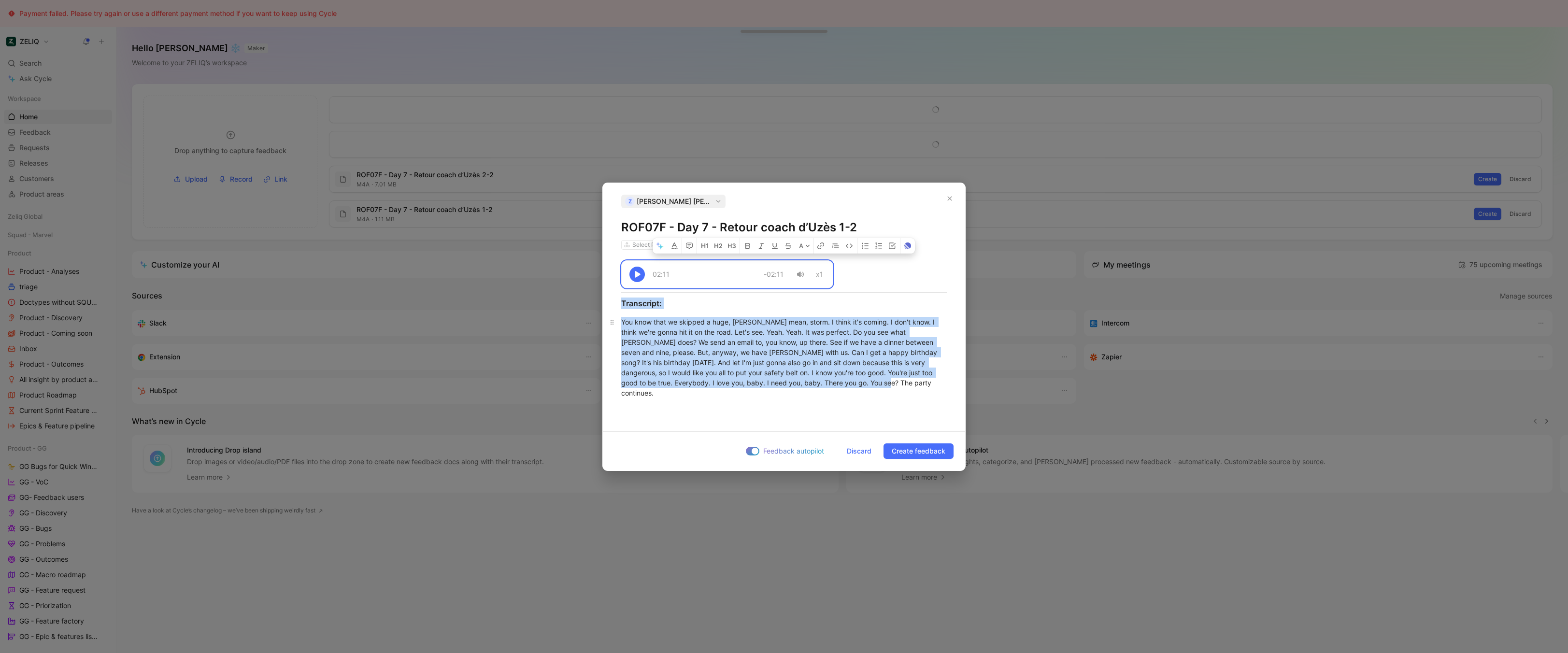
copy div "02:11 -02:11 x1 Transcript: You know that we skipped a huge, ray I mean, storm.…"
click at [861, 451] on span "Discard" at bounding box center [860, 451] width 25 height 12
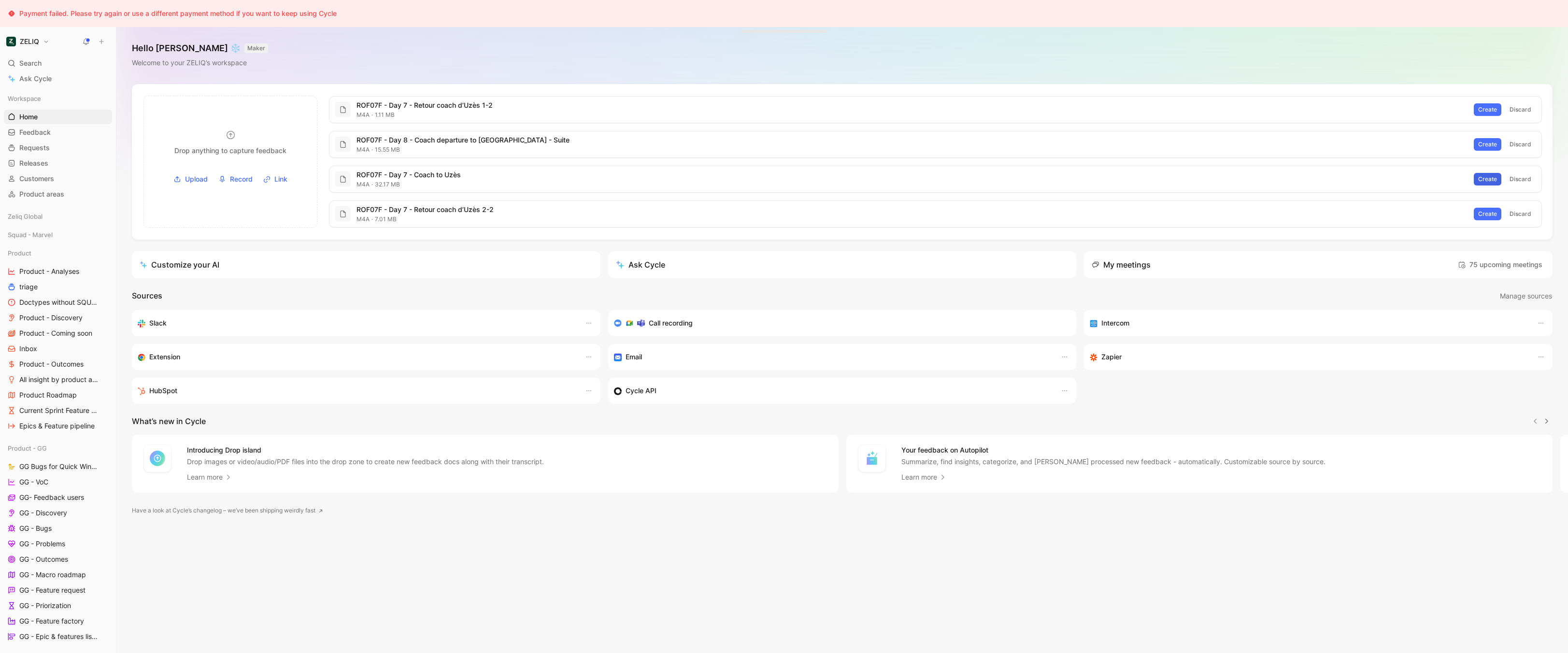
click at [1498, 177] on span "Create" at bounding box center [1488, 179] width 19 height 10
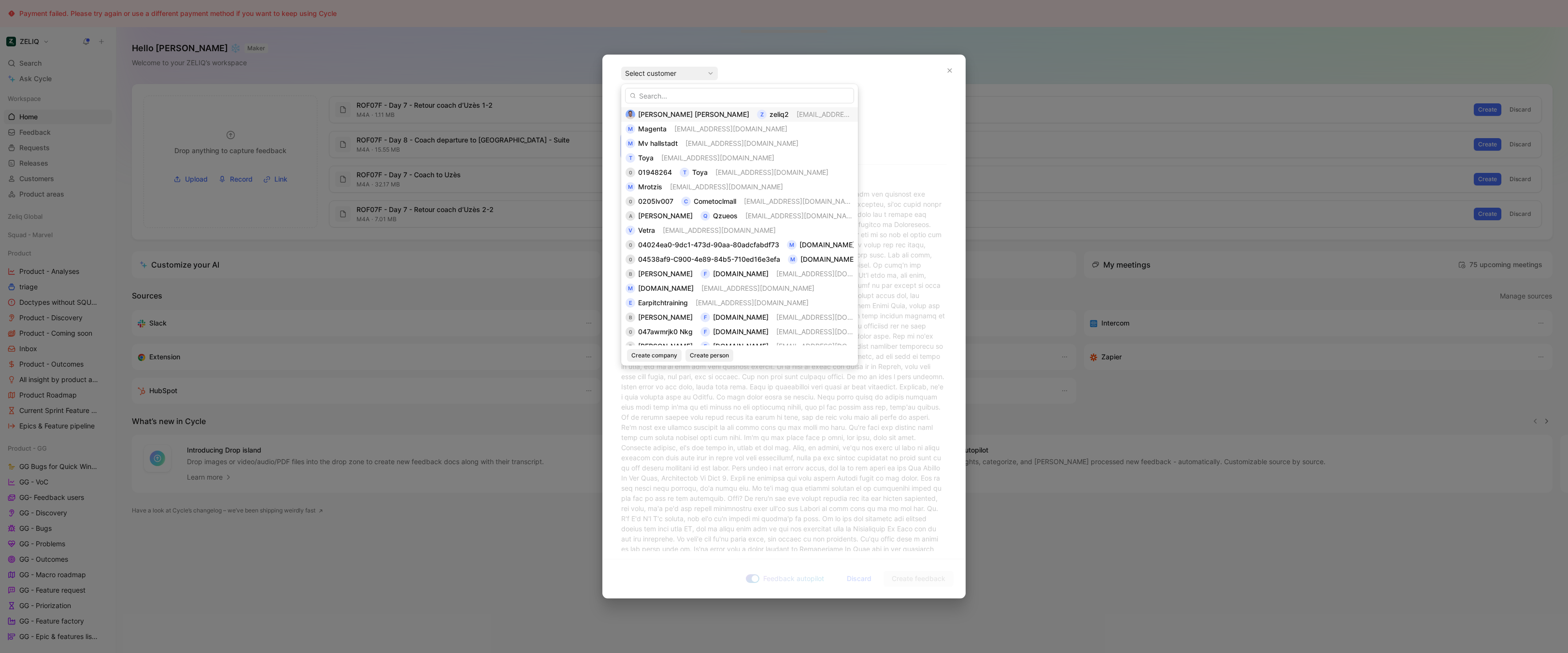
click at [757, 114] on div "z zeliq2" at bounding box center [773, 115] width 32 height 12
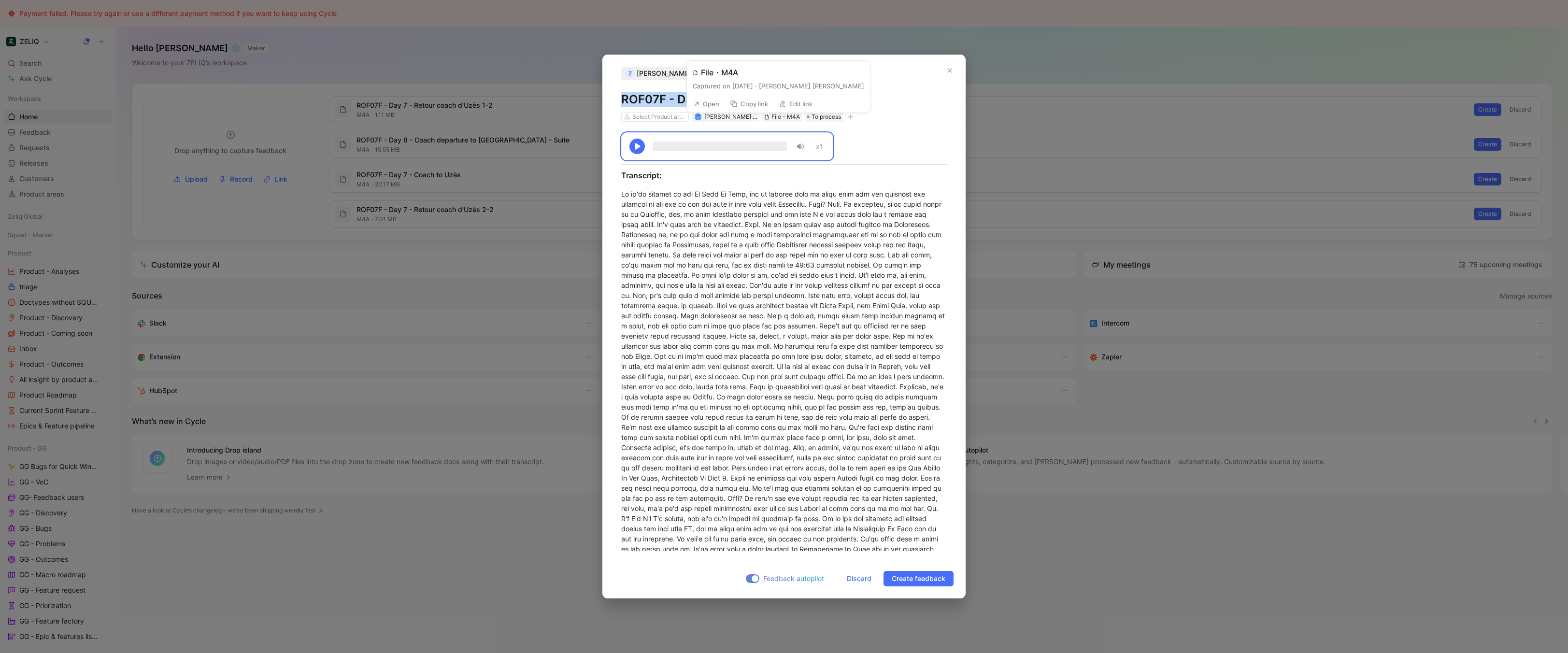
copy h1 "ROF07F - Day 7 - Coach to Uzès"
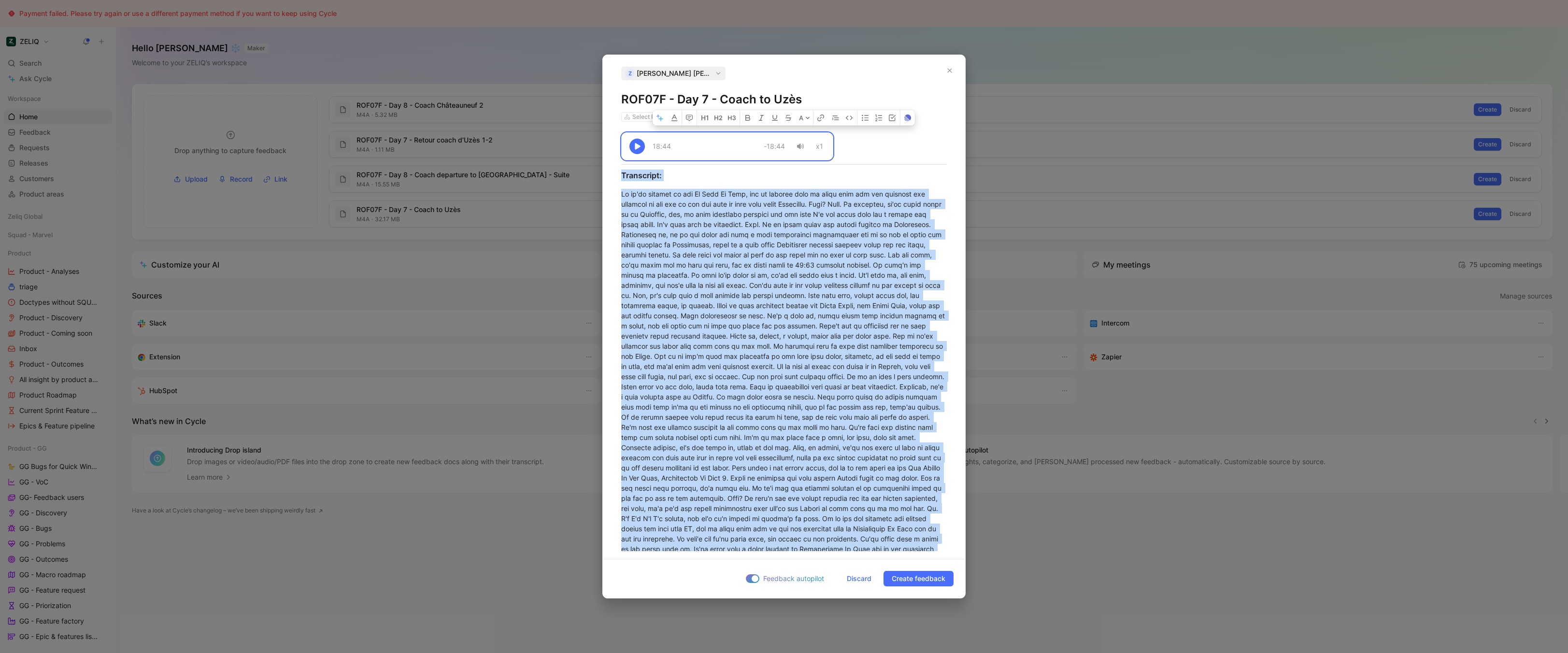
copy div "18:44 -18:44 x1 Transcript: So we're heading to the Du Chez Du Zess, and we tho…"
click at [857, 580] on span "Discard" at bounding box center [860, 579] width 25 height 12
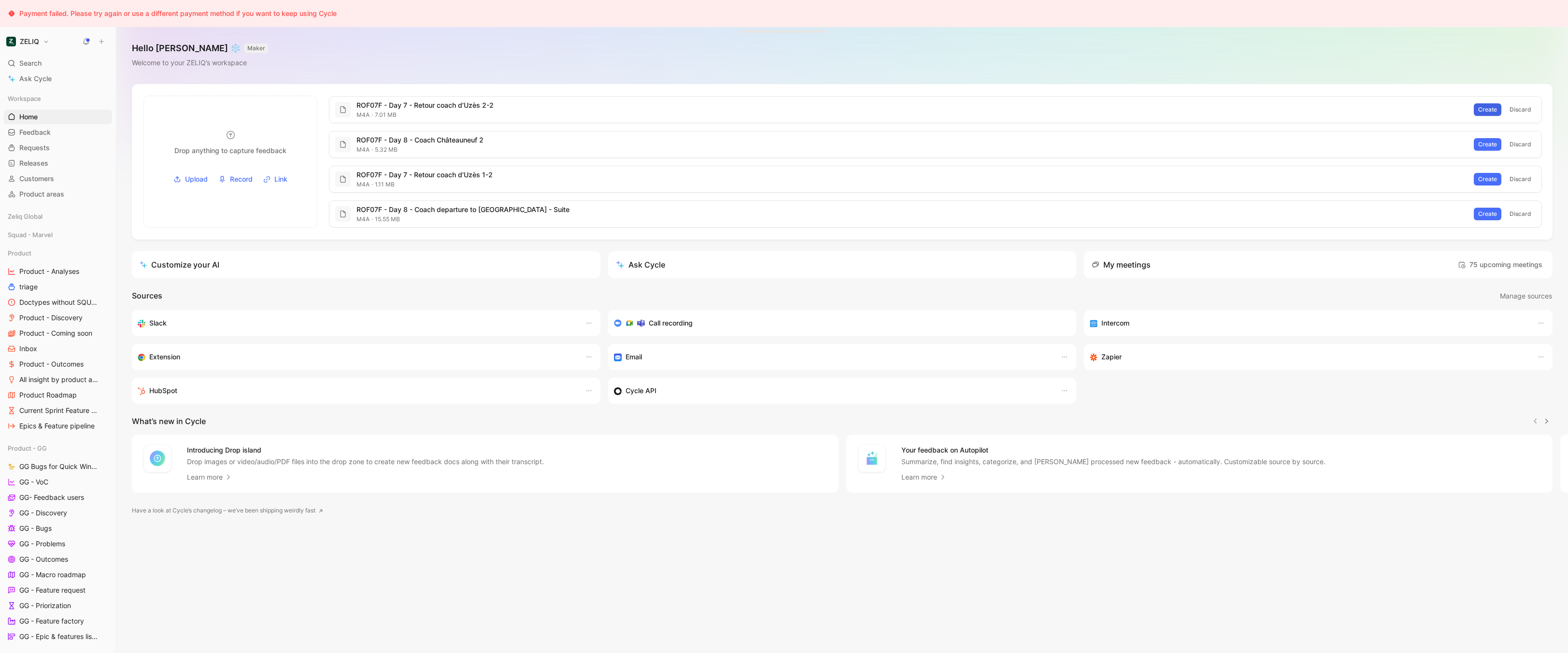
click at [1498, 108] on span "Create" at bounding box center [1488, 110] width 19 height 10
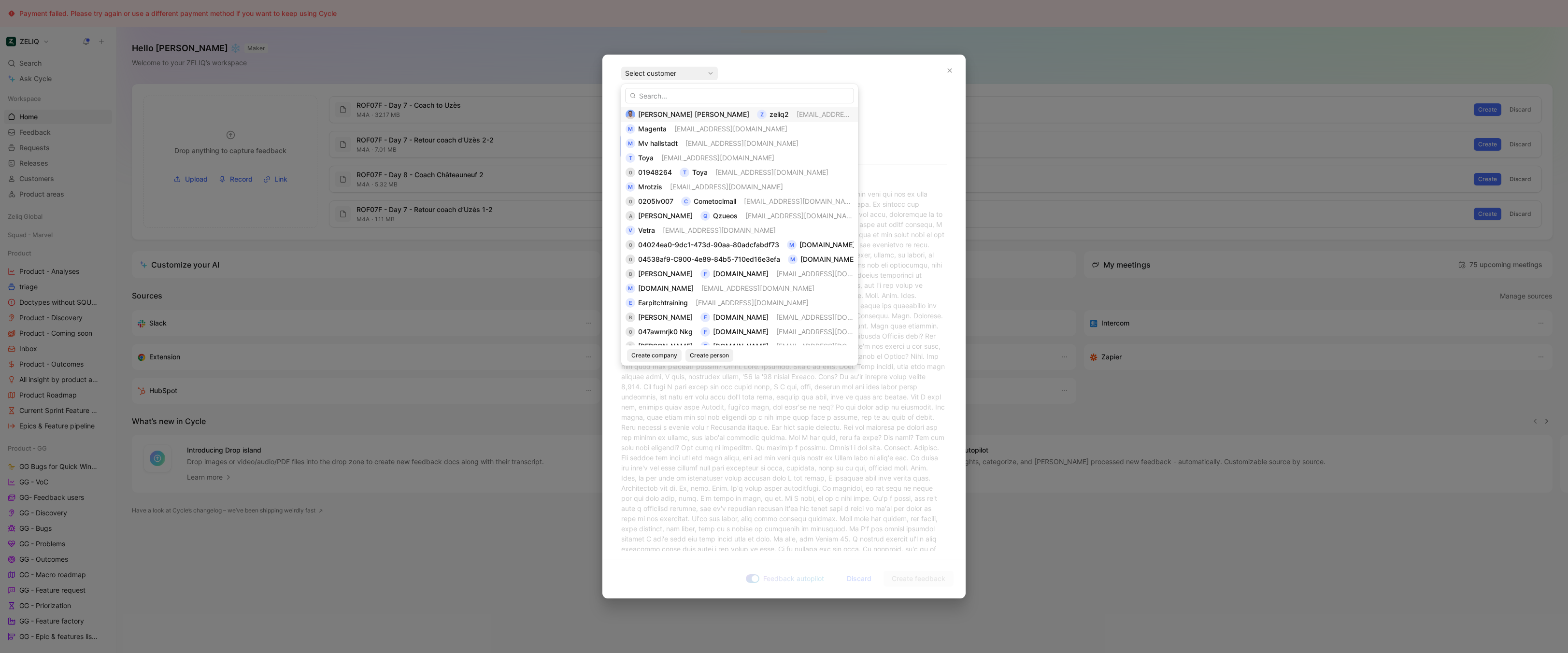
click at [797, 111] on span "[EMAIL_ADDRESS][DOMAIN_NAME]" at bounding box center [853, 114] width 113 height 9
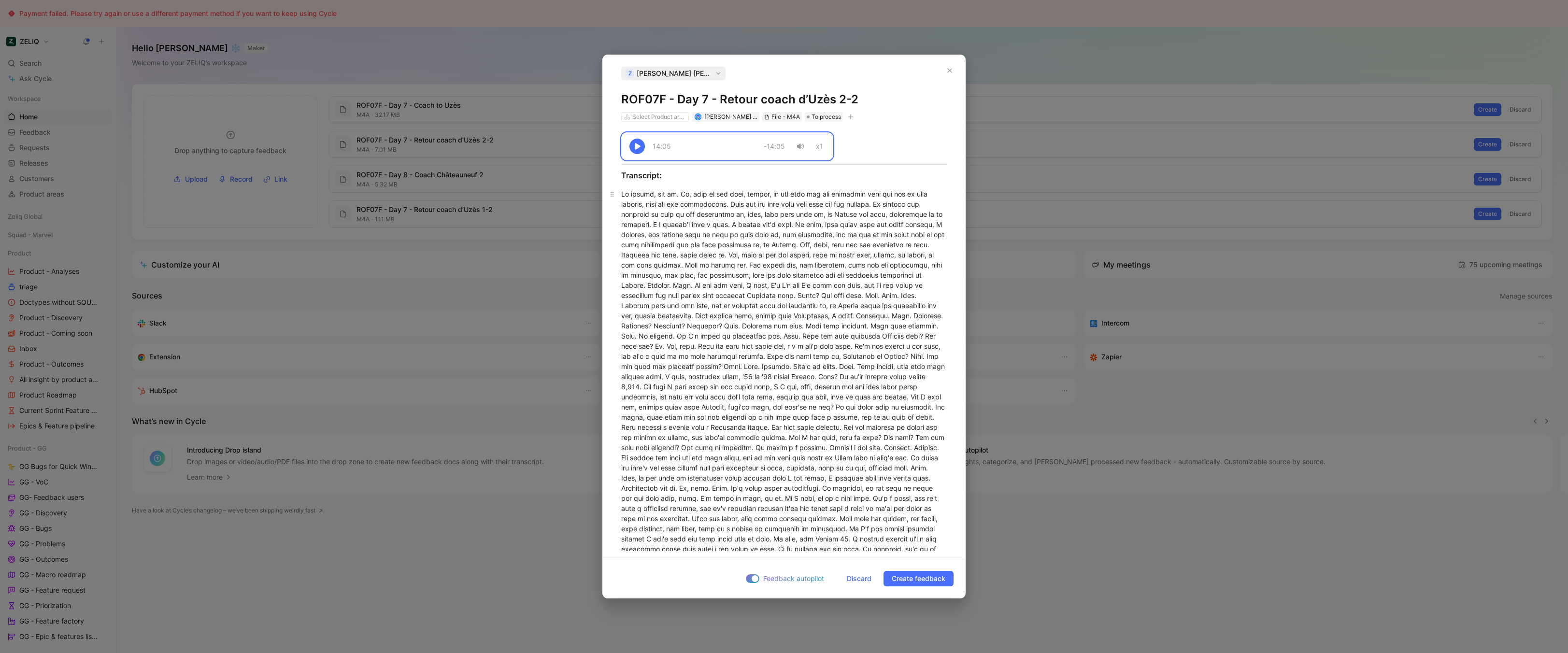
click at [804, 233] on div at bounding box center [784, 549] width 325 height 720
click at [798, 91] on div "z Bastien IZZO ROF07F - Day 7 - Retour coach d’Uzès 2-2 Select Product areas B…" at bounding box center [784, 94] width 325 height 55
click at [794, 103] on h1 "ROF07F - Day 7 - Retour coach d’Uzès 2-2" at bounding box center [784, 99] width 325 height 15
copy h1 "ROF07F - Day 7 - Retour coach d’Uzès 2-2"
click at [732, 461] on div at bounding box center [784, 549] width 325 height 720
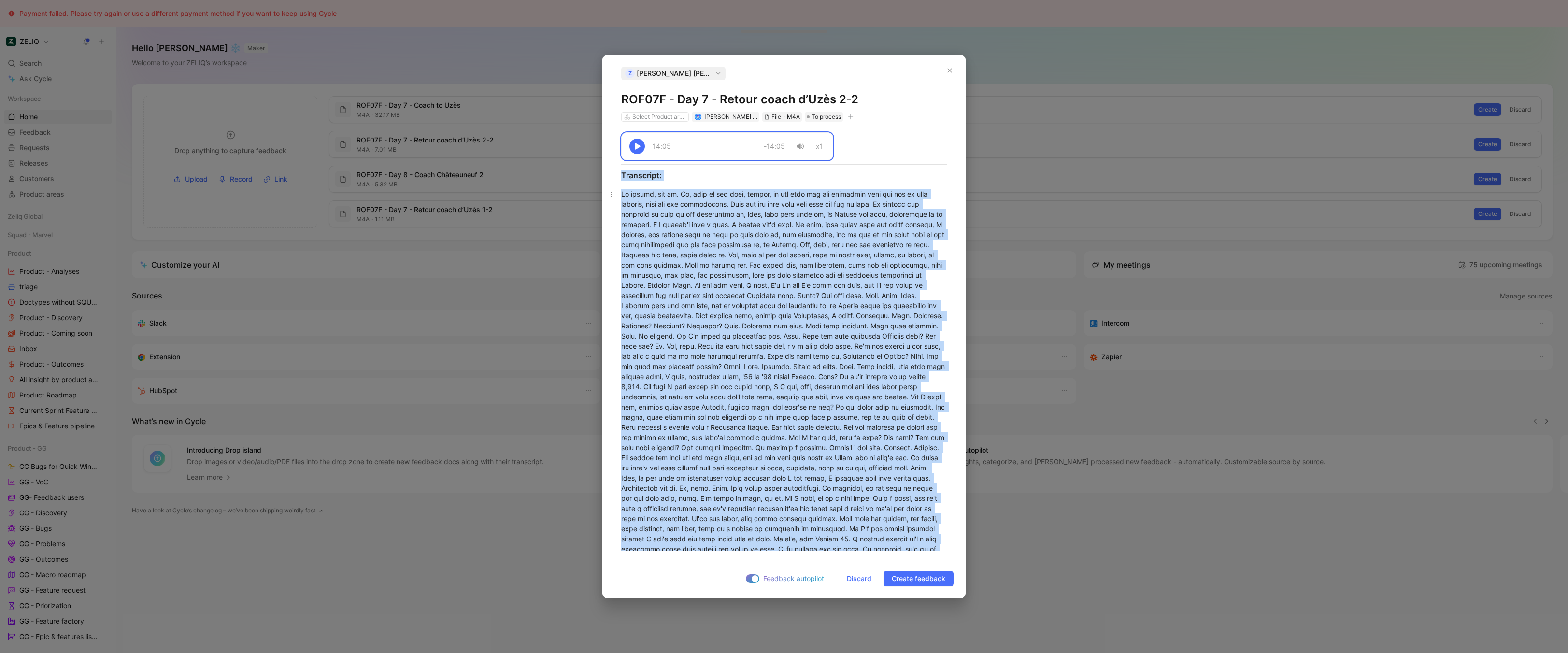
copy div "14:05 -14:05 x1 Transcript: Of course, you do. So, this is the time, really, to…"
click at [856, 577] on span "Discard" at bounding box center [860, 579] width 25 height 12
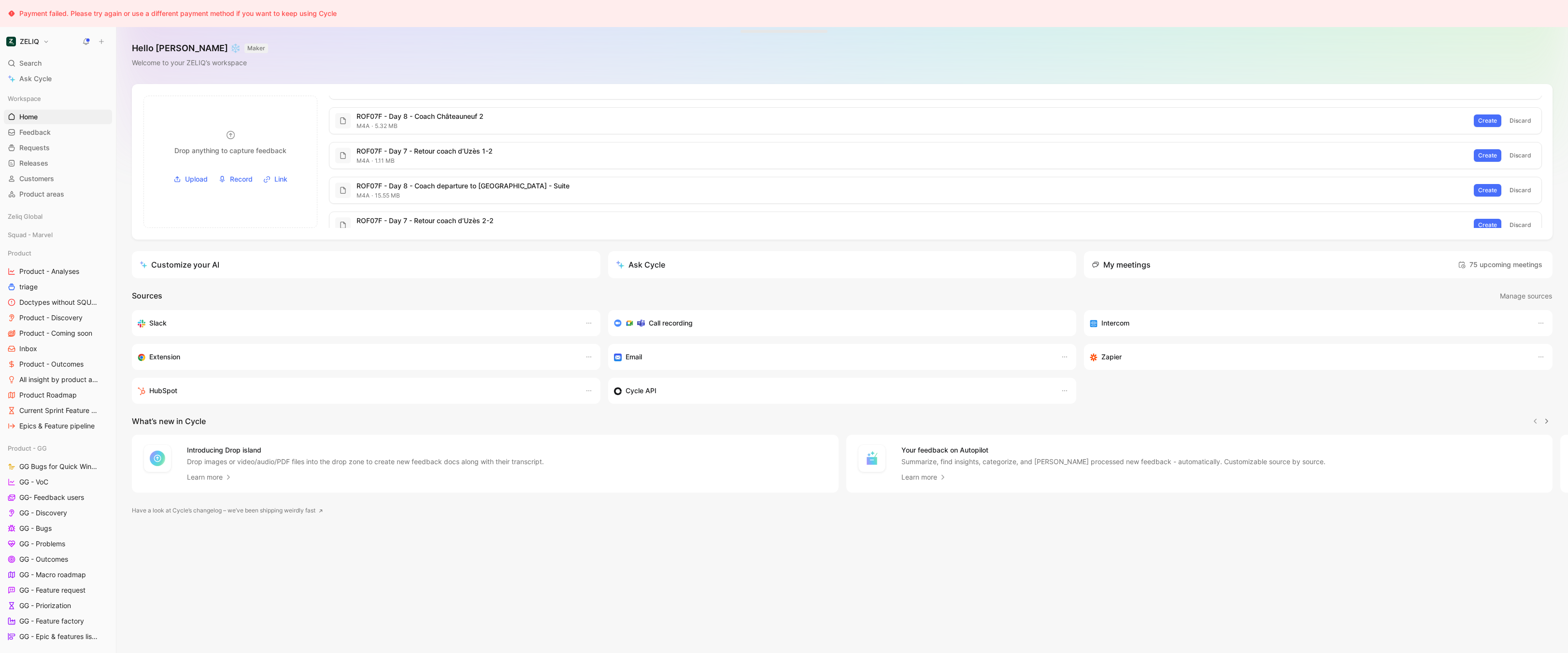
scroll to position [71, 0]
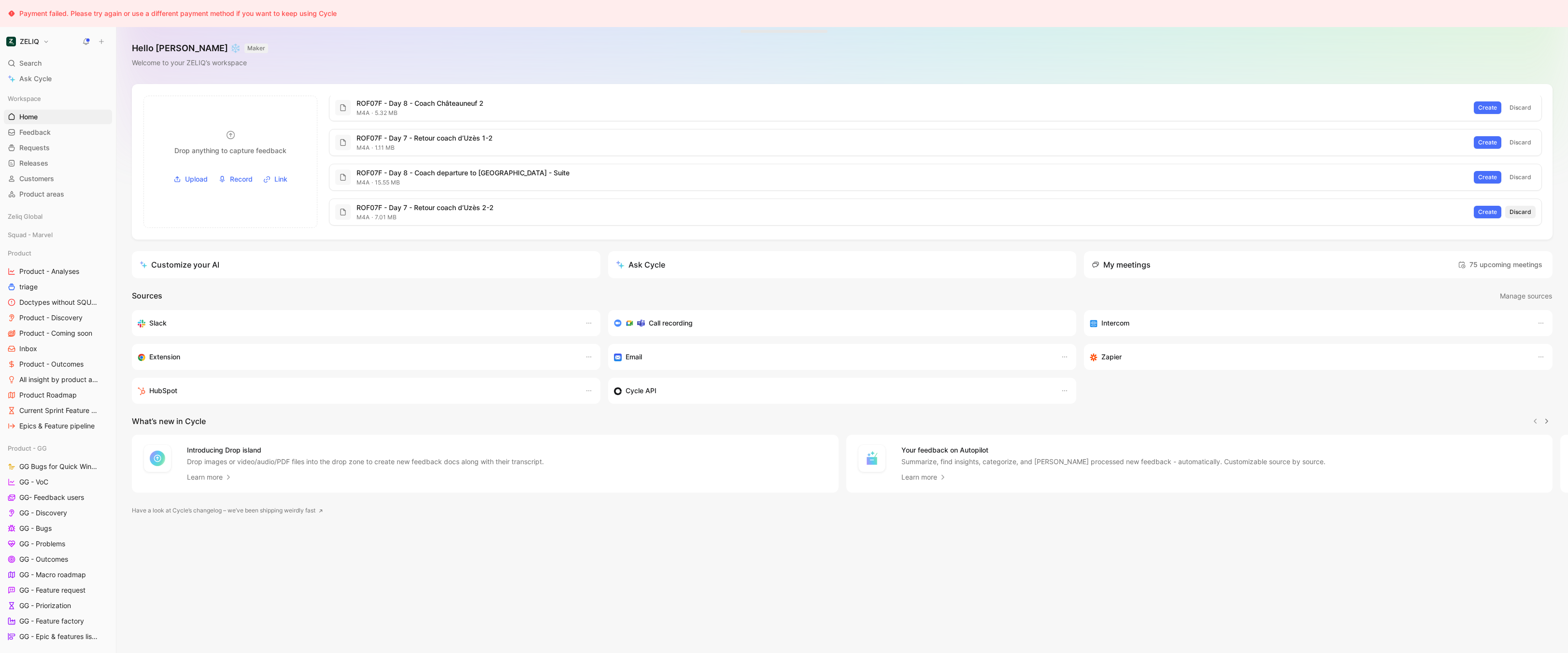
click at [1527, 211] on span "Discard" at bounding box center [1521, 212] width 22 height 10
click at [1531, 173] on span "Discard" at bounding box center [1521, 177] width 22 height 10
click at [1520, 145] on span "Discard" at bounding box center [1521, 145] width 22 height 10
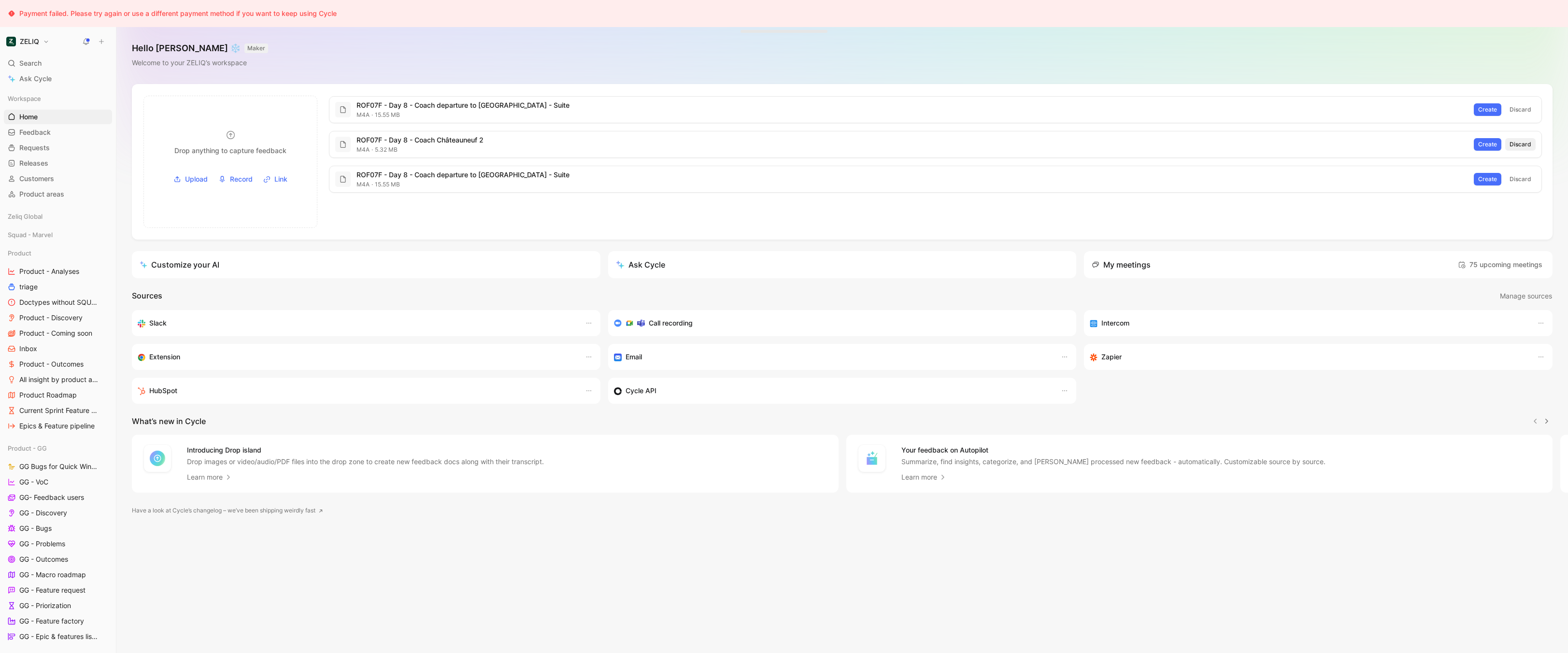
click at [1525, 148] on span "Discard" at bounding box center [1521, 145] width 22 height 10
click at [1498, 147] on span "Create" at bounding box center [1488, 145] width 19 height 10
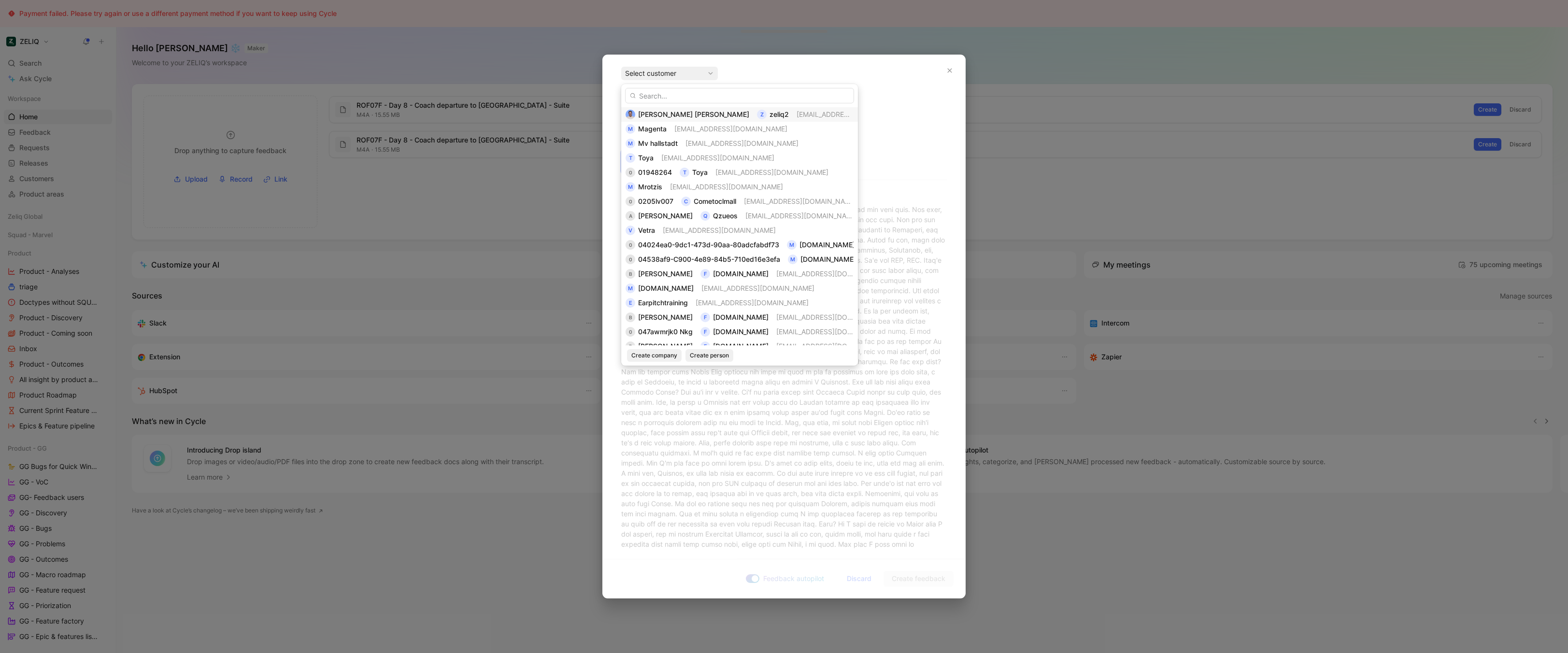
click at [797, 116] on span "[EMAIL_ADDRESS][DOMAIN_NAME]" at bounding box center [853, 114] width 113 height 9
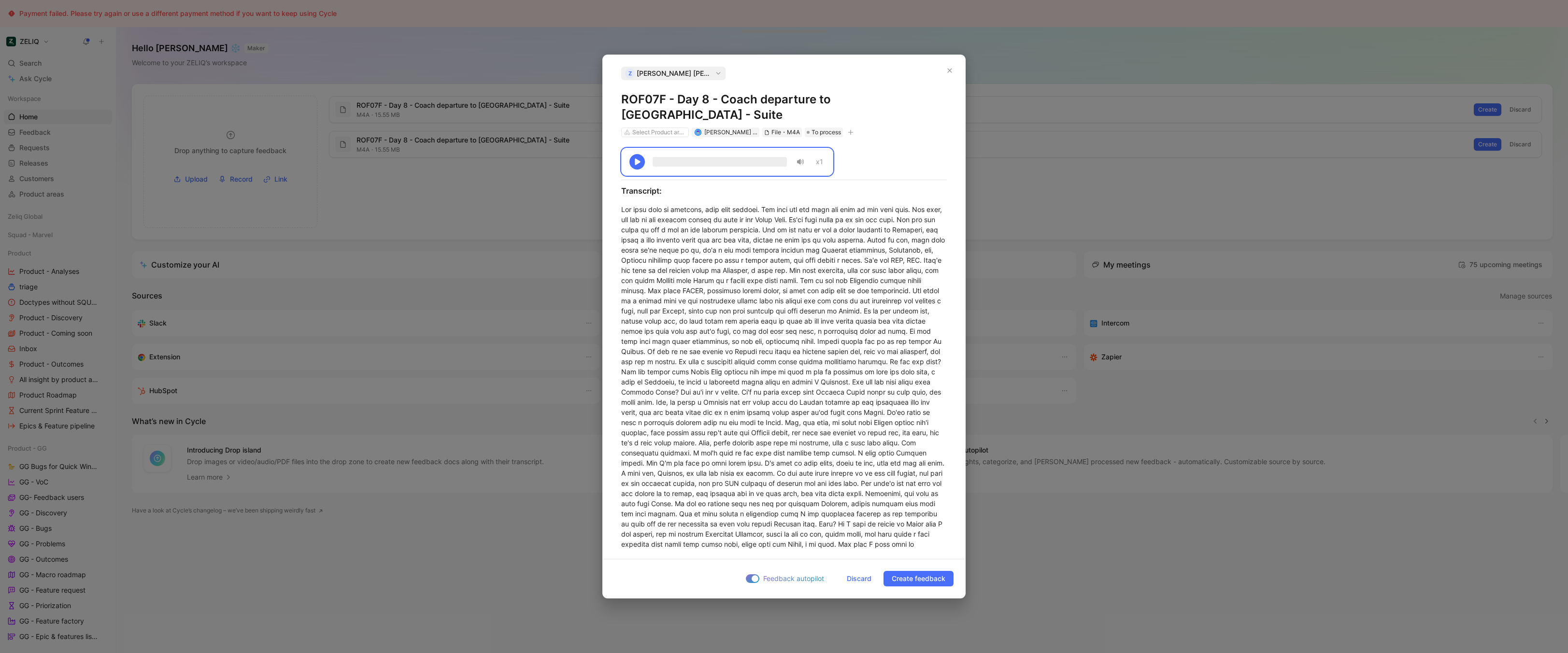
click at [812, 95] on h1 "ROF07F - Day 8 - Coach departure to Roussillon - Suite" at bounding box center [784, 107] width 325 height 31
copy h1 "ROF07F - Day 8 - Coach departure to Roussillon - Suite"
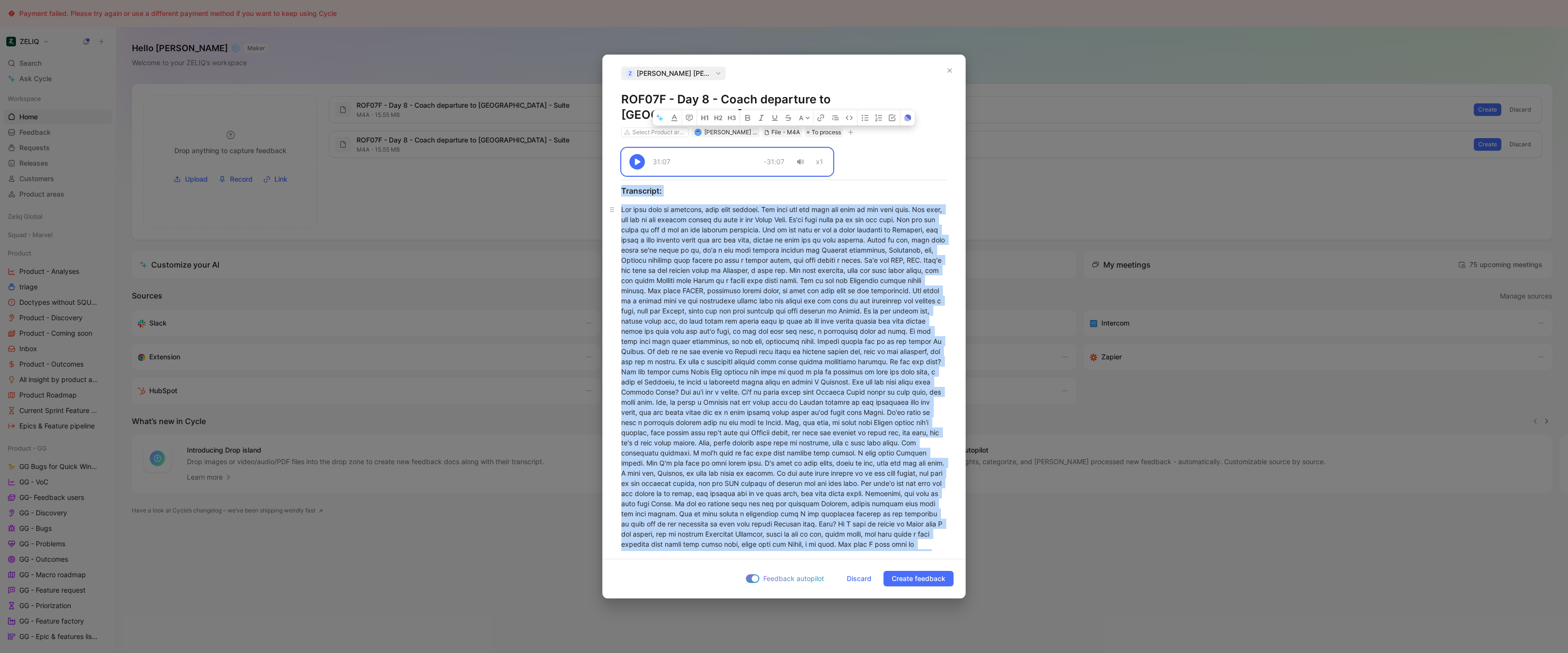
copy div "31:07 -31:07 x1 Transcript: The fine nuts or umbrella, fine nuts shrimps. And t…"
click at [854, 579] on span "Discard" at bounding box center [860, 579] width 25 height 12
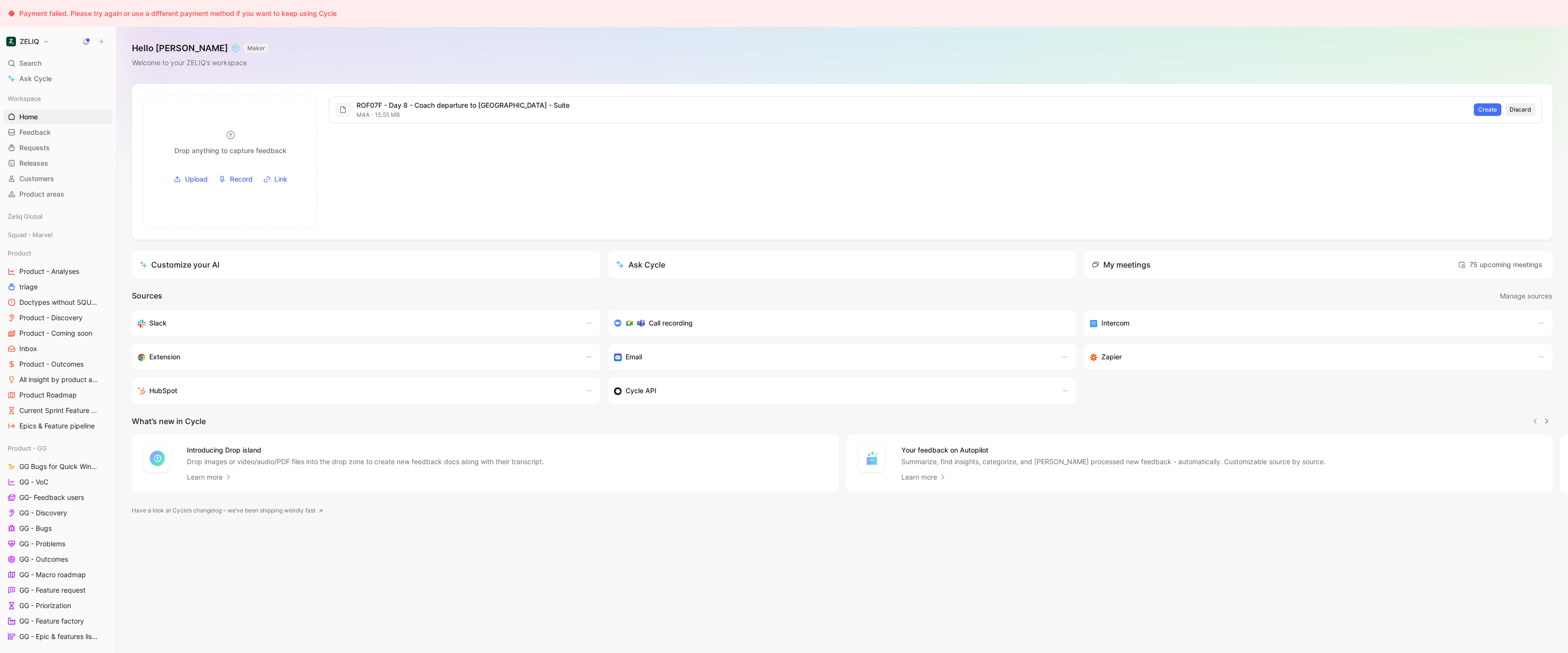
click at [1531, 107] on span "Discard" at bounding box center [1521, 110] width 22 height 10
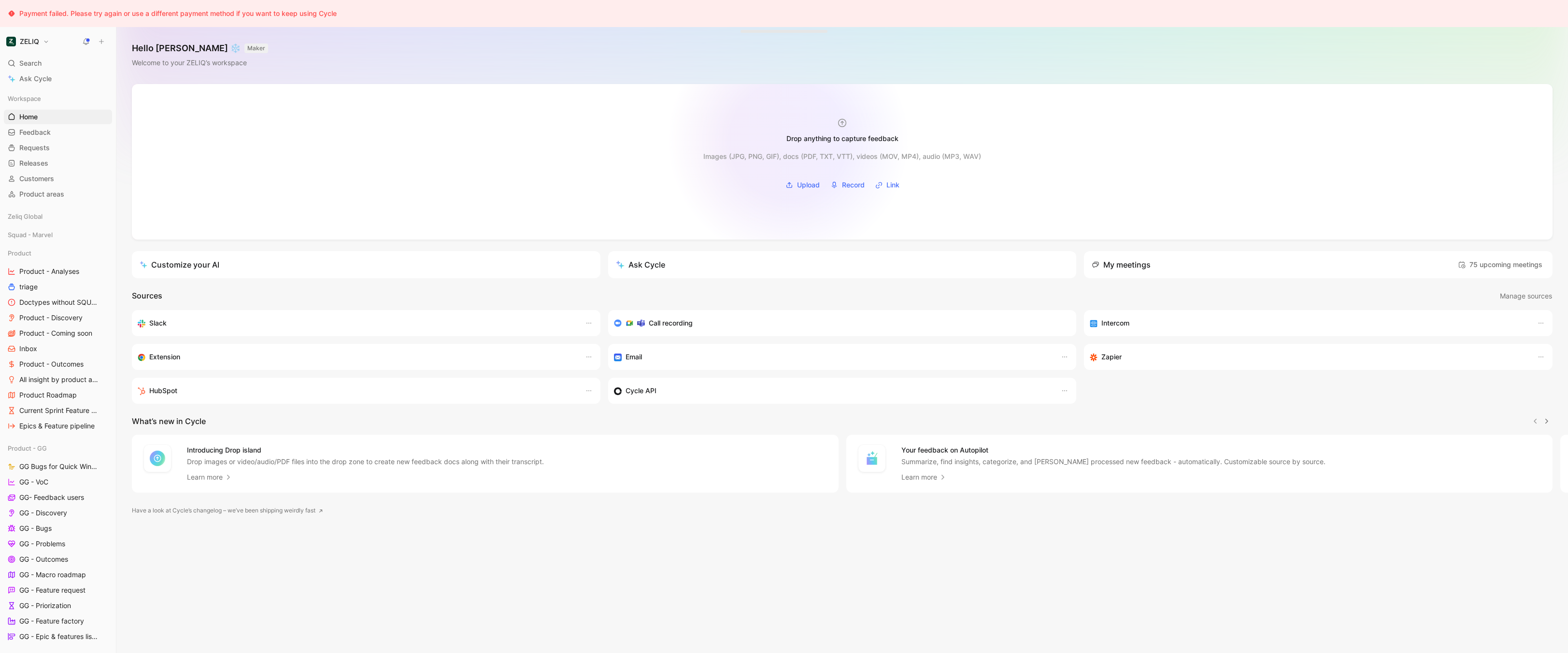
click at [812, 141] on div "Drop anything to capture feedback" at bounding box center [842, 139] width 112 height 12
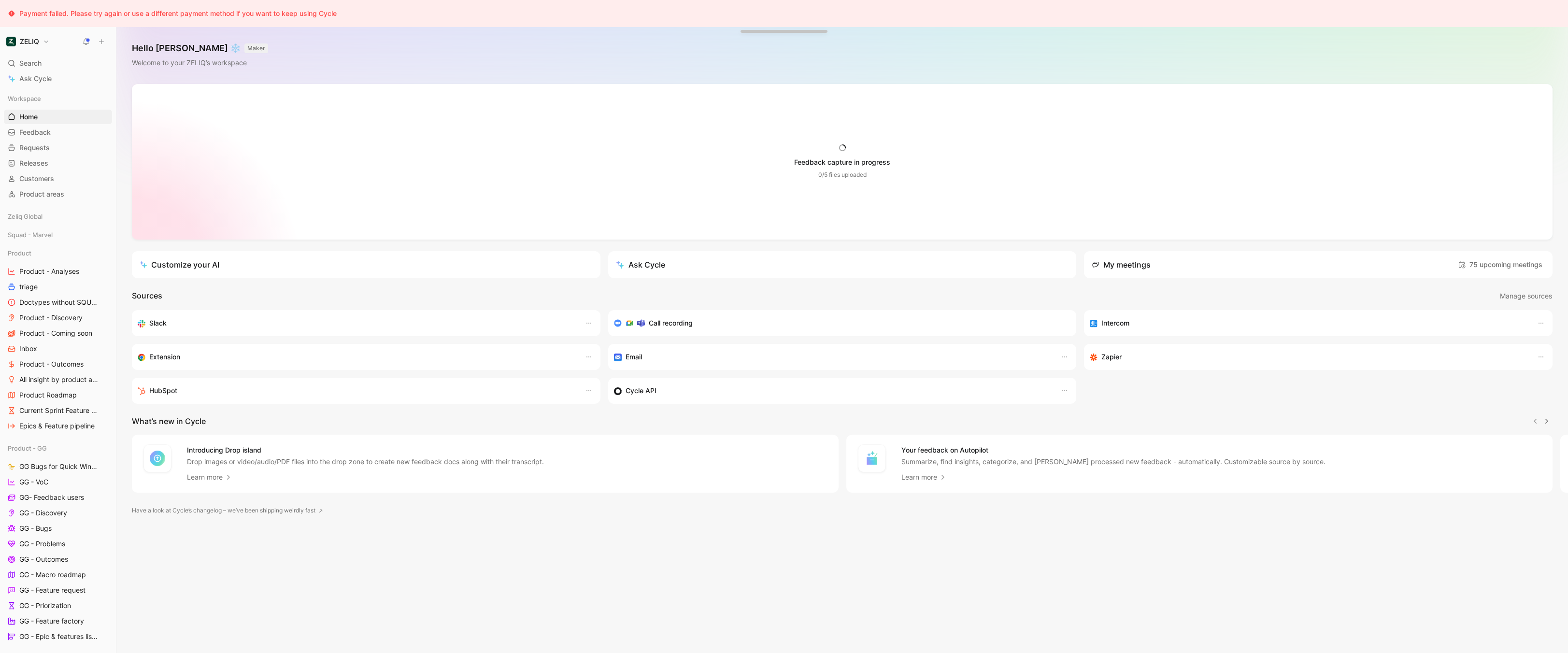
click at [848, 60] on div "Hello Bastien ❄️ MAKER Welcome to your ZELIQ’s workspace" at bounding box center [842, 55] width 1451 height 57
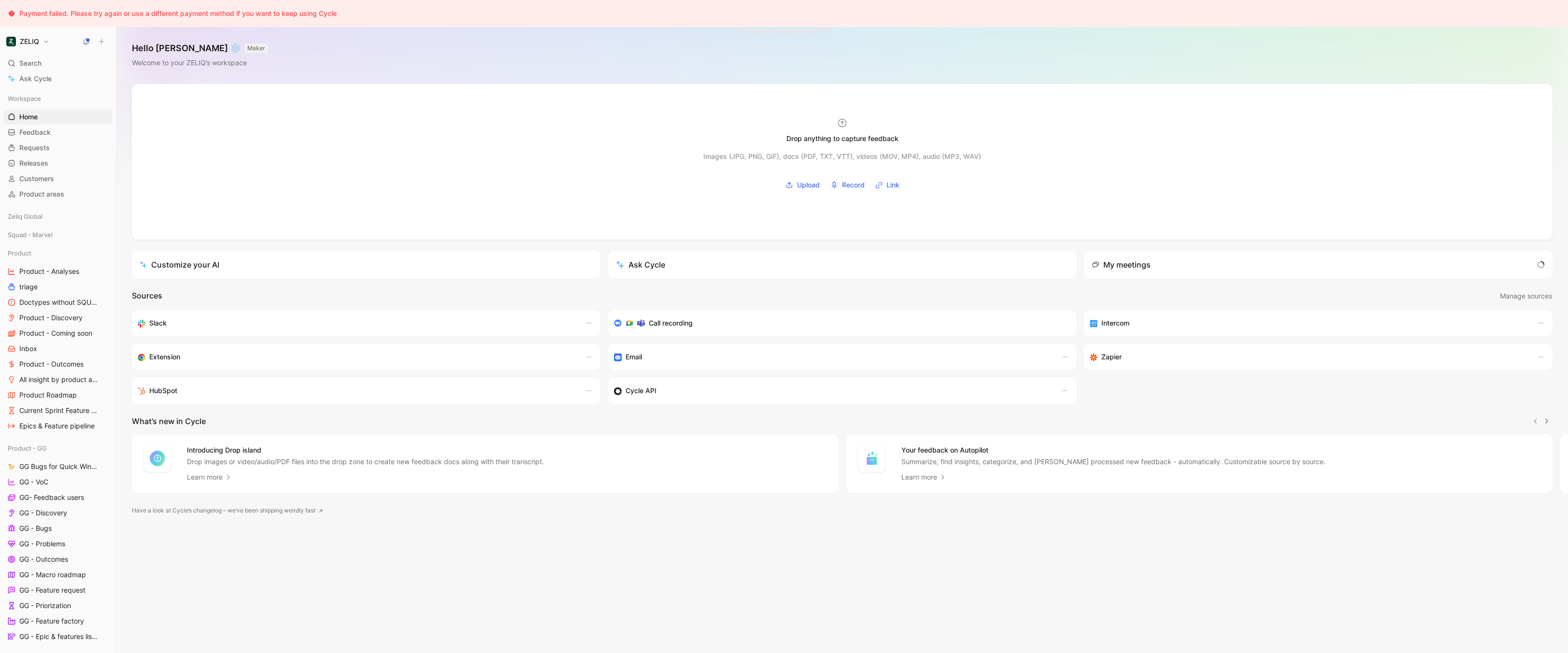
click at [794, 115] on div at bounding box center [842, 161] width 1420 height 155
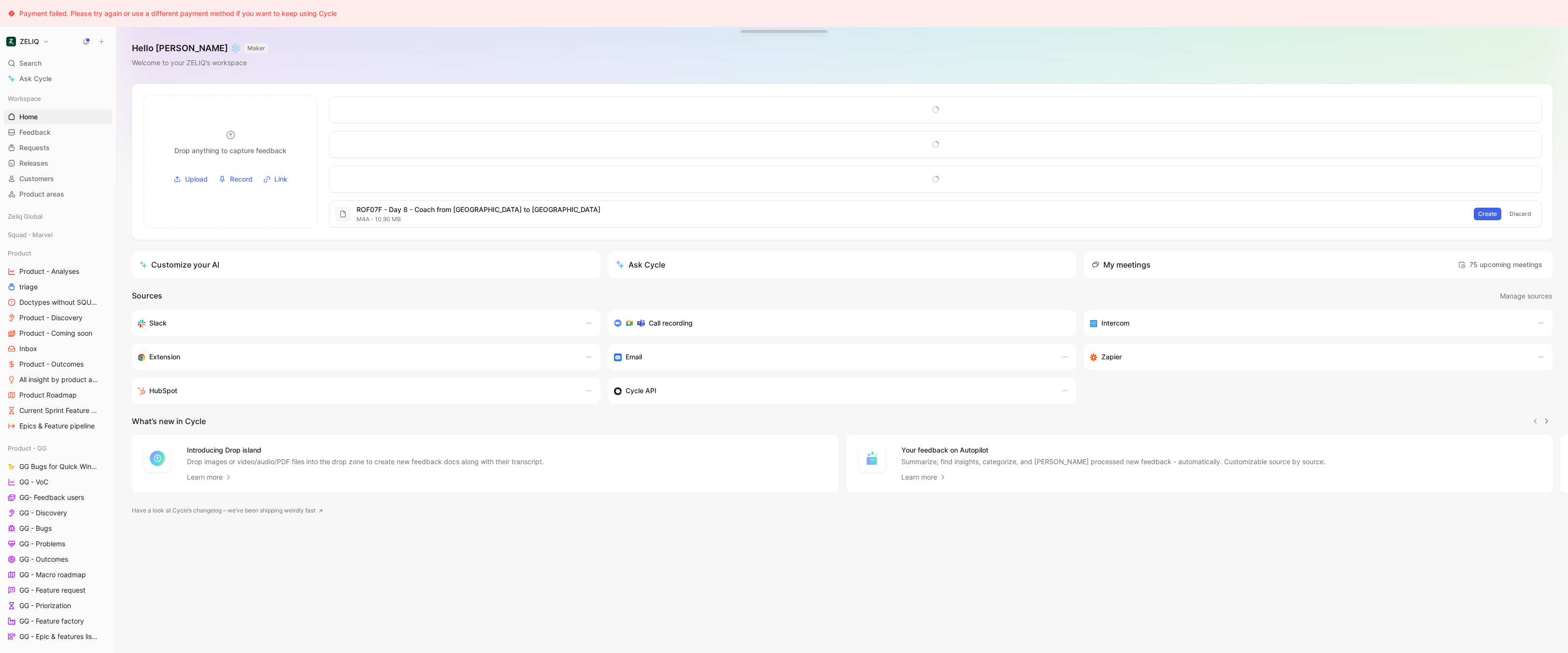
click at [1487, 215] on span "Create" at bounding box center [1488, 214] width 19 height 10
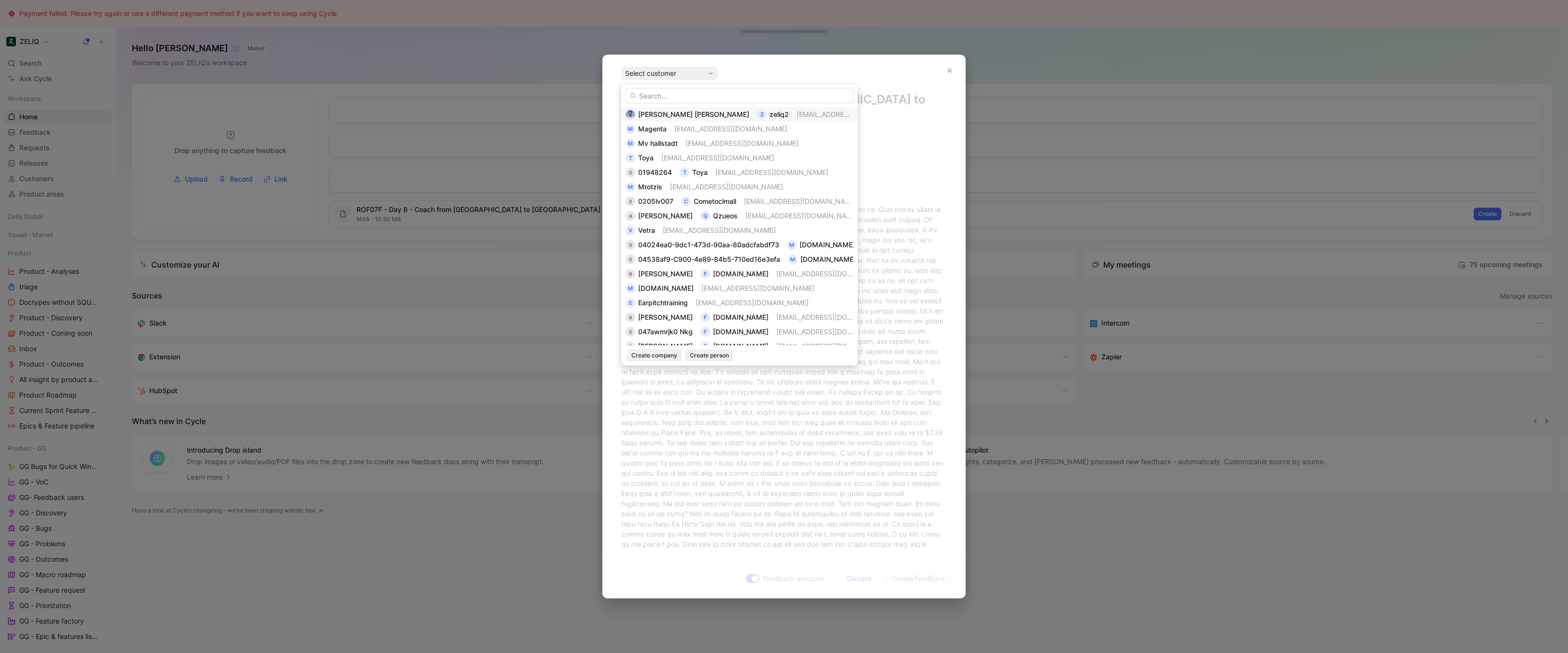
click at [802, 108] on div "[PERSON_NAME] [PERSON_NAME] z zeliq2 [EMAIL_ADDRESS][DOMAIN_NAME]" at bounding box center [739, 114] width 236 height 14
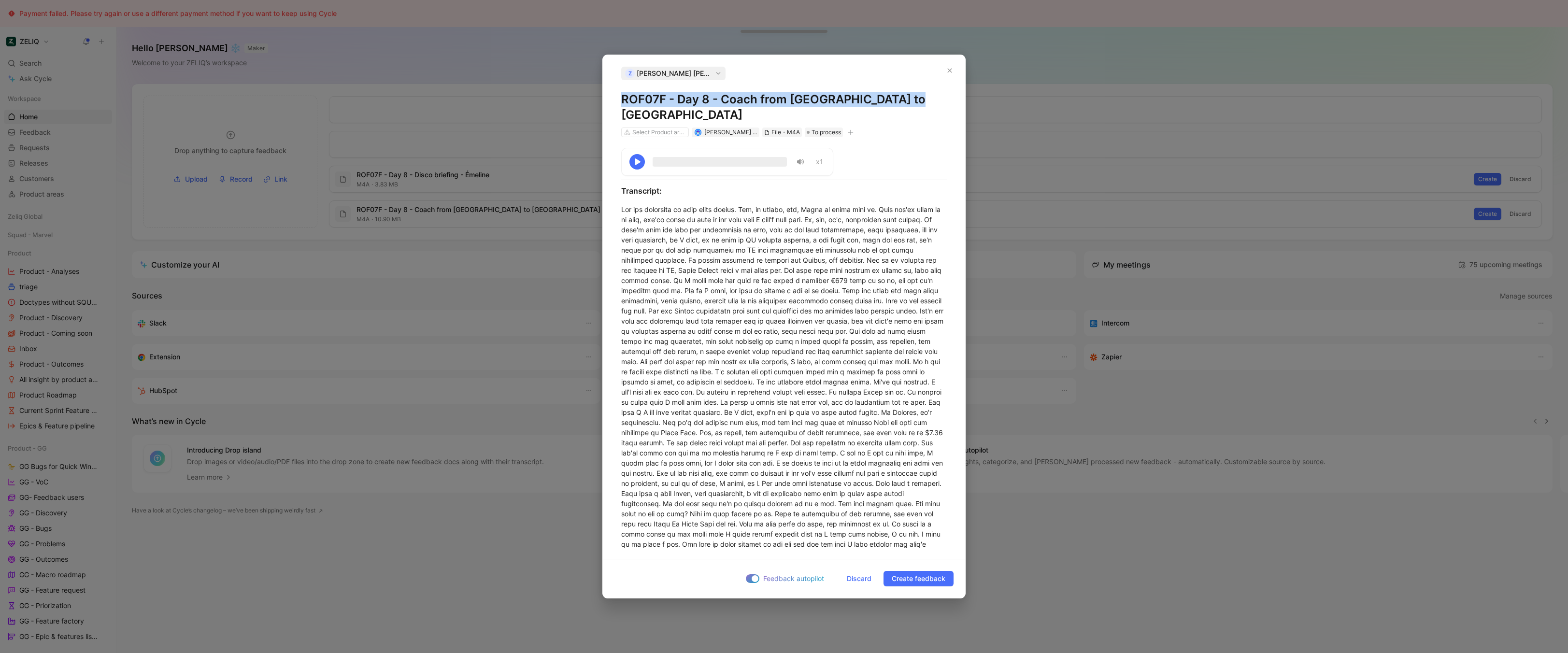
copy h1 "ROF07F - Day 8 - Coach from [GEOGRAPHIC_DATA] to [GEOGRAPHIC_DATA]"
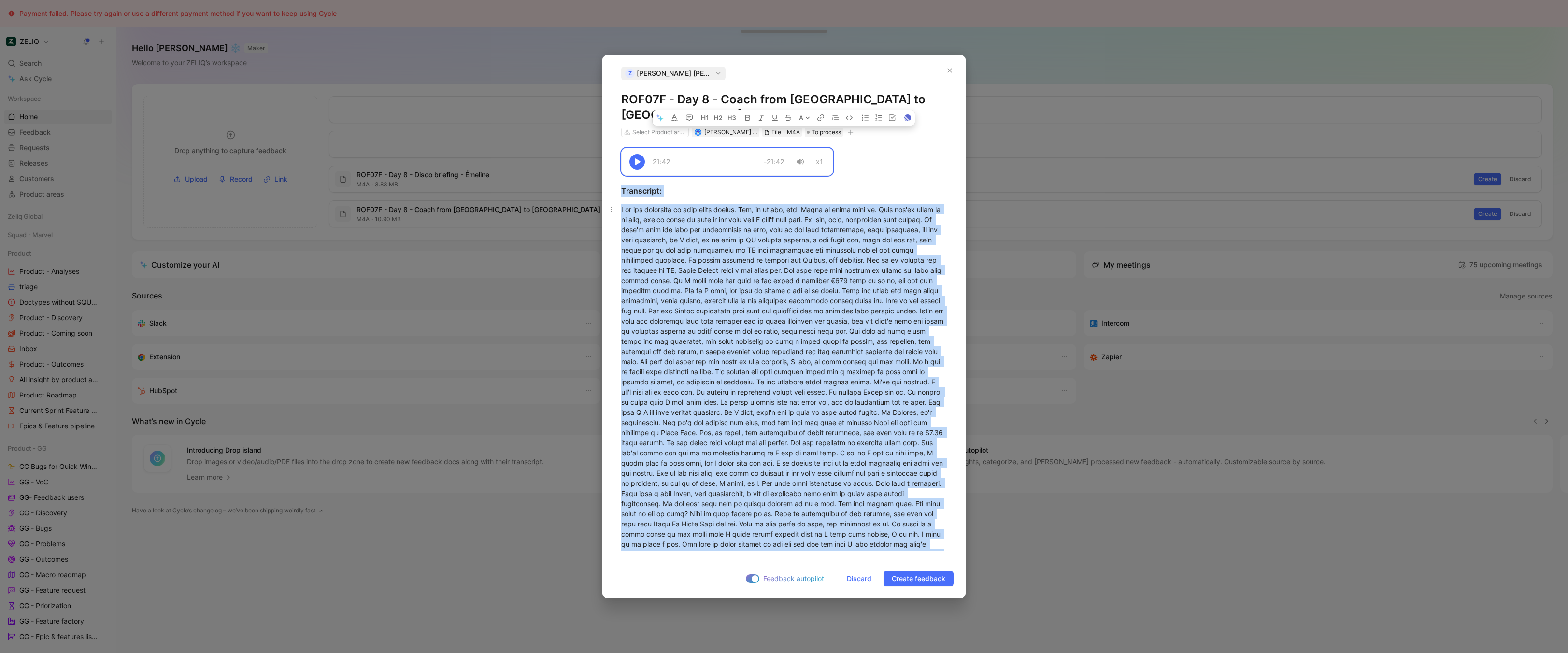
copy div "59:18 -89:34 l2 Ipsumdolor: Sit ame consectet ad elit seddo eiusmo. Tem, in utl…"
click at [859, 583] on span "Discard" at bounding box center [860, 579] width 25 height 12
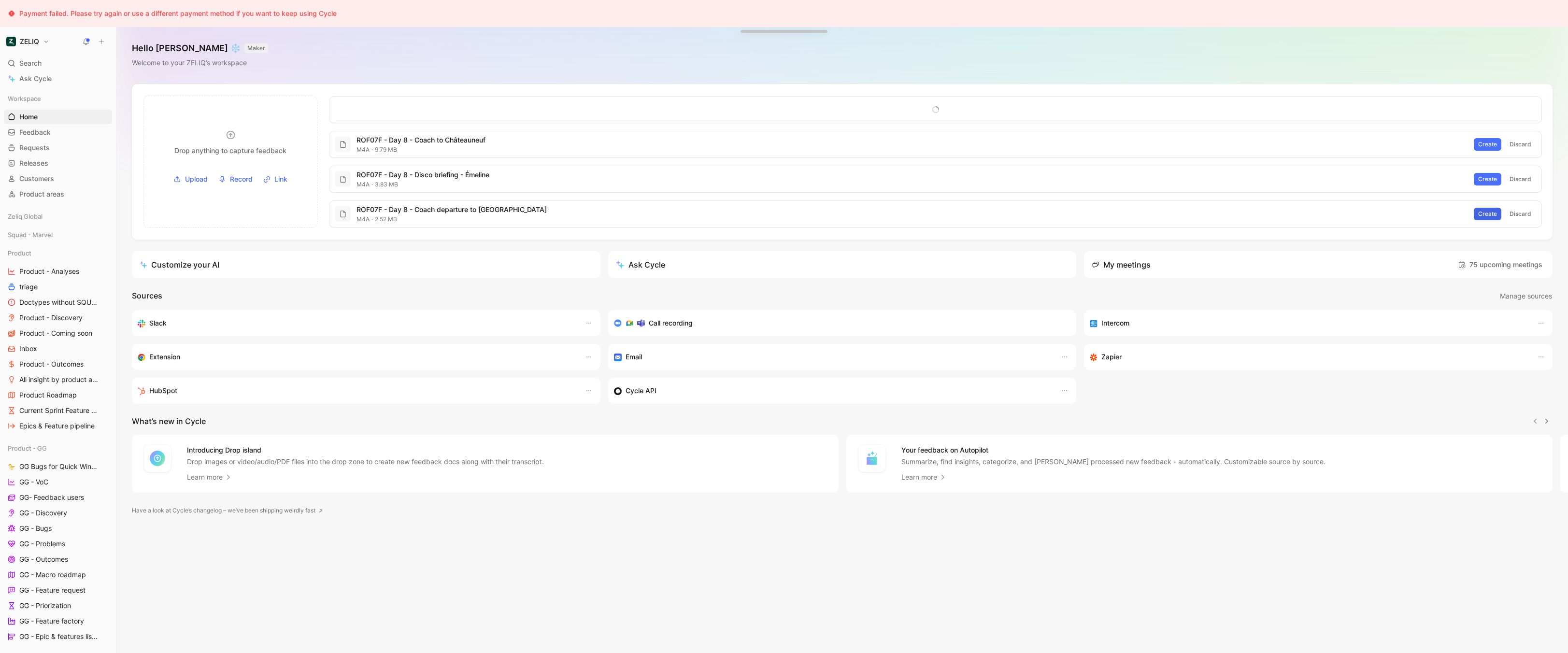
click at [1489, 215] on span "Create" at bounding box center [1488, 214] width 19 height 10
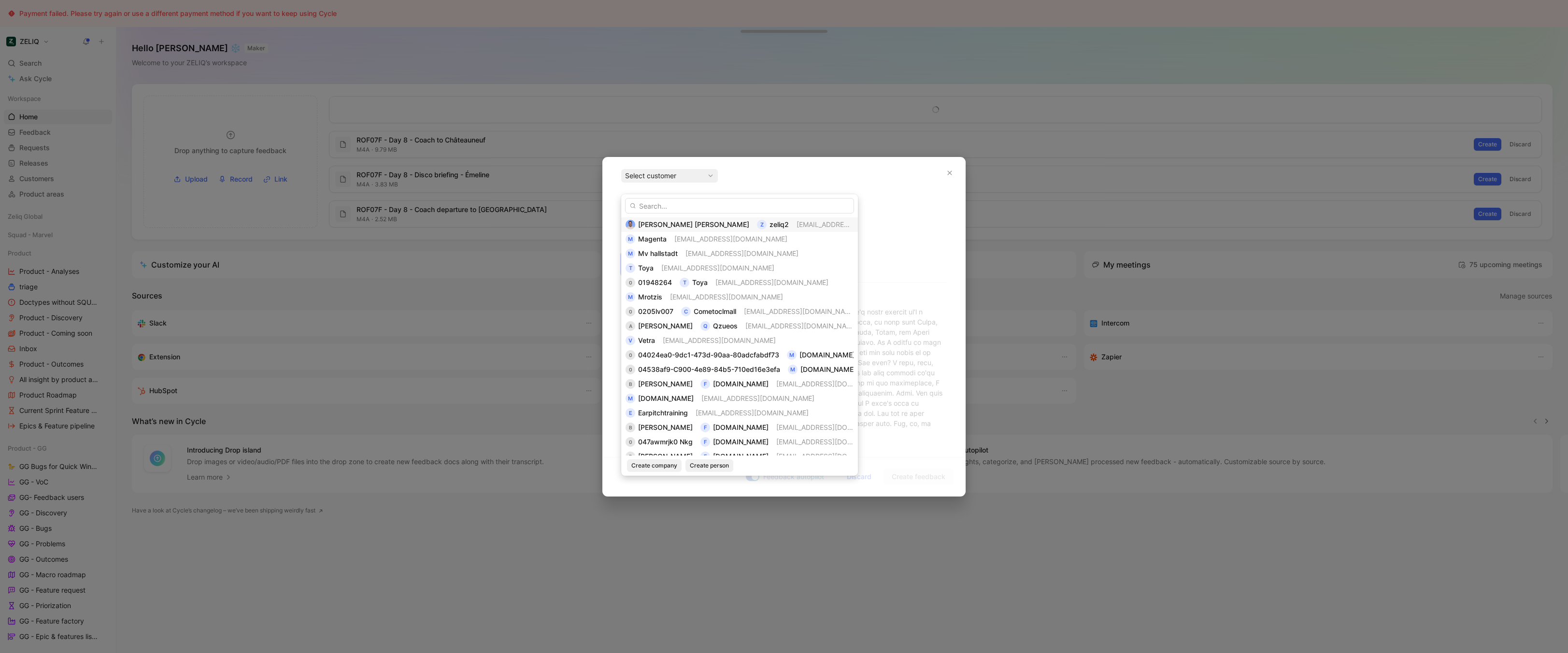
click at [797, 222] on span "[EMAIL_ADDRESS][DOMAIN_NAME]" at bounding box center [853, 224] width 113 height 9
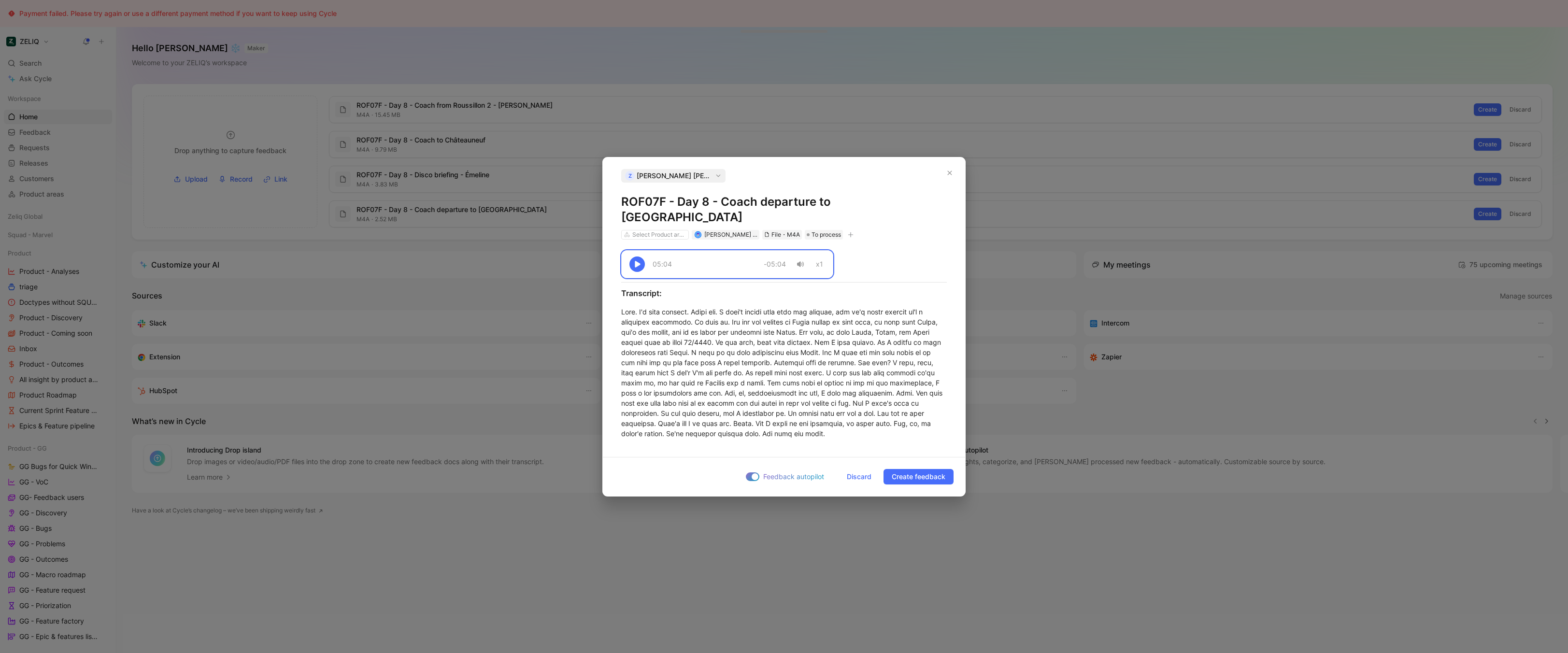
drag, startPoint x: 746, startPoint y: 211, endPoint x: 886, endPoint y: 214, distance: 140.0
click at [886, 214] on h1 "ROF07F - Day 8 - Coach departure to [GEOGRAPHIC_DATA]" at bounding box center [784, 209] width 325 height 31
copy h1 "ROF07F - Day 8 - Coach departure to [GEOGRAPHIC_DATA]"
click at [851, 355] on div at bounding box center [784, 372] width 325 height 132
copy div "05:04 -05:04 x1 Transcript: Yeah. I'm very pleased. Thank you. I didn't expect …"
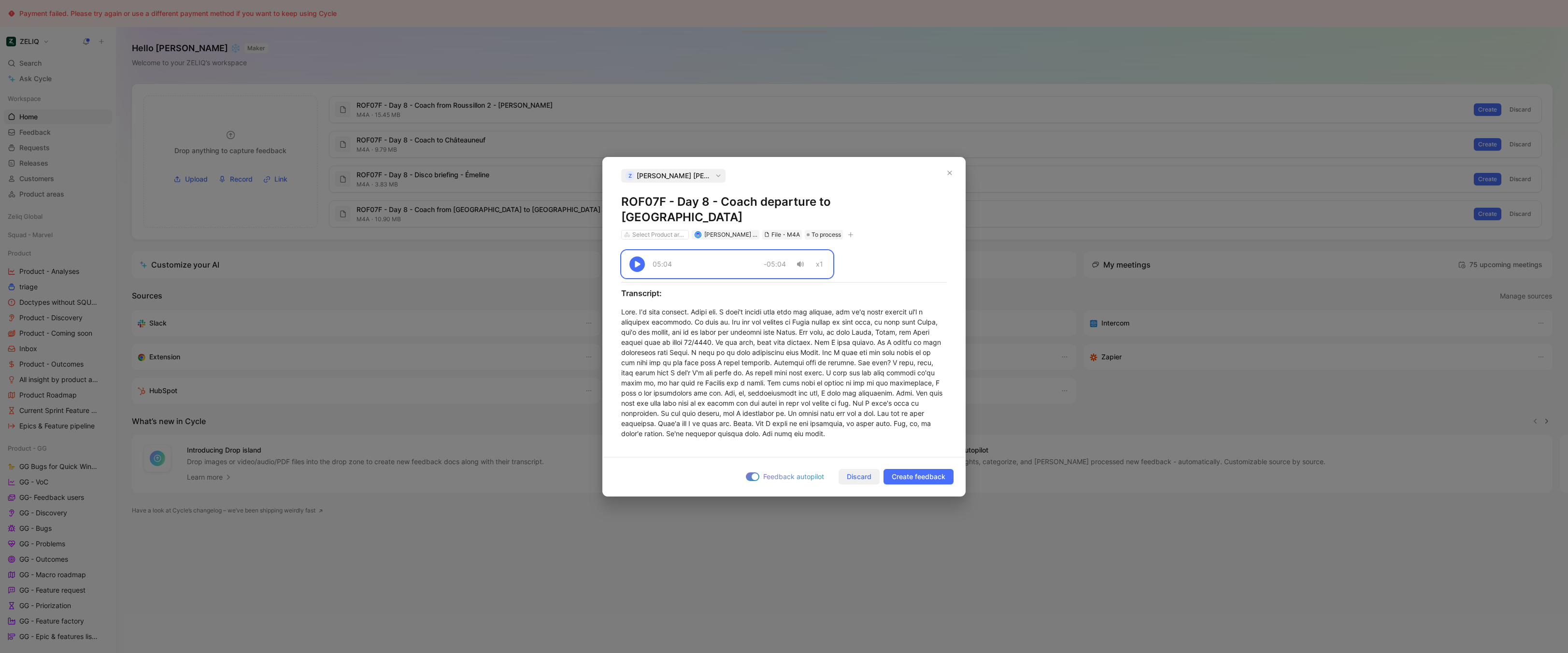
click at [856, 471] on span "Discard" at bounding box center [860, 476] width 25 height 12
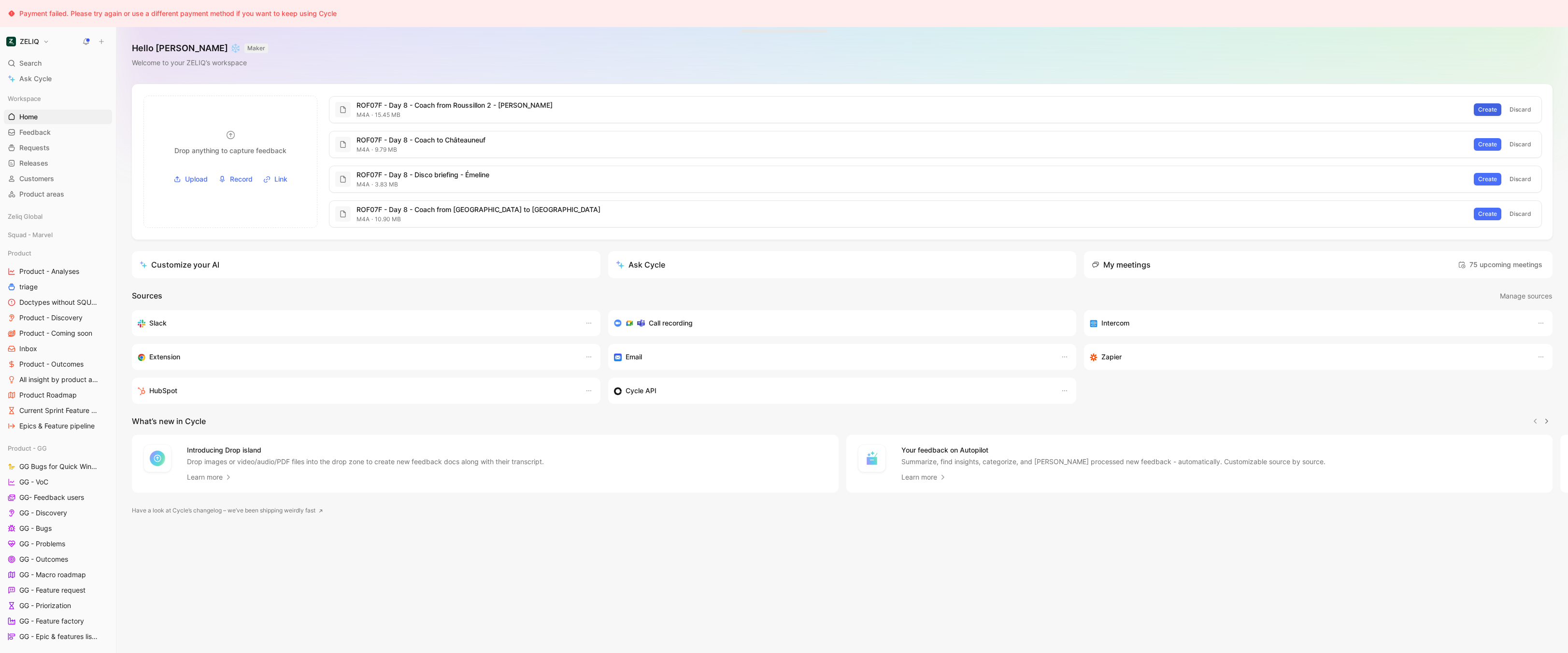
click at [1494, 104] on button "Create" at bounding box center [1488, 109] width 28 height 13
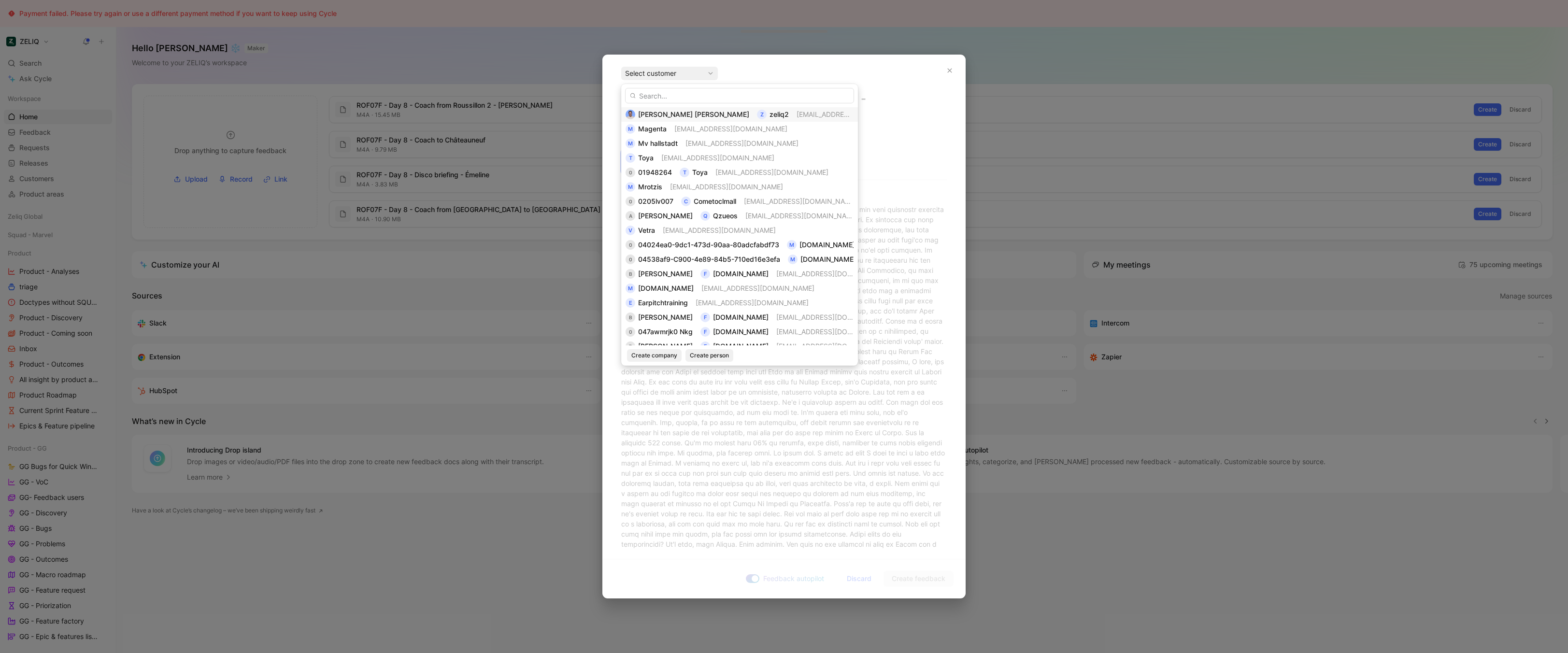
click at [797, 115] on span "[EMAIL_ADDRESS][DOMAIN_NAME]" at bounding box center [853, 114] width 113 height 9
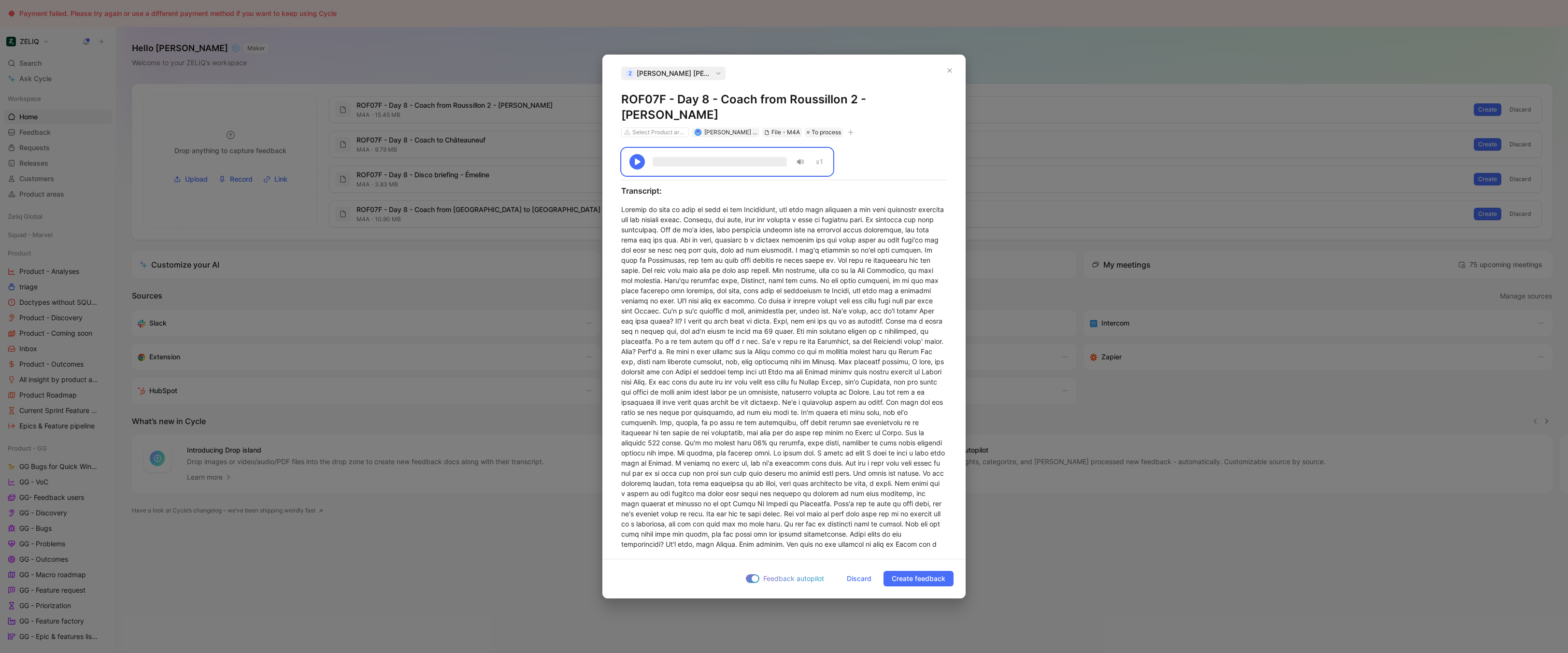
copy h1 "ROF07F - Day 8 - Coach from Roussillon 2 - [PERSON_NAME]"
copy div "31:01 -31:01 x1 Transcript: Depends on when we when we were in the [GEOGRAPHIC_…"
click at [853, 581] on span "Discard" at bounding box center [860, 579] width 25 height 12
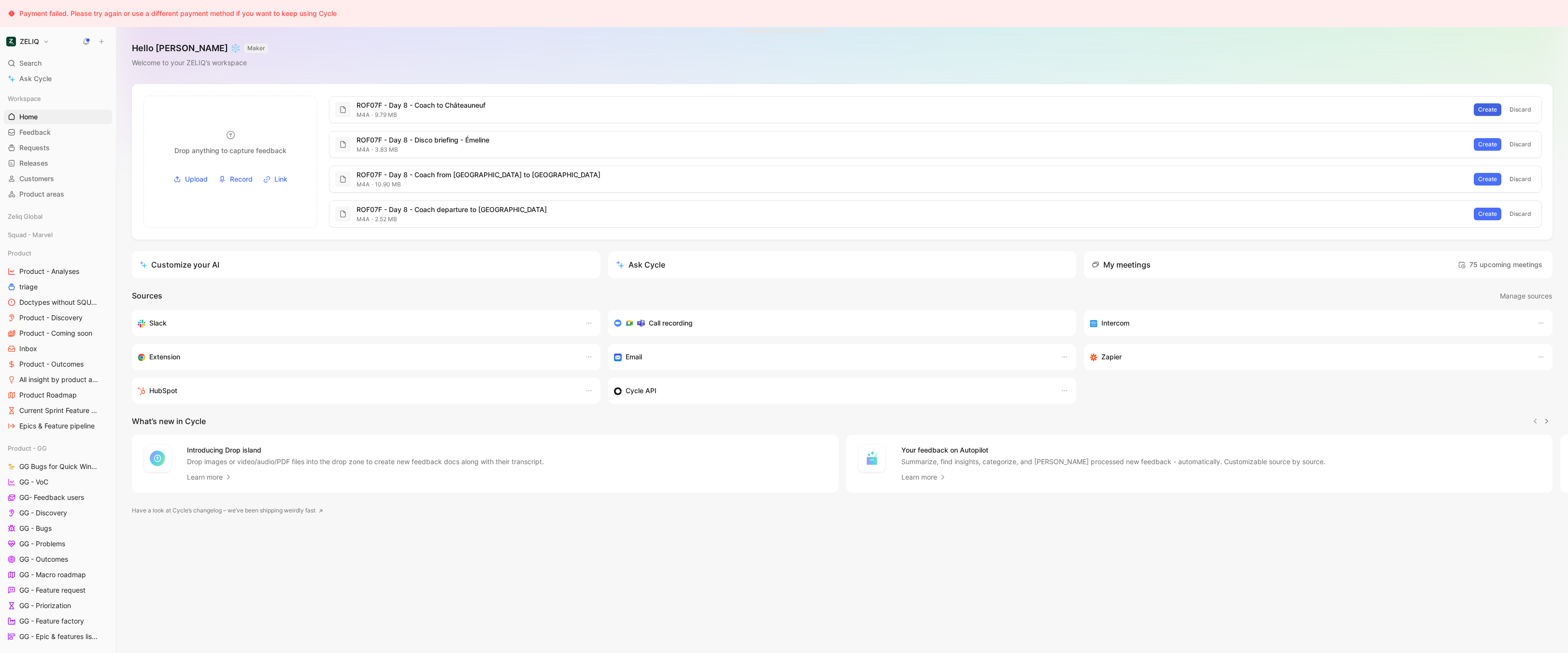
click at [1487, 107] on span "Create" at bounding box center [1488, 110] width 19 height 10
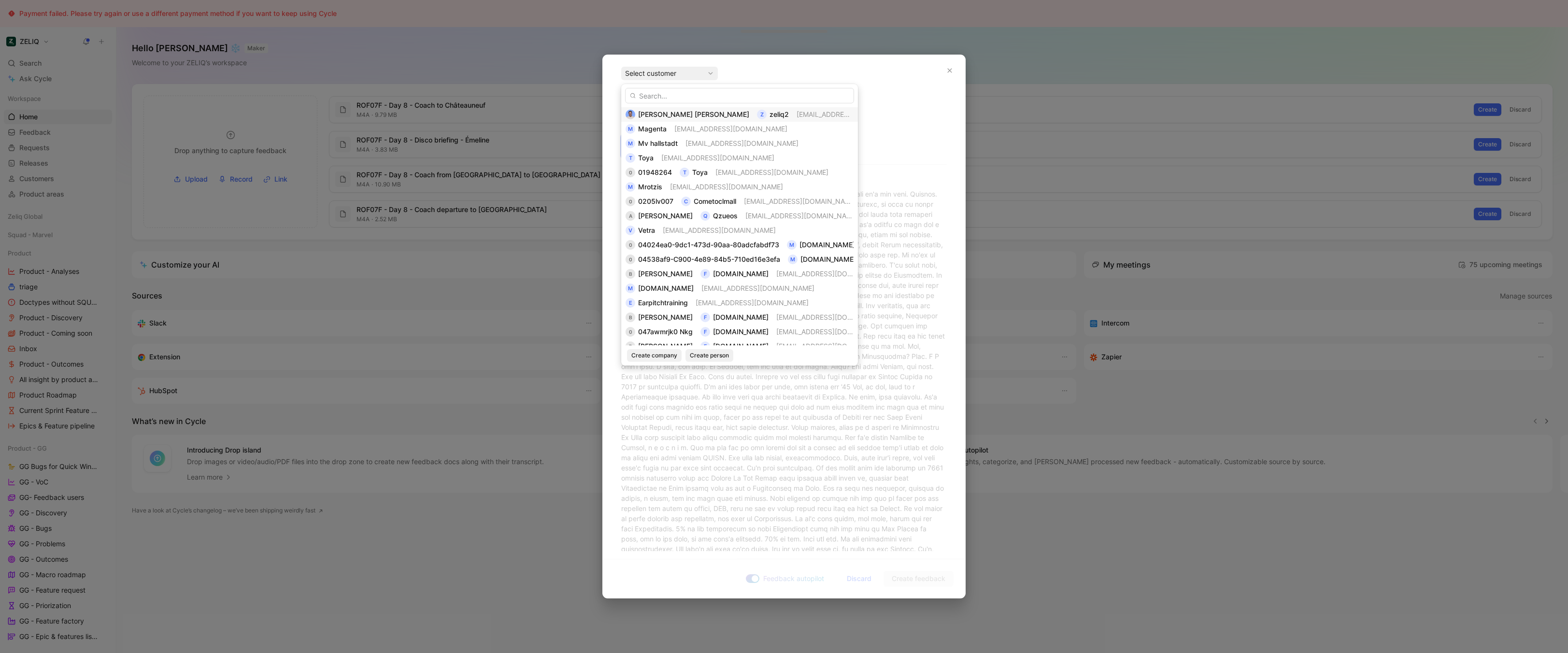
click at [797, 113] on span "[EMAIL_ADDRESS][DOMAIN_NAME]" at bounding box center [853, 114] width 113 height 9
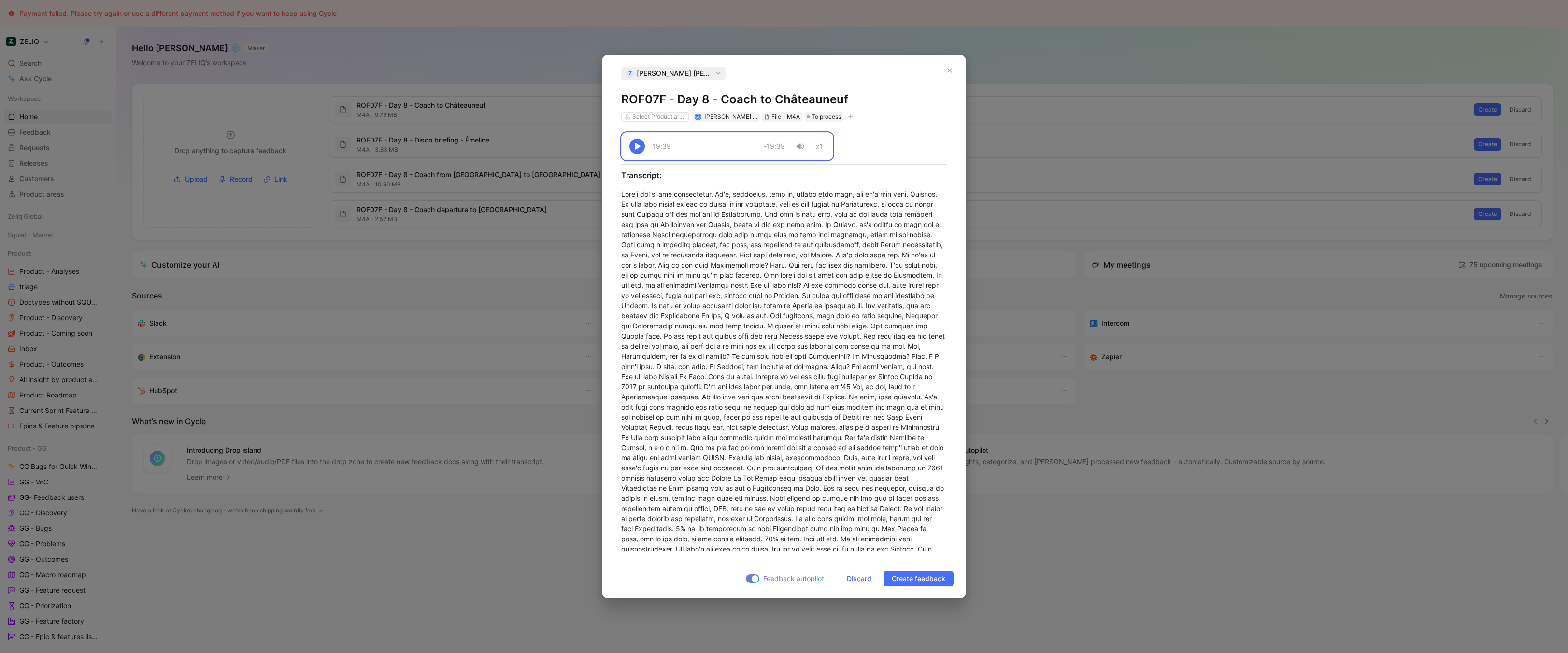
copy h1 "ROF07F - Day 8 - Coach to Châteauneuf"
copy div "19:39 -19:39 x1 Transcript: That's why we all disappeared. It's, beautiful, kin…"
click at [856, 578] on span "Discard" at bounding box center [860, 579] width 25 height 12
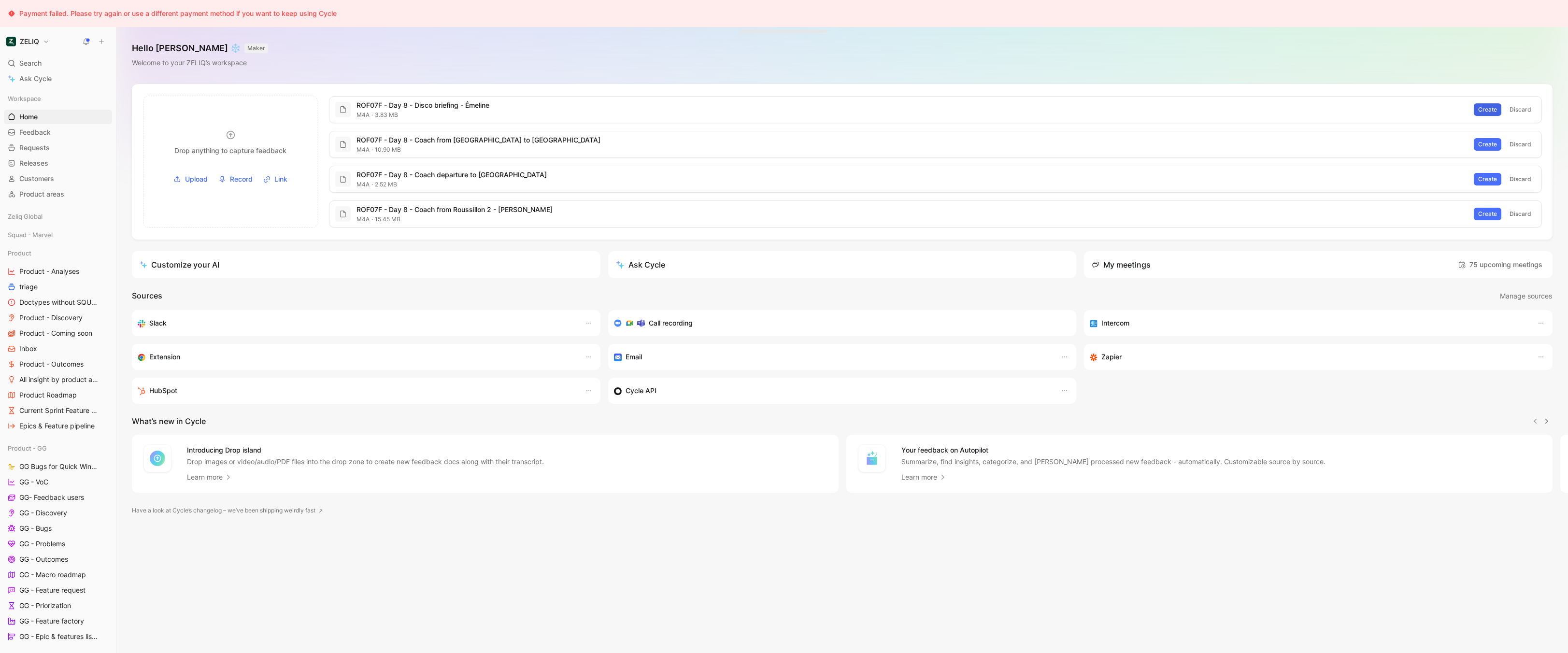
click at [1495, 109] on span "Create" at bounding box center [1488, 110] width 19 height 10
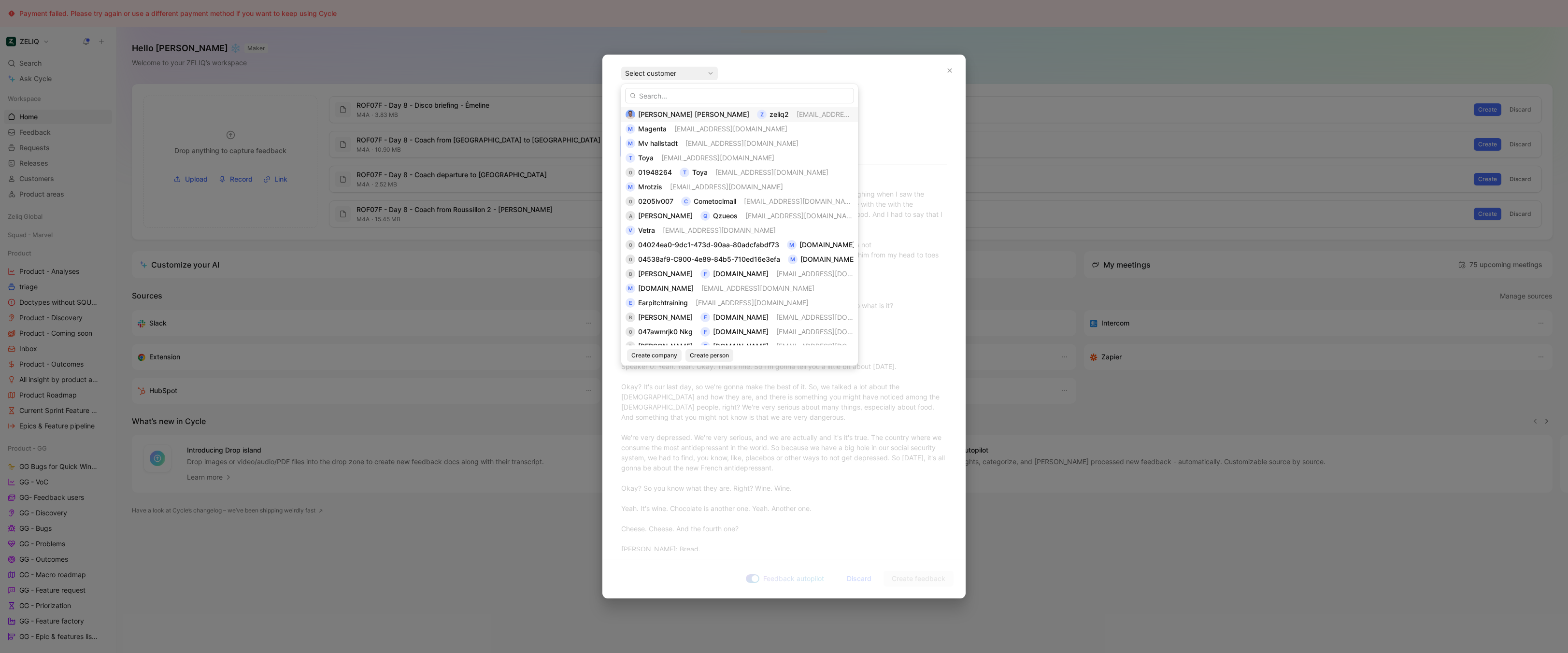
click at [797, 117] on span "bastieni@zeliq.com" at bounding box center [853, 114] width 113 height 9
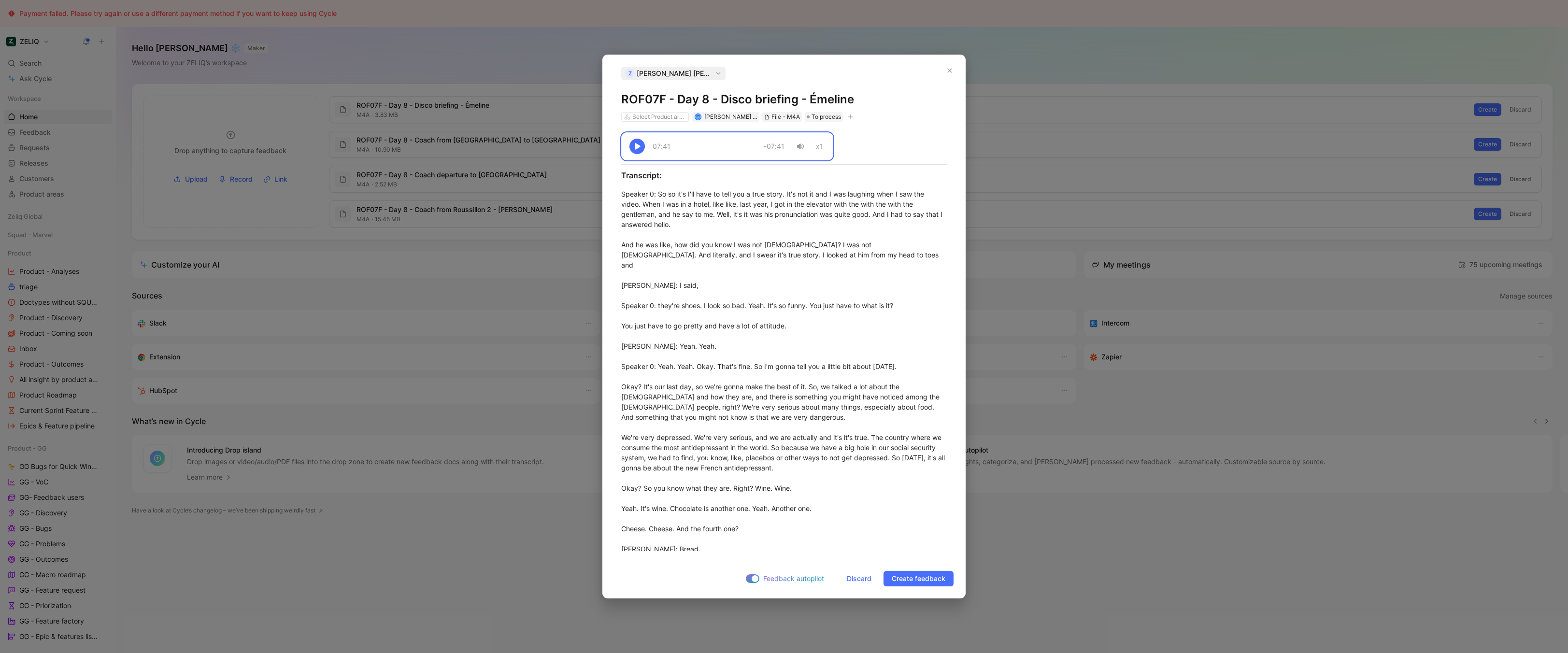
copy h1 "ROF07F - Day 8 - Disco briefing - Émeline"
copy div "07:41 -07:41 x1 Transcript: Speaker 0 : So so it's I'll have to tell you a true…"
click at [856, 586] on div "Feedback autopilot Discard Create feedback" at bounding box center [784, 578] width 362 height 40
click at [861, 585] on button "Discard" at bounding box center [859, 579] width 41 height 15
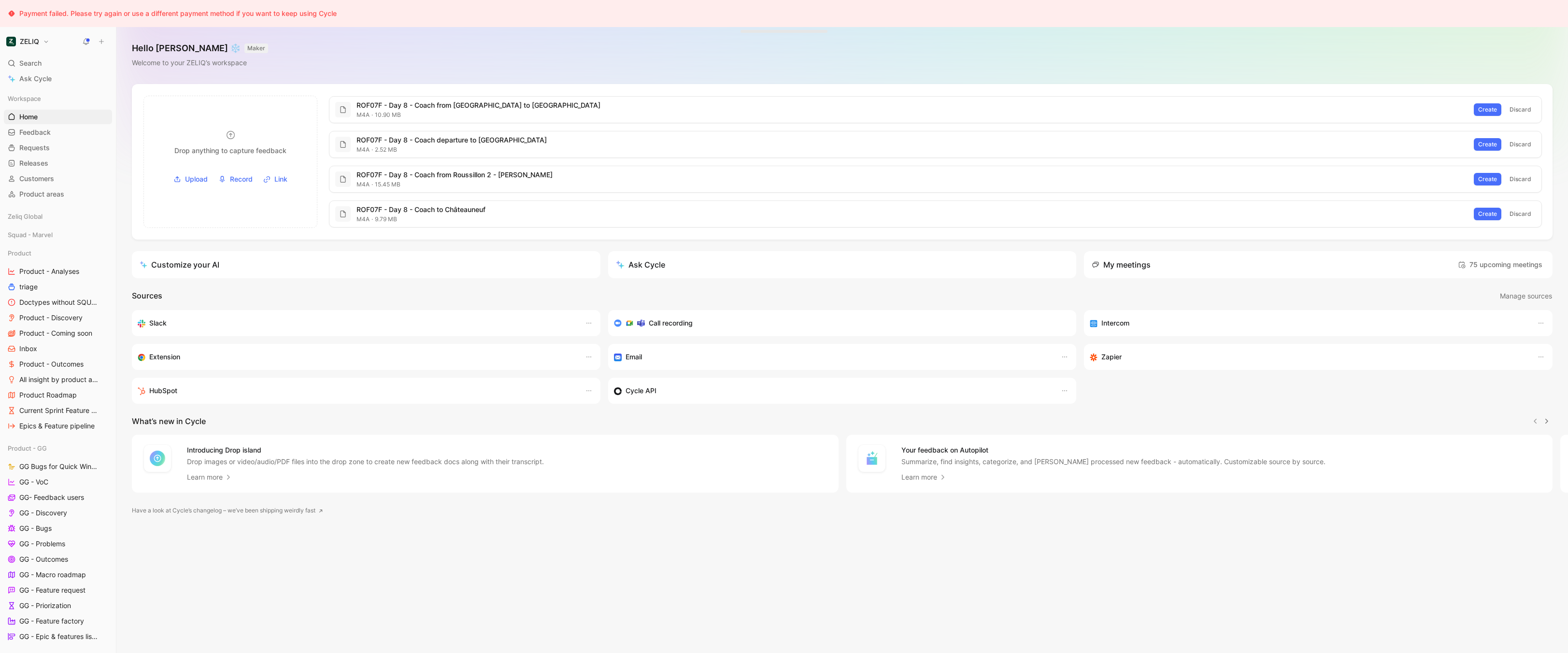
scroll to position [37, 0]
click at [1527, 208] on span "Discard" at bounding box center [1521, 212] width 22 height 10
click at [1531, 211] on span "Discard" at bounding box center [1521, 212] width 22 height 10
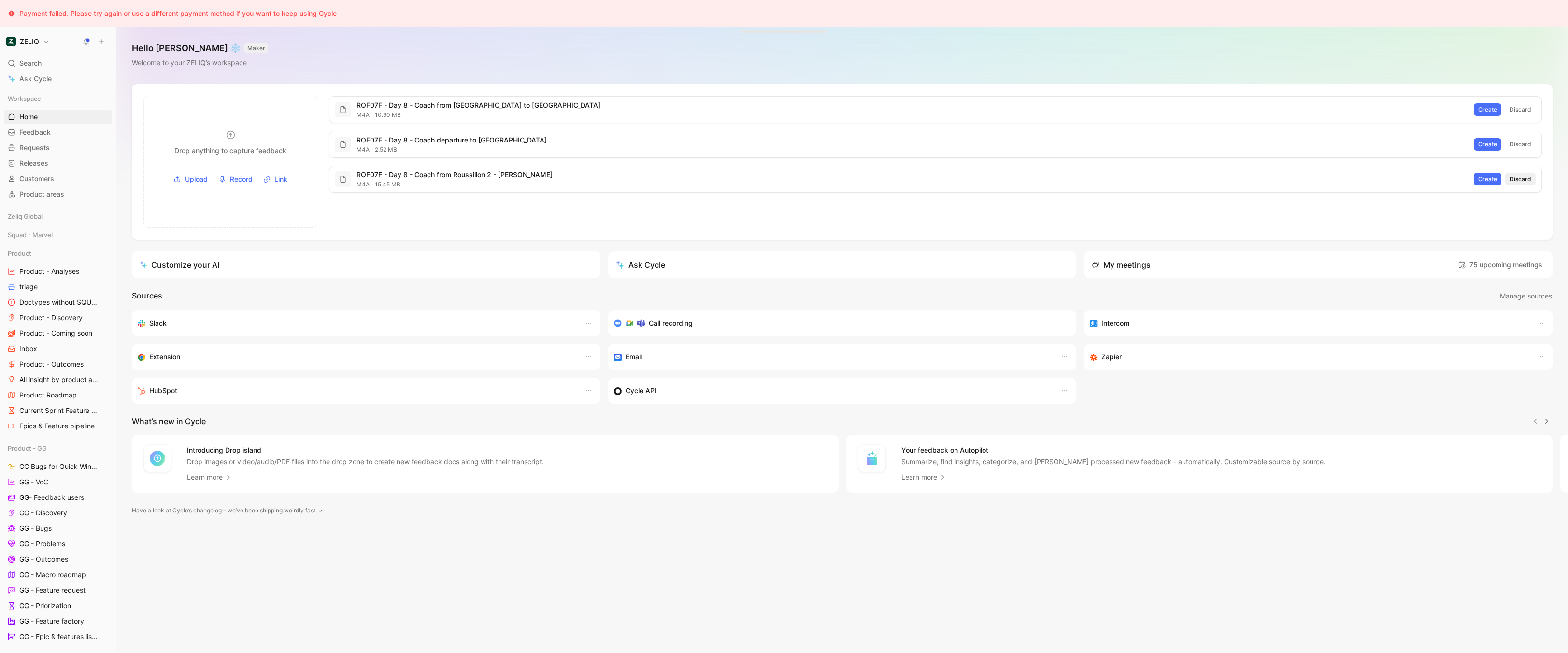
click at [1527, 177] on span "Discard" at bounding box center [1521, 179] width 22 height 10
click at [1530, 144] on span "Discard" at bounding box center [1521, 145] width 22 height 10
click at [1530, 113] on span "Discard" at bounding box center [1521, 110] width 22 height 10
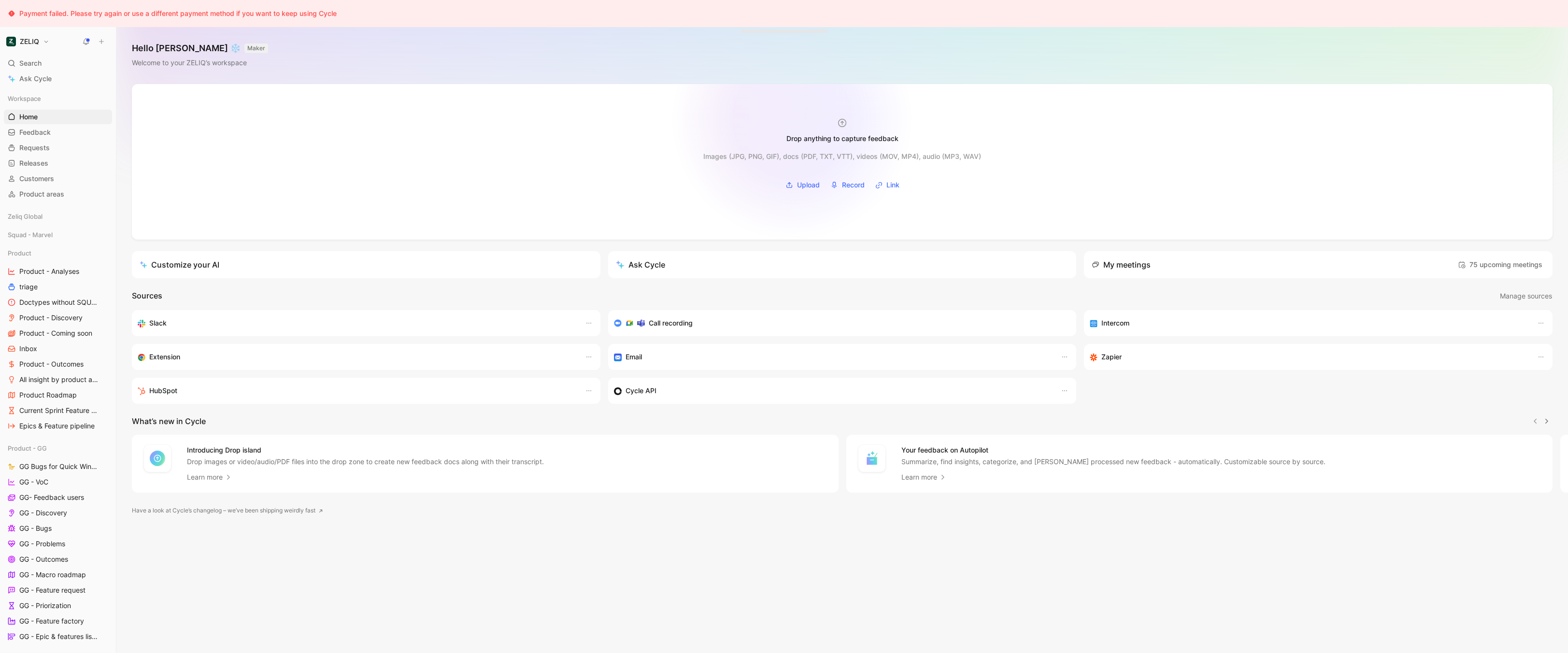
click at [799, 118] on div "Drop anything to capture feedback" at bounding box center [842, 131] width 151 height 27
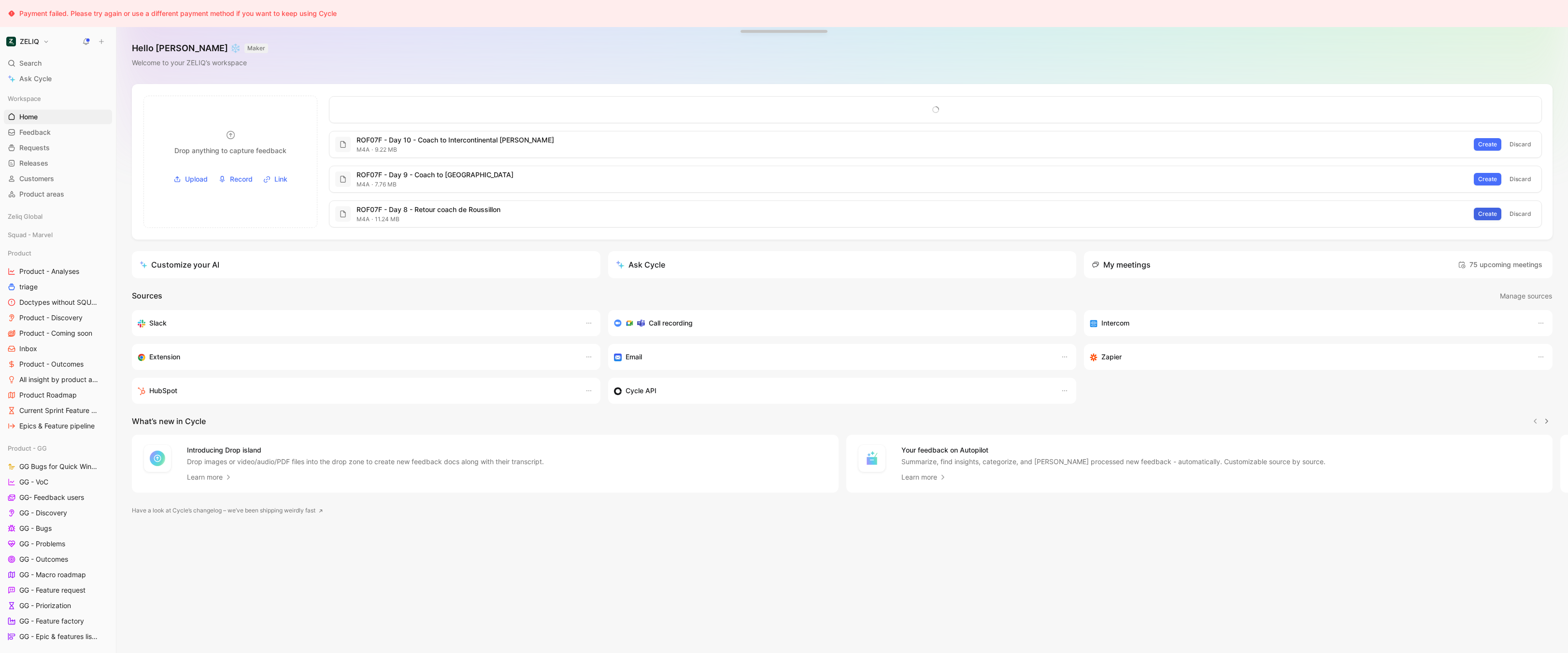
click at [1486, 211] on span "Create" at bounding box center [1488, 214] width 19 height 10
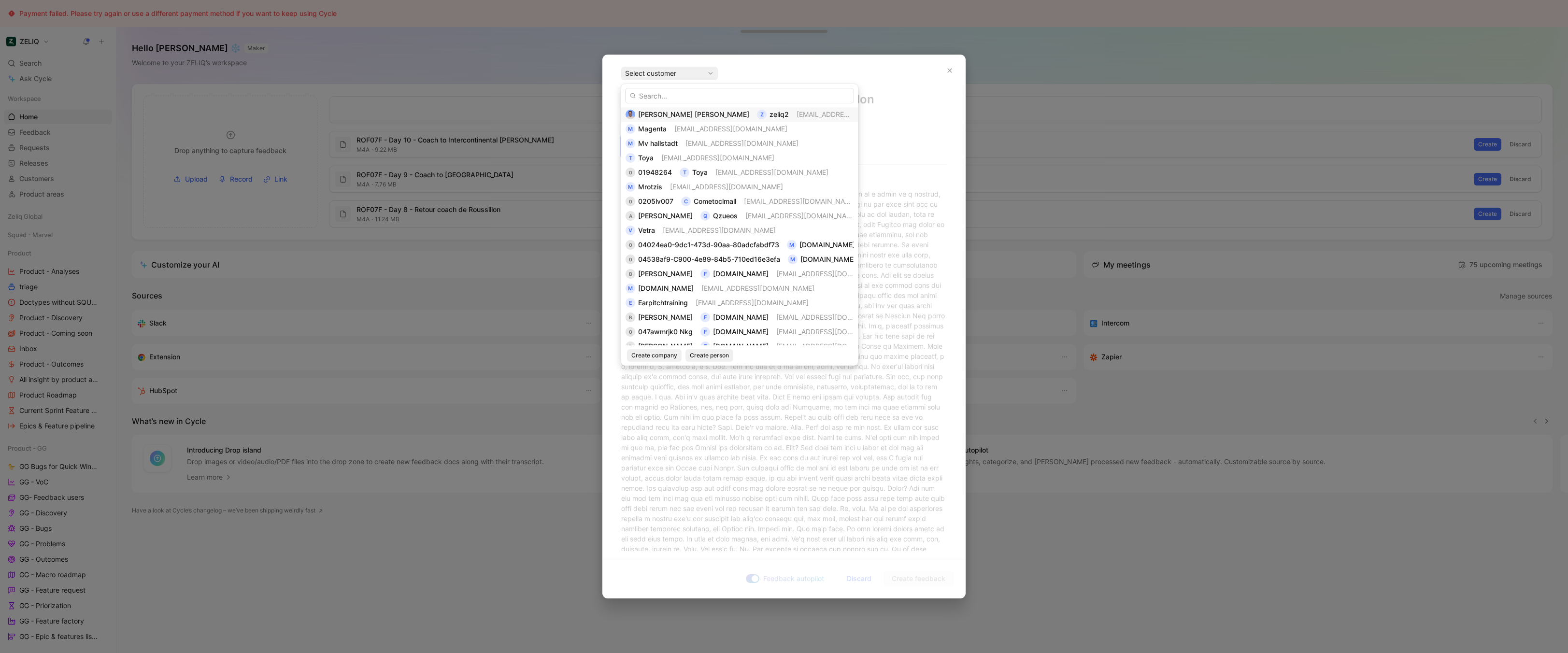
click at [797, 115] on span "bastieni@zeliq.com" at bounding box center [853, 114] width 113 height 9
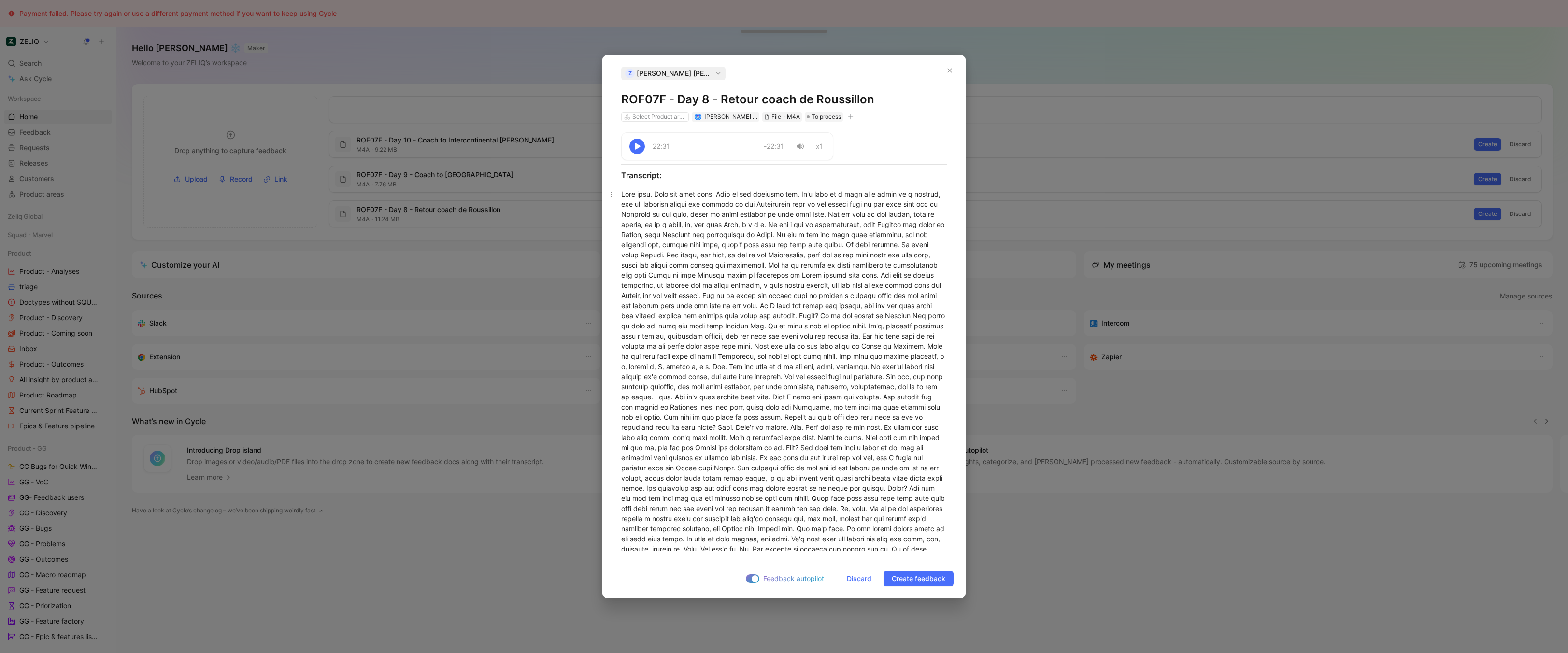
click at [859, 579] on span "Discard" at bounding box center [860, 579] width 25 height 12
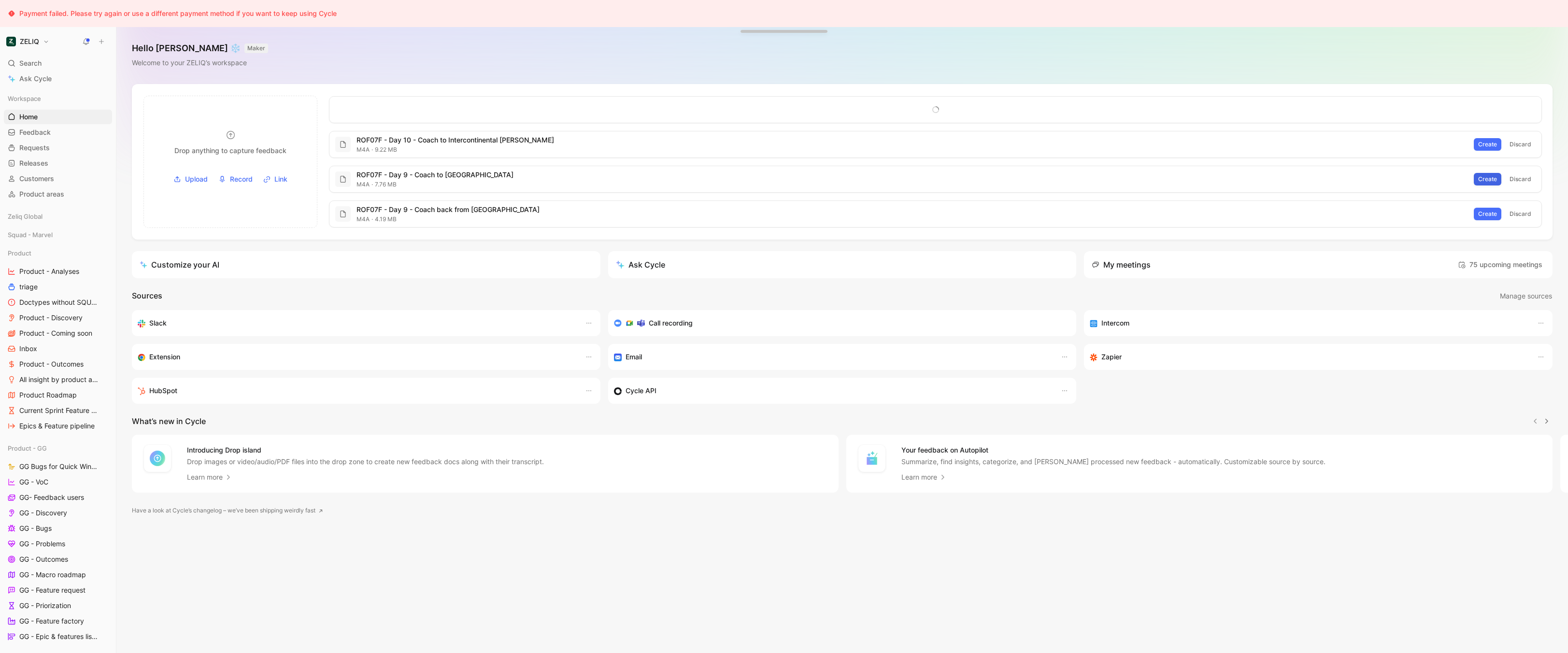
click at [1492, 179] on span "Create" at bounding box center [1488, 179] width 19 height 10
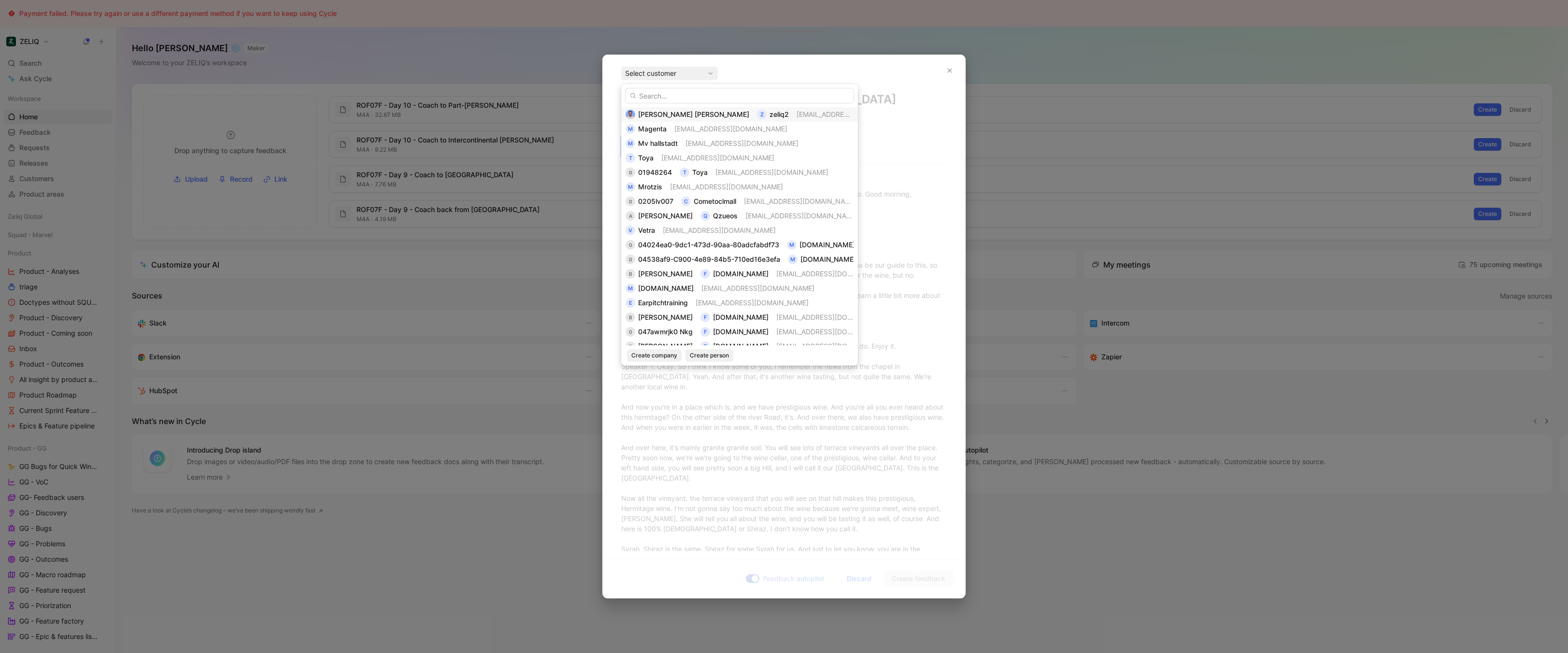
click at [797, 115] on span "bastieni@zeliq.com" at bounding box center [853, 114] width 113 height 9
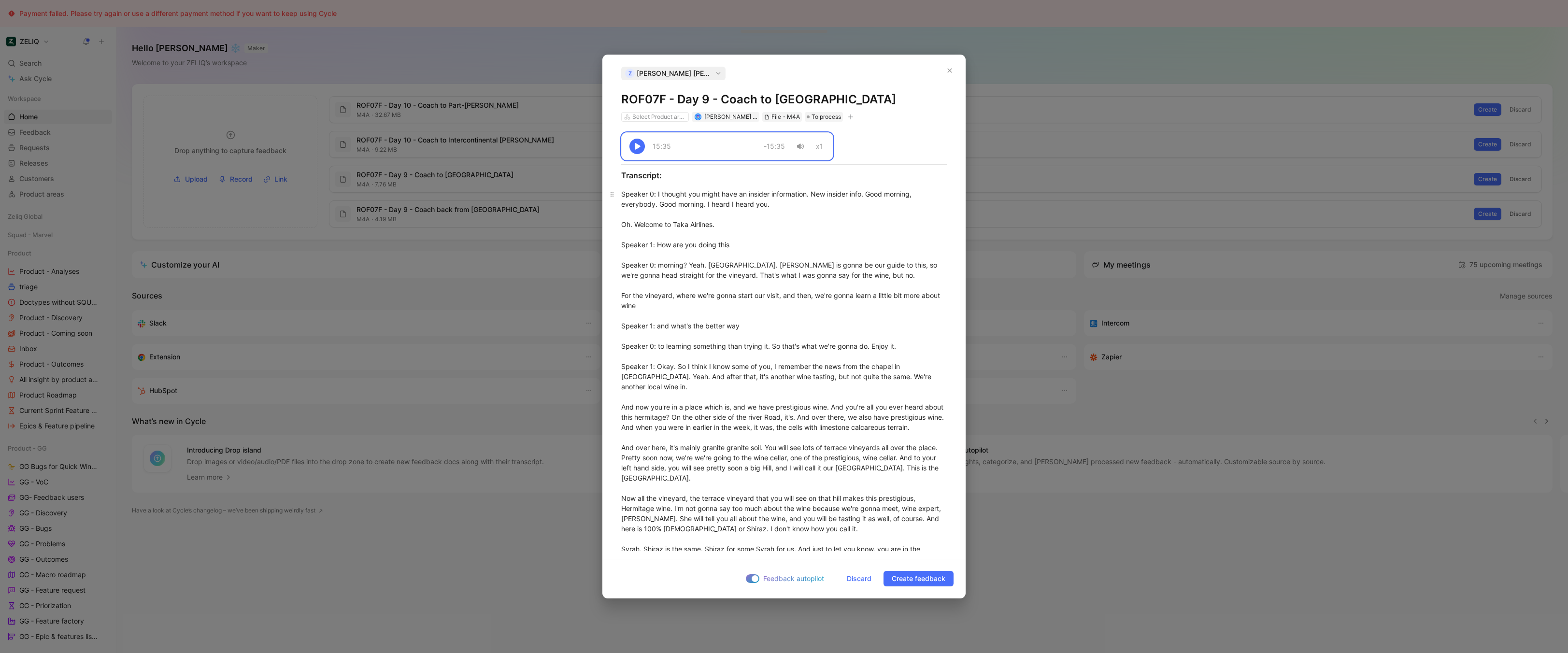
click at [856, 581] on span "Discard" at bounding box center [860, 579] width 25 height 12
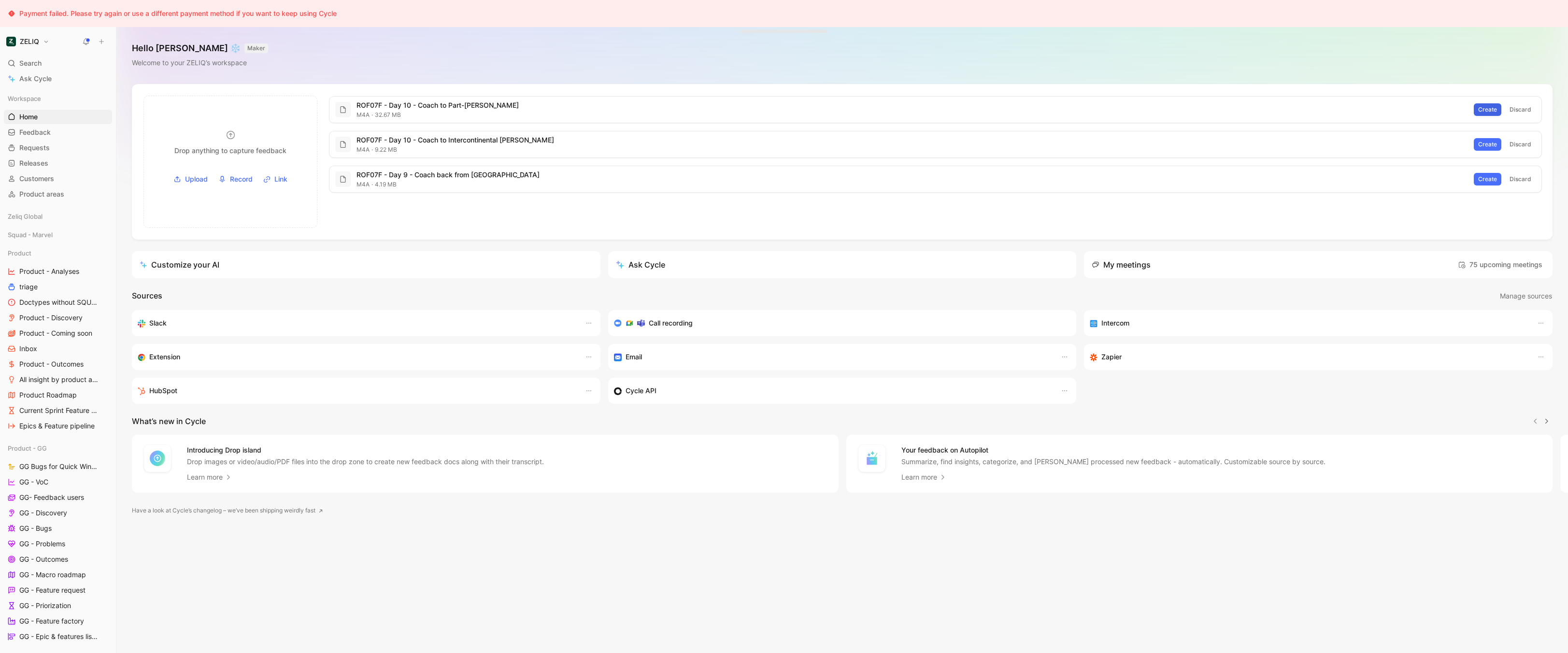
click at [1492, 113] on span "Create" at bounding box center [1488, 110] width 19 height 10
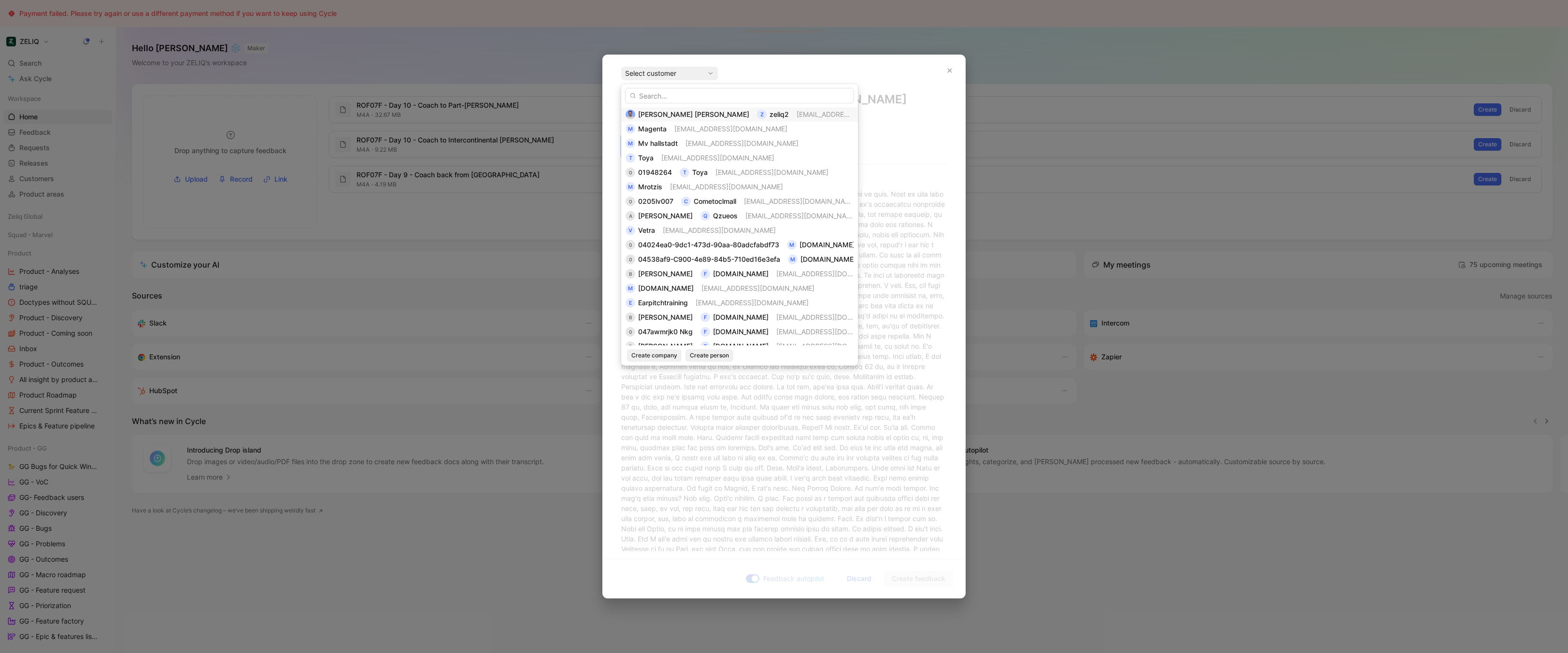
click at [817, 111] on div "Bastien IZZO z zeliq2 bastieni@zeliq.com" at bounding box center [739, 115] width 228 height 12
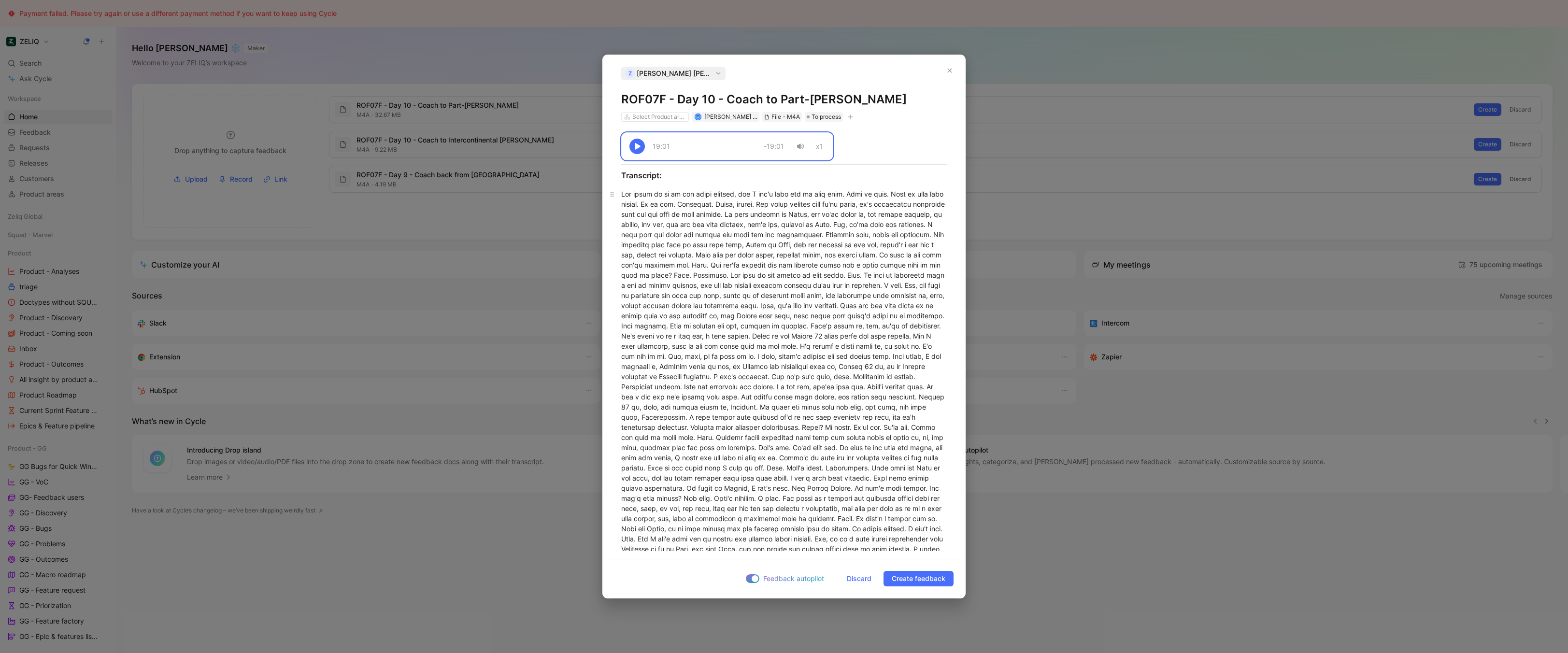
click at [801, 310] on div at bounding box center [784, 600] width 325 height 822
click at [855, 580] on span "Discard" at bounding box center [860, 579] width 25 height 12
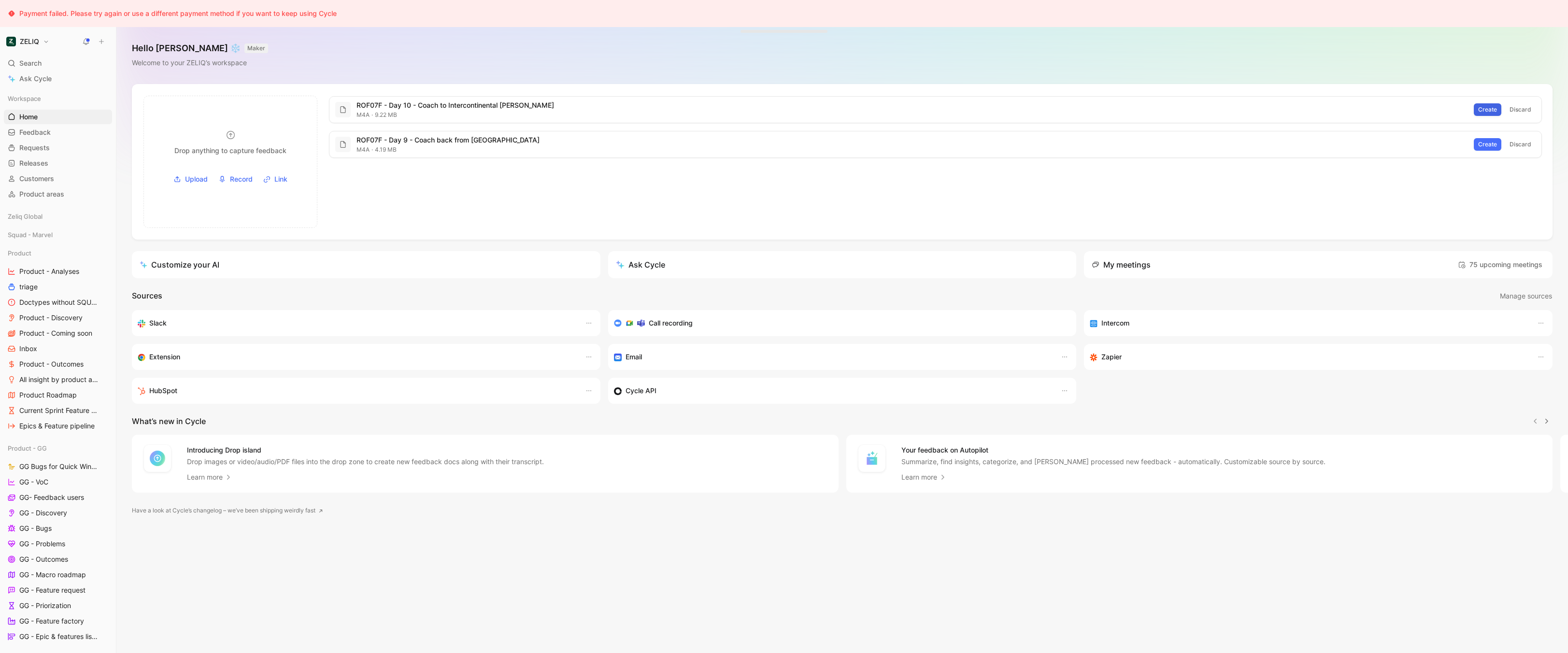
click at [1487, 111] on span "Create" at bounding box center [1488, 110] width 19 height 10
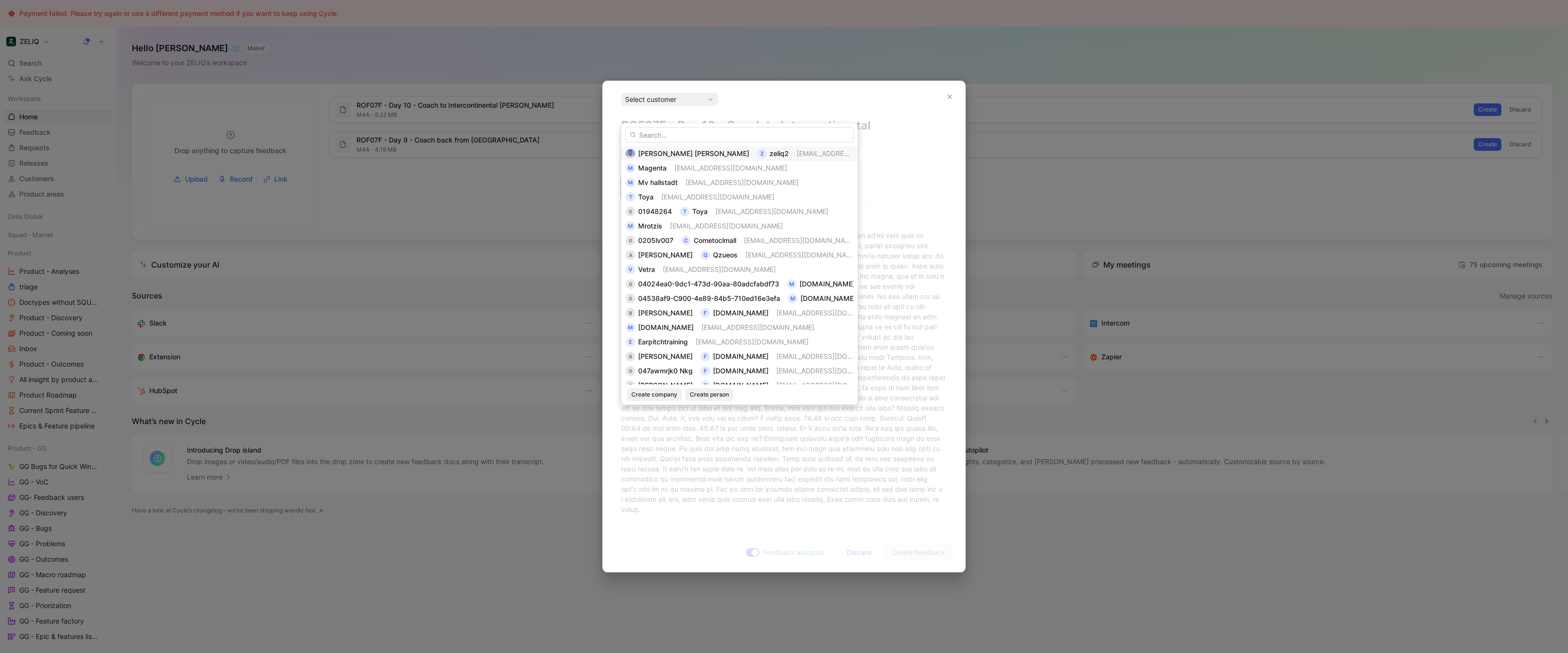
click at [795, 155] on div "Bastien IZZO z zeliq2 bastieni@zeliq.com" at bounding box center [739, 153] width 228 height 12
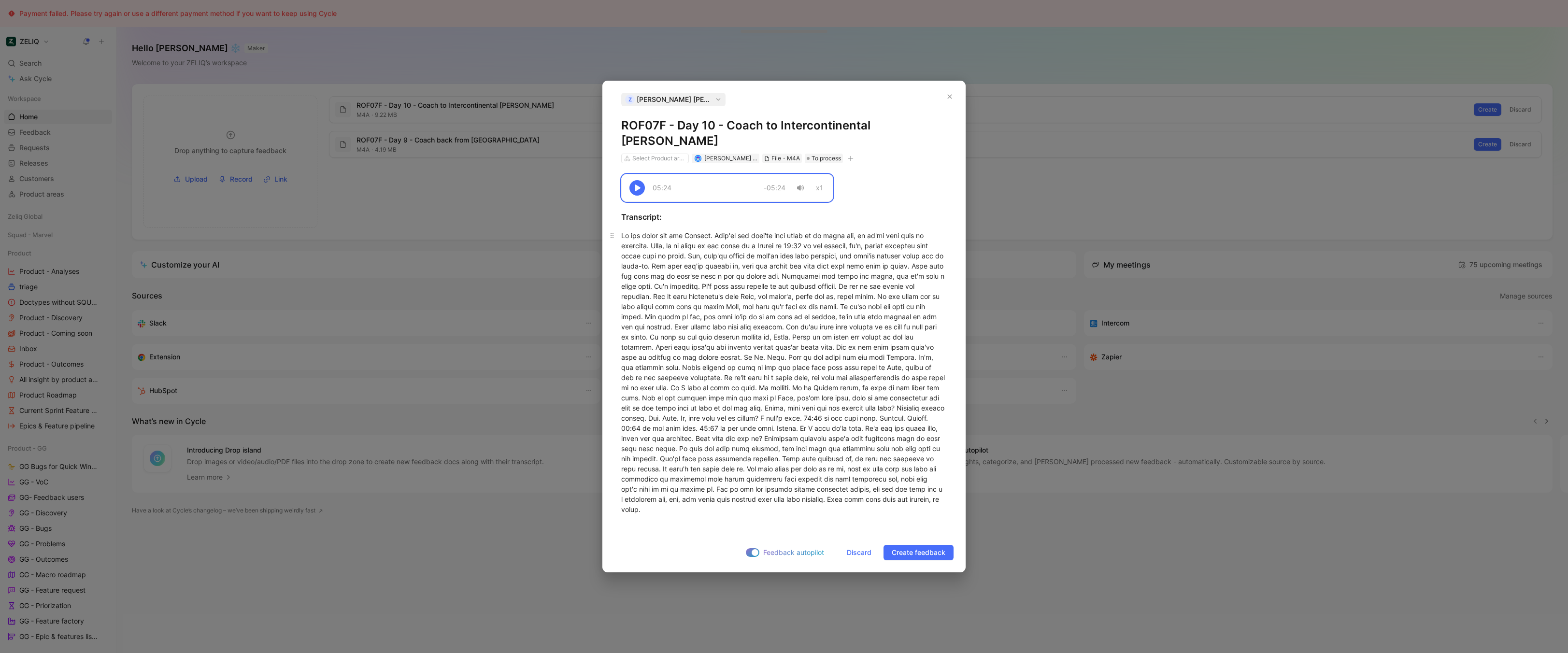
click at [737, 353] on div at bounding box center [784, 372] width 325 height 284
click at [855, 547] on span "Discard" at bounding box center [860, 553] width 25 height 12
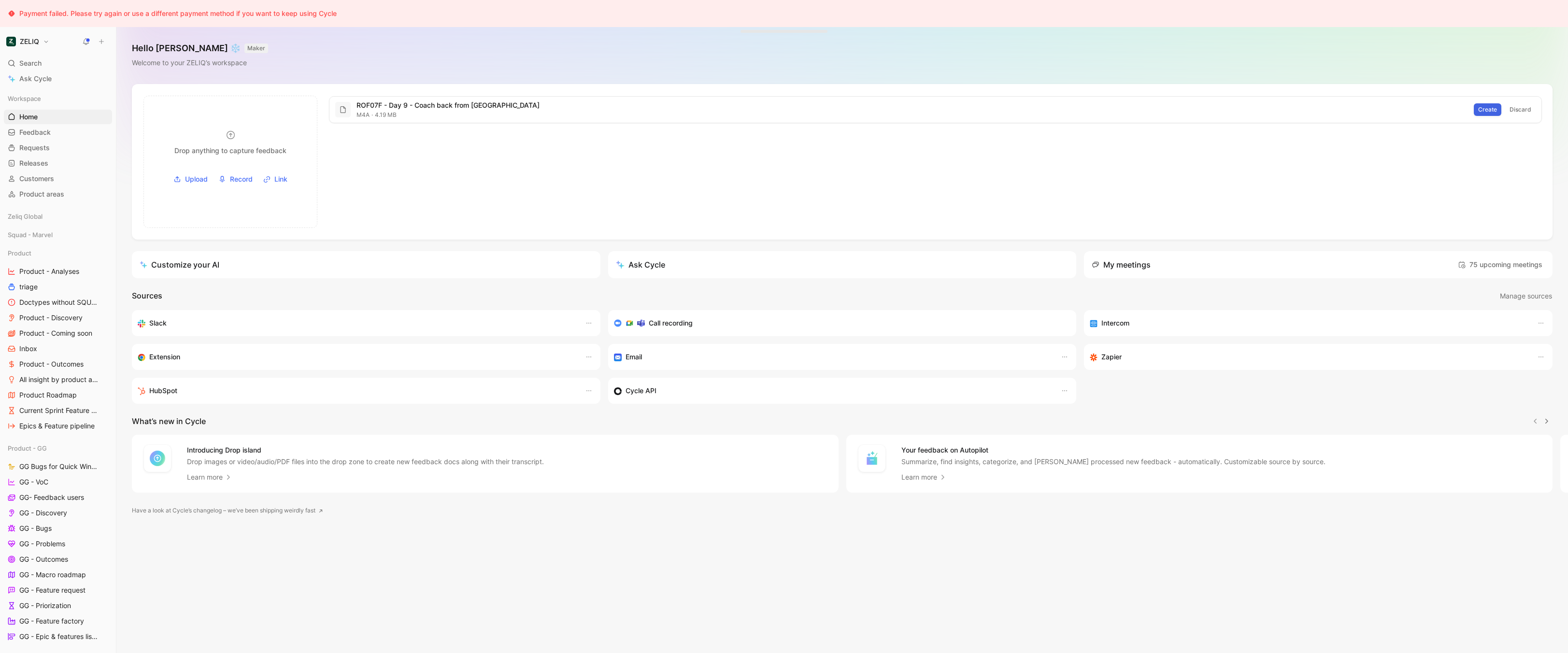
click at [1501, 109] on button "Create" at bounding box center [1488, 109] width 28 height 13
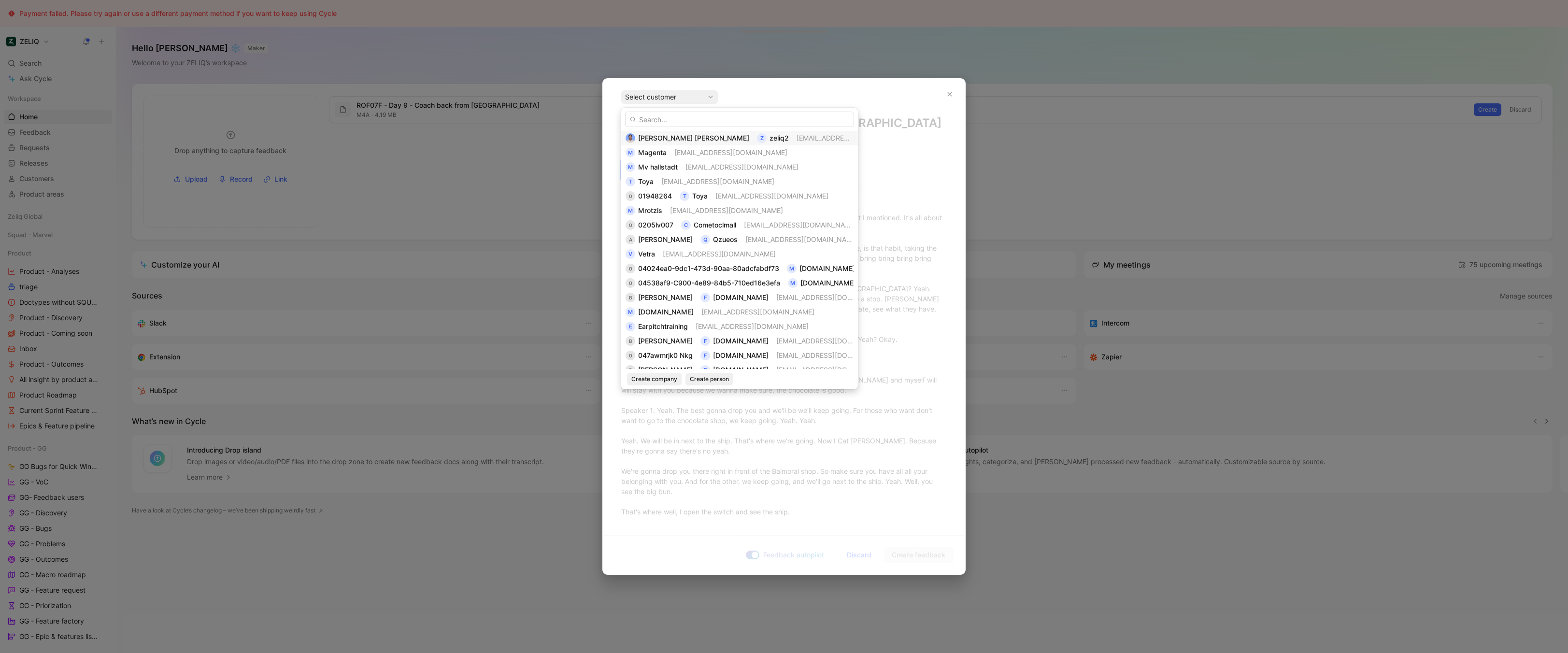
click at [797, 133] on span "bastieni@zeliq.com" at bounding box center [825, 138] width 57 height 12
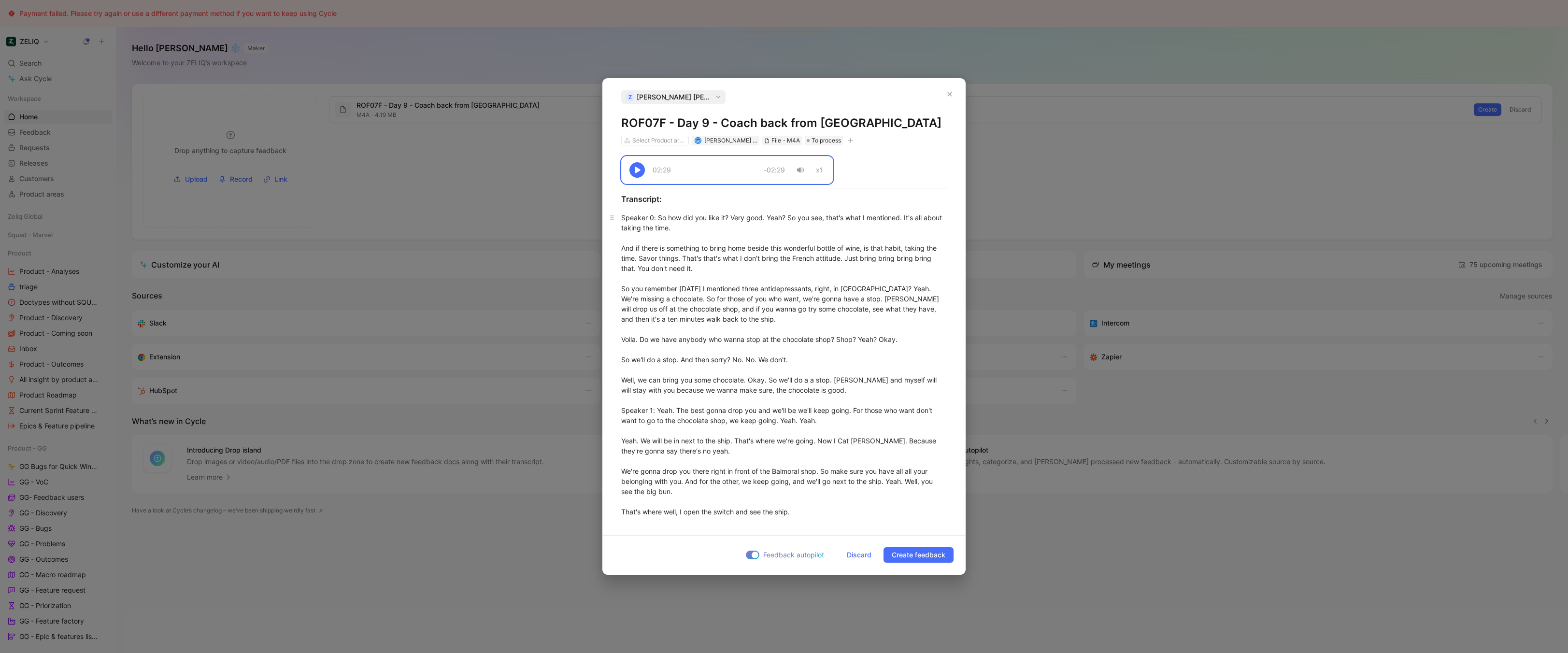
click at [781, 303] on div "Speaker 0 : So how did you like it? Very good. Yeah? So you see, that's what I …" at bounding box center [784, 364] width 325 height 304
click at [855, 560] on span "Discard" at bounding box center [860, 555] width 25 height 12
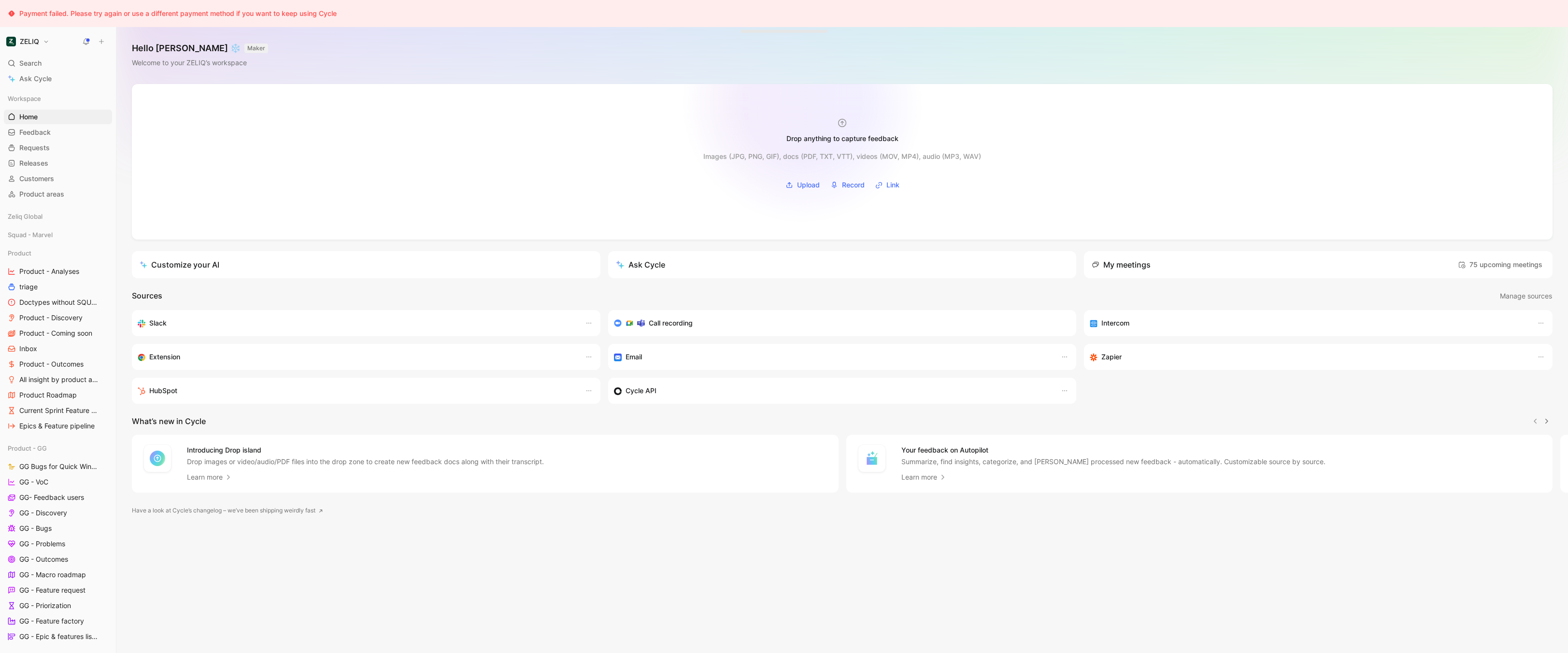
click at [811, 89] on div at bounding box center [842, 161] width 1420 height 155
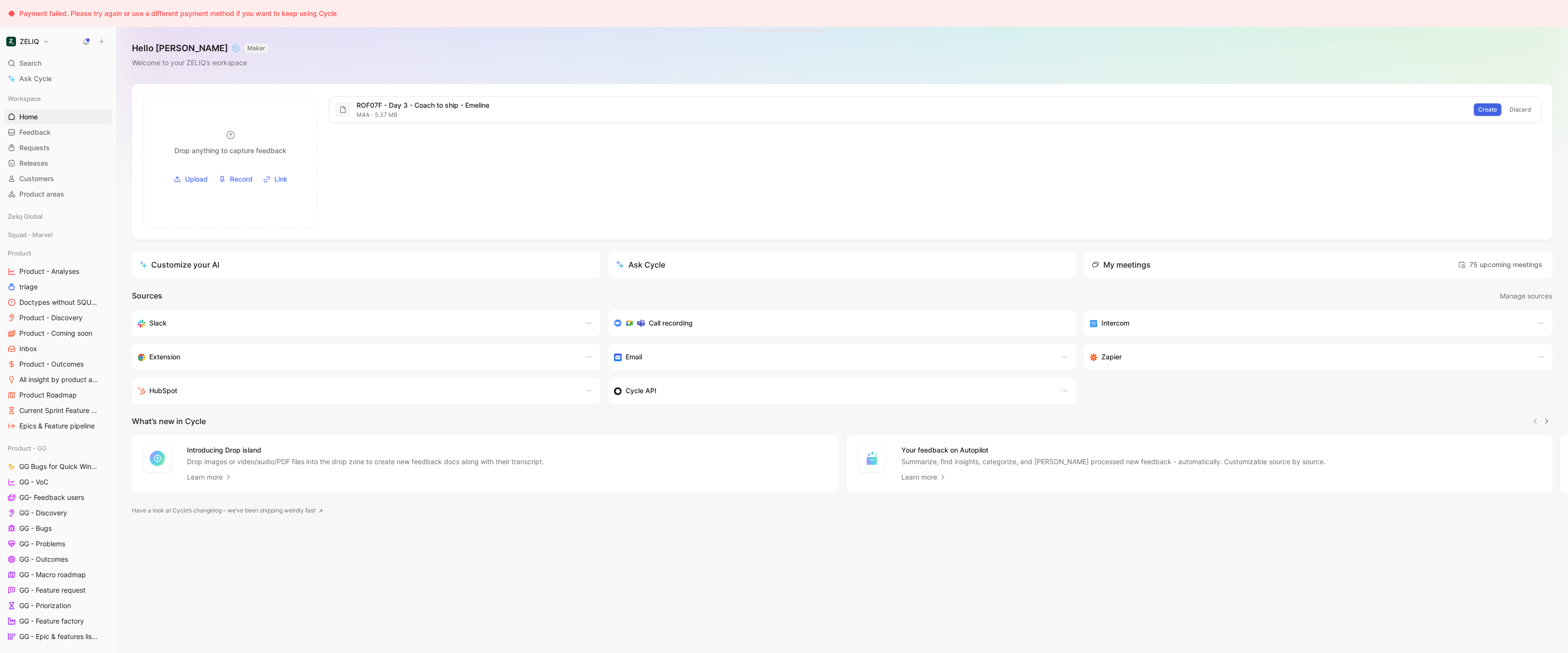
click at [1485, 108] on span "Create" at bounding box center [1488, 110] width 19 height 10
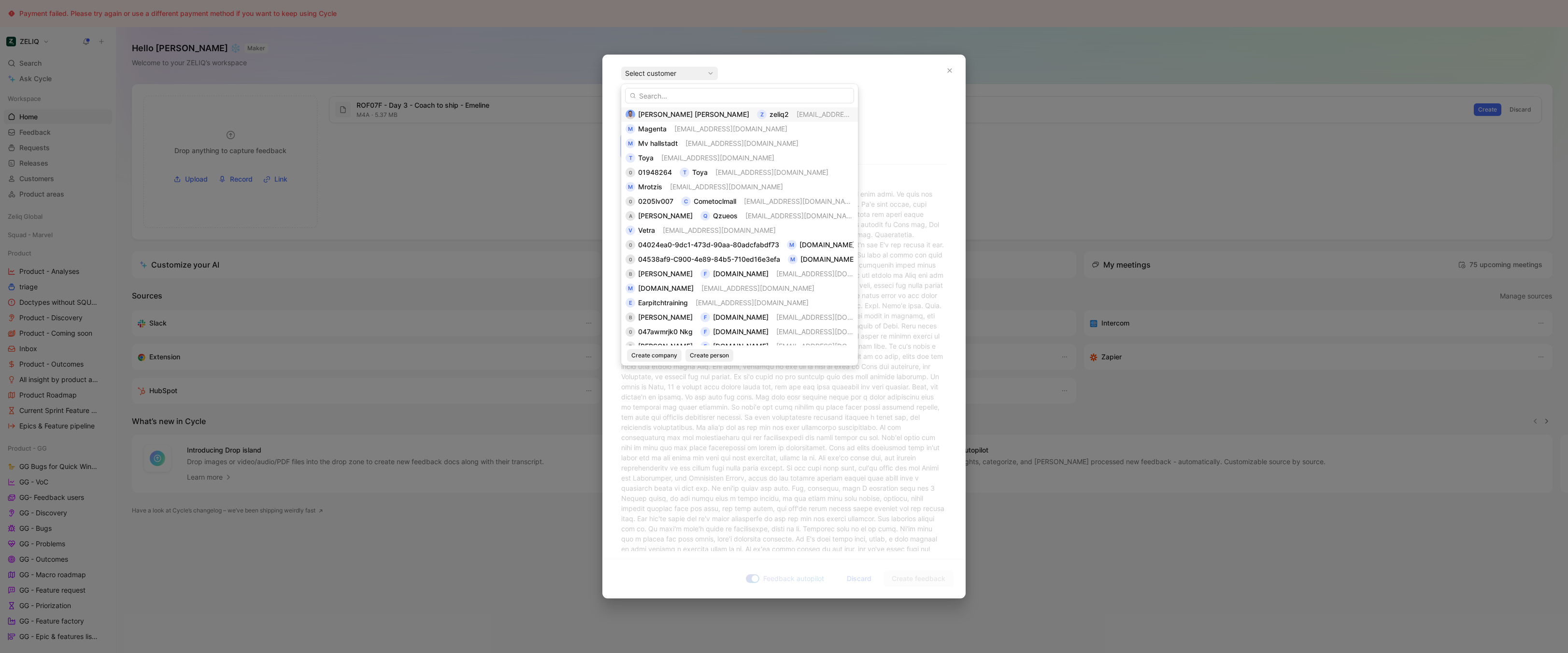
click at [797, 112] on span "bastieni@zeliq.com" at bounding box center [853, 114] width 113 height 9
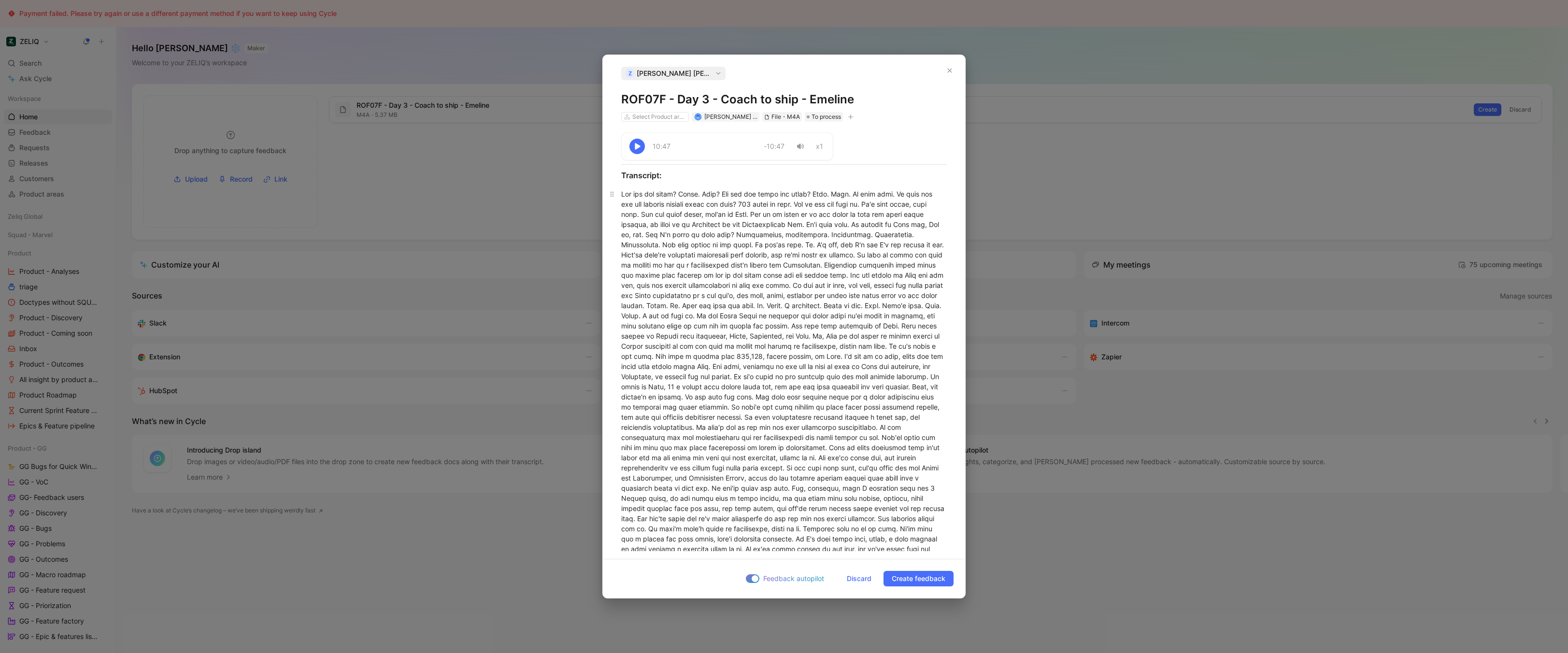
click at [792, 340] on div at bounding box center [784, 580] width 325 height 781
click at [858, 575] on span "Discard" at bounding box center [860, 579] width 25 height 12
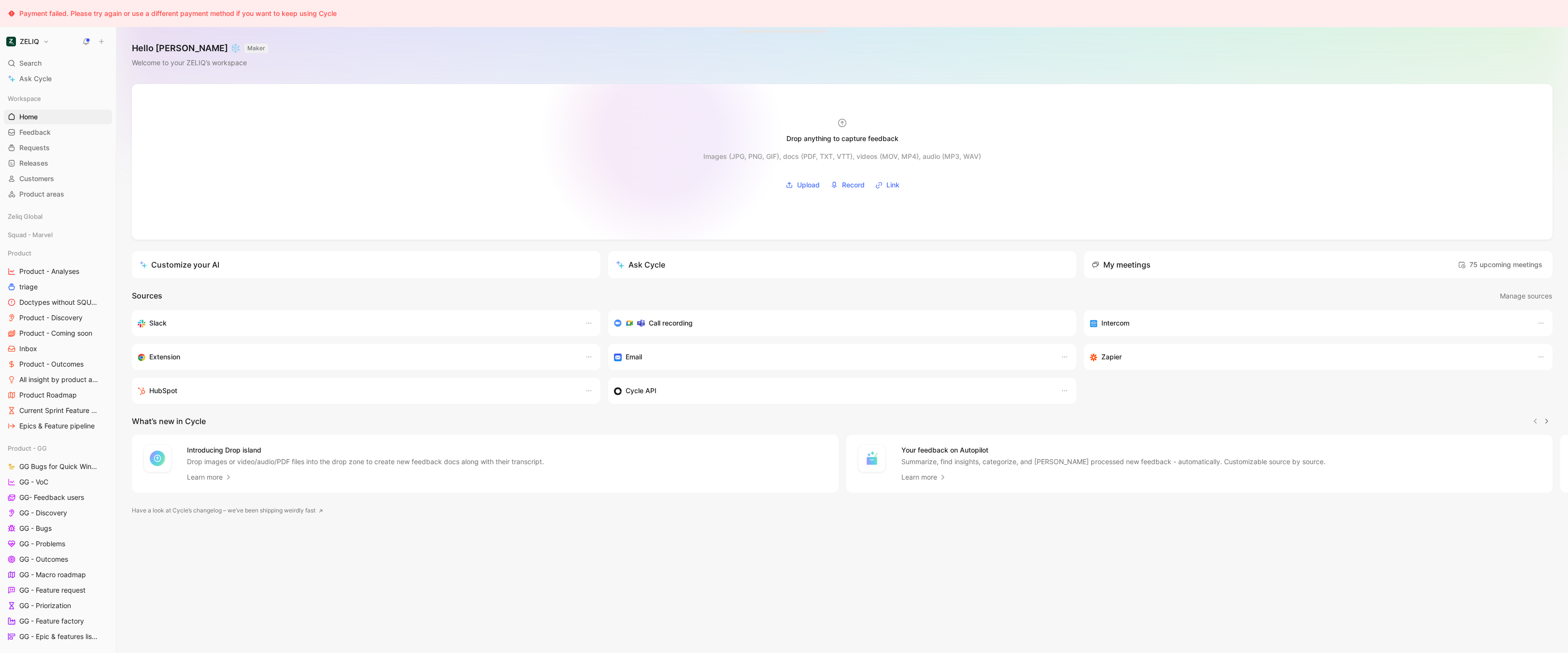
click at [701, 140] on div at bounding box center [842, 161] width 1420 height 155
